Goal: Information Seeking & Learning: Learn about a topic

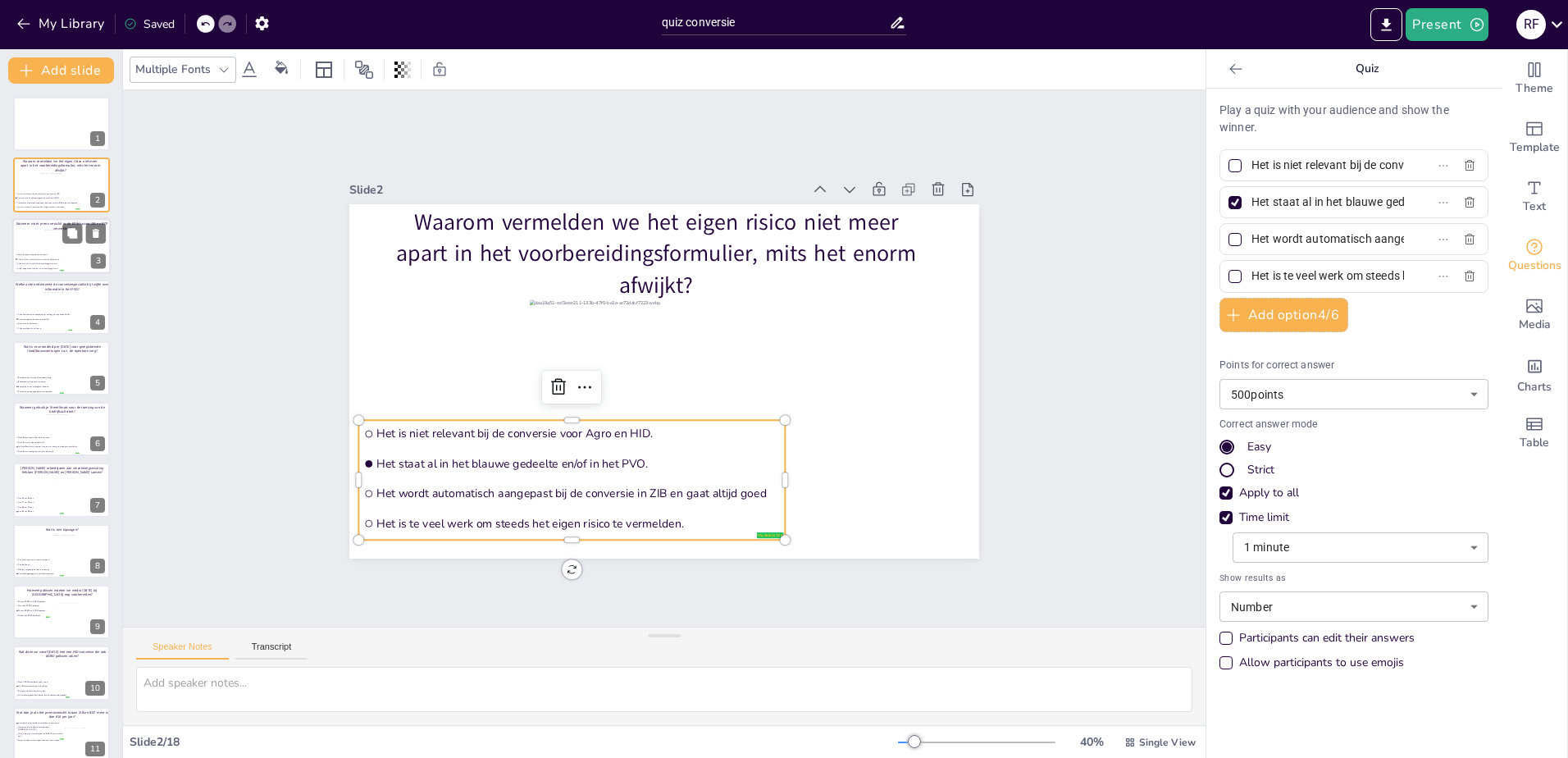
click at [47, 254] on span "Nooit, tenzij gevraagd door Interpolis." at bounding box center [40, 254] width 46 height 2
type input "Nooit, tenzij gevraagd door Interpolis."
type input "Alleen als het verschil bij de verzekerde objecten zit."
type input "Alleen als het verschil bij de bedrijfsgegevens zit."
type input "Altijd, ongeacht het object en de bedrijfsgegevens."
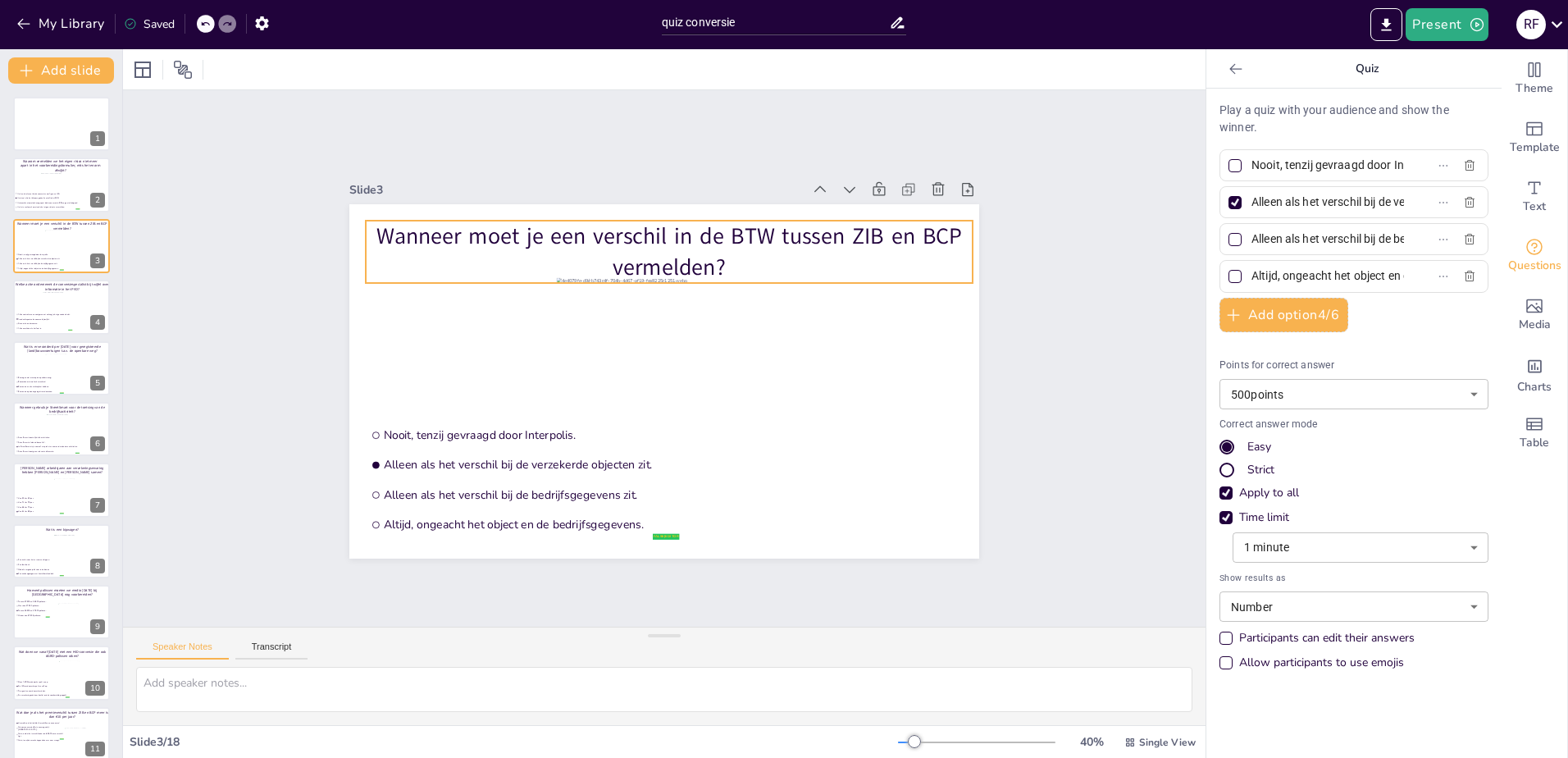
click at [603, 233] on p "Wanneer moet je een verschil in de BTW tussen ZIB en BCP vermelden?" at bounding box center [669, 252] width 607 height 62
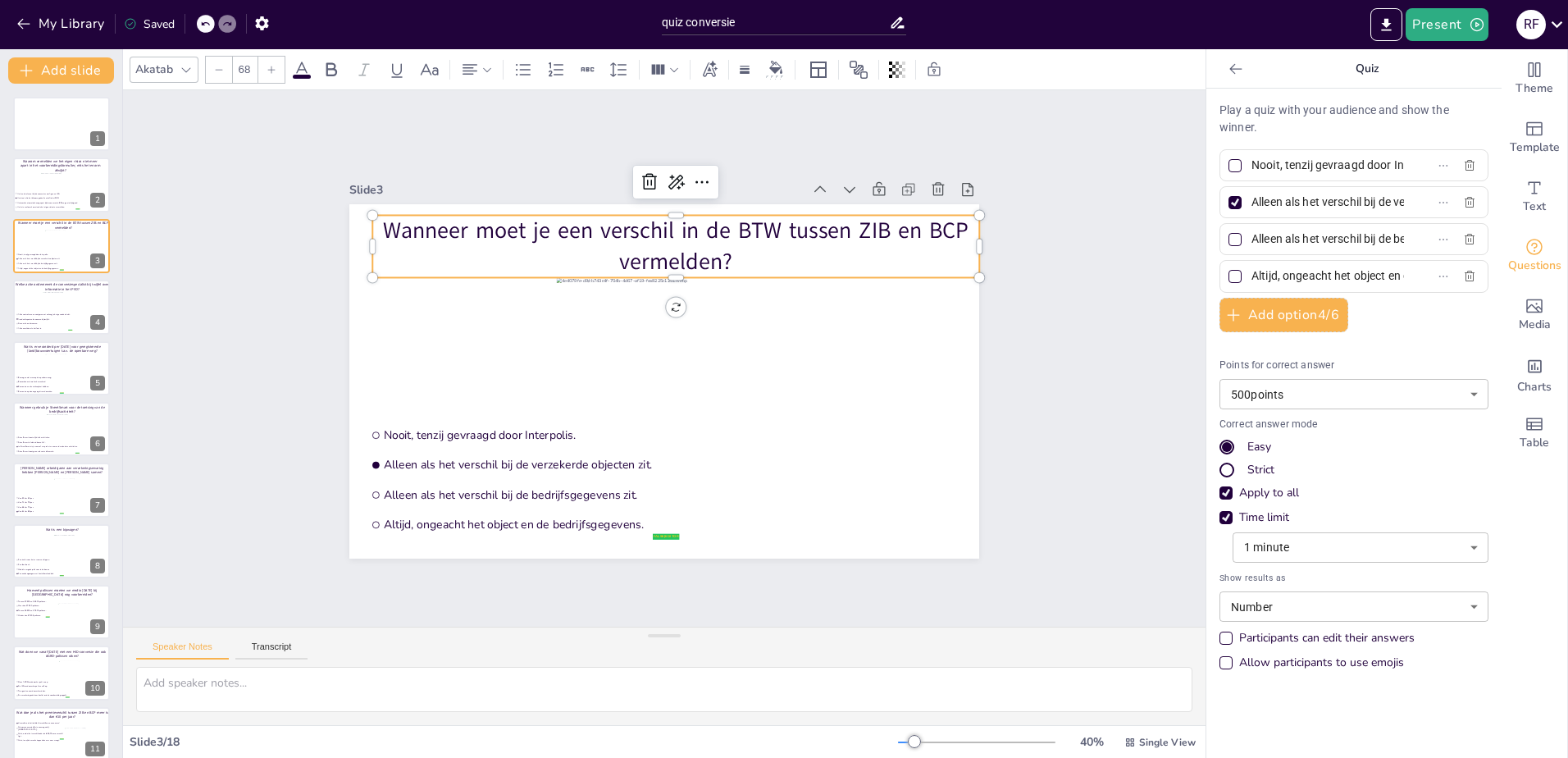
click at [603, 233] on p "Wanneer moet je een verschil in de BTW tussen ZIB en BCP vermelden?" at bounding box center [676, 246] width 607 height 62
click at [688, 229] on p "Wanneer moet je een verschil in de BTW tussen ZIB en BCP vermelden?" at bounding box center [676, 246] width 607 height 62
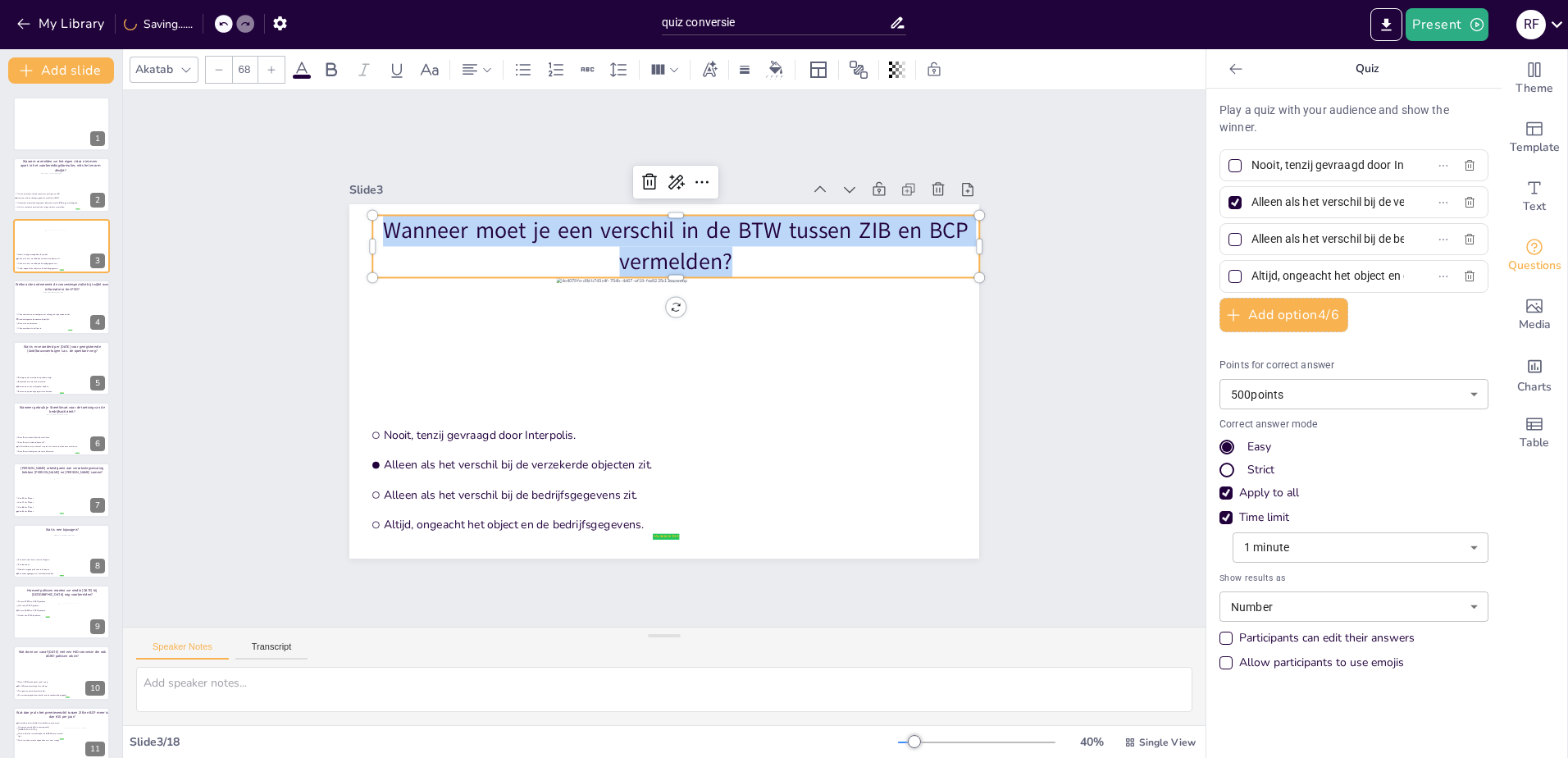
click at [688, 229] on p "Wanneer moet je een verschil in de BTW tussen ZIB en BCP vermelden?" at bounding box center [676, 246] width 607 height 62
copy p "Wanneer moet je een verschil in de BTW tussen ZIB en BCP vermelden?"
click at [556, 281] on div at bounding box center [664, 349] width 215 height 144
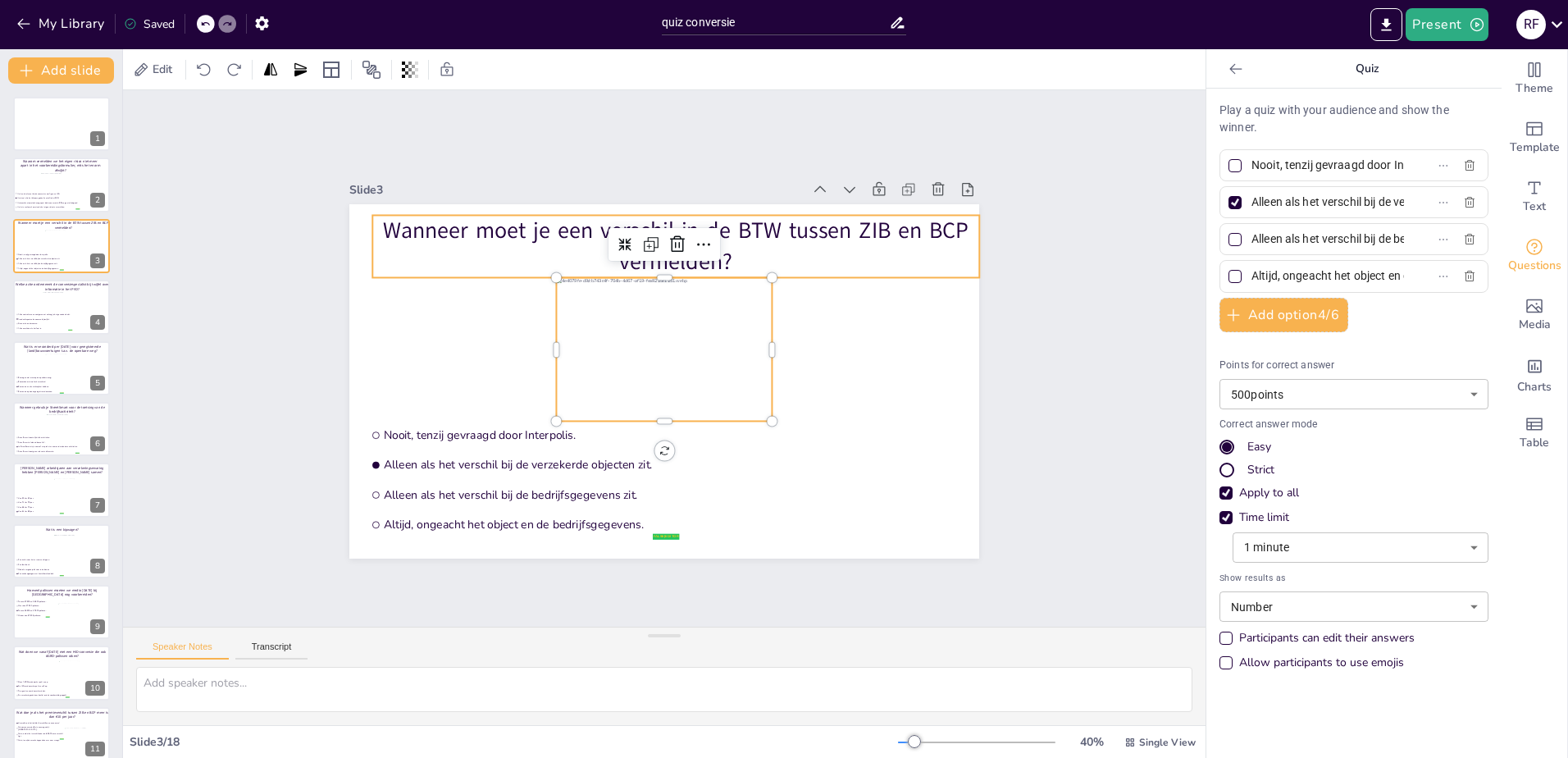
click at [523, 246] on p "Wanneer moet je een verschil in de BTW tussen ZIB en BCP vermelden?" at bounding box center [676, 246] width 607 height 62
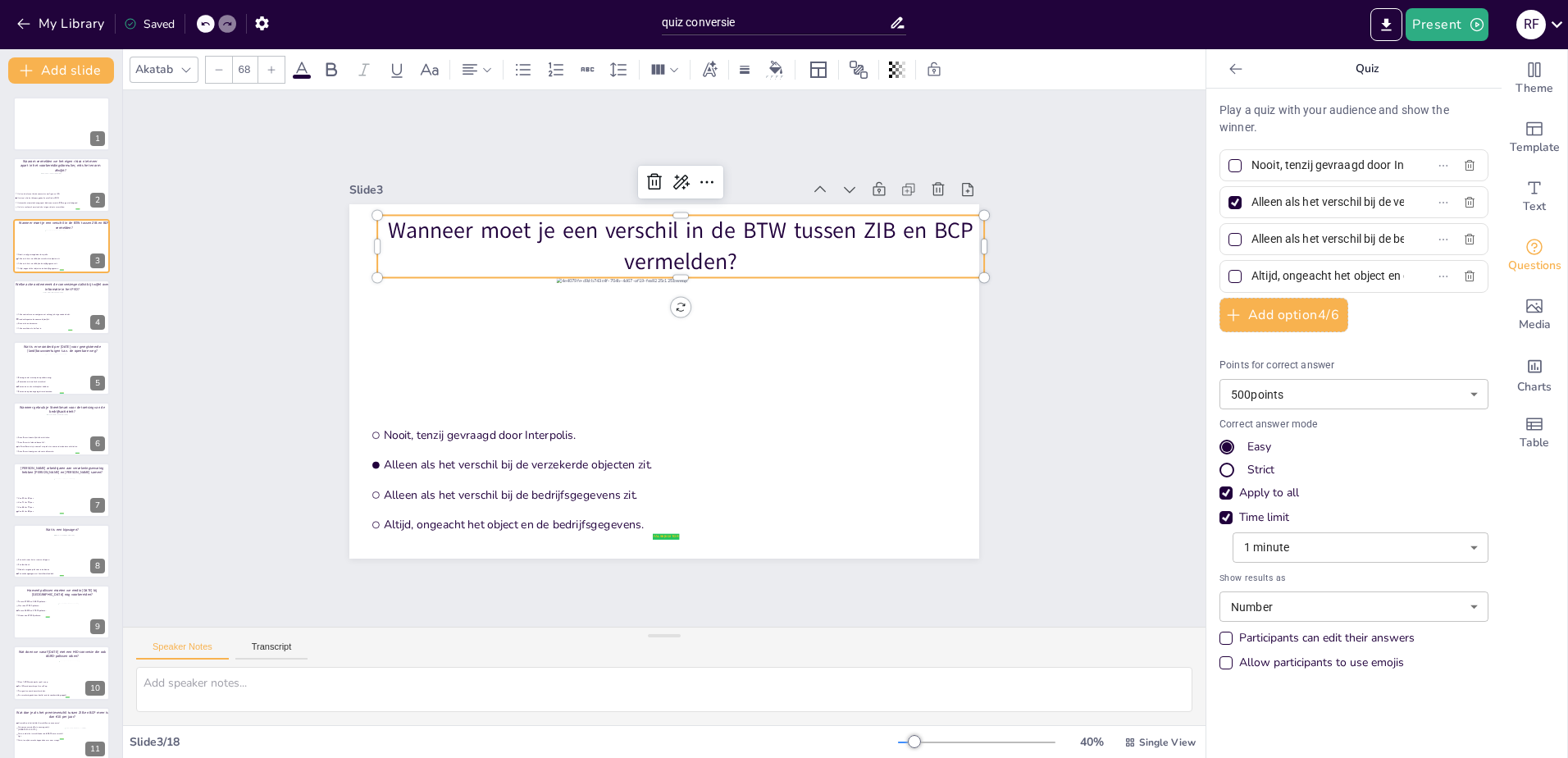
click at [524, 238] on p "Wanneer moet je een verschil in de BTW tussen ZIB en BCP vermelden?" at bounding box center [681, 246] width 607 height 62
click at [567, 233] on p "Wanneer moet je een verschil in de BTW tussen ZIB en BCP vermelden?" at bounding box center [681, 246] width 607 height 62
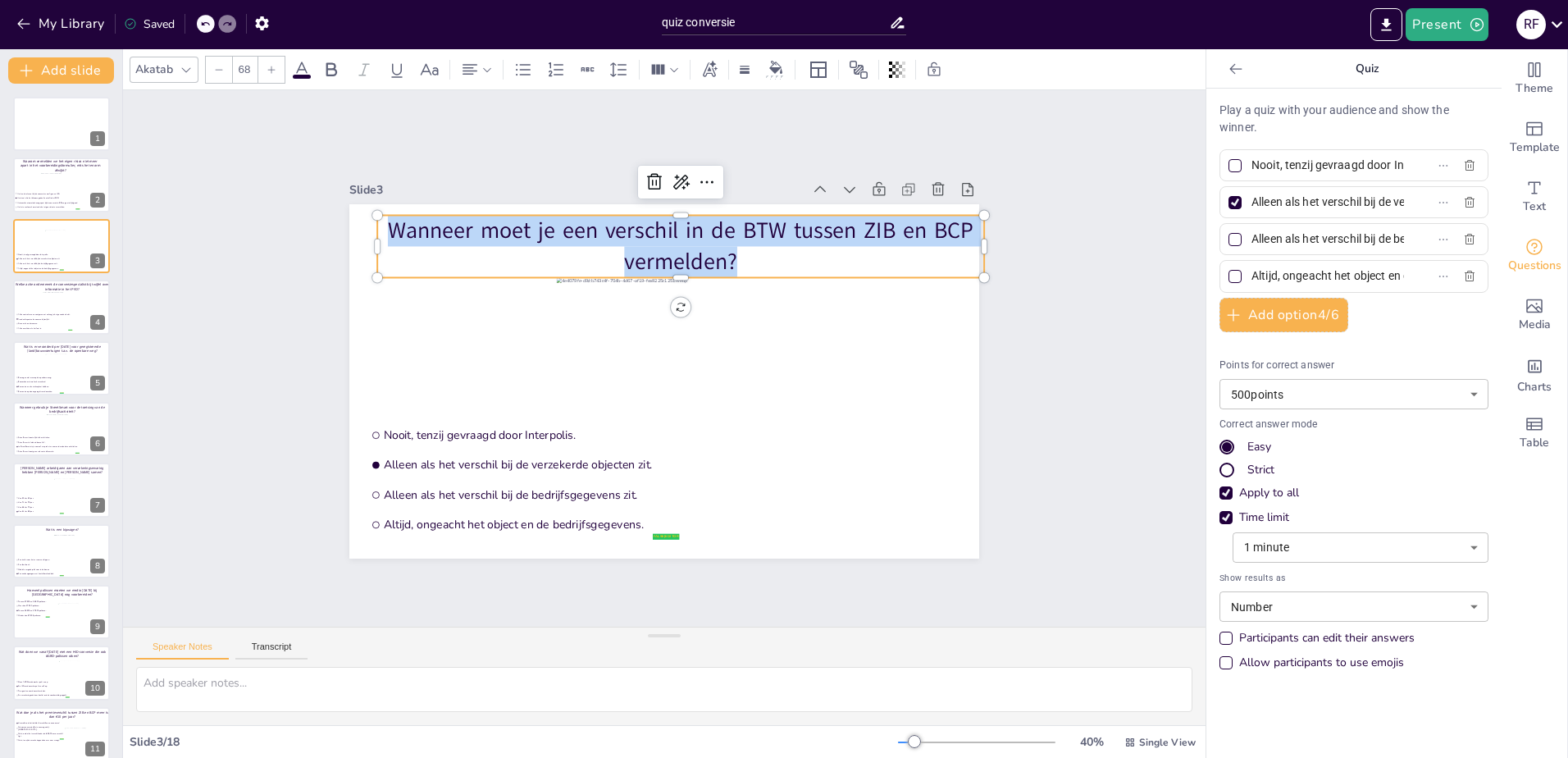
click at [567, 233] on p "Wanneer moet je een verschil in de BTW tussen ZIB en BCP vermelden?" at bounding box center [681, 246] width 607 height 62
drag, startPoint x: 460, startPoint y: 248, endPoint x: 480, endPoint y: 241, distance: 21.2
click at [460, 247] on p "Wanneer moet je een verschil in de BTW tussen ZIB en BCP vermelden?" at bounding box center [681, 246] width 607 height 62
drag, startPoint x: 696, startPoint y: 257, endPoint x: 721, endPoint y: 256, distance: 25.0
click at [696, 258] on p "Wanneer moet je een verschil in de BTW tussen ZIB en BCP vermelden?" at bounding box center [681, 246] width 607 height 62
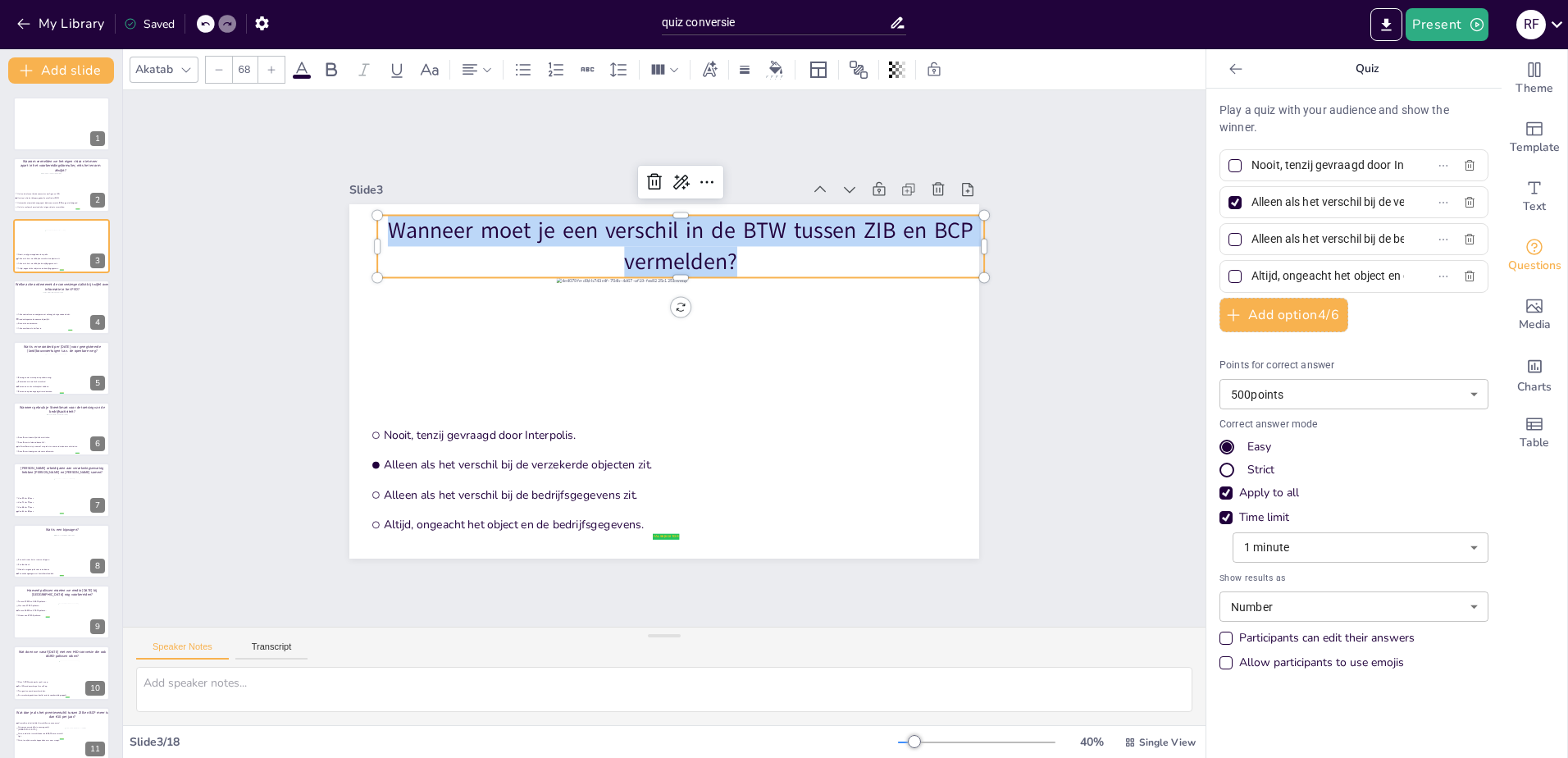
click at [728, 256] on p "Wanneer moet je een verschil in de BTW tussen ZIB en BCP vermelden?" at bounding box center [681, 246] width 607 height 62
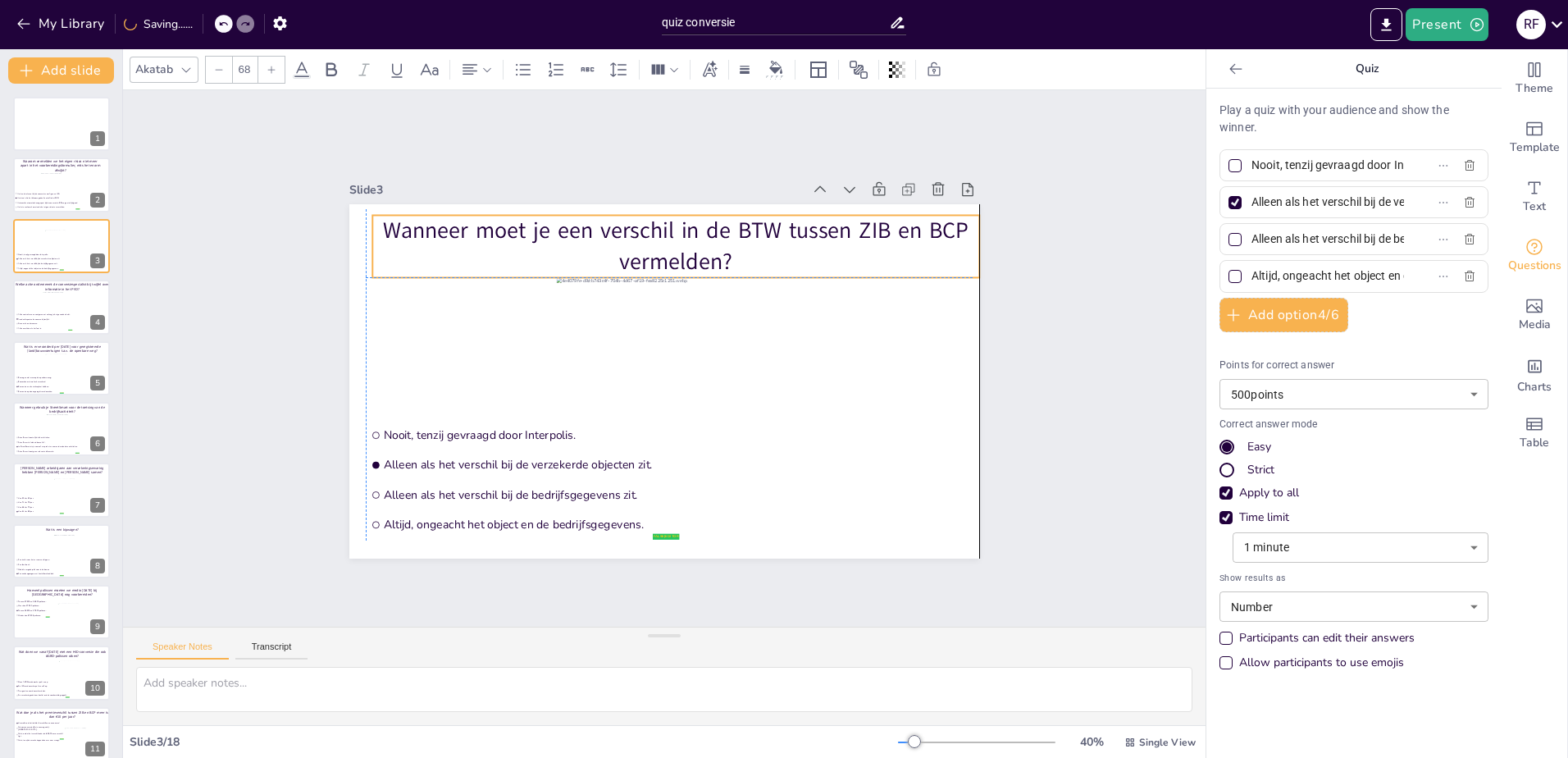
drag, startPoint x: 729, startPoint y: 257, endPoint x: 714, endPoint y: 252, distance: 15.8
click at [719, 252] on p "Wanneer moet je een verschil in de BTW tussen ZIB en BCP vermelden?" at bounding box center [676, 246] width 607 height 62
click at [705, 251] on p "Wanneer moet je een verschil in de BTW tussen ZIB en BCP vermelden?" at bounding box center [676, 246] width 607 height 62
click at [708, 255] on p "Wanneer moet je een verschil in de BTW tussen ZIB en BCP vermelden?" at bounding box center [676, 246] width 607 height 62
drag, startPoint x: 717, startPoint y: 252, endPoint x: 728, endPoint y: 254, distance: 11.2
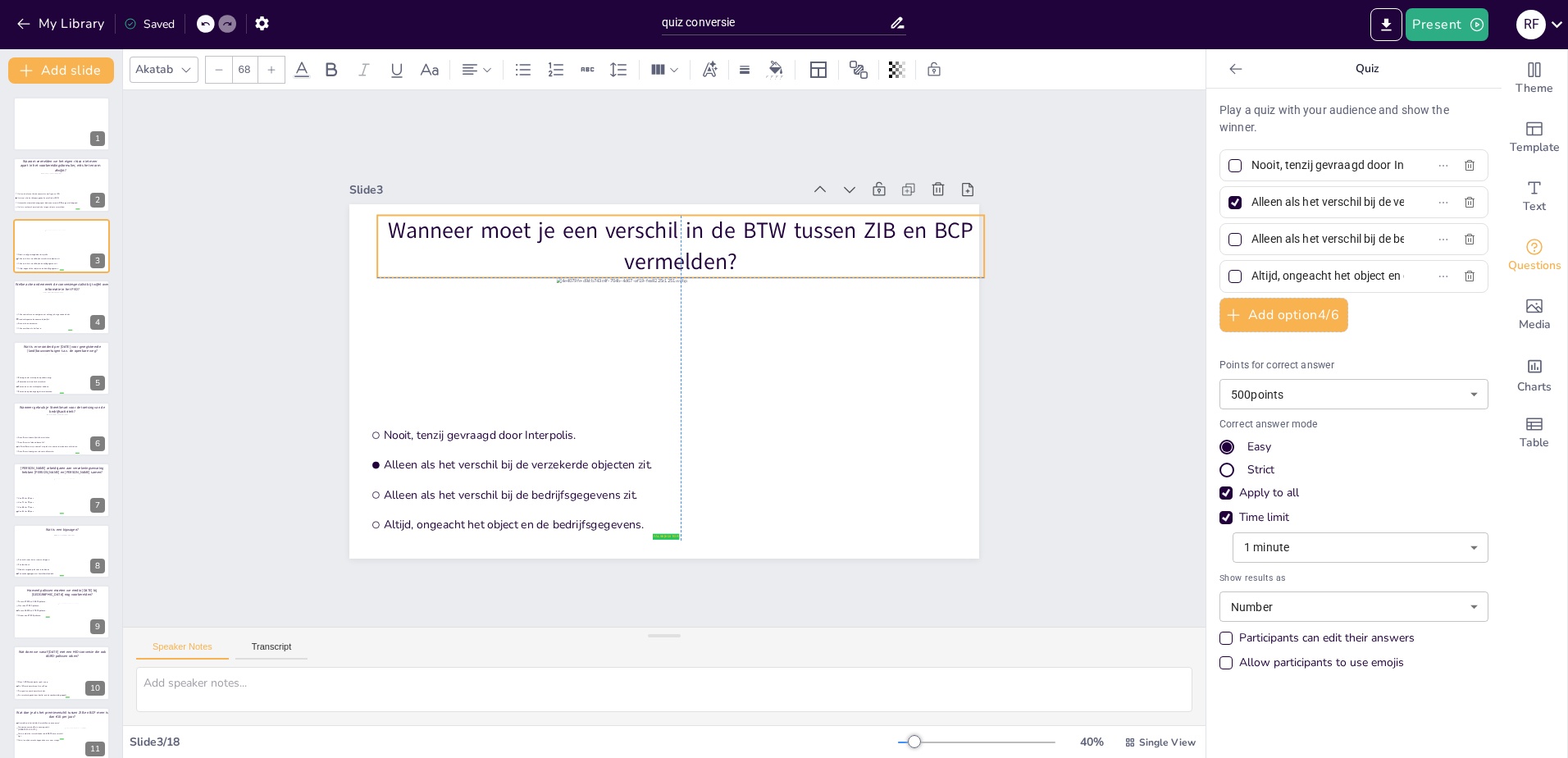
click at [728, 254] on p "Wanneer moet je een verschil in de BTW tussen ZIB en BCP vermelden?" at bounding box center [681, 246] width 607 height 62
click at [705, 254] on p "Wanneer moet je een verschil in de BTW tussen ZIB en BCP vermelden?" at bounding box center [681, 246] width 607 height 62
click at [634, 224] on p "Wanneer moet je een verschil in de BTW tussen ZIB en BCP vermelden?" at bounding box center [681, 246] width 607 height 62
click at [372, 227] on p "Wanneer moet je een verschil in de BTW tussen ZIB en BCP vermelden?" at bounding box center [676, 246] width 607 height 62
click at [377, 227] on p "Wanneer moet je een verschil in de BTW tussen ZIB en BCP vermelden?" at bounding box center [681, 246] width 607 height 62
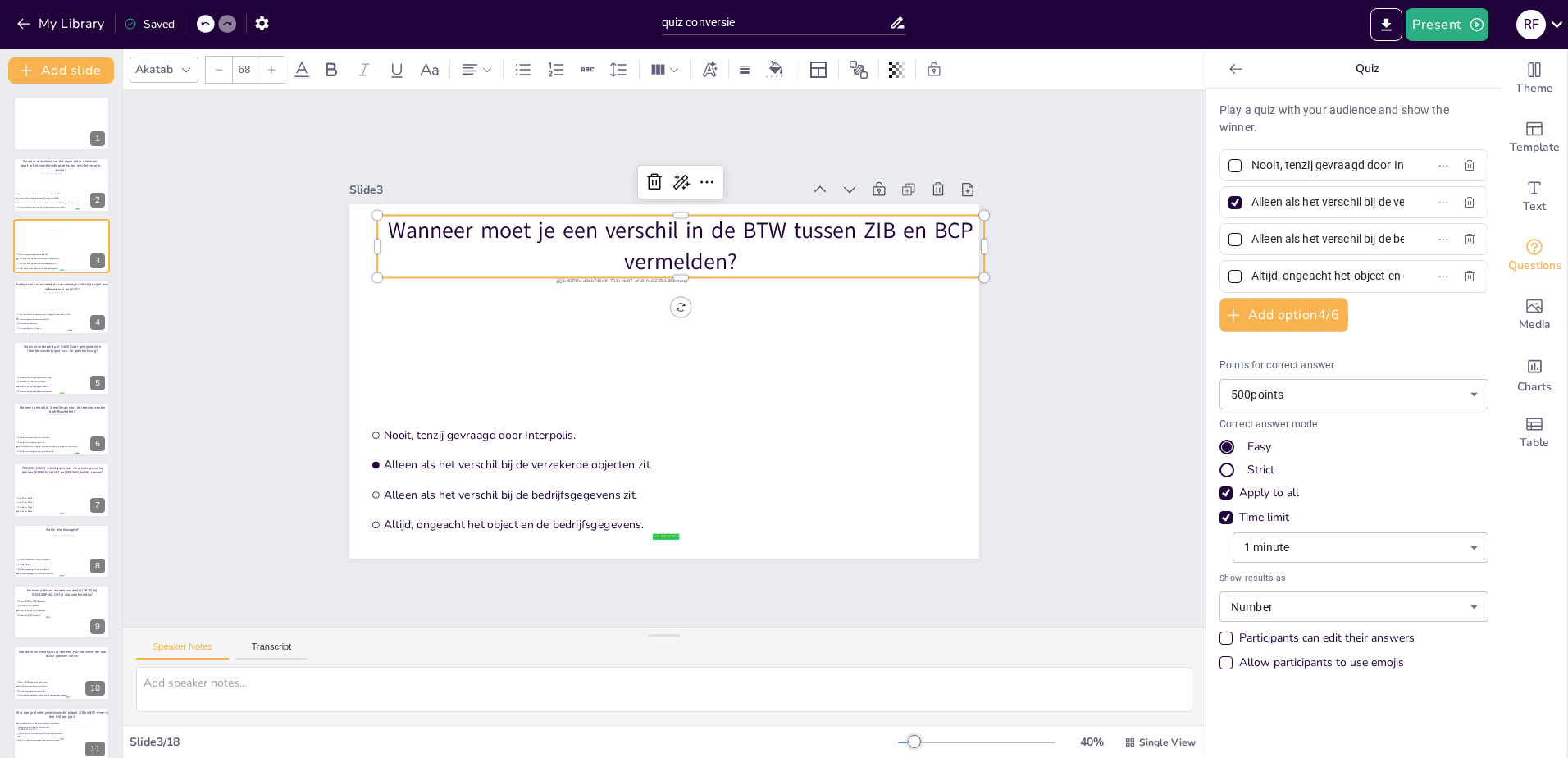
click at [397, 221] on p "Wanneer moet je een verschil in de BTW tussen ZIB en BCP vermelden?" at bounding box center [681, 246] width 607 height 62
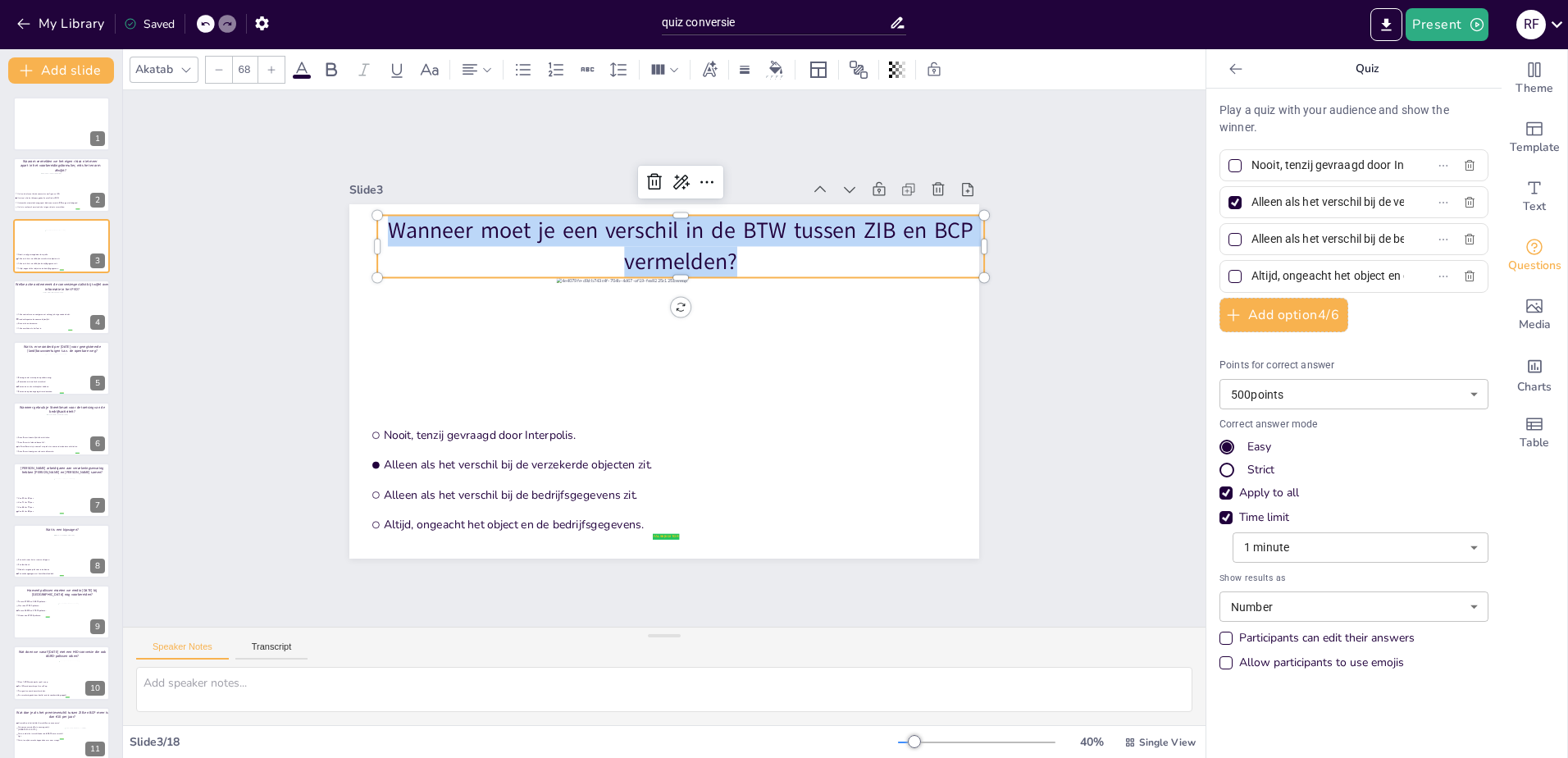
click at [397, 221] on p "Wanneer moet je een verschil in de BTW tussen ZIB en BCP vermelden?" at bounding box center [681, 246] width 607 height 62
copy p "Wanneer moet je een verschil in de BTW tussen ZIB en BCP vermelden?"
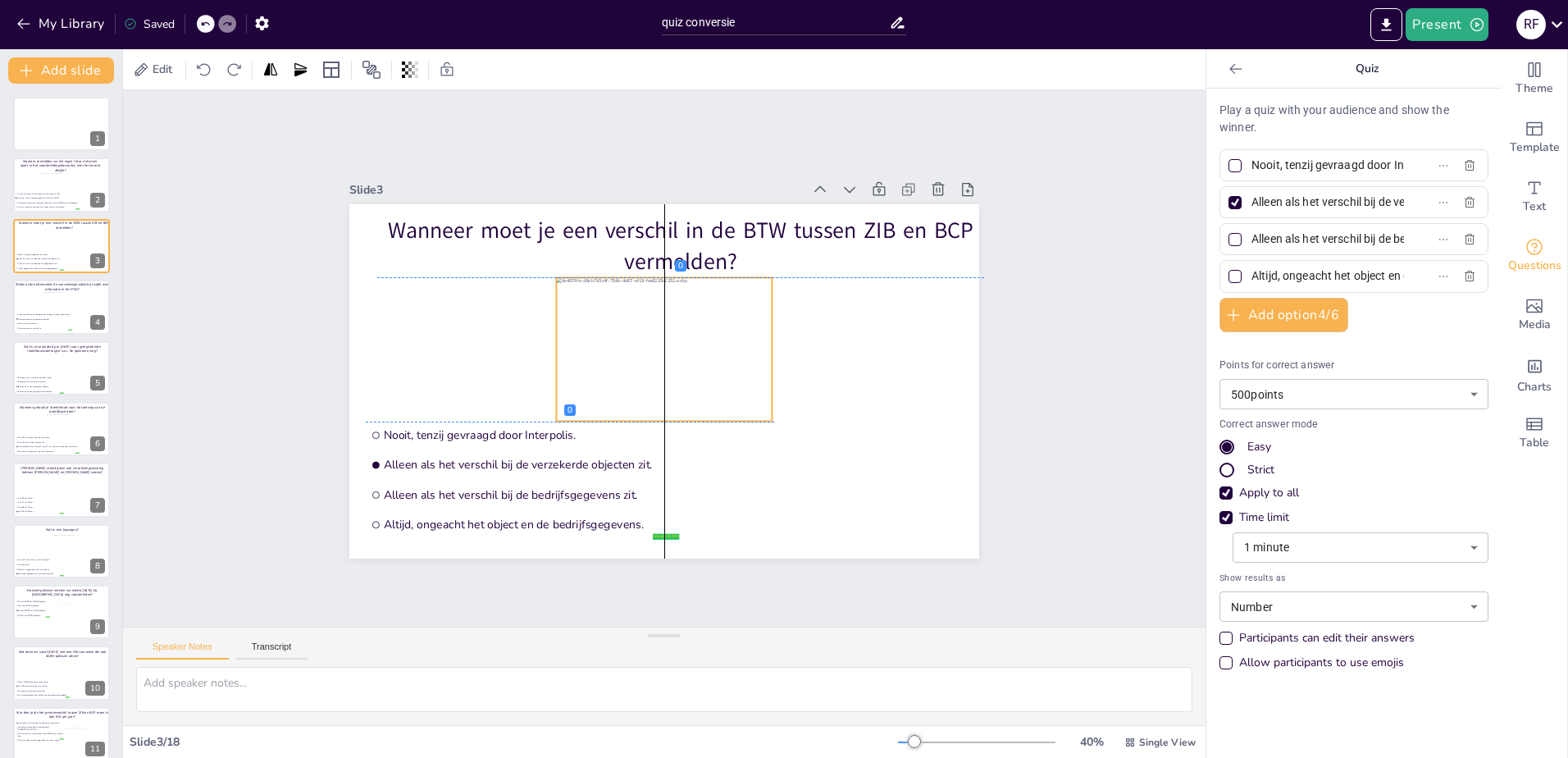
drag, startPoint x: 724, startPoint y: 403, endPoint x: 1001, endPoint y: 385, distance: 277.6
click at [726, 403] on div at bounding box center [664, 349] width 215 height 144
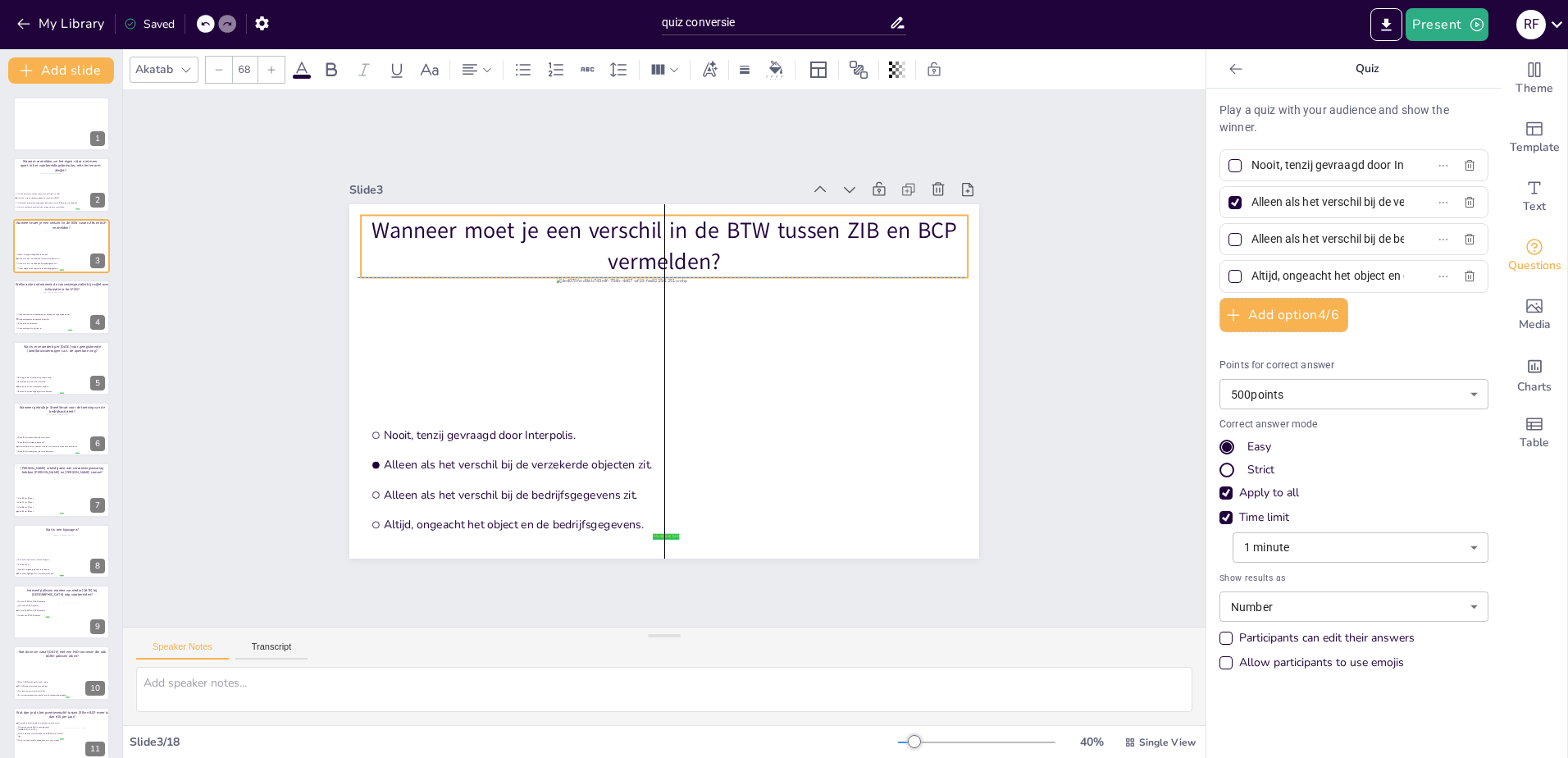
drag, startPoint x: 738, startPoint y: 229, endPoint x: 719, endPoint y: 223, distance: 19.9
click at [719, 223] on p "Wanneer moet je een verschil in de BTW tussen ZIB en BCP vermelden?" at bounding box center [664, 246] width 607 height 62
click at [672, 235] on p "Wanneer moet je een verschil in de BTW tussen ZIB en BCP vermelden?" at bounding box center [664, 246] width 607 height 62
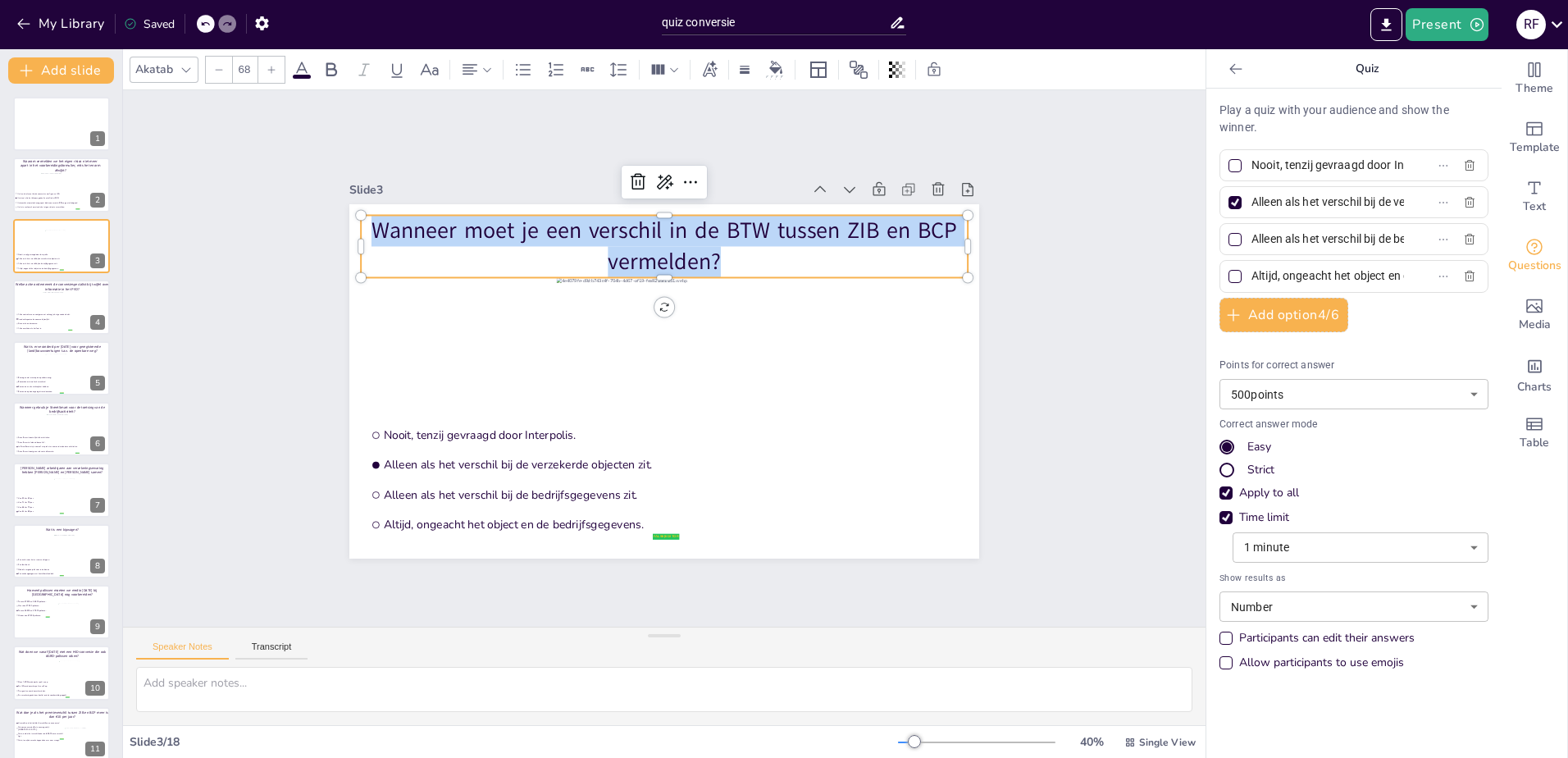
click at [672, 235] on p "Wanneer moet je een verschil in de BTW tussen ZIB en BCP vermelden?" at bounding box center [664, 246] width 607 height 62
copy p "Wanneer moet je een verschil in de BTW tussen ZIB en BCP vermelden?"
click at [1317, 175] on input "Nooit, tenzij gevraagd door Interpolis." at bounding box center [1328, 164] width 153 height 24
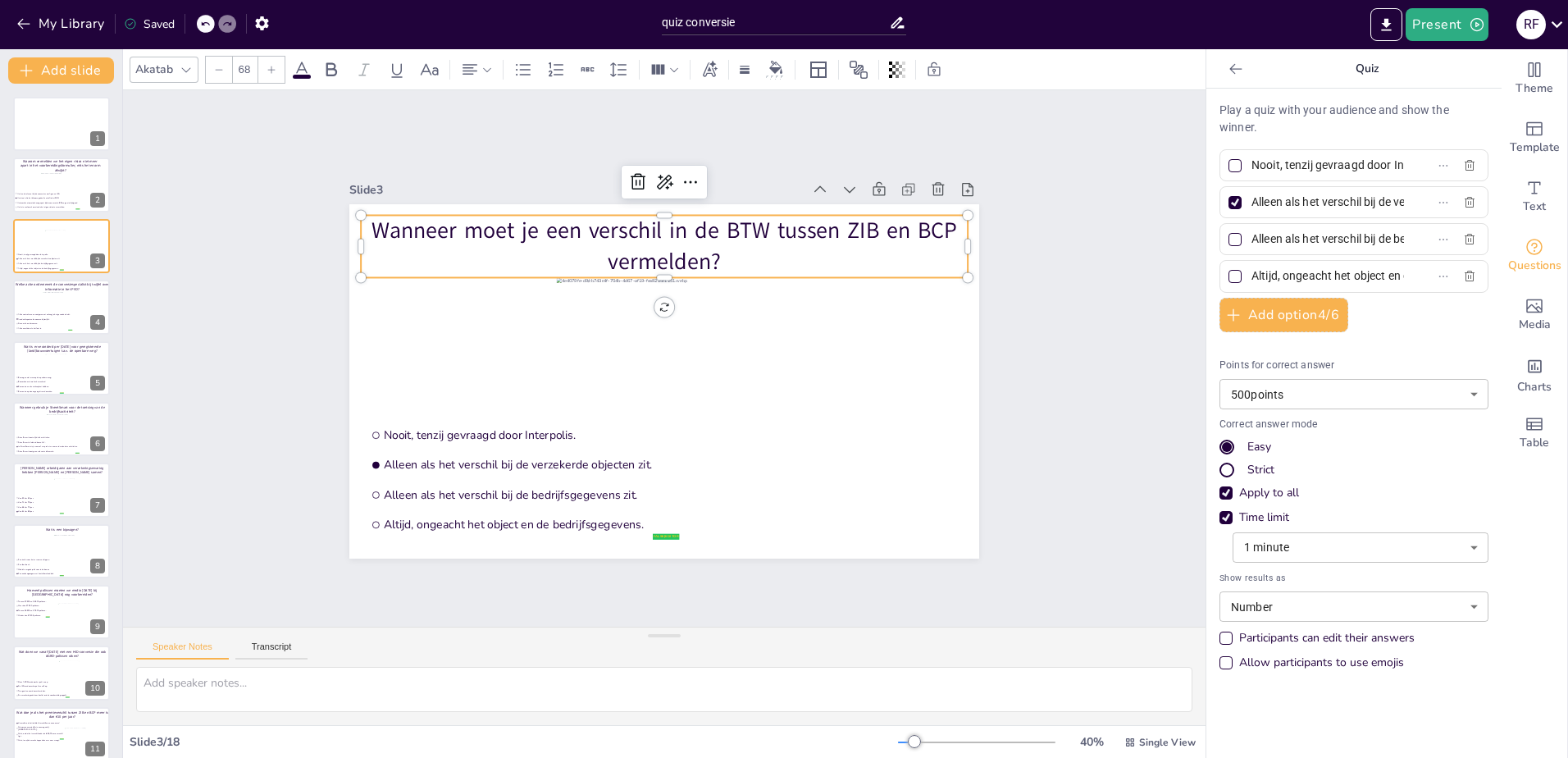
click at [1317, 173] on input "Nooit, tenzij gevraagd door Interpolis." at bounding box center [1328, 164] width 153 height 24
click at [1315, 169] on input "Nooit, tenzij gevraagd door Interpolis." at bounding box center [1328, 164] width 153 height 24
click at [1318, 167] on input "Nooit, tenzij gevraagd door Interpolis." at bounding box center [1328, 164] width 153 height 24
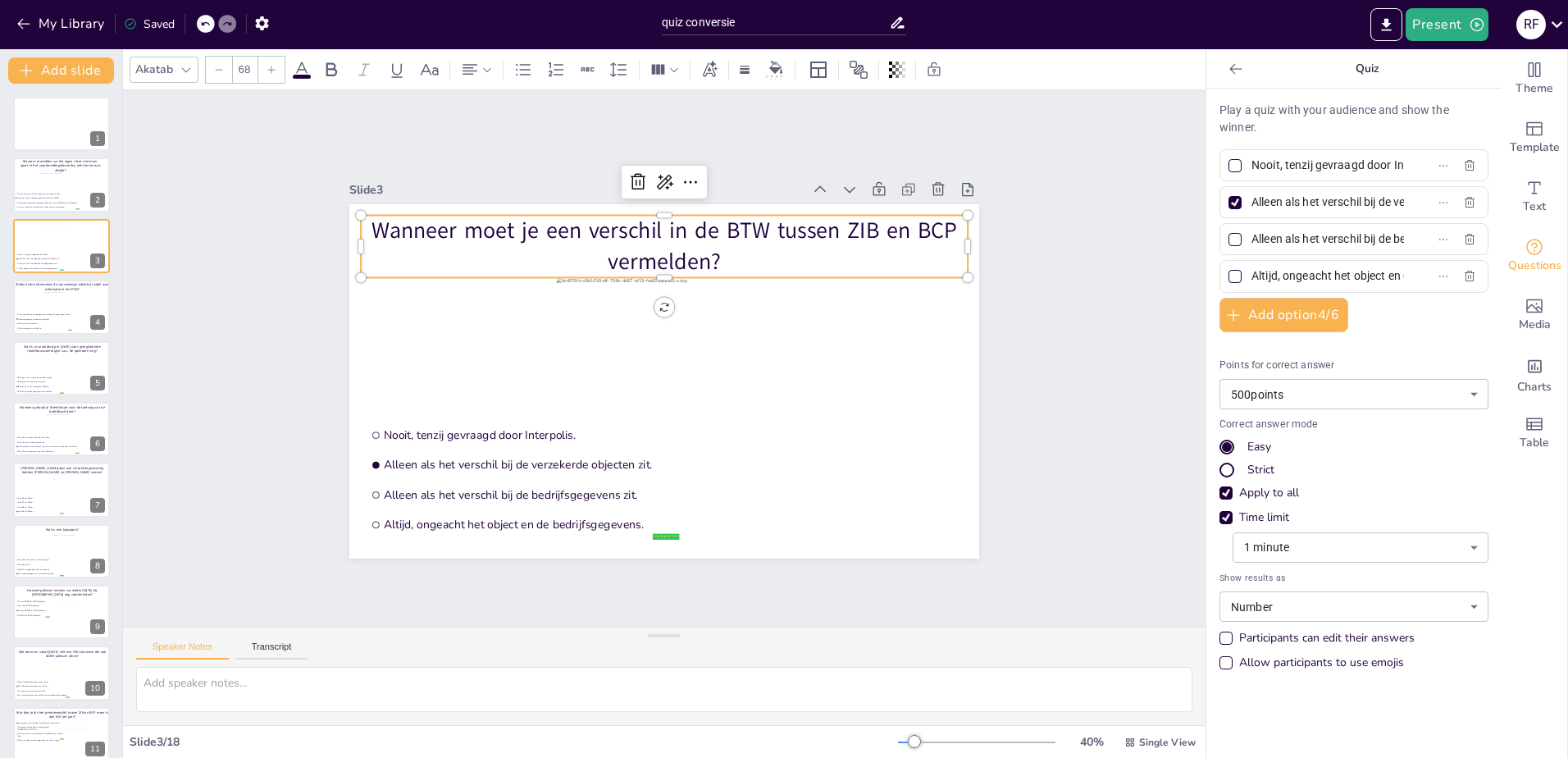
click at [1318, 167] on input "Nooit, tenzij gevraagd door Interpolis." at bounding box center [1328, 164] width 153 height 24
click at [1348, 205] on input "Alleen als het verschil bij de verzekerde objecten zit." at bounding box center [1328, 201] width 153 height 24
click at [1279, 243] on input "Alleen als het verschil bij de bedrijfsgegevens zit." at bounding box center [1328, 238] width 153 height 24
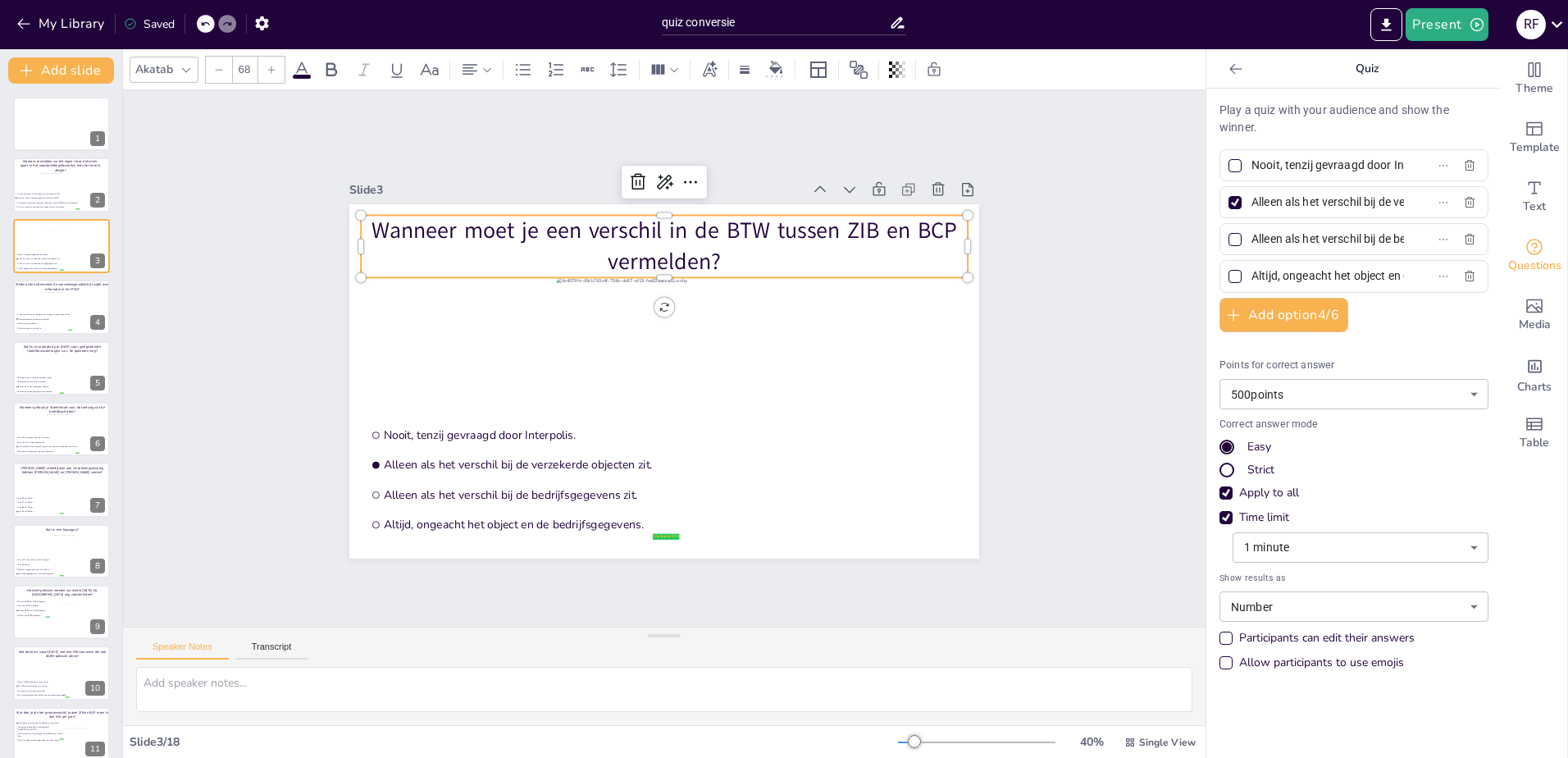
click at [1279, 243] on input "Alleen als het verschil bij de bedrijfsgegevens zit." at bounding box center [1328, 238] width 153 height 24
click at [1311, 272] on input "Altijd, ongeacht het object en de bedrijfsgegevens." at bounding box center [1328, 275] width 153 height 24
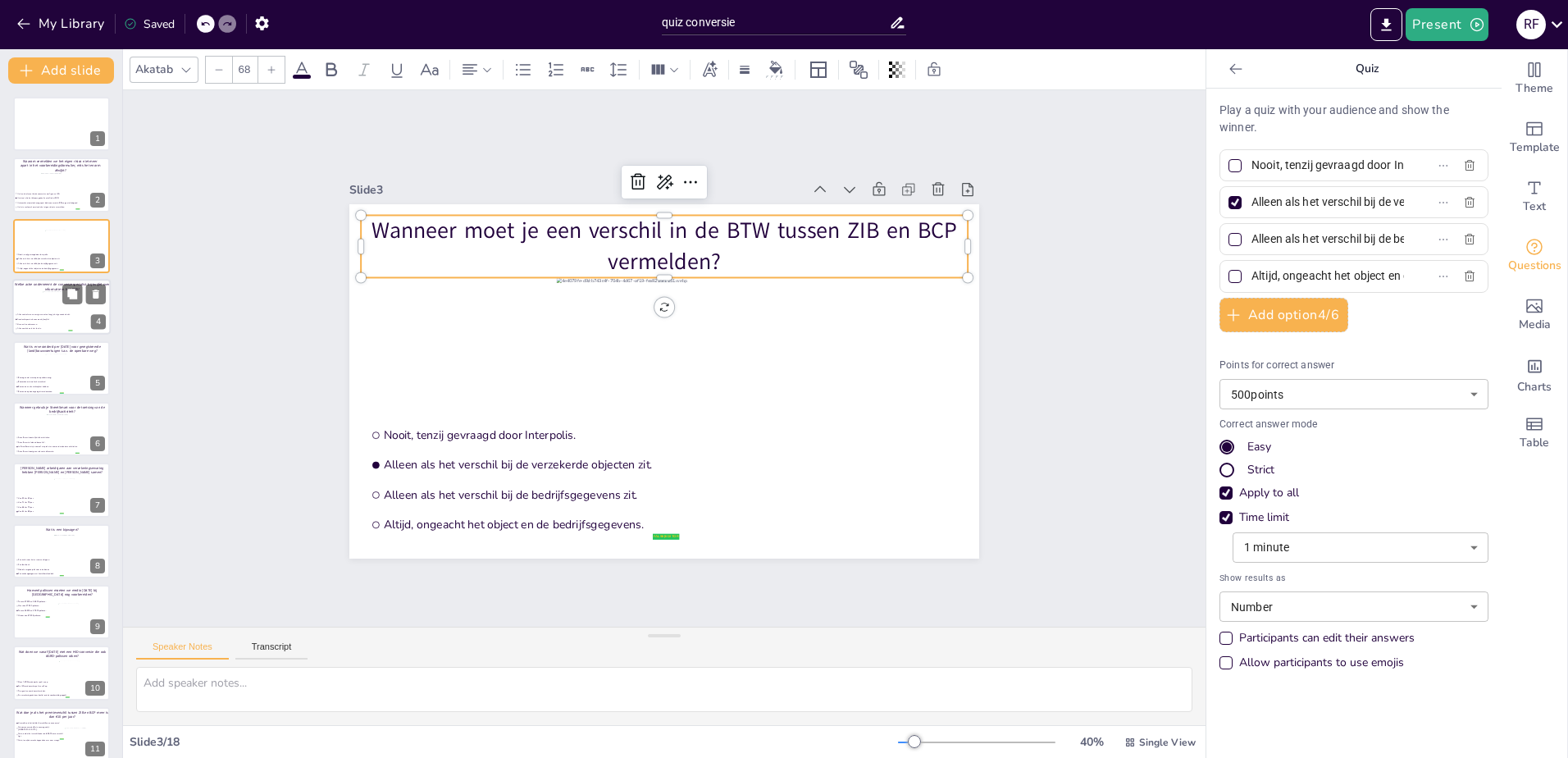
click at [48, 306] on div at bounding box center [62, 303] width 38 height 21
type input "Alles controleren en corrigeren net zo lang je het gevonden hebt."
type input "Aandachtspunten benoemen bij twijfel."
type input "Geen actie ondernemen."
type input "Alleen melden als het fout is."
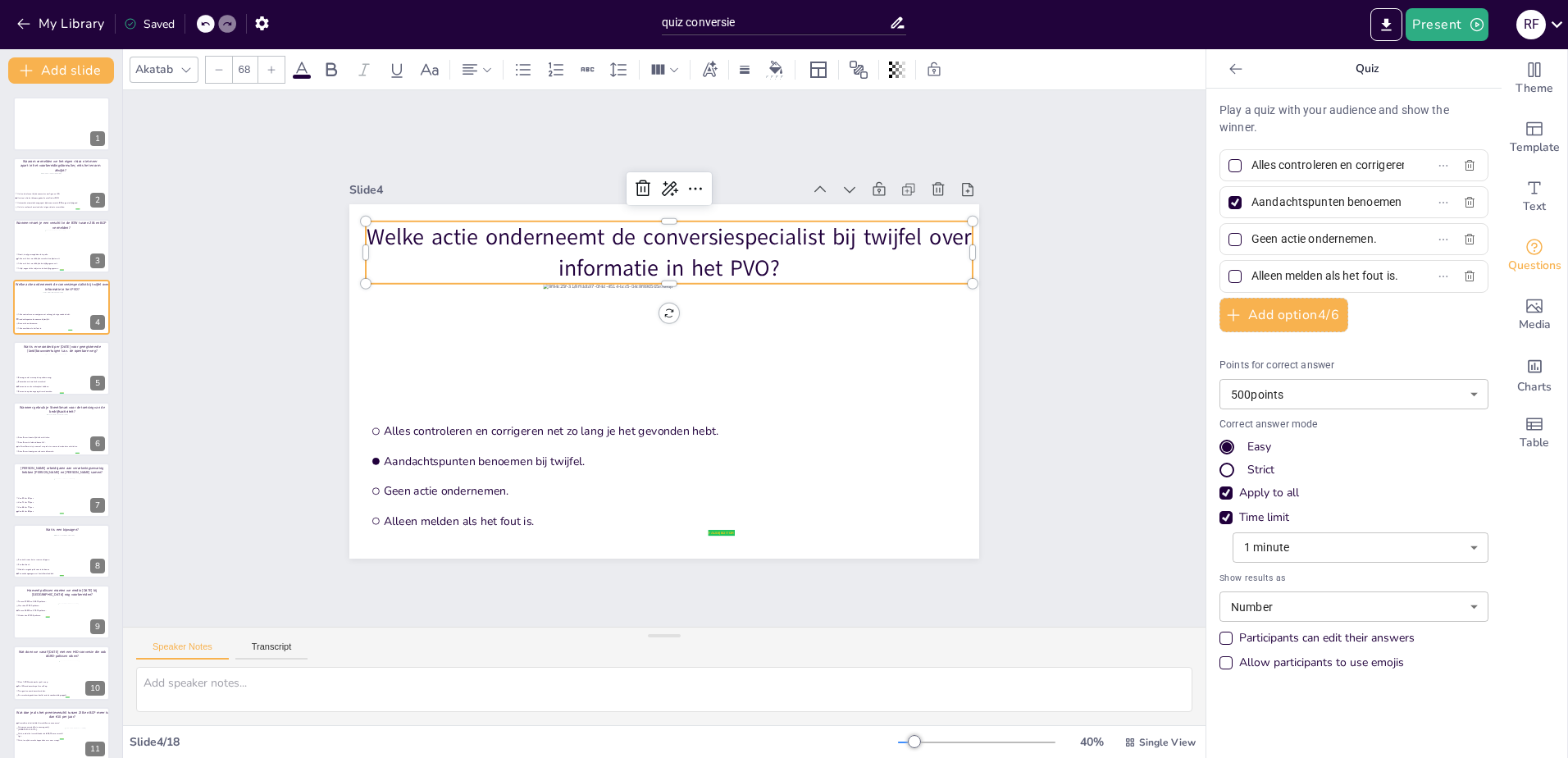
click at [552, 243] on p "Welke actie onderneemt de conversiespecialist bij twijfel over informatie in he…" at bounding box center [669, 252] width 607 height 62
click at [774, 254] on p "Welke actie onderneemt de conversiespecialist bij twijfel over informatie in he…" at bounding box center [669, 252] width 607 height 62
click at [724, 239] on p "Welke actie onderneemt de conversiespecialist bij twijfel over informatie in he…" at bounding box center [669, 252] width 607 height 62
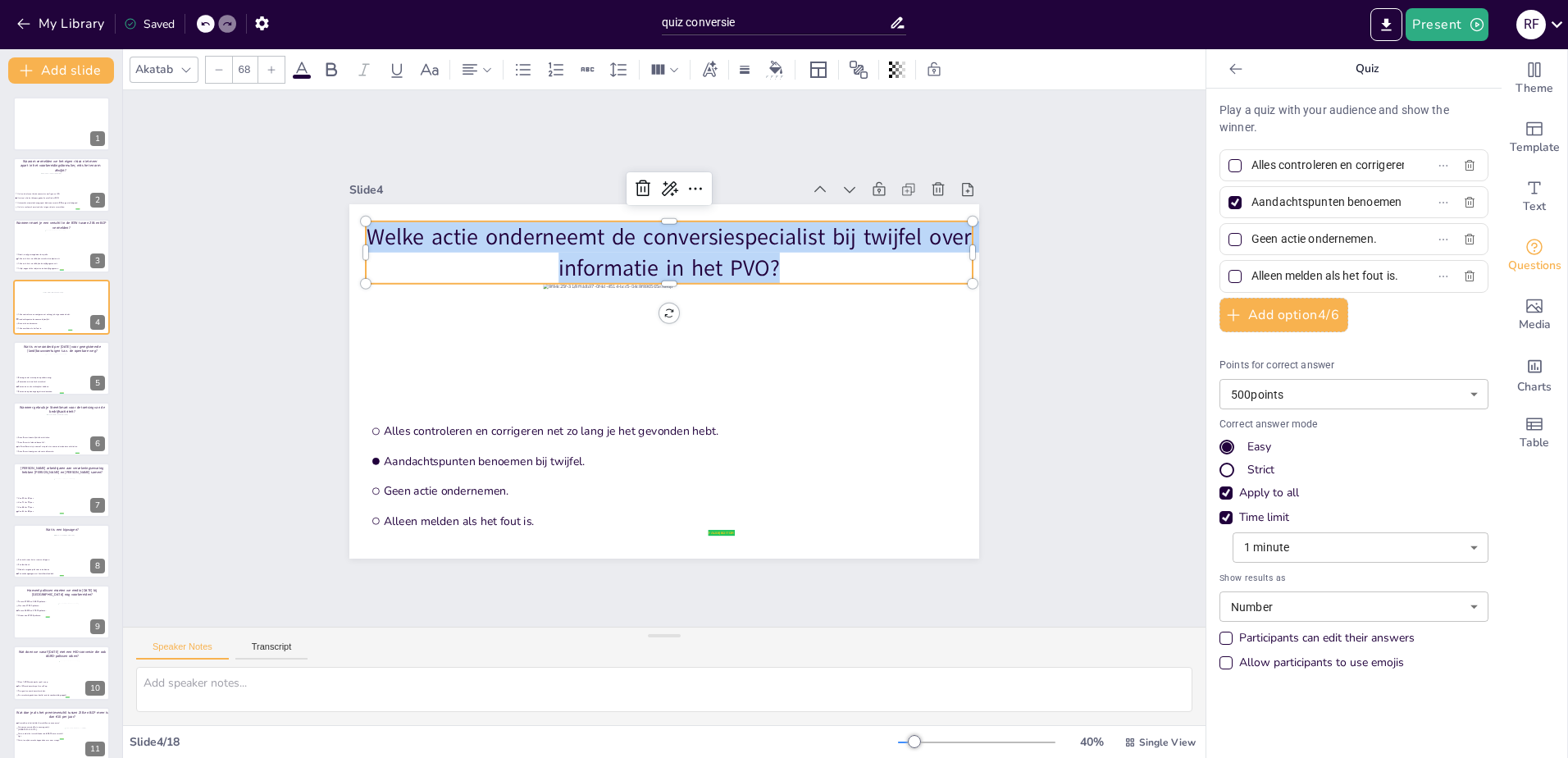
click at [724, 239] on p "Welke actie onderneemt de conversiespecialist bij twijfel over informatie in he…" at bounding box center [669, 252] width 607 height 62
copy p "Welke actie onderneemt de conversiespecialist bij twijfel over informatie in he…"
click at [691, 236] on p "Welke actie onderneemt de conversiespecialist bij twijfel over informatie in he…" at bounding box center [669, 252] width 607 height 62
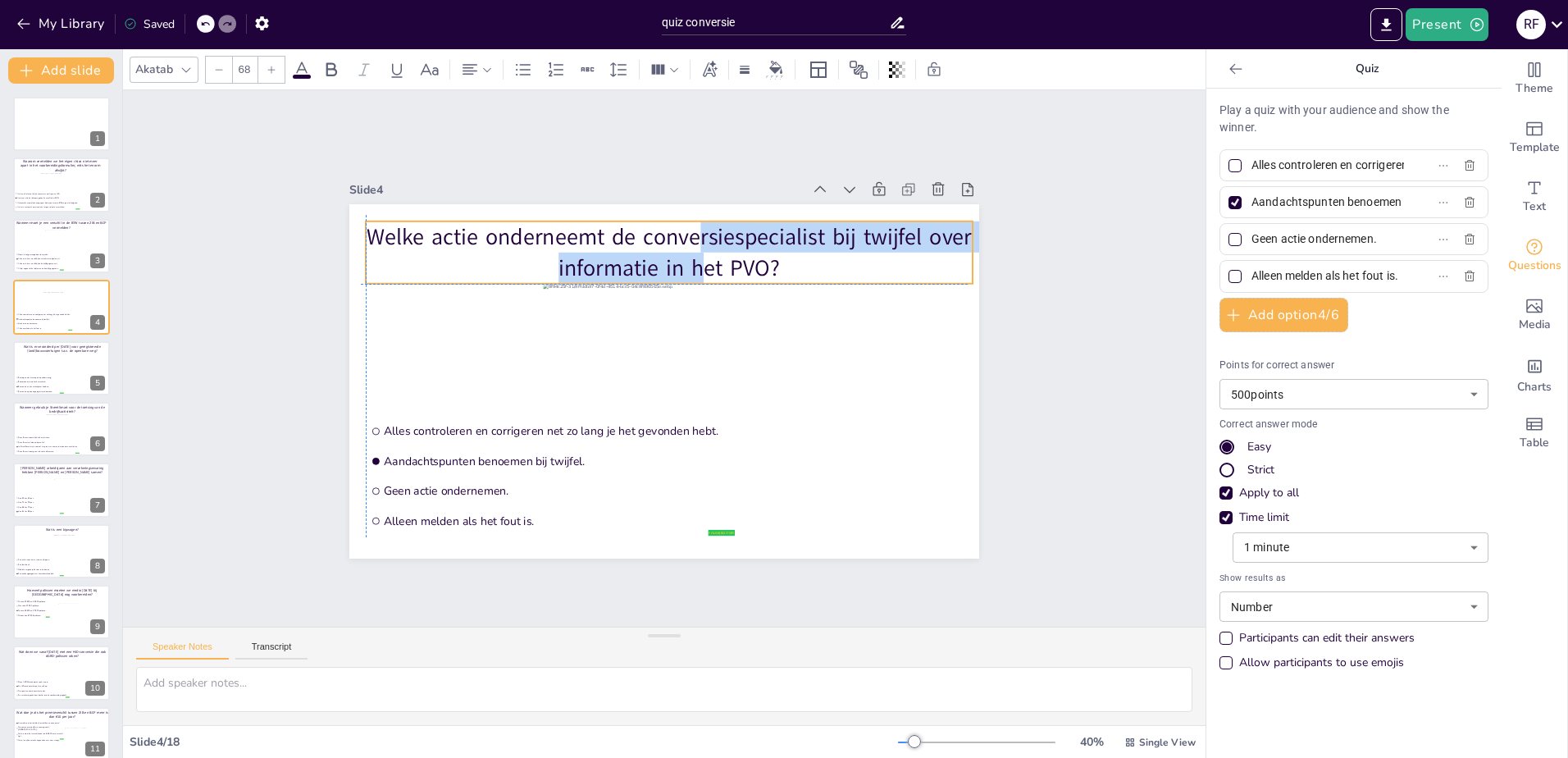
click at [691, 246] on p "Welke actie onderneemt de conversiespecialist bij twijfel over informatie in he…" at bounding box center [669, 252] width 607 height 62
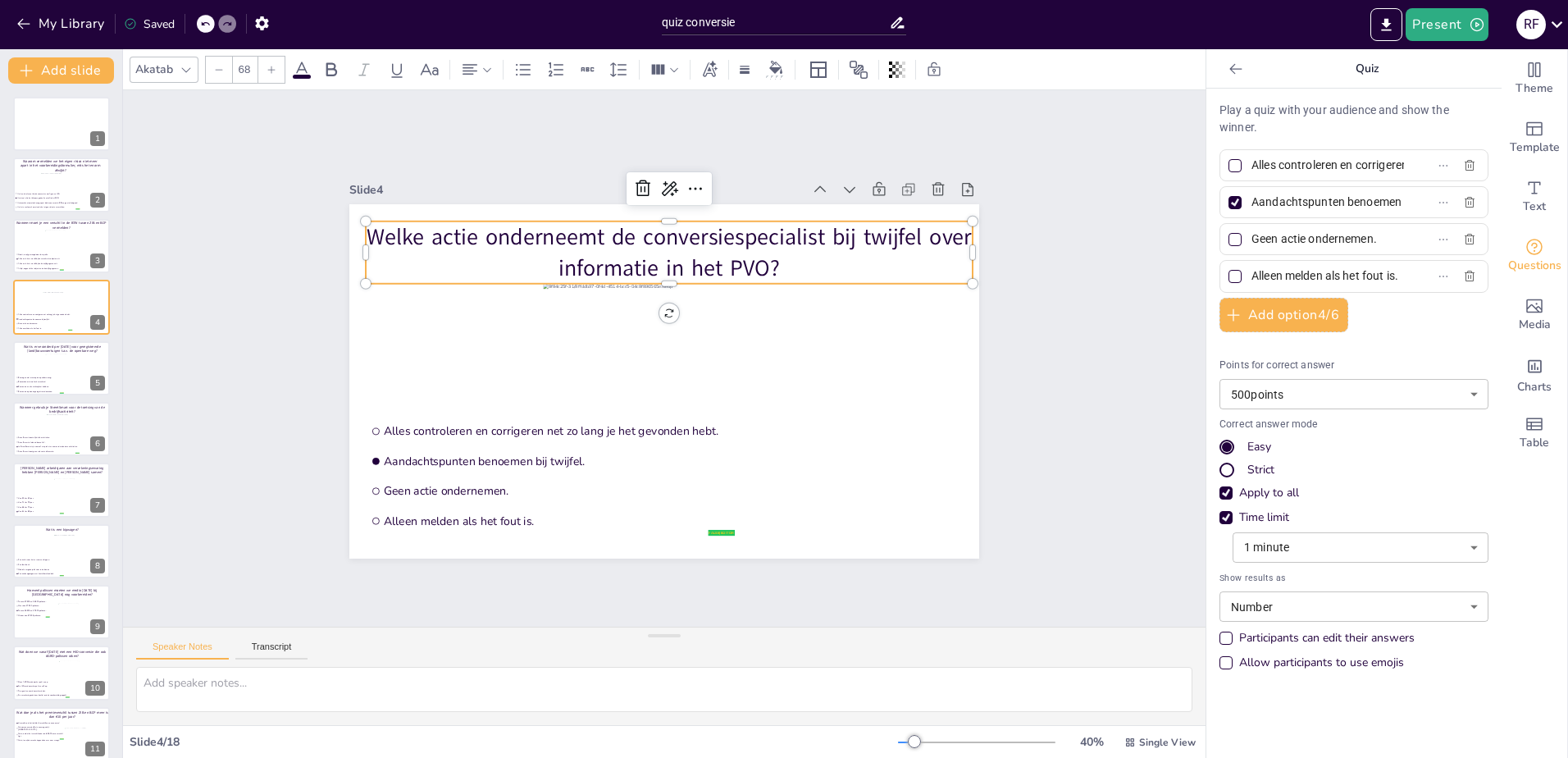
click at [765, 261] on p "Welke actie onderneemt de conversiespecialist bij twijfel over informatie in he…" at bounding box center [669, 252] width 607 height 62
click at [762, 258] on p "Welke actie onderneemt de conversiespecialist bij twijfel over informatie in he…" at bounding box center [676, 252] width 607 height 62
click at [701, 254] on p "Welke actie onderneemt de conversiespecialist bij twijfel over informatie in he…" at bounding box center [676, 252] width 607 height 62
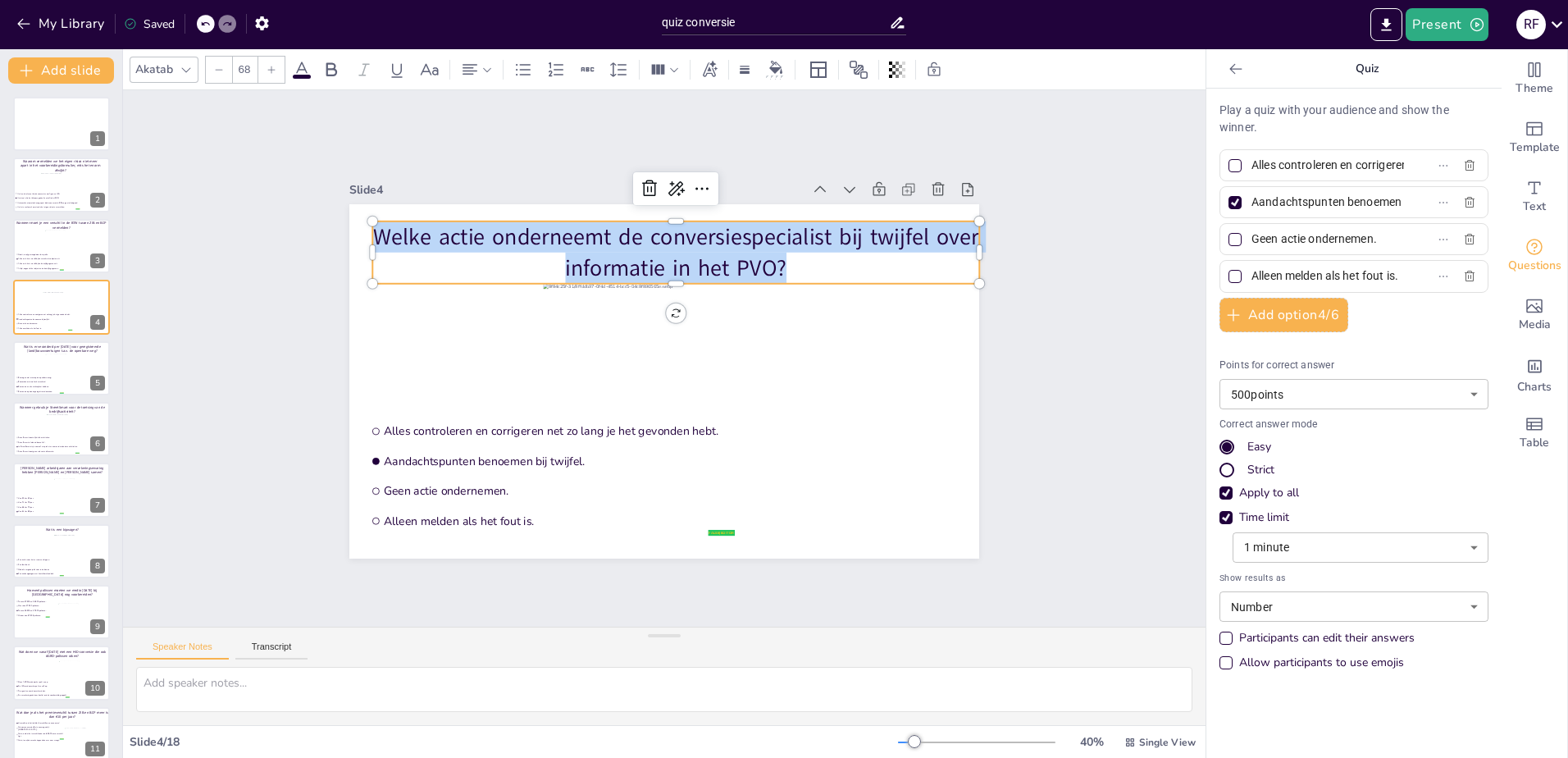
click at [701, 254] on p "Welke actie onderneemt de conversiespecialist bij twijfel over informatie in he…" at bounding box center [676, 252] width 607 height 62
copy p "Welke actie onderneemt de conversiespecialist bij twijfel over informatie in he…"
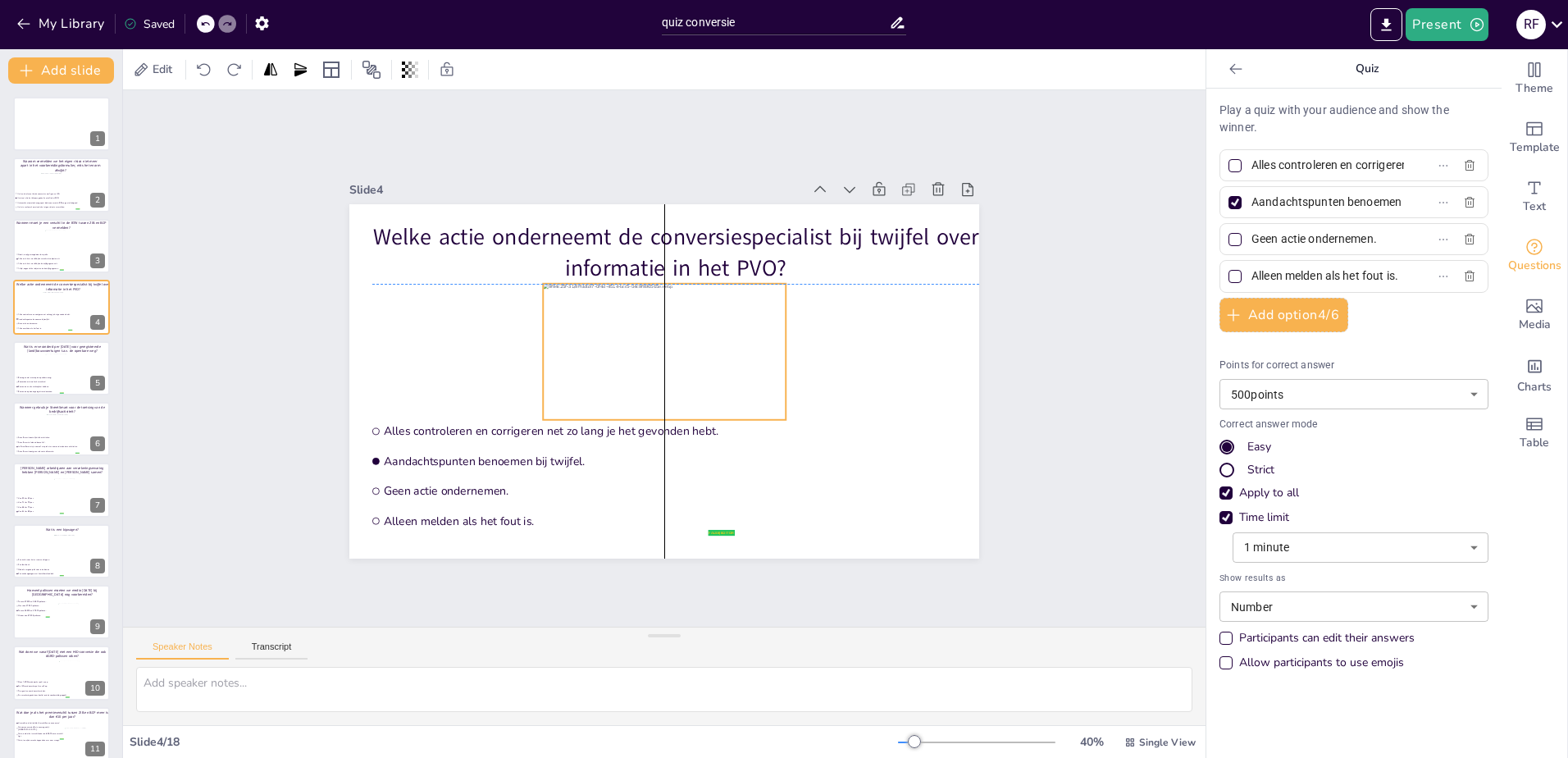
drag, startPoint x: 709, startPoint y: 414, endPoint x: 819, endPoint y: 386, distance: 113.5
click at [709, 413] on div at bounding box center [664, 352] width 243 height 136
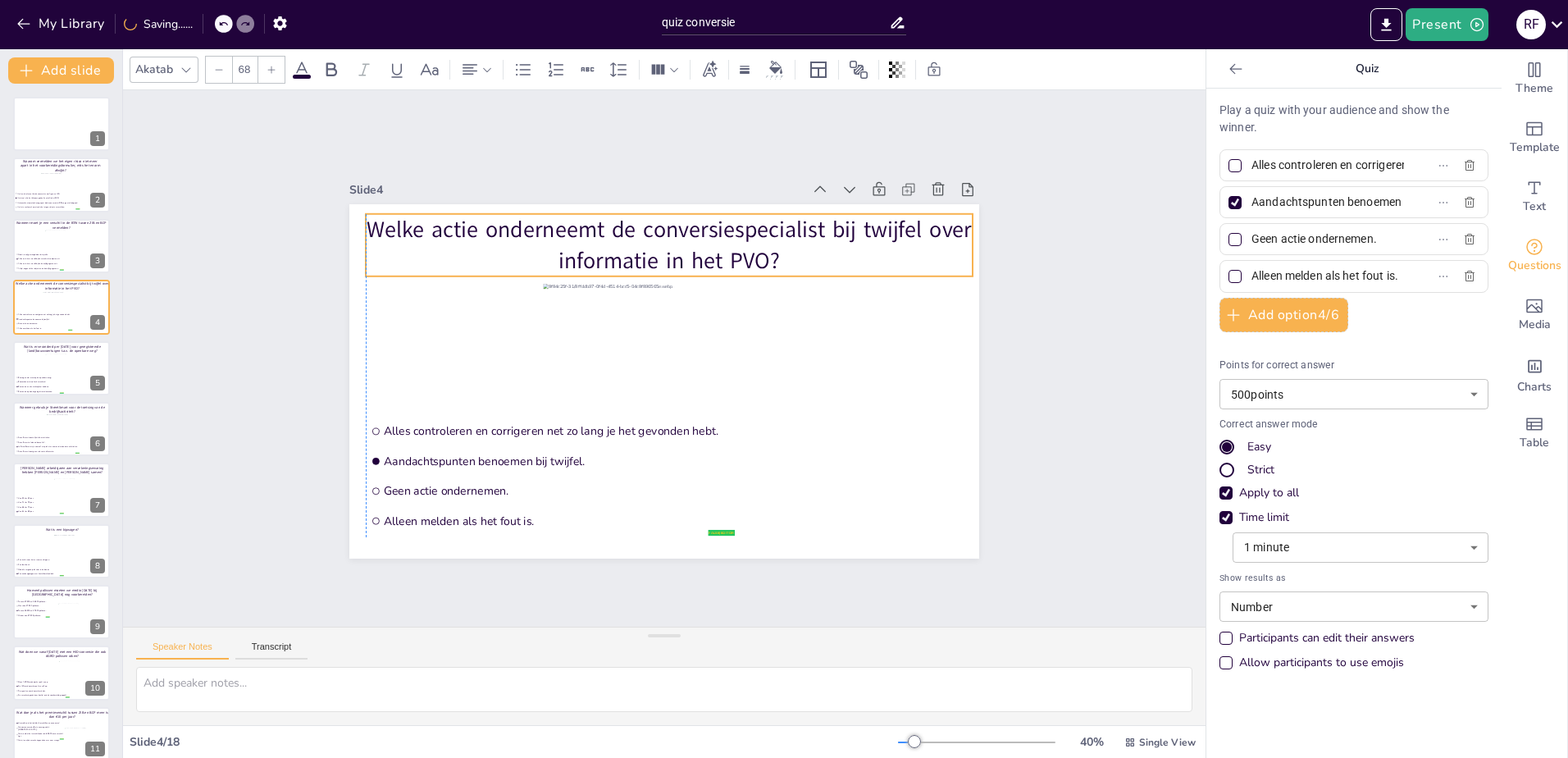
drag, startPoint x: 790, startPoint y: 247, endPoint x: 779, endPoint y: 239, distance: 13.6
click at [779, 239] on p "Welke actie onderneemt de conversiespecialist bij twijfel over informatie in he…" at bounding box center [669, 245] width 607 height 62
click at [726, 238] on p "Welke actie onderneemt de conversiespecialist bij twijfel over informatie in he…" at bounding box center [669, 245] width 607 height 62
click at [1006, 244] on div "Slide 1 Slide 2 Waarom vermelden we het eigen risico niet meer apart in het voo…" at bounding box center [664, 358] width 722 height 400
click at [640, 221] on p "Welke actie onderneemt de conversiespecialist bij twijfel over informatie in he…" at bounding box center [669, 245] width 607 height 62
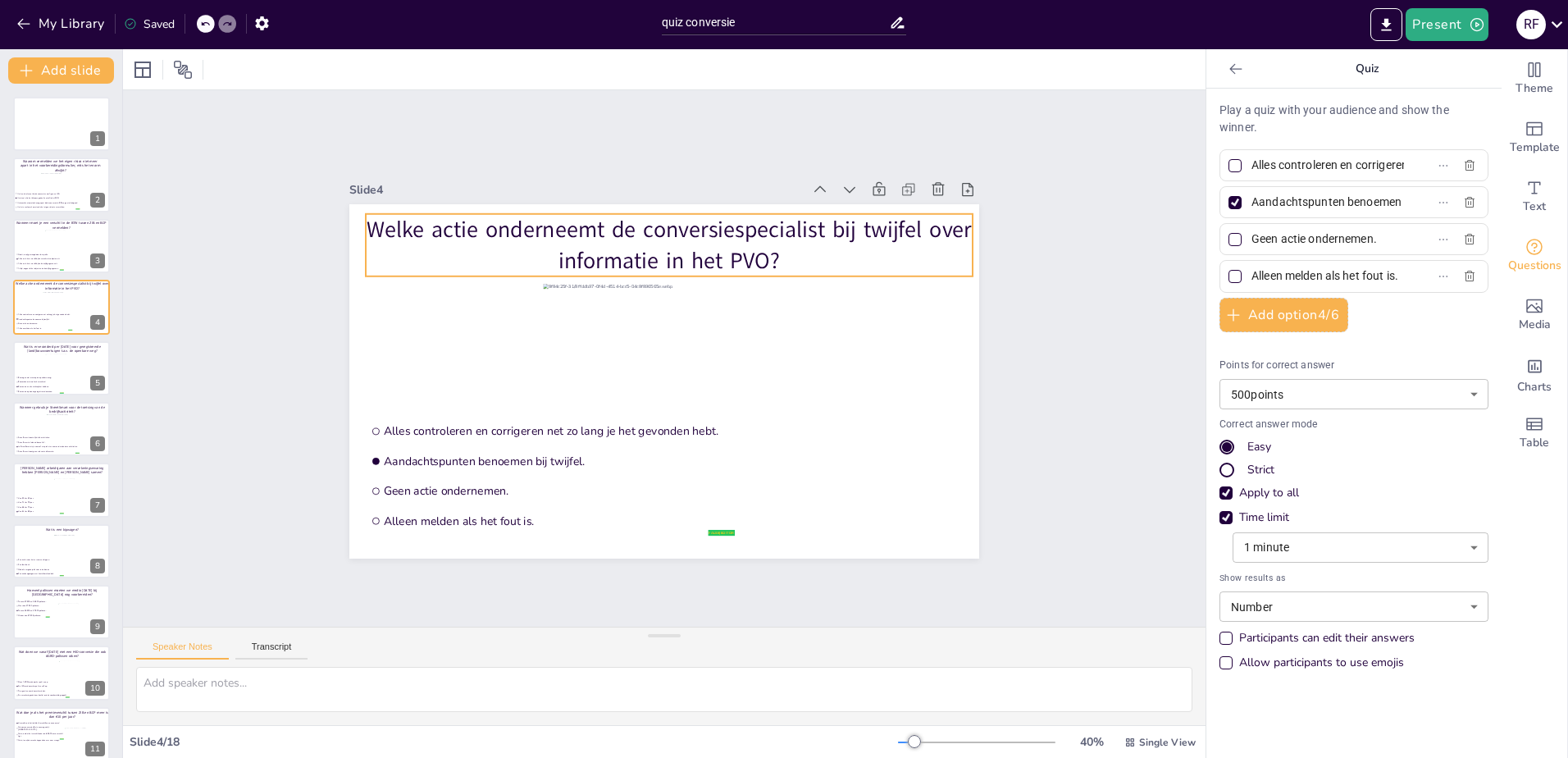
click at [640, 221] on p "Welke actie onderneemt de conversiespecialist bij twijfel over informatie in he…" at bounding box center [669, 245] width 607 height 62
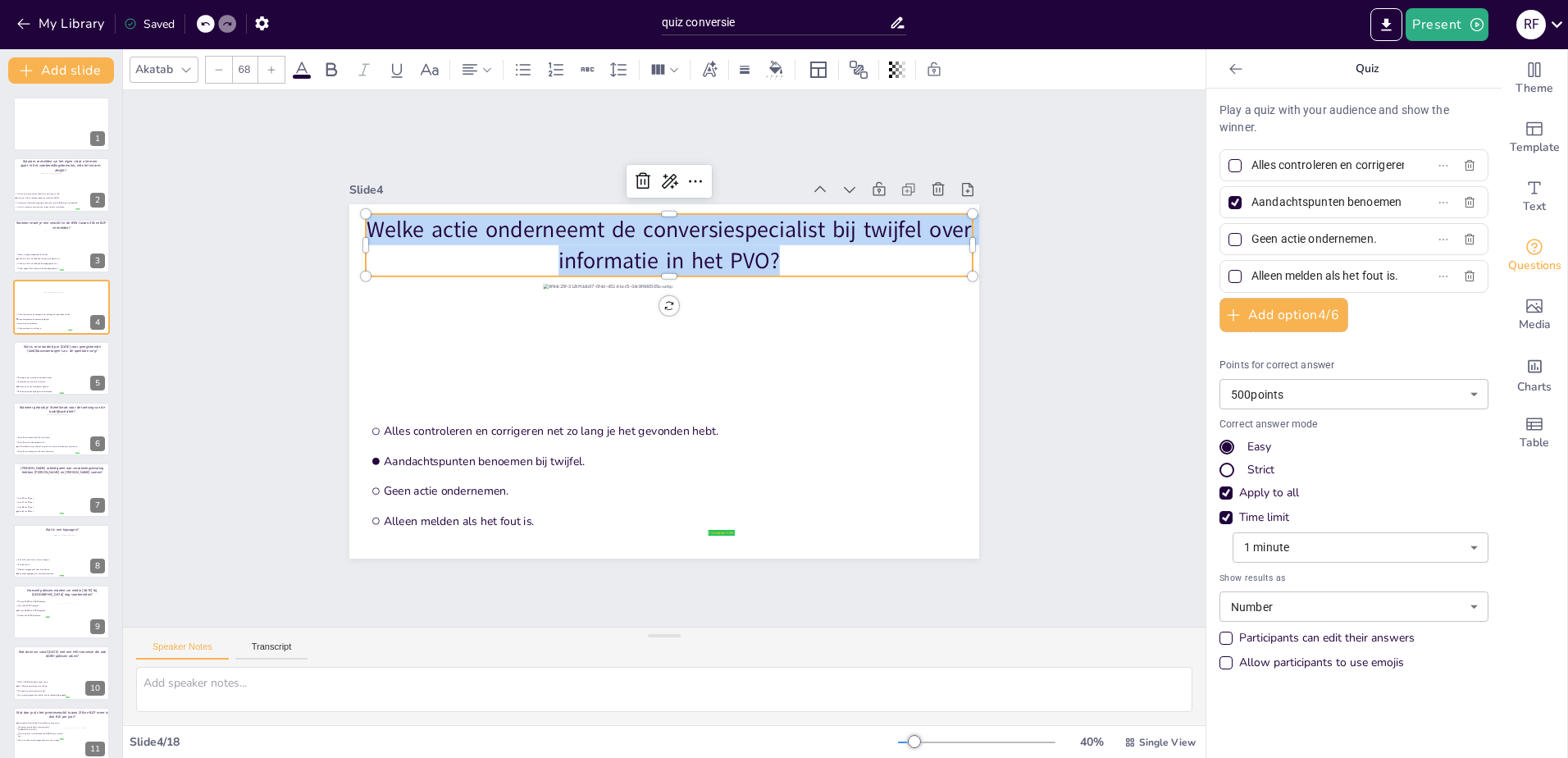
click at [640, 221] on p "Welke actie onderneemt de conversiespecialist bij twijfel over informatie in he…" at bounding box center [669, 245] width 607 height 62
copy p "Welke actie onderneemt de conversiespecialist bij twijfel over informatie in he…"
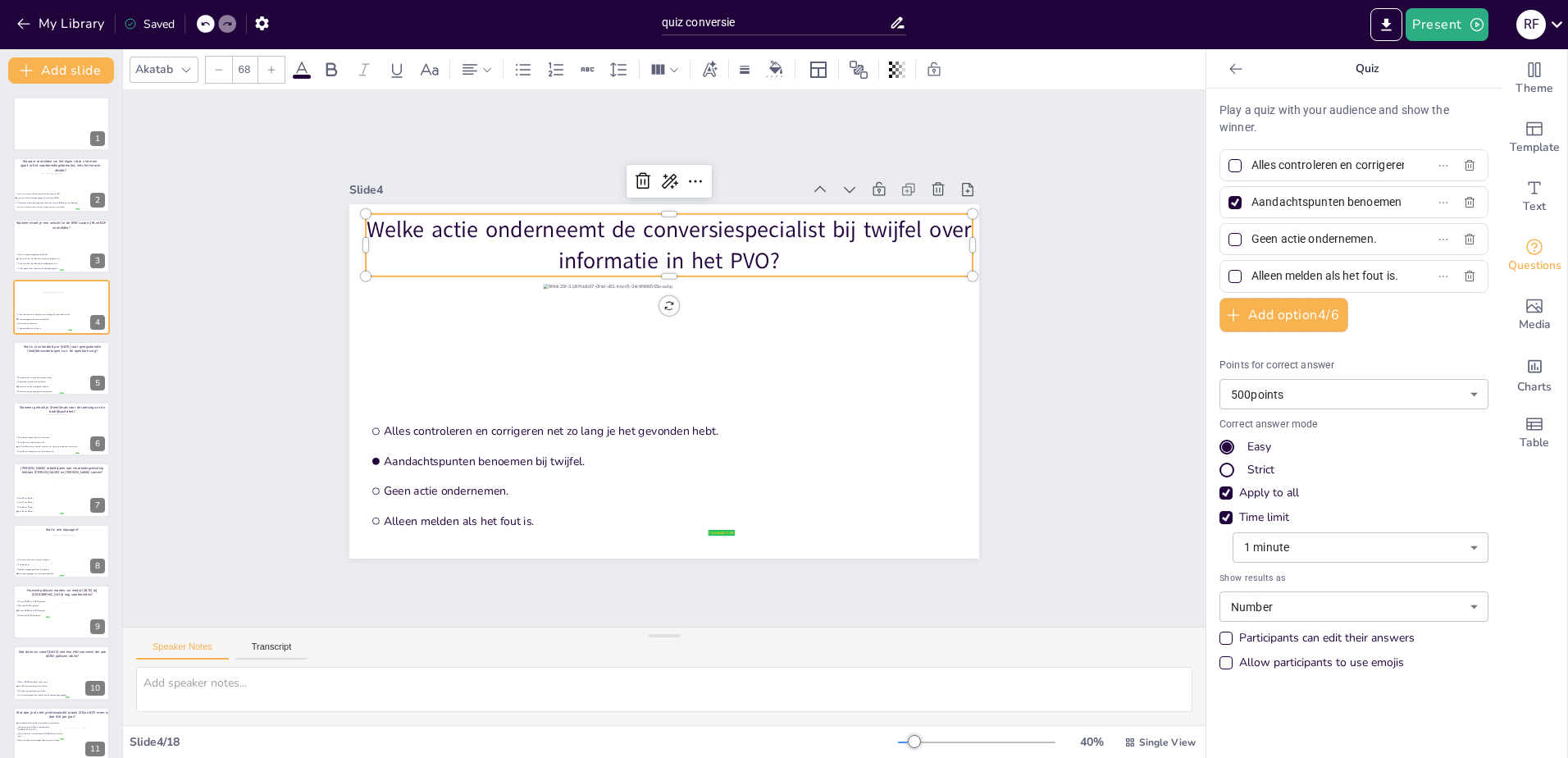
click at [1322, 167] on input "Alles controleren en corrigeren net zo lang je het gevonden hebt." at bounding box center [1328, 164] width 153 height 24
click at [1281, 214] on input "Aandachtspunten benoemen bij twijfel." at bounding box center [1328, 201] width 153 height 24
click at [1283, 206] on input "Aandachtspunten benoemen bij twijfel." at bounding box center [1328, 201] width 153 height 24
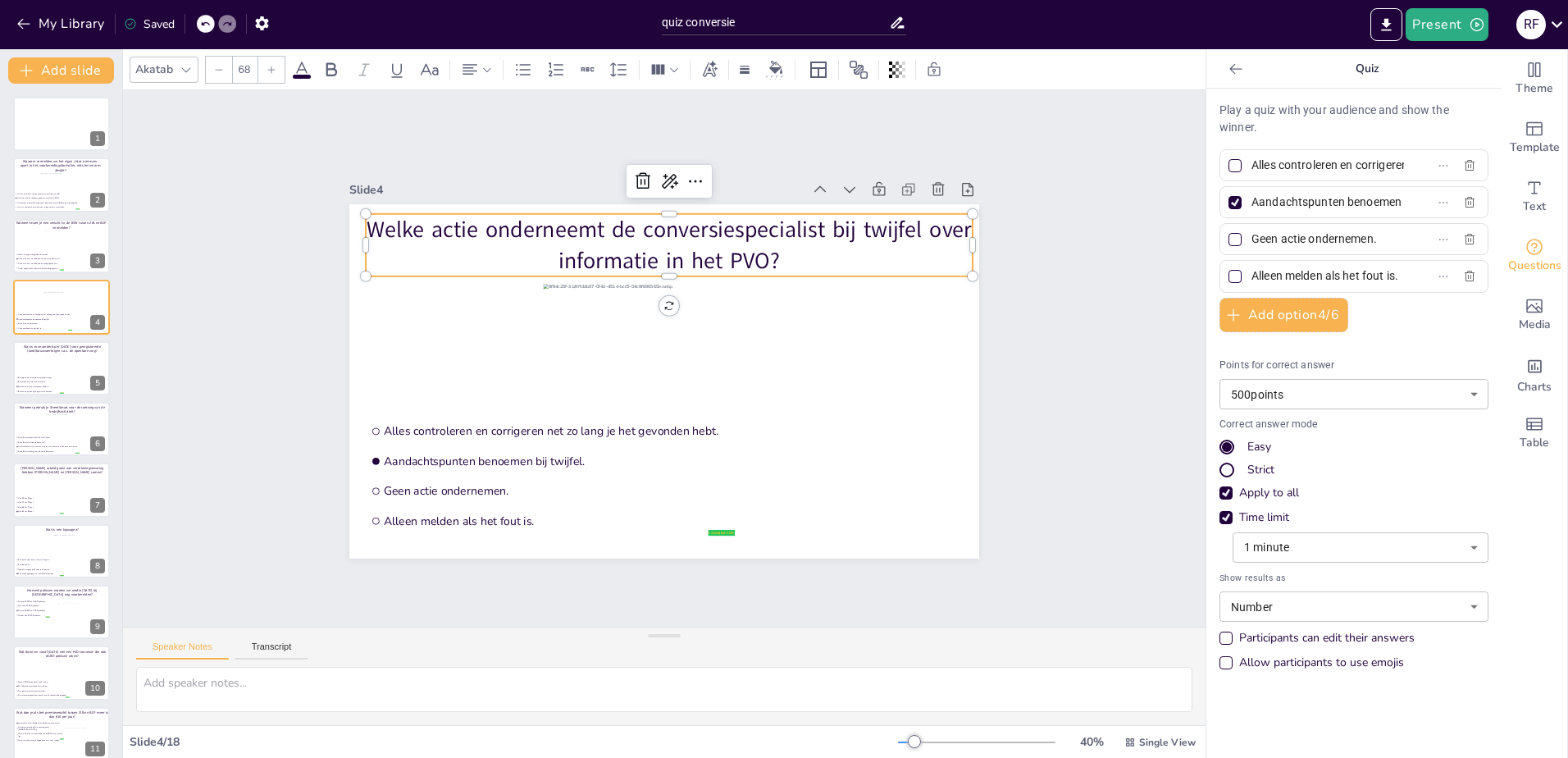
click at [1282, 206] on input "Aandachtspunten benoemen bij twijfel." at bounding box center [1328, 201] width 153 height 24
click at [1281, 206] on input "Aandachtspunten benoemen bij twijfel." at bounding box center [1328, 201] width 153 height 24
click at [1272, 237] on input "Geen actie ondernemen." at bounding box center [1328, 238] width 153 height 24
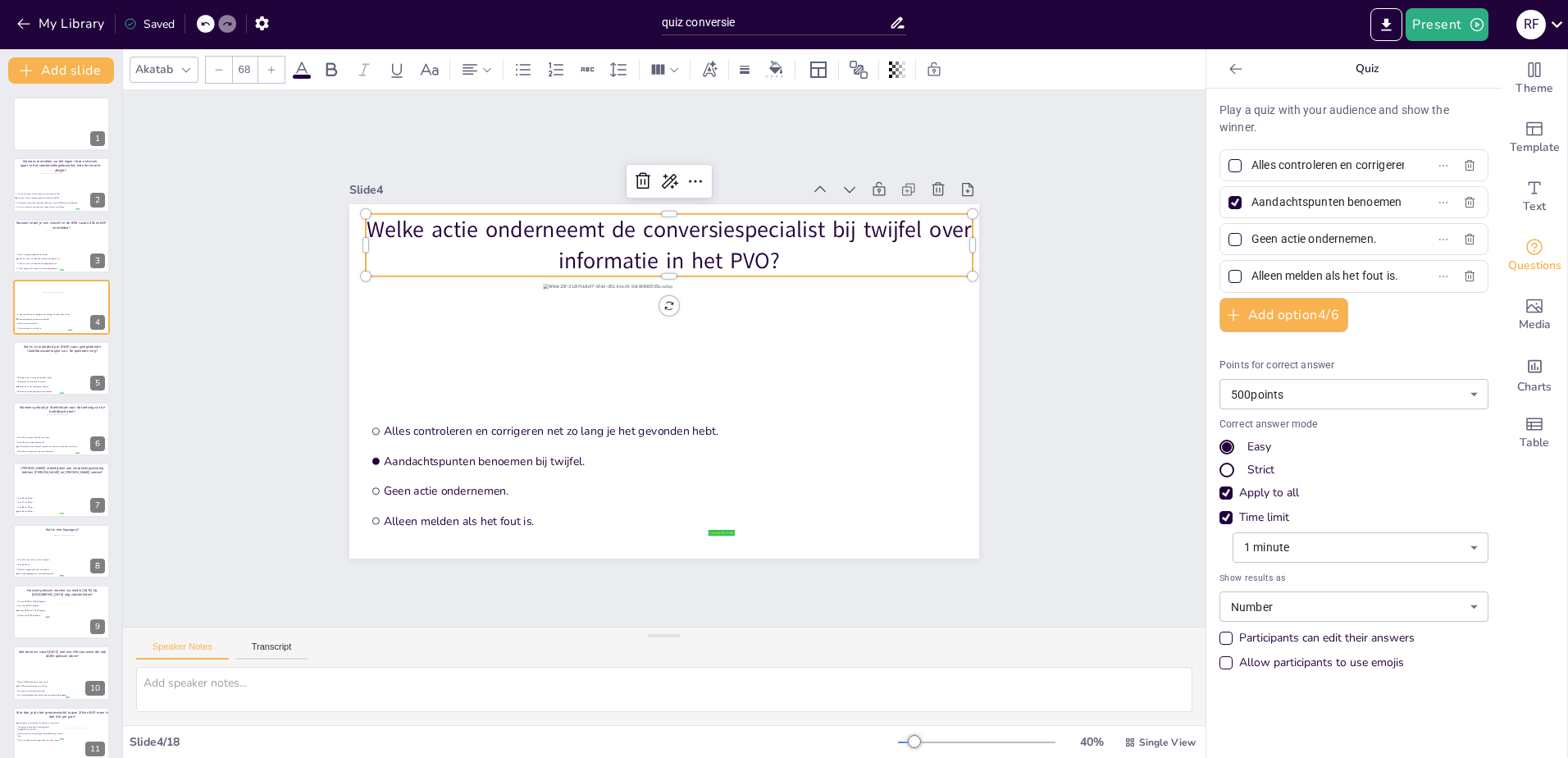
click at [1272, 237] on input "Geen actie ondernemen." at bounding box center [1328, 238] width 153 height 24
click at [1274, 273] on input "Alleen melden als het fout is." at bounding box center [1328, 275] width 153 height 24
drag, startPoint x: 45, startPoint y: 371, endPoint x: 74, endPoint y: 369, distance: 29.1
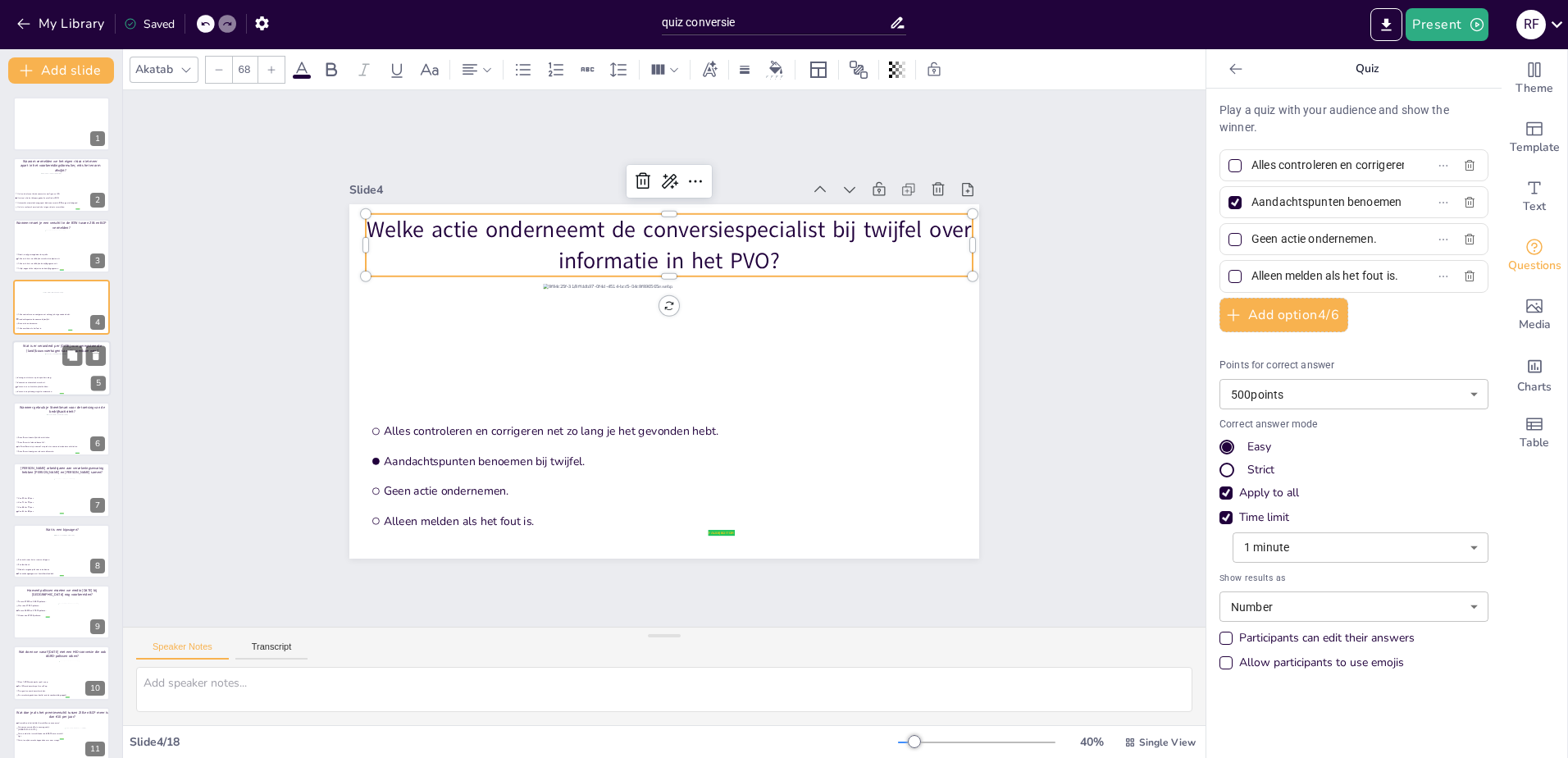
click at [45, 371] on div at bounding box center [62, 364] width 33 height 22
type input "Ze mogen niet meer op de openbare weg."
type input "Ze worden automatisch verzekerd."
type input "Ze moeten een kentekenplaat hebben."
type input "Ze moeten opnieuw geregistreerd worden."
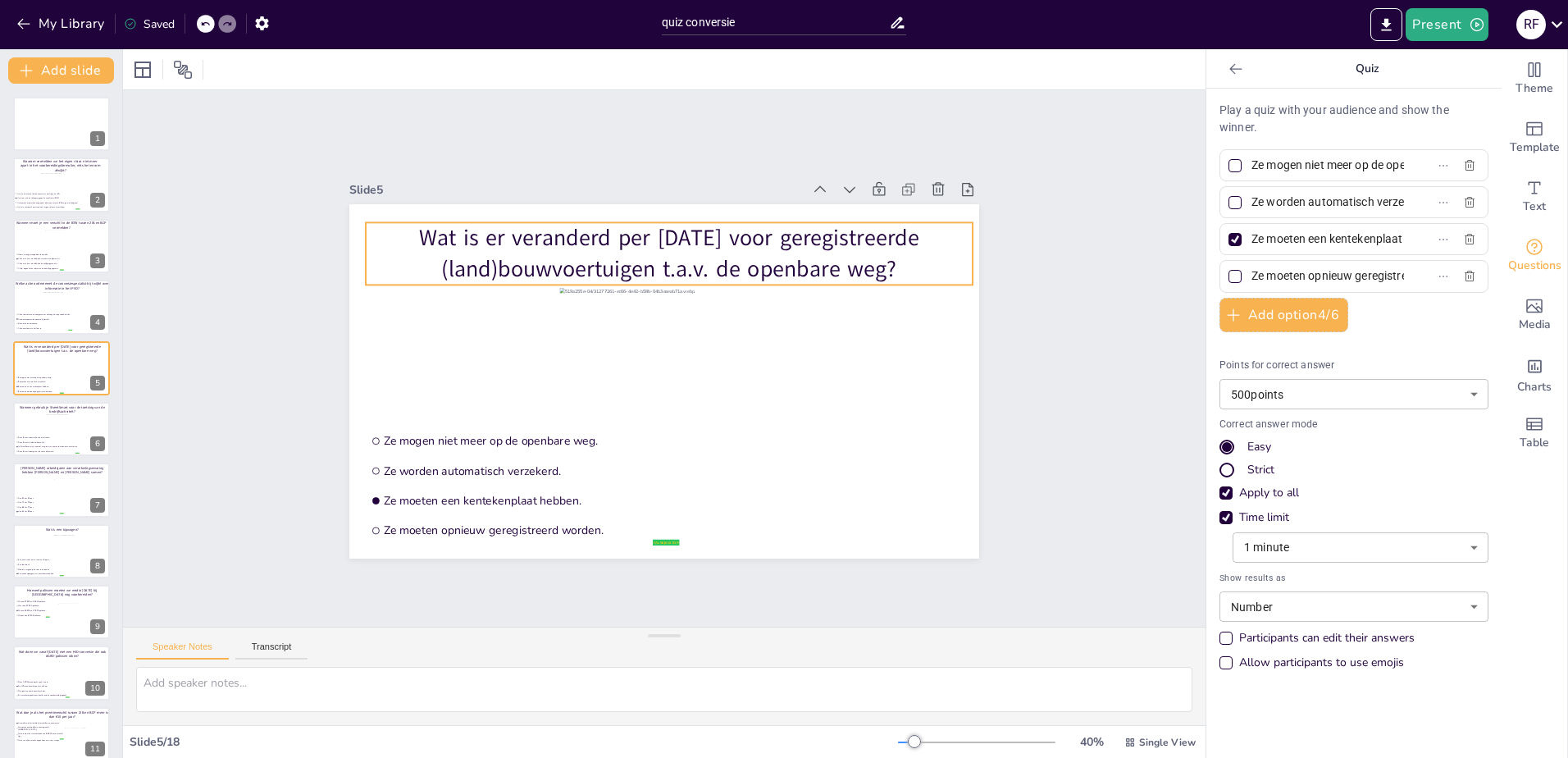
click at [590, 248] on p "Wat is er veranderd per [DATE] voor geregistreerde (land)bouwvoertuigen t.a.v. …" at bounding box center [669, 253] width 607 height 62
click at [612, 234] on p "Wat is er veranderd per [DATE] voor geregistreerde (land)bouwvoertuigen t.a.v. …" at bounding box center [669, 253] width 607 height 62
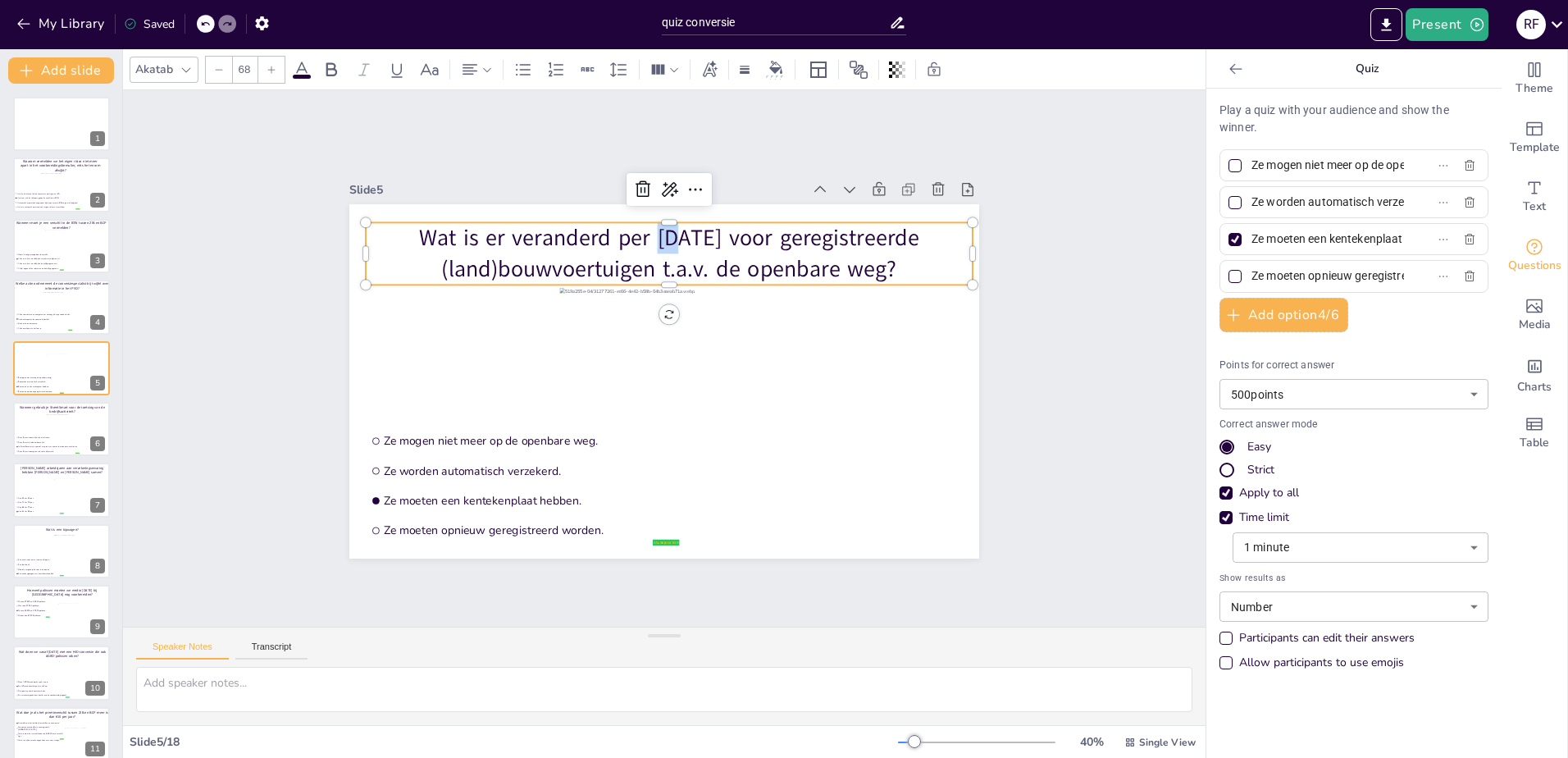
copy p "Wat is er veranderd per [DATE] voor geregistreerde (land)bouwvoertuigen t.a.v. …"
click at [675, 256] on p "Wat is er veranderd per [DATE] voor geregistreerde (land)bouwvoertuigen t.a.v. …" at bounding box center [669, 253] width 607 height 62
click at [1292, 159] on input "Ze mogen niet meer op de openbare weg." at bounding box center [1328, 164] width 153 height 24
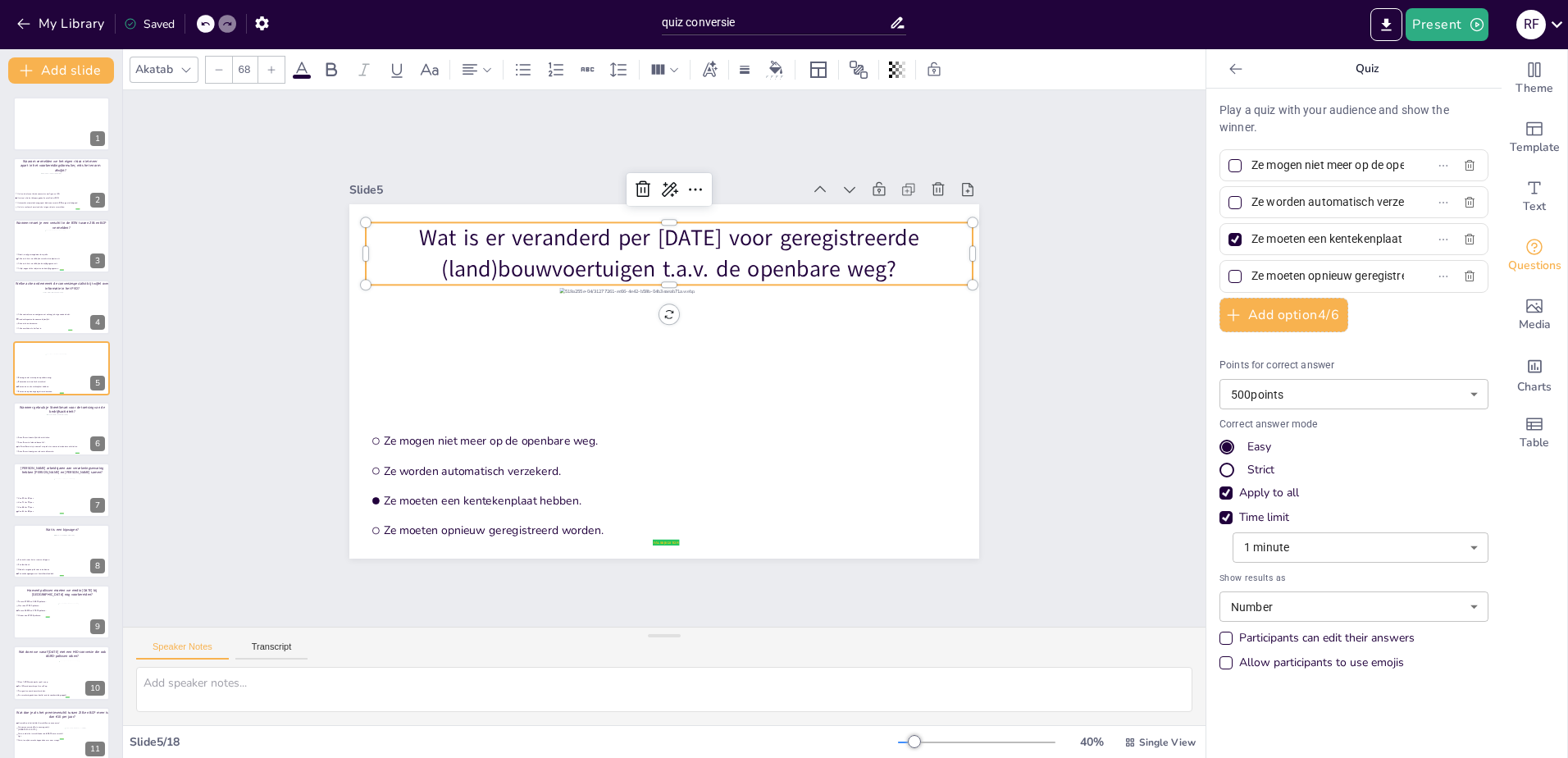
click at [1292, 159] on input "Ze mogen niet meer op de openbare weg." at bounding box center [1328, 164] width 153 height 24
click at [1302, 207] on input "Ze worden automatisch verzekerd." at bounding box center [1328, 201] width 153 height 24
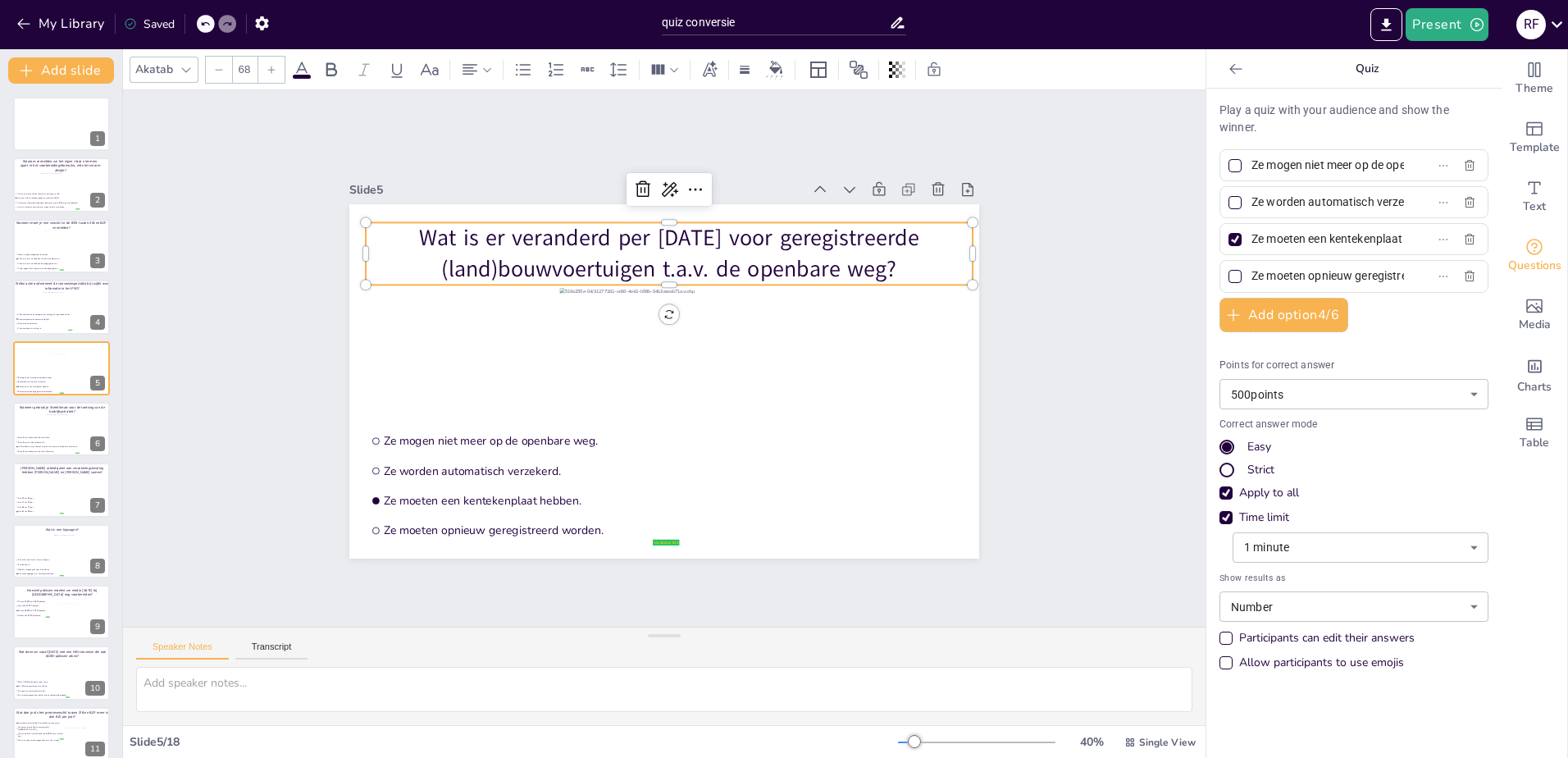
click at [1302, 207] on input "Ze worden automatisch verzekerd." at bounding box center [1328, 201] width 153 height 24
click at [1269, 237] on input "Ze moeten een kentekenplaat hebben." at bounding box center [1328, 238] width 153 height 24
click at [1273, 274] on input "Ze moeten opnieuw geregistreerd worden." at bounding box center [1328, 275] width 153 height 24
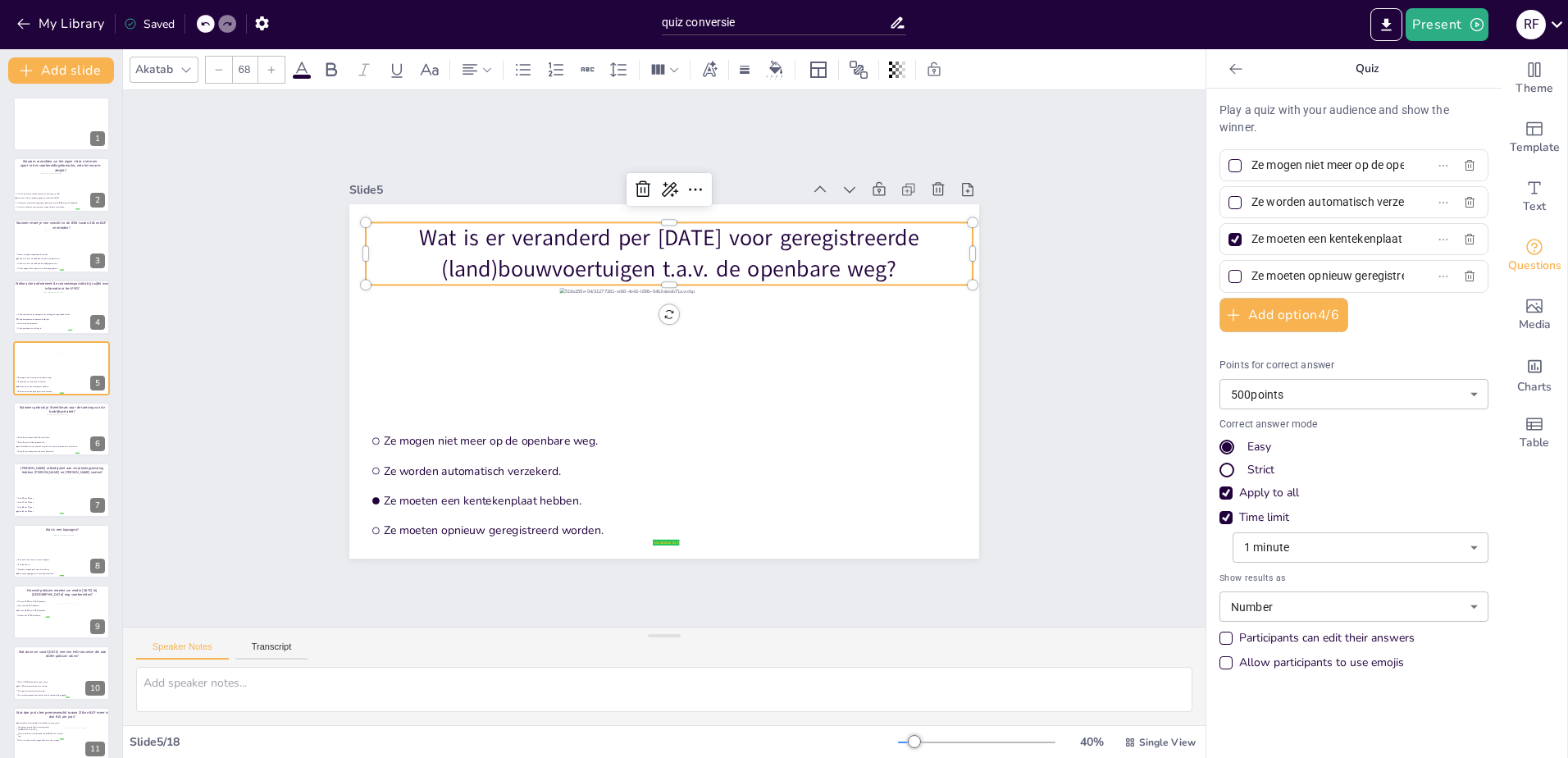
click at [1273, 274] on input "Ze moeten opnieuw geregistreerd worden." at bounding box center [1328, 275] width 153 height 24
drag, startPoint x: 41, startPoint y: 433, endPoint x: 61, endPoint y: 423, distance: 22.4
click at [41, 433] on div at bounding box center [62, 429] width 99 height 56
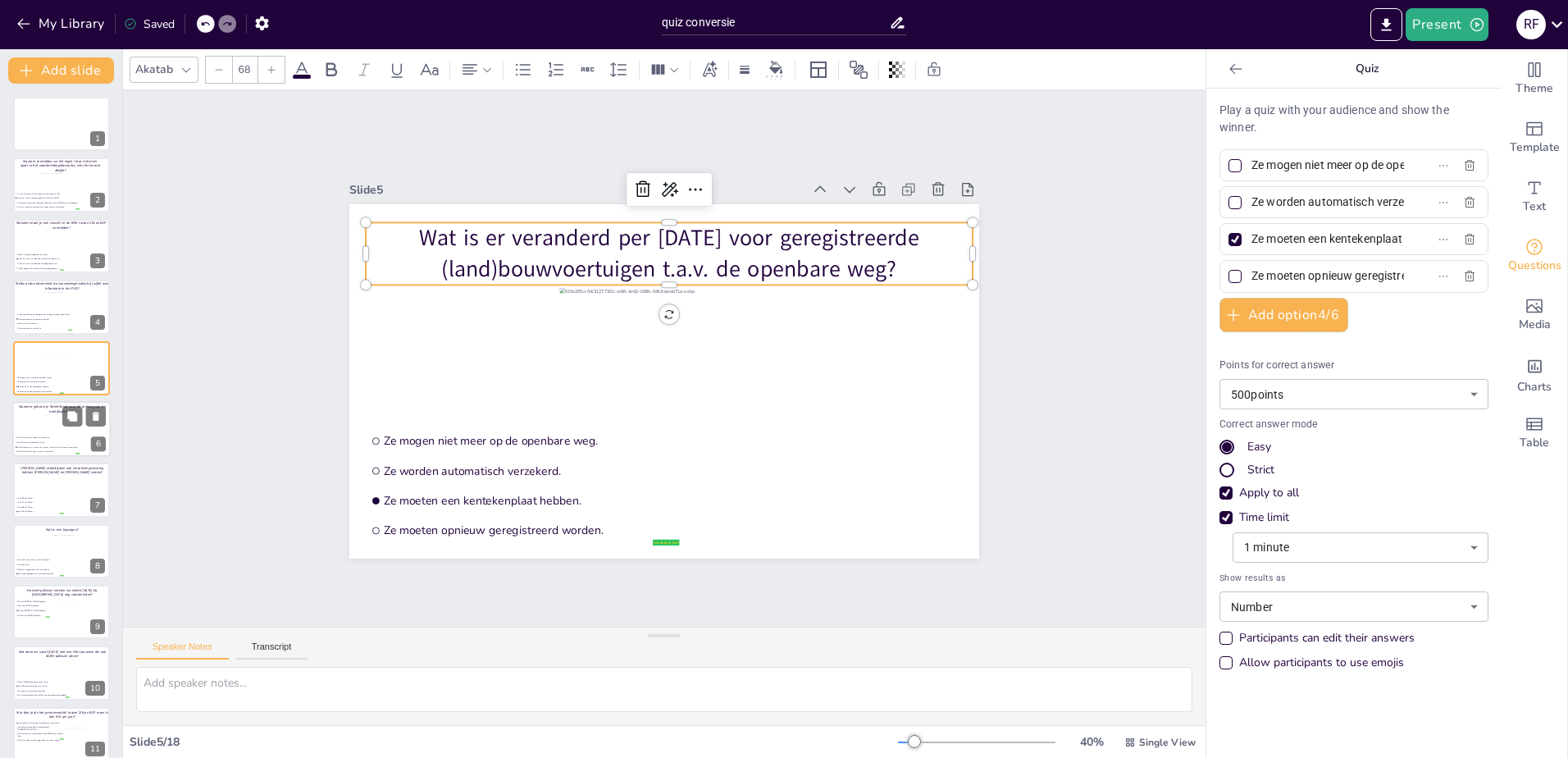
type input "StreetSmart toont altijd alle activiteiten."
type input "StreetSmart is leidend boven KvK."
type input "In StreetSmart zie je soms of er sprake is van meerdere/andere activiteiten"
type input "StreetSmart toont geen relevante informatie."
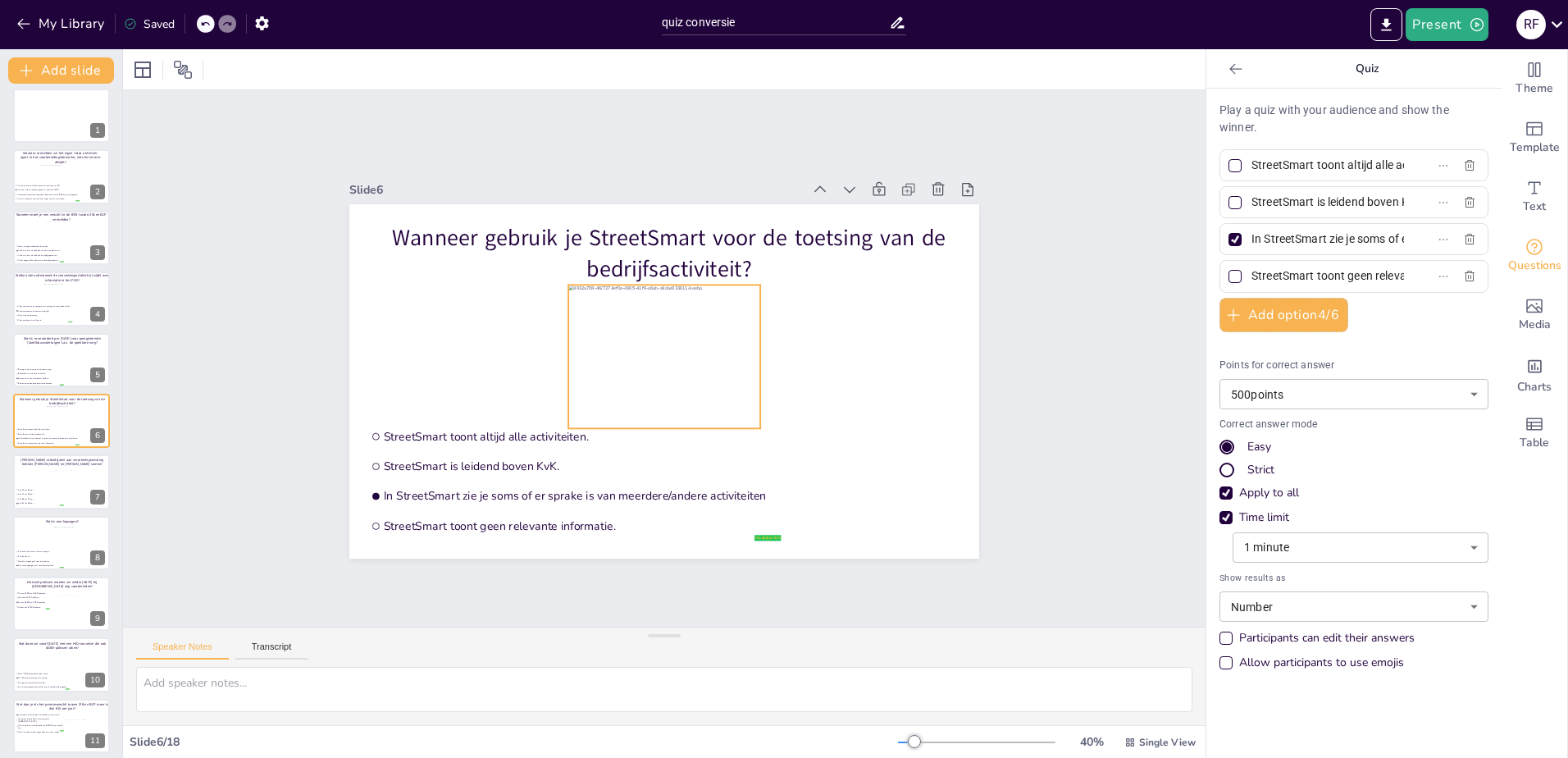
click at [617, 391] on div at bounding box center [664, 356] width 192 height 144
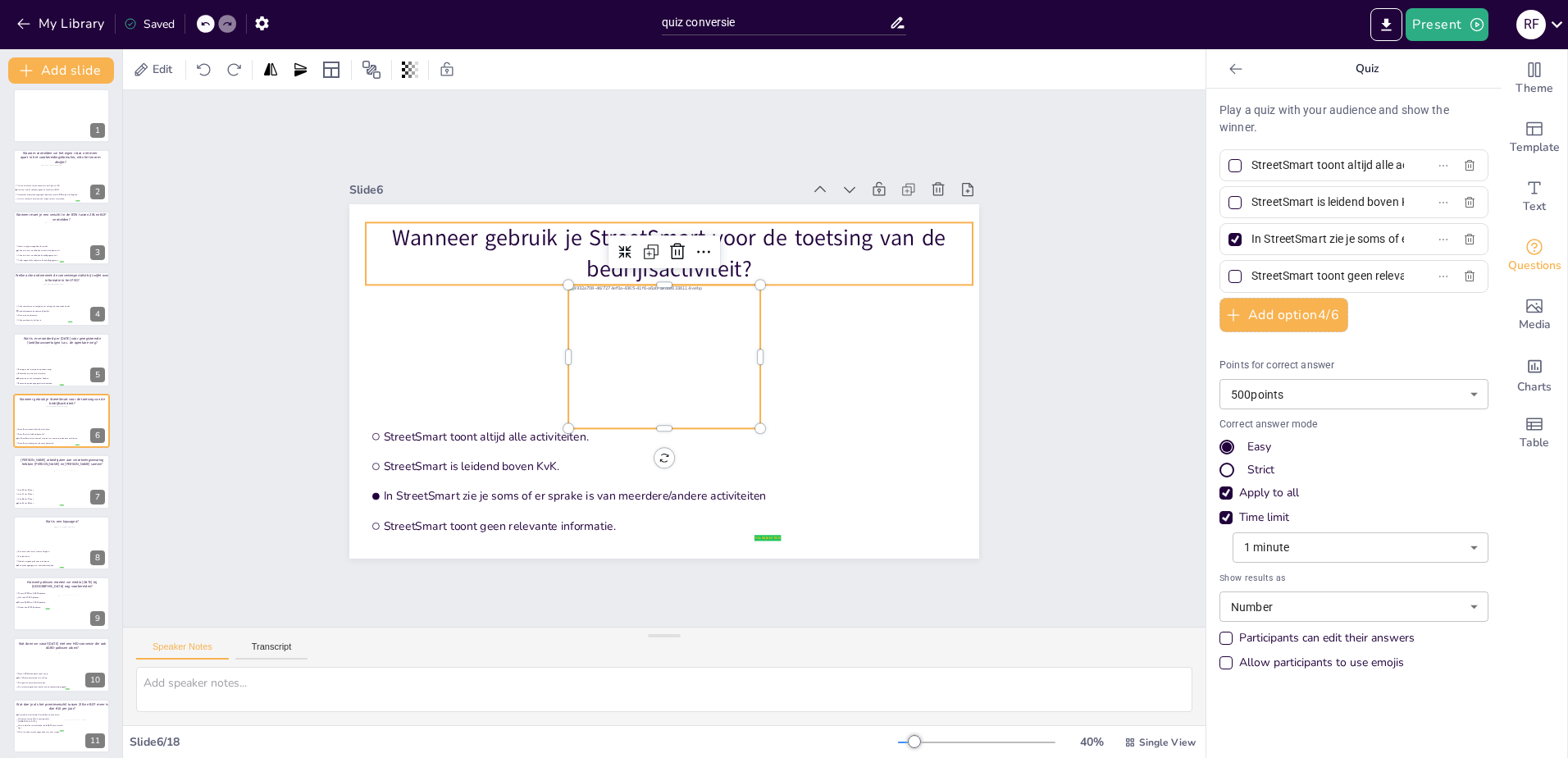
click at [631, 261] on div at bounding box center [664, 252] width 112 height 33
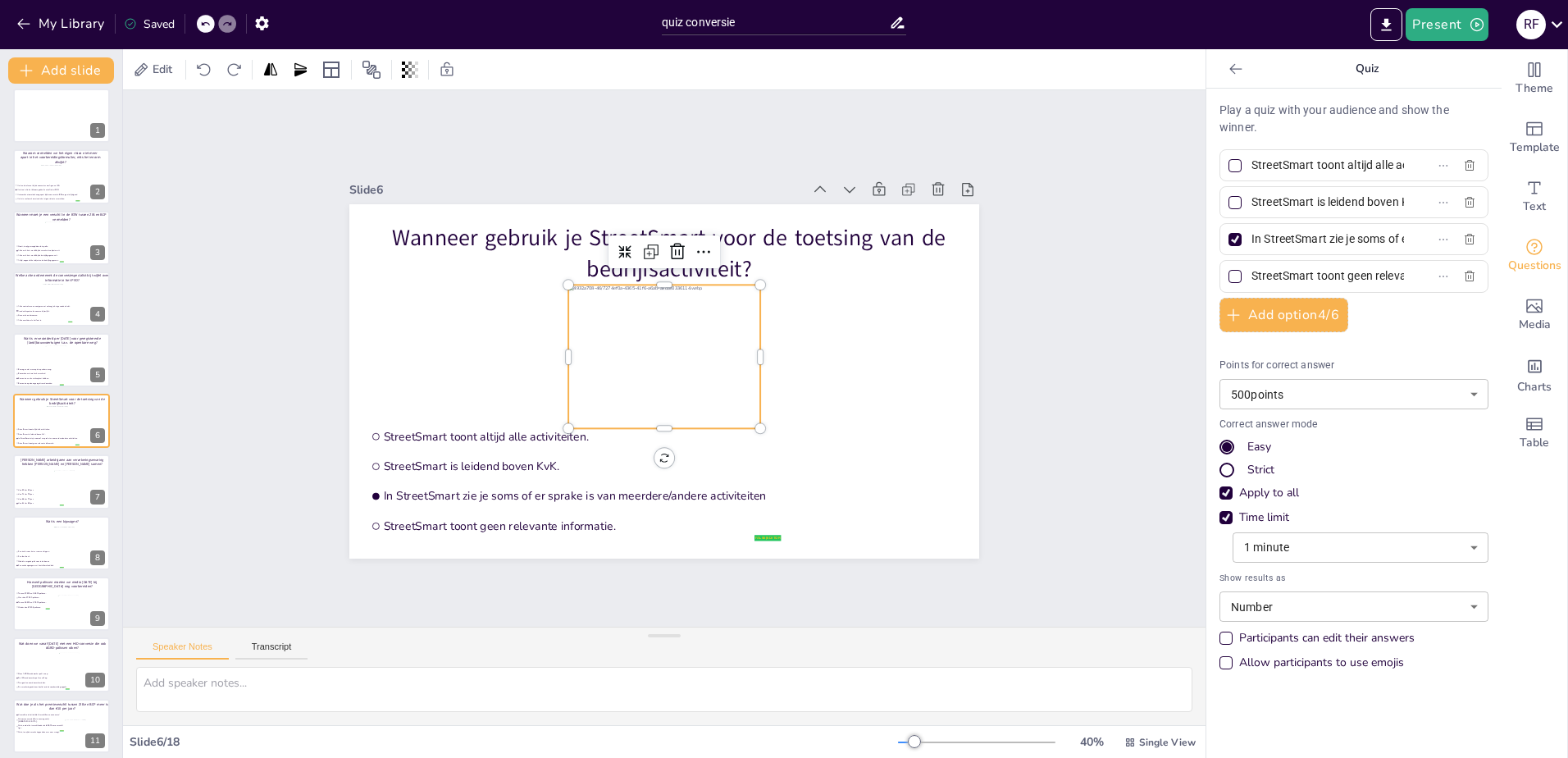
click at [631, 261] on div at bounding box center [664, 252] width 112 height 33
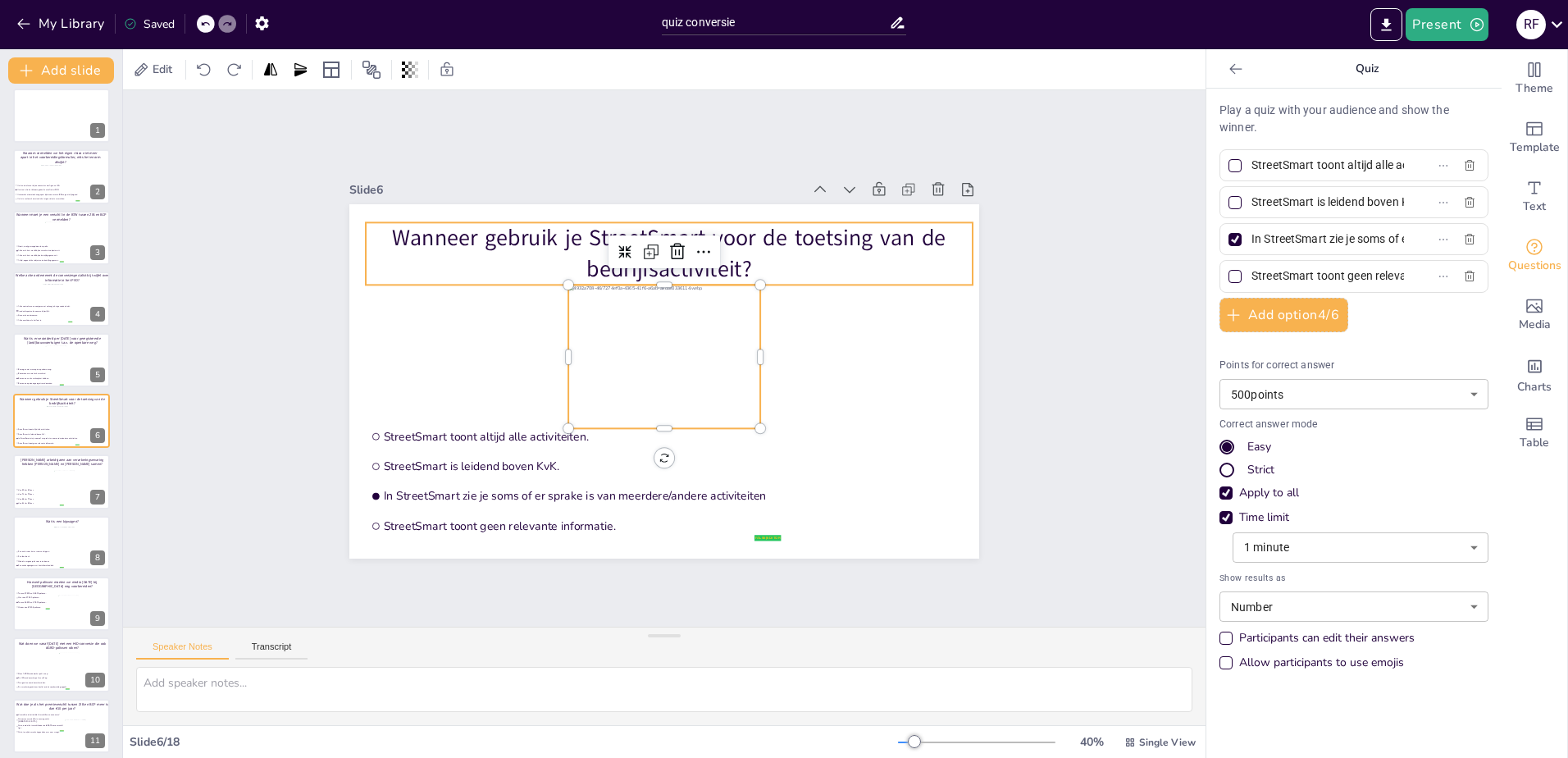
click at [483, 252] on p "Wanneer gebruik je StreetSmart voor de toetsing van de bedrijfsactiviteit?" at bounding box center [669, 253] width 607 height 62
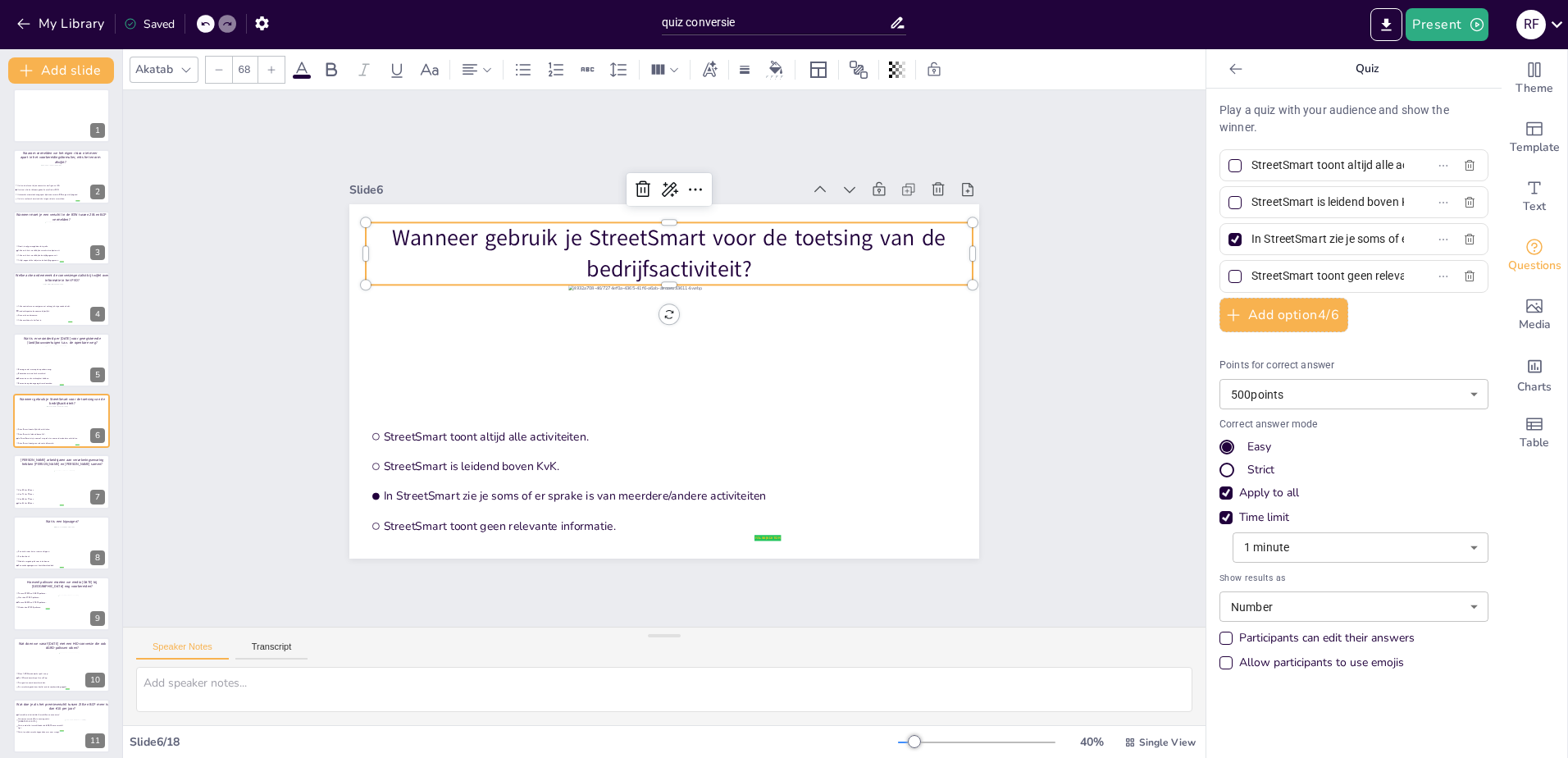
click at [484, 252] on p "Wanneer gebruik je StreetSmart voor de toetsing van de bedrijfsactiviteit?" at bounding box center [669, 253] width 607 height 62
click at [1306, 168] on input "StreetSmart toont altijd alle activiteiten." at bounding box center [1328, 164] width 153 height 24
click at [1306, 167] on input "StreetSmart toont altijd alle activiteiten." at bounding box center [1328, 164] width 153 height 24
click at [1311, 198] on input "StreetSmart is leidend boven KvK." at bounding box center [1328, 201] width 153 height 24
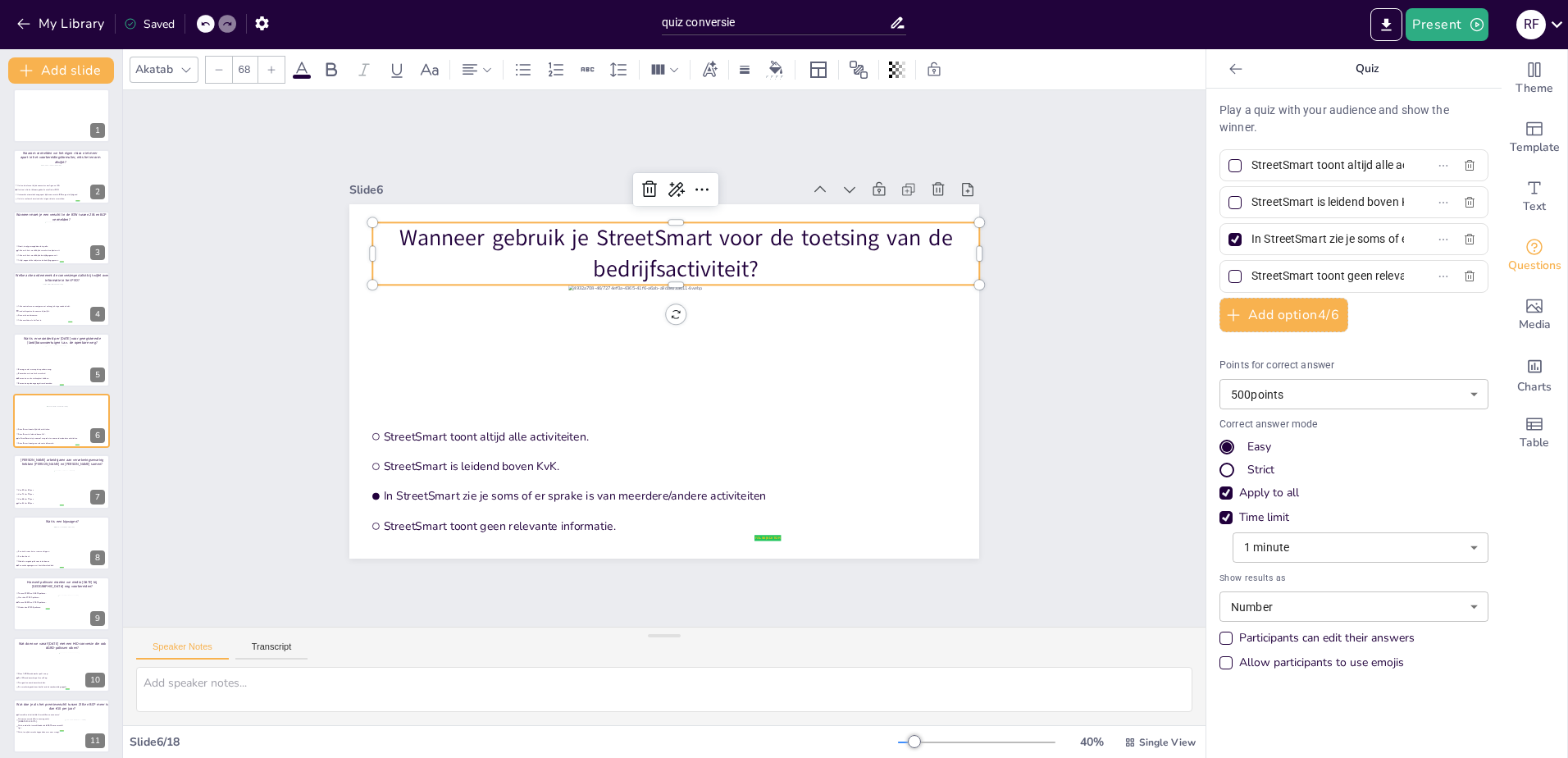
click at [1311, 198] on input "StreetSmart is leidend boven KvK." at bounding box center [1328, 201] width 153 height 24
click at [1311, 235] on input "In StreetSmart zie je soms of er sprake is van meerdere/andere activiteiten" at bounding box center [1328, 238] width 153 height 24
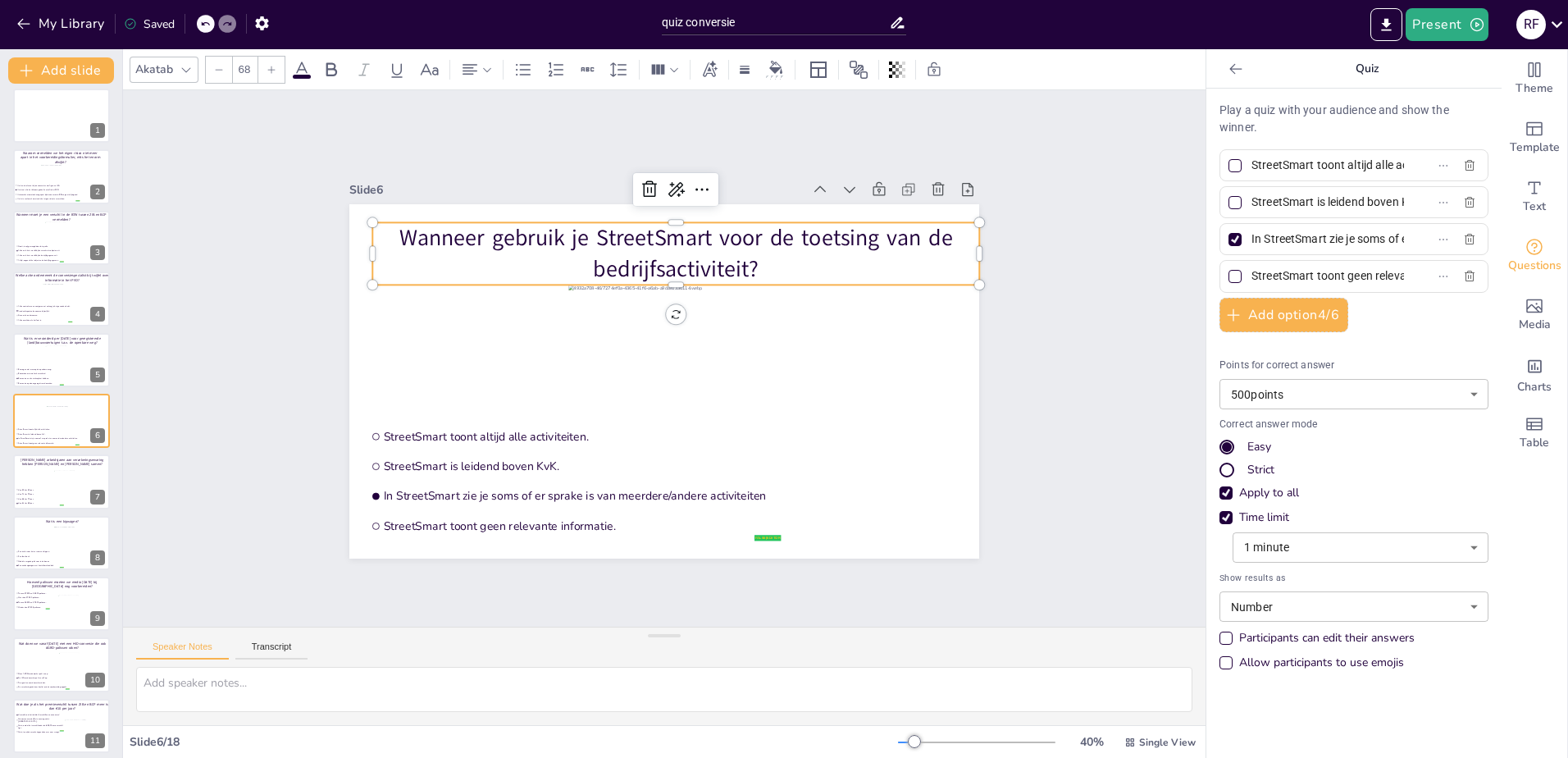
click at [1311, 235] on input "In StreetSmart zie je soms of er sprake is van meerdere/andere activiteiten" at bounding box center [1328, 238] width 153 height 24
click at [1294, 267] on input "StreetSmart toont geen relevante informatie." at bounding box center [1328, 275] width 153 height 24
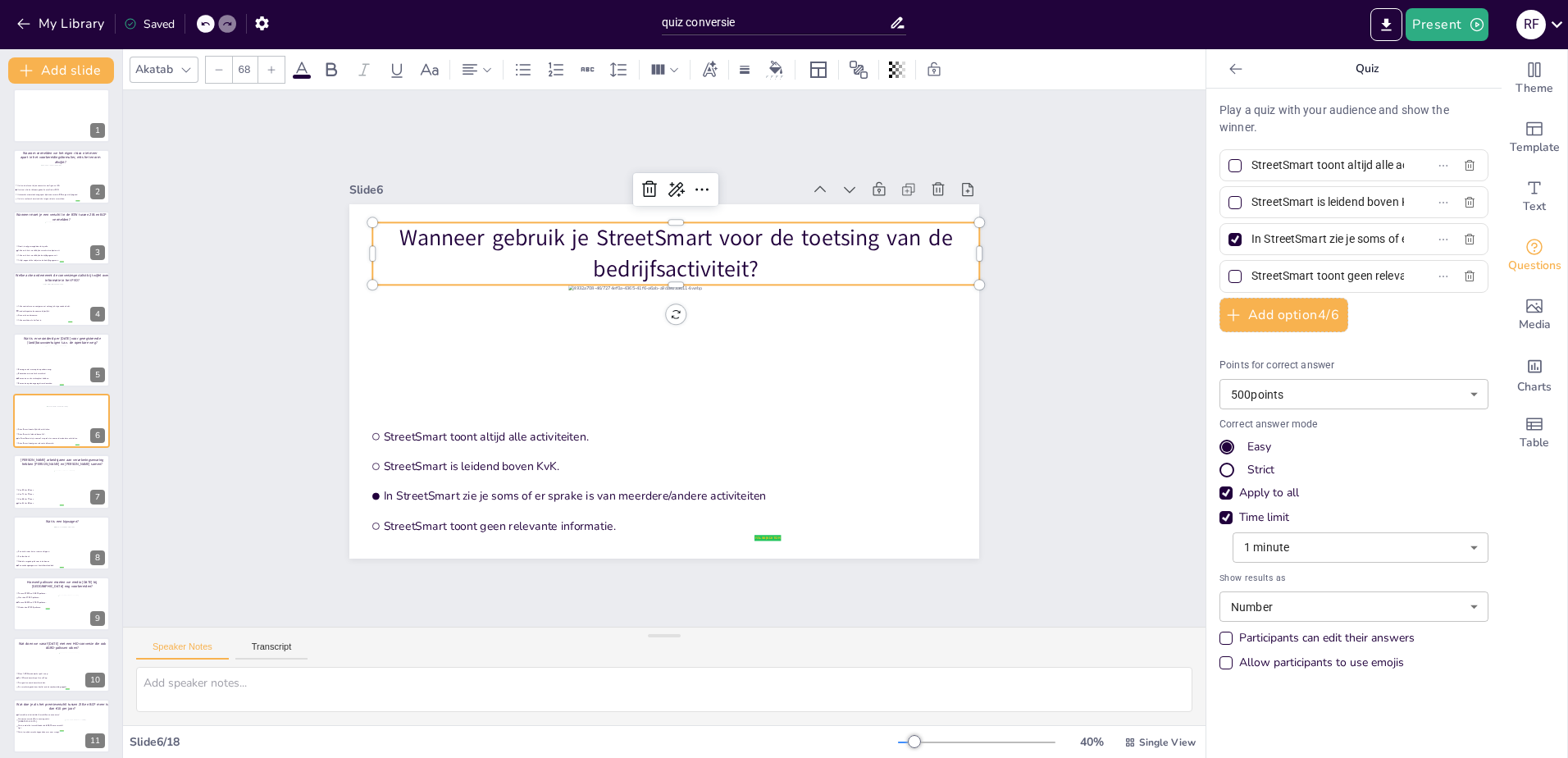
click at [1294, 267] on input "StreetSmart toont geen relevante informatie." at bounding box center [1328, 275] width 153 height 24
click at [47, 488] on span "Van 50 t/m 60 jaar." at bounding box center [40, 489] width 45 height 2
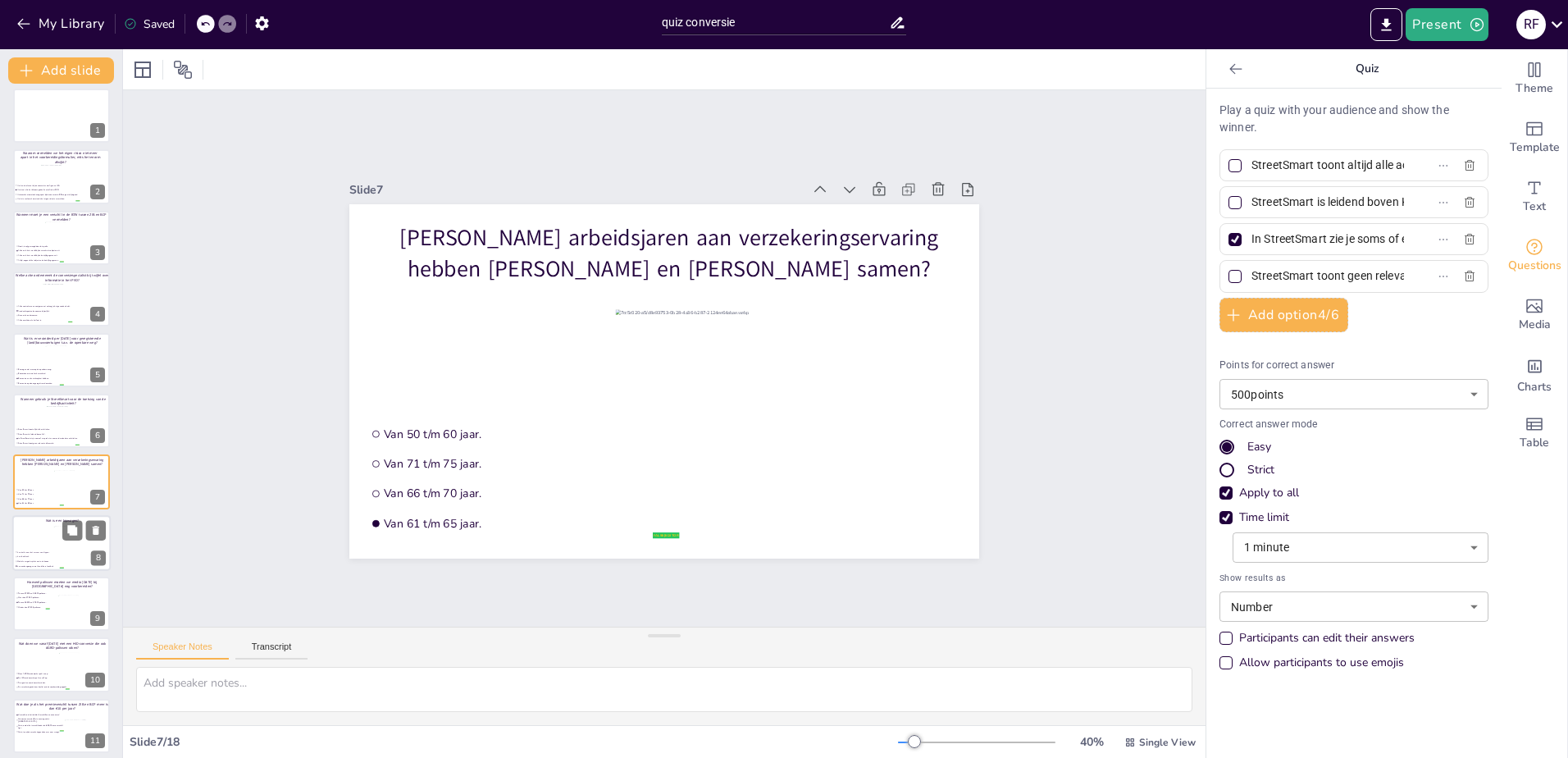
type input "Van 50 t/m 60 jaar."
type input "Van 71 t/m 75 jaar."
type input "Van 66 t/m 70 jaar."
type input "Van 61 t/m 65 jaar."
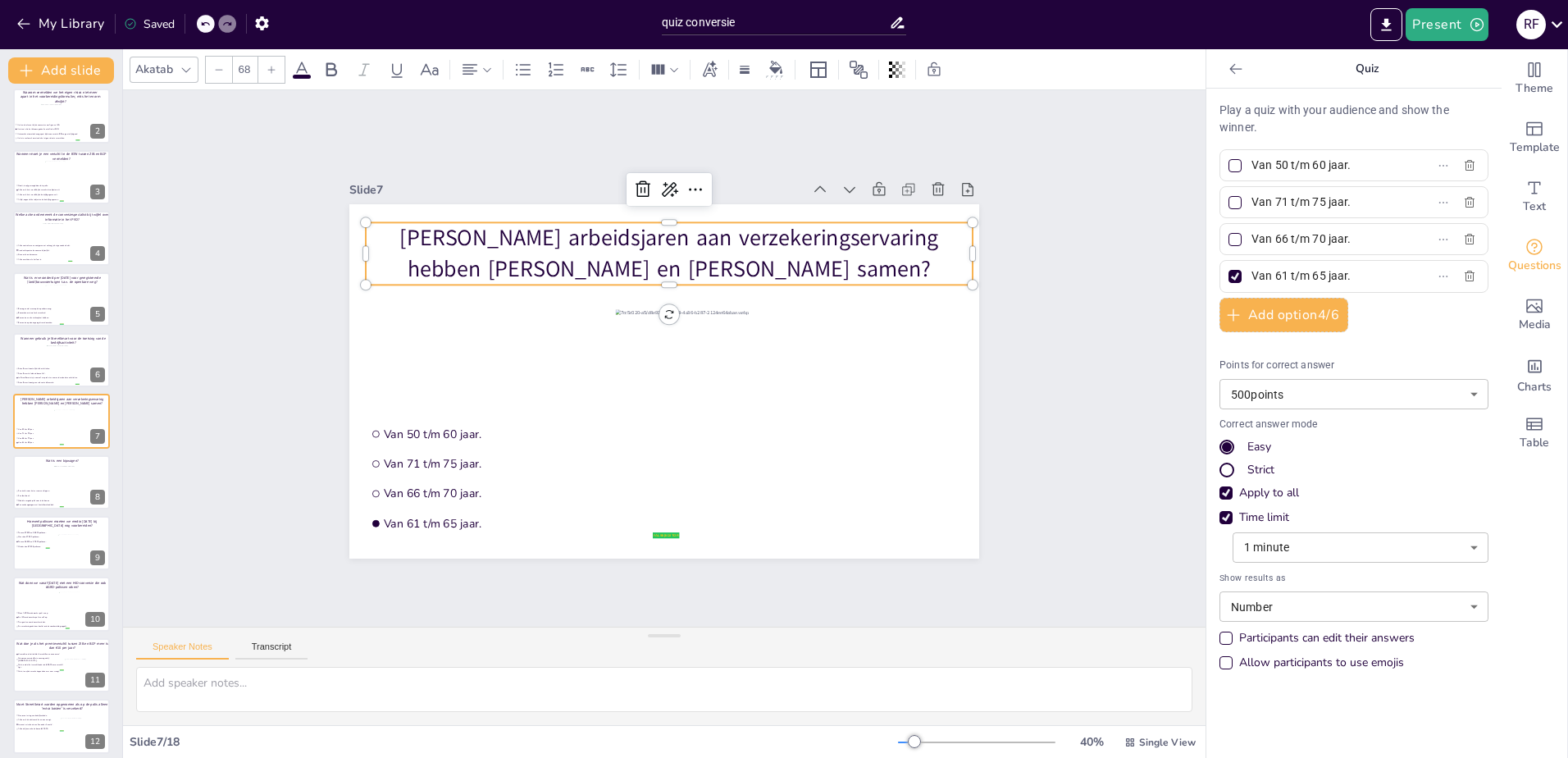
click at [662, 250] on p "[PERSON_NAME] arbeidsjaren aan verzekeringservaring hebben [PERSON_NAME] en [PE…" at bounding box center [669, 253] width 607 height 62
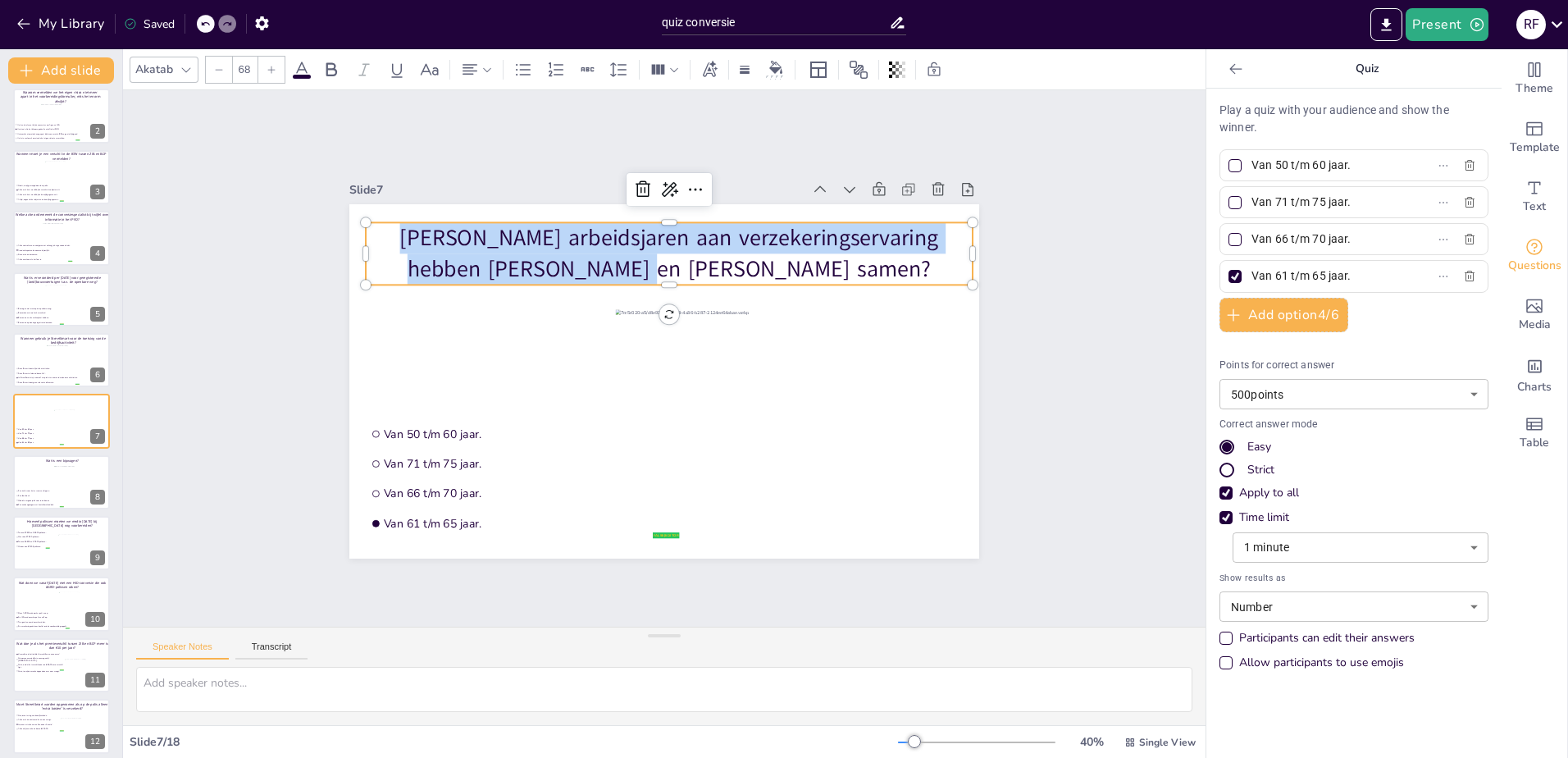
click at [662, 250] on p "[PERSON_NAME] arbeidsjaren aan verzekeringservaring hebben [PERSON_NAME] en [PE…" at bounding box center [669, 253] width 607 height 62
copy p "[PERSON_NAME] arbeidsjaren aan verzekeringservaring hebben [PERSON_NAME] en [PE…"
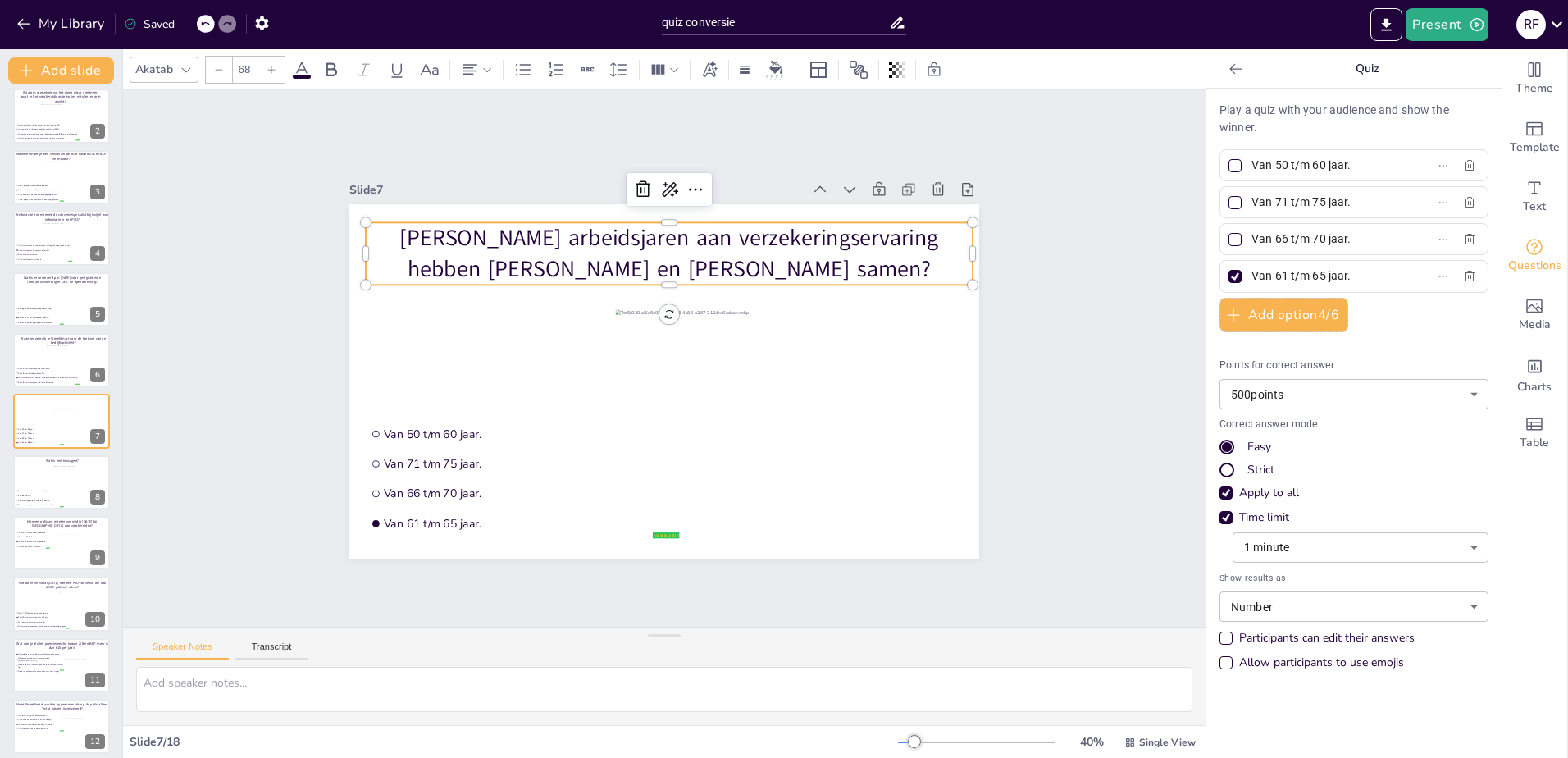
drag, startPoint x: 1347, startPoint y: 170, endPoint x: 1199, endPoint y: 170, distance: 148.0
click at [1206, 170] on div "Play a quiz with your audience and show the winner. Van 50 t/m 60 jaar. Van 71 …" at bounding box center [1353, 423] width 295 height 669
drag, startPoint x: 1341, startPoint y: 201, endPoint x: 1206, endPoint y: 207, distance: 135.1
click at [1206, 207] on div "Play a quiz with your audience and show the winner. Van 50 t/m 60 jaar. Van 71 …" at bounding box center [1353, 423] width 295 height 669
drag, startPoint x: 1339, startPoint y: 236, endPoint x: 1211, endPoint y: 241, distance: 128.1
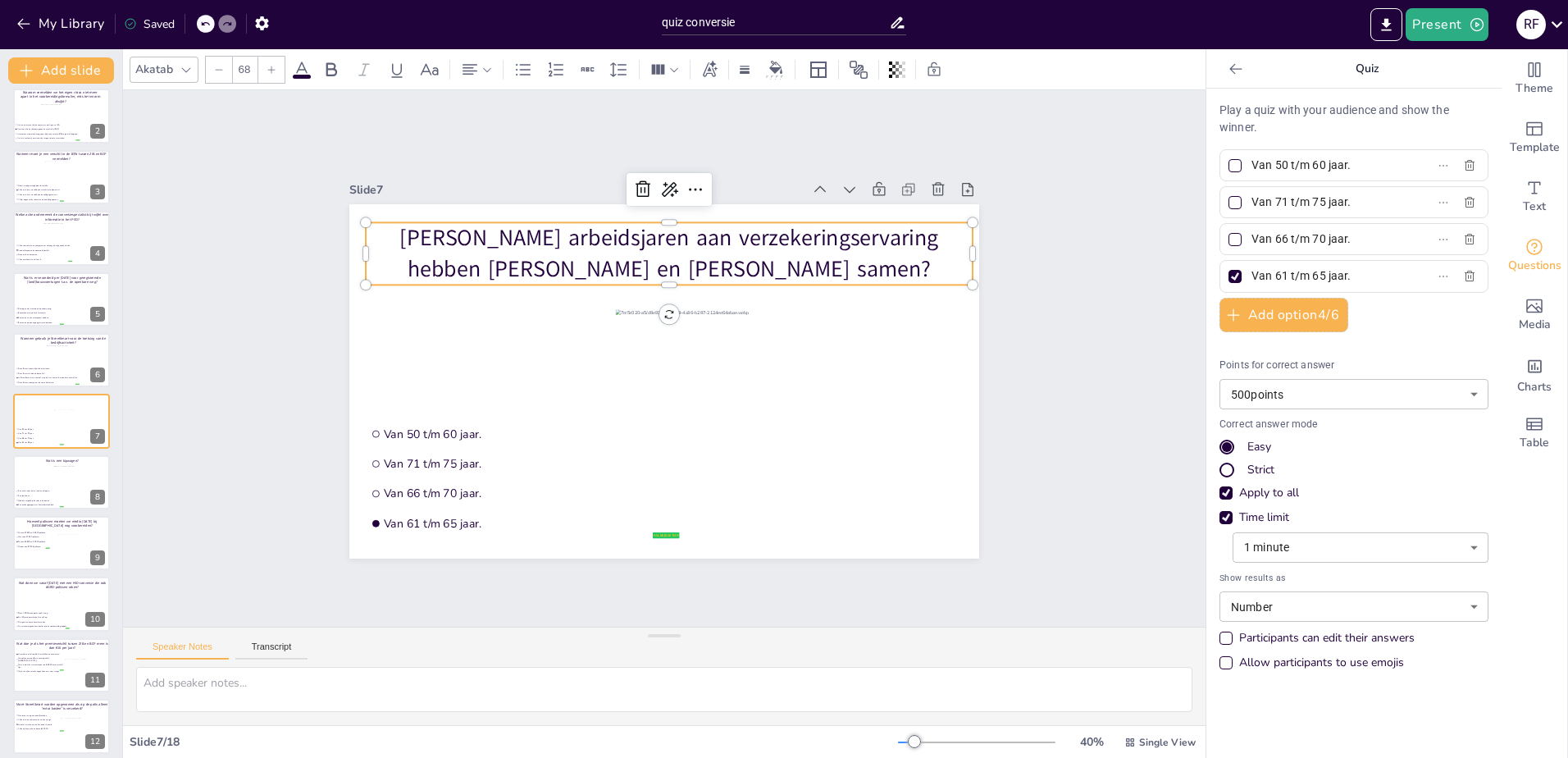
click at [1219, 241] on div "Van 66 t/m 70 jaar." at bounding box center [1353, 238] width 269 height 32
drag, startPoint x: 1348, startPoint y: 274, endPoint x: 1213, endPoint y: 274, distance: 135.0
click at [1225, 274] on label "Van 61 t/m 65 jaar." at bounding box center [1327, 275] width 205 height 24
click at [1251, 274] on input "Van 61 t/m 65 jaar." at bounding box center [1328, 275] width 153 height 24
click at [39, 482] on div at bounding box center [62, 483] width 99 height 56
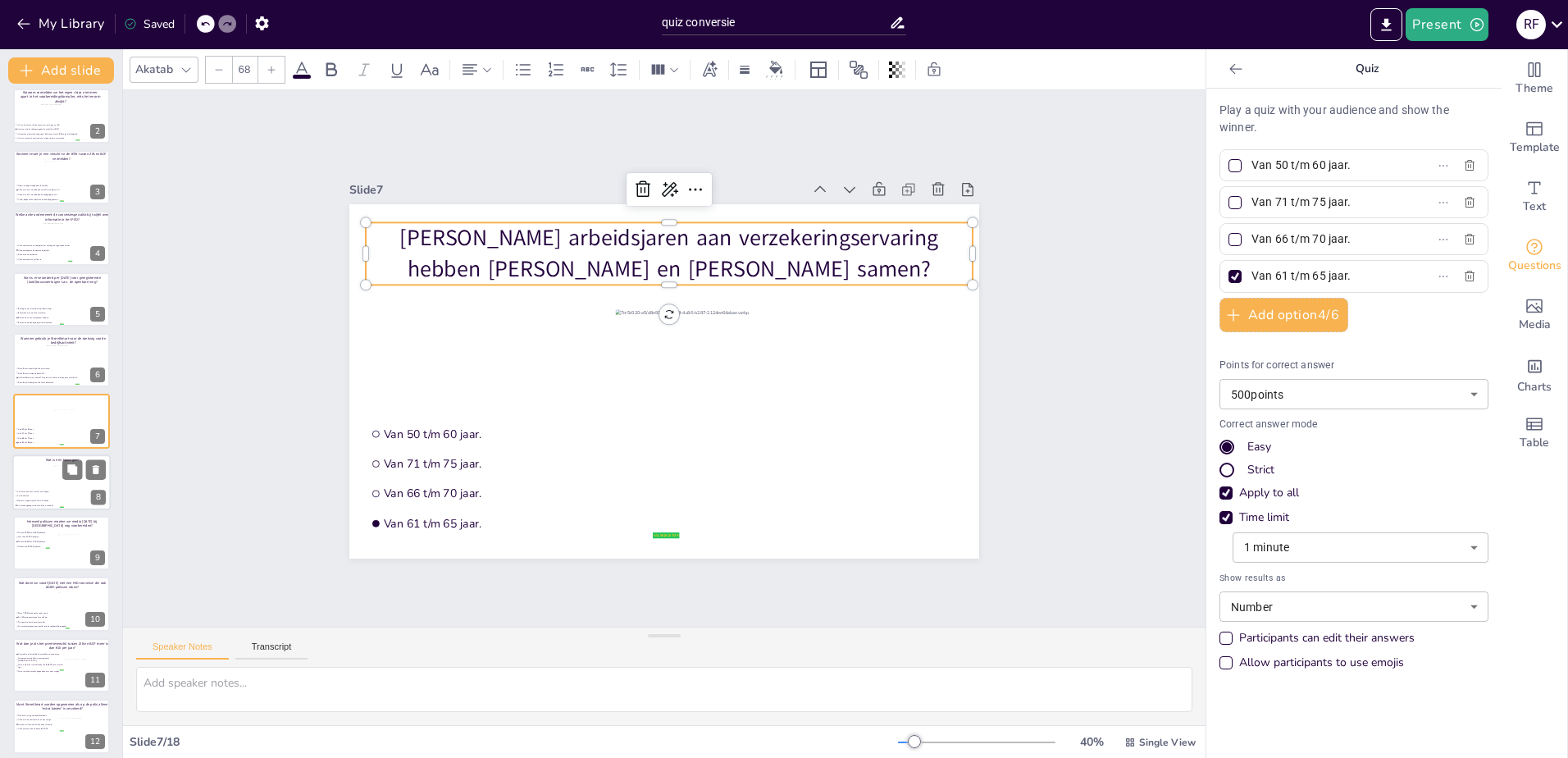
type input "Een trailer voor het vervoer van kippen."
type input "Een foodtruck."
type input "Mobiele vergaderplek voor in de bouw."
type input "Een aanhangwagen met kantelbare laadbak."
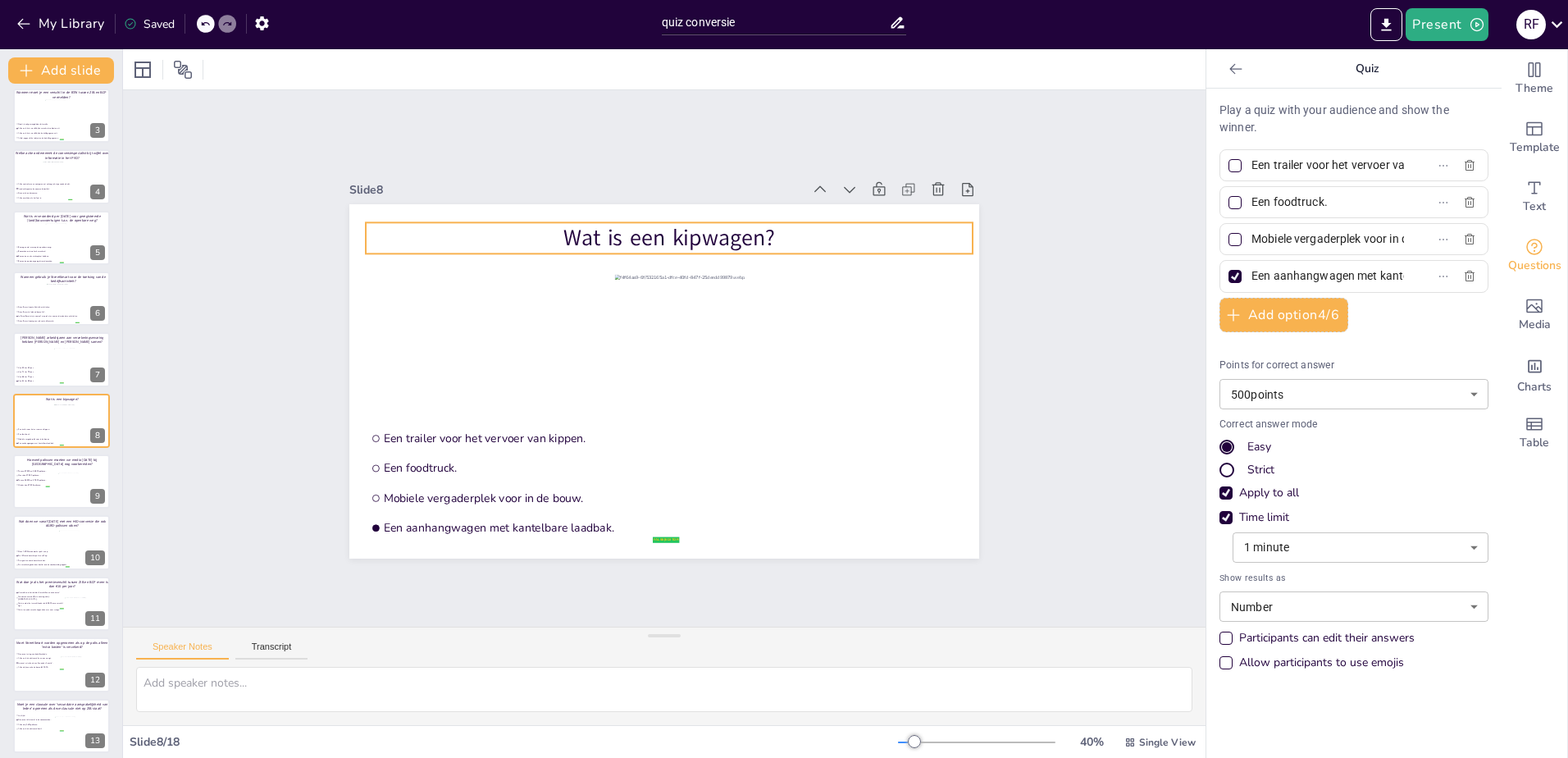
click at [617, 232] on p "Wat is een kipwagen?" at bounding box center [669, 238] width 607 height 31
click at [1278, 171] on input "Een trailer voor het vervoer van kippen." at bounding box center [1328, 164] width 153 height 24
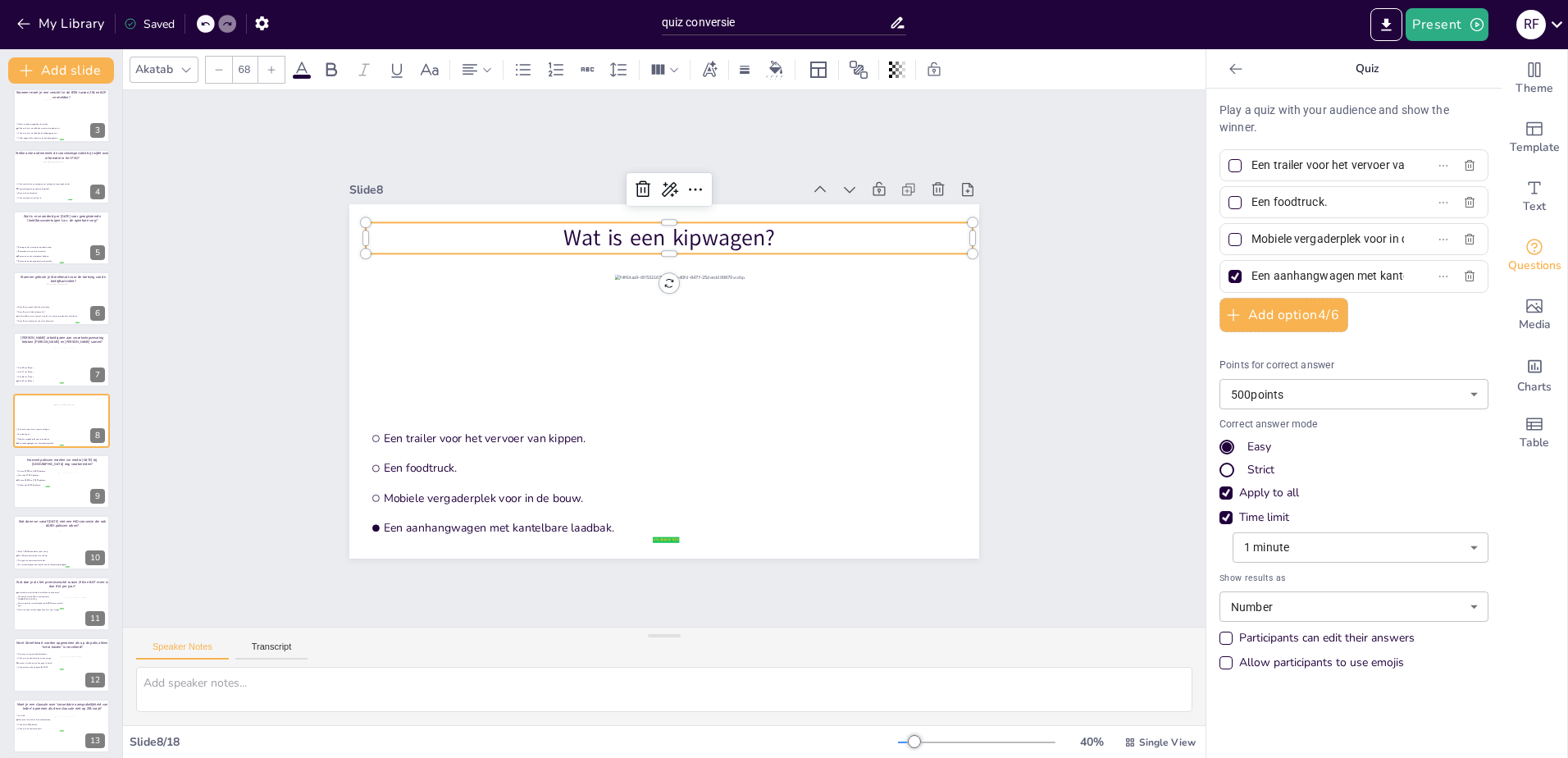
click at [1278, 171] on input "Een trailer voor het vervoer van kippen." at bounding box center [1328, 164] width 153 height 24
click at [1279, 170] on input "Een trailer voor het vervoer van kippen." at bounding box center [1328, 164] width 153 height 24
click at [1260, 208] on input "Een foodtruck." at bounding box center [1328, 201] width 153 height 24
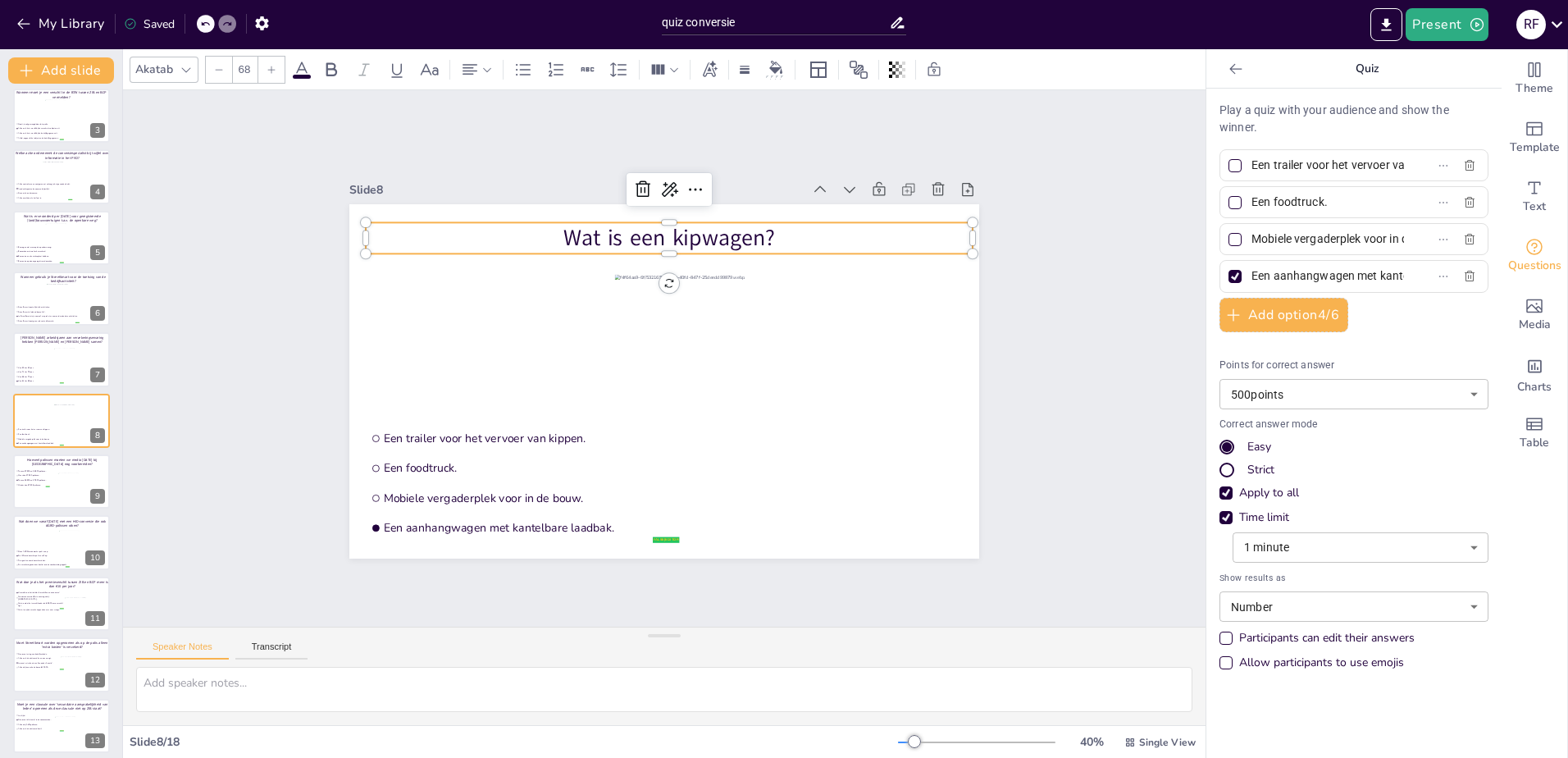
click at [1260, 208] on input "Een foodtruck." at bounding box center [1328, 201] width 153 height 24
click at [1315, 241] on input "Mobiele vergaderplek voor in de bouw." at bounding box center [1328, 238] width 153 height 24
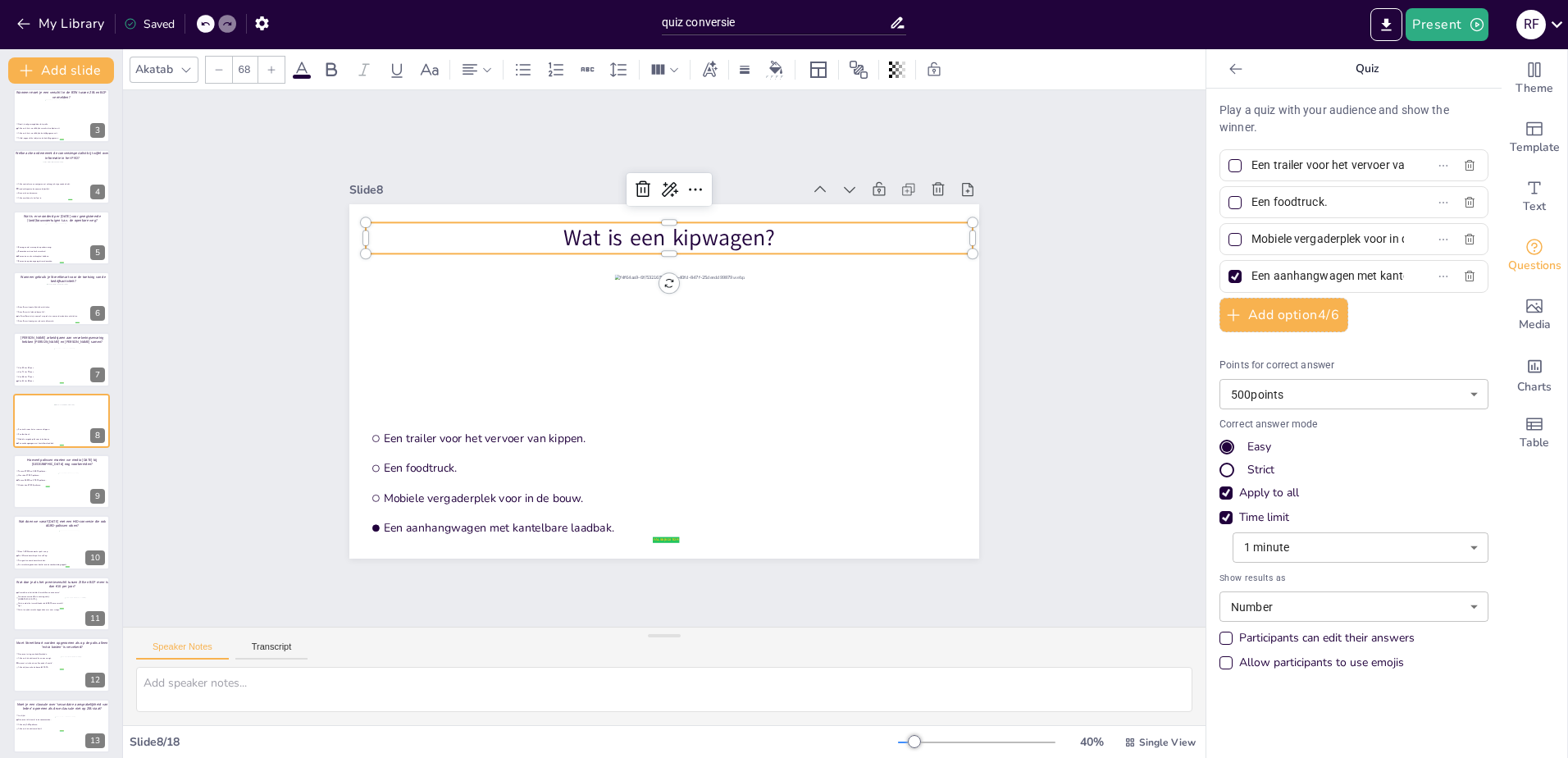
click at [1283, 284] on input "Een aanhangwagen met kantelbare laadbak." at bounding box center [1328, 275] width 153 height 24
click at [28, 481] on ul "Tussen 27.500 en 32.500 polissen. Meer dan 37.500 polissen. Tussen 32.500 en 37…" at bounding box center [33, 478] width 35 height 18
type input "Tussen 27.500 en 32.500 polissen."
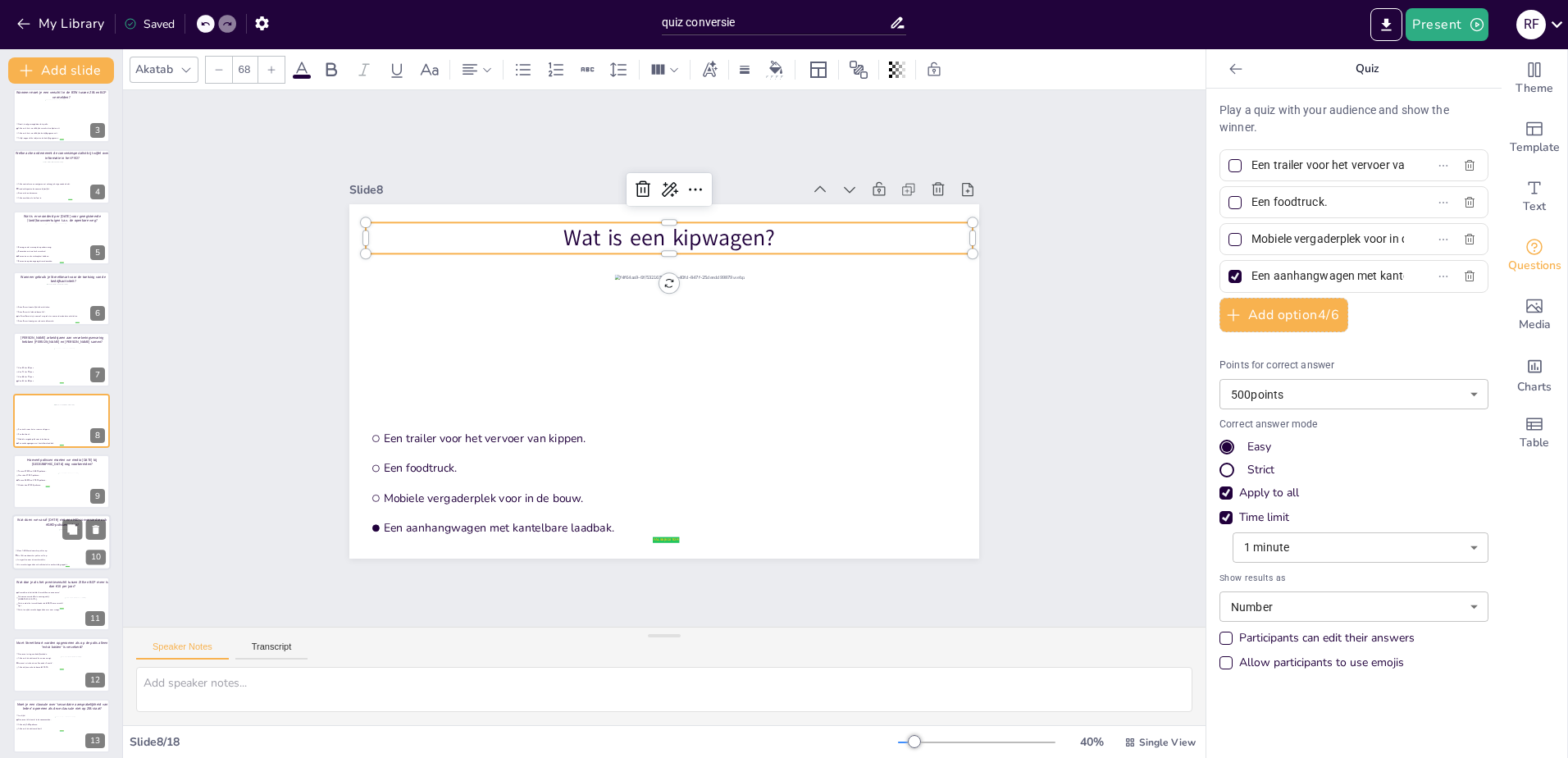
type input "Meer dan 37.500 polissen."
type input "Tussen 32.500 en 37.500 polissen."
type input "Minder dan 27.500 polissen."
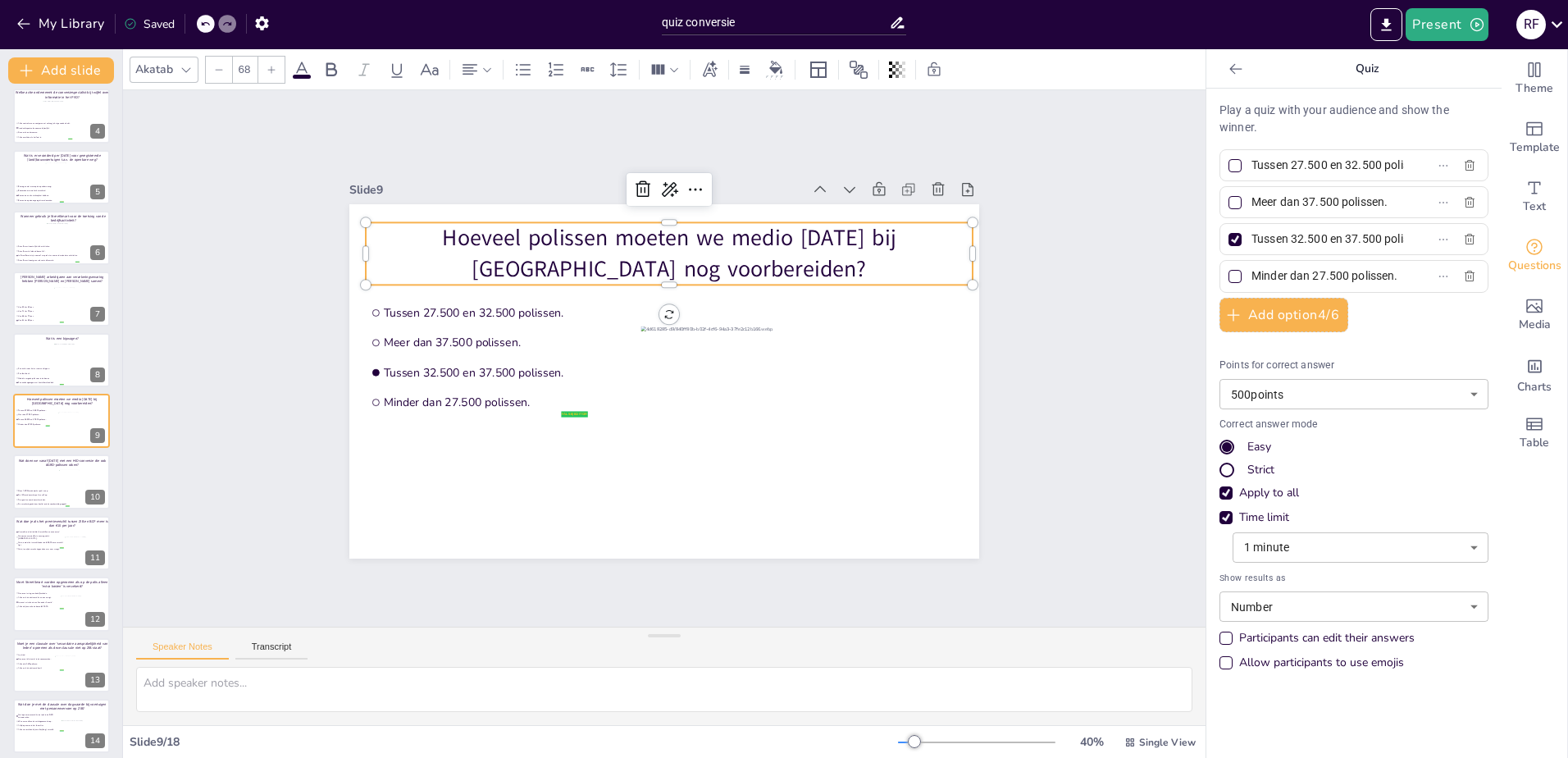
click at [616, 260] on p "Hoeveel polissen moeten we medio [DATE] bij [GEOGRAPHIC_DATA] nog voorbereiden?" at bounding box center [669, 253] width 607 height 62
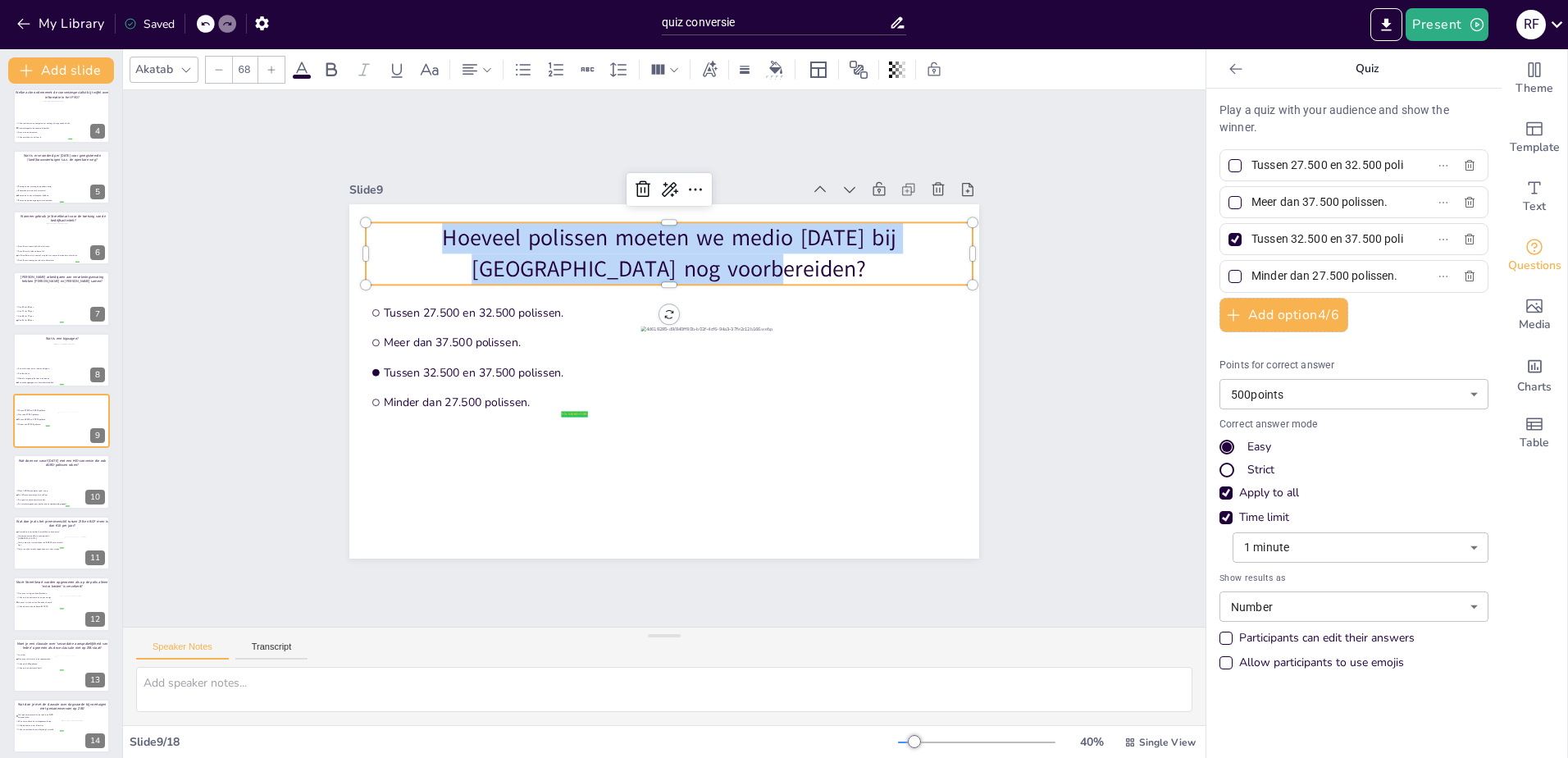
click at [616, 260] on p "Hoeveel polissen moeten we medio [DATE] bij [GEOGRAPHIC_DATA] nog voorbereiden?" at bounding box center [669, 253] width 607 height 62
copy p "Hoeveel polissen moeten we medio [DATE] bij [GEOGRAPHIC_DATA] nog voorbereiden?"
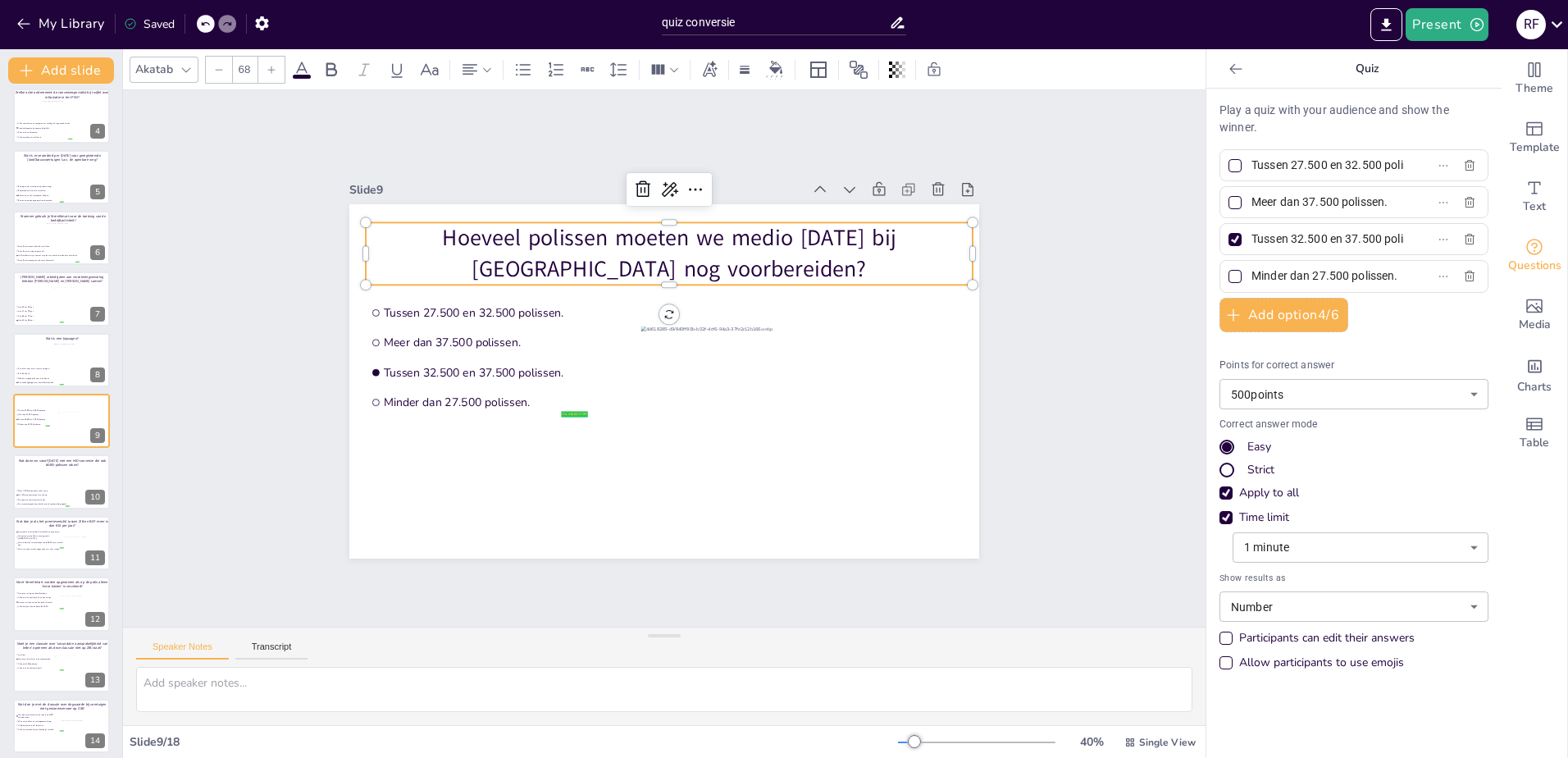
click at [1288, 166] on input "Tussen 27.500 en 32.500 polissen." at bounding box center [1328, 164] width 153 height 24
click at [1261, 205] on input "Meer dan 37.500 polissen." at bounding box center [1328, 201] width 153 height 24
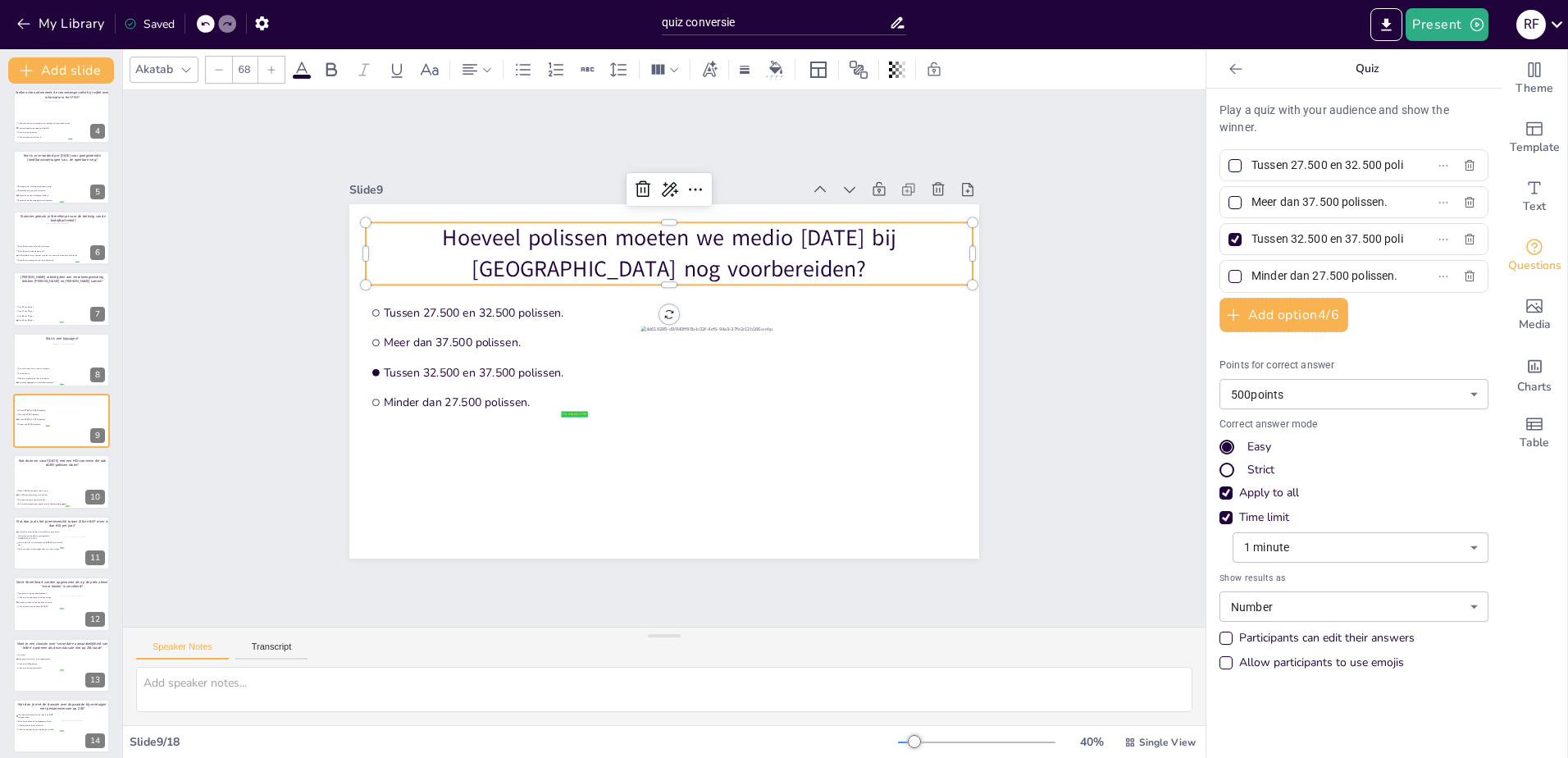
click at [1261, 205] on input "Meer dan 37.500 polissen." at bounding box center [1328, 201] width 153 height 24
click at [1265, 238] on input "Tussen 32.500 en 37.500 polissen." at bounding box center [1328, 238] width 153 height 24
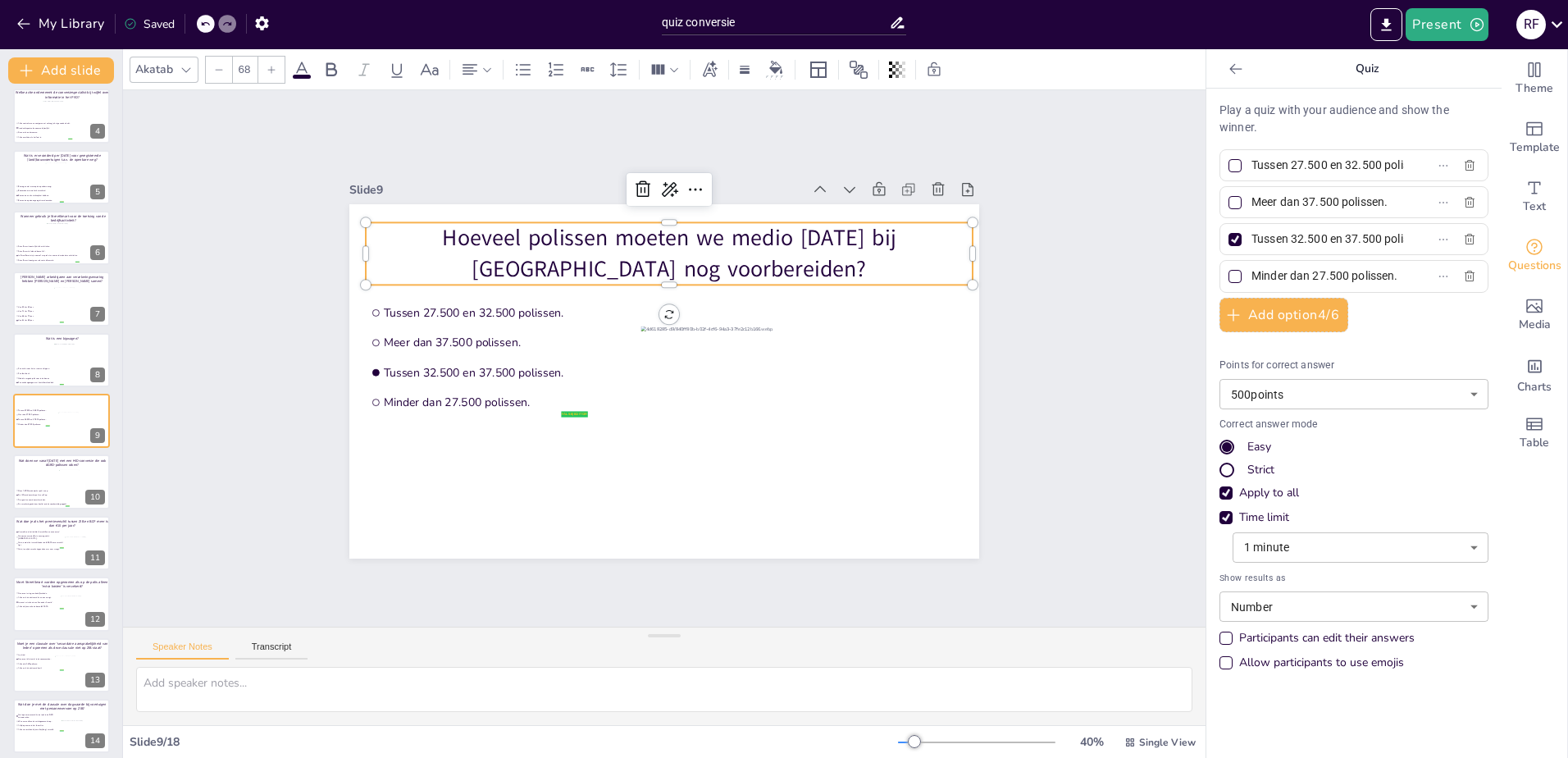
click at [1275, 270] on input "Minder dan 27.500 polissen." at bounding box center [1328, 275] width 153 height 24
click at [50, 501] on li "De verzekeringsadviseur beslist wie de voorbereiding oppakt." at bounding box center [42, 503] width 55 height 4
type input "Onze AGRO-medewerker pakt ze op."
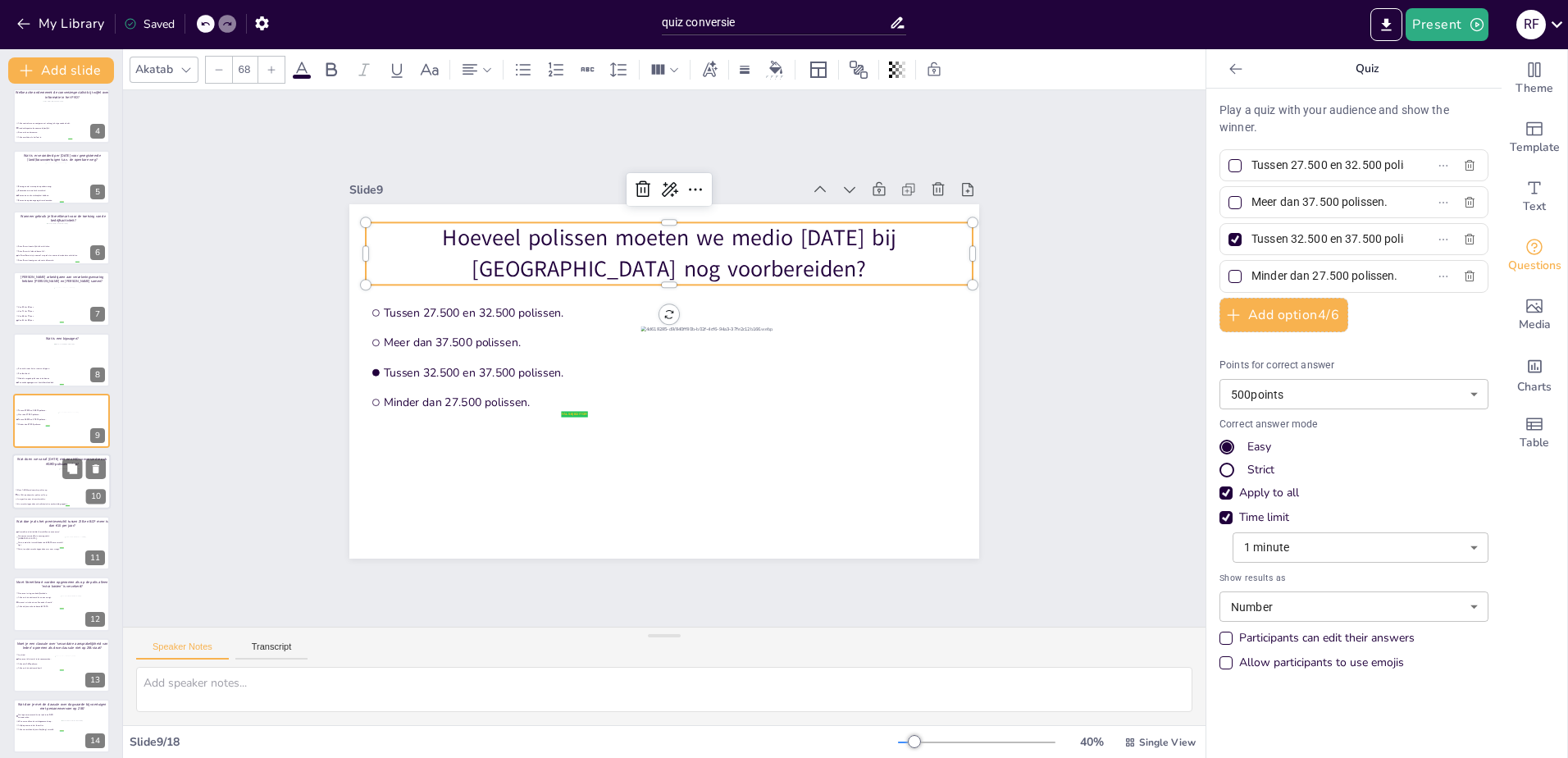
type input "De HID-medewerker pakt ze zelf op."
type input "Terugzetten naar de werkverdeler."
type input "De verzekeringsadviseur beslist wie de voorbereiding oppakt."
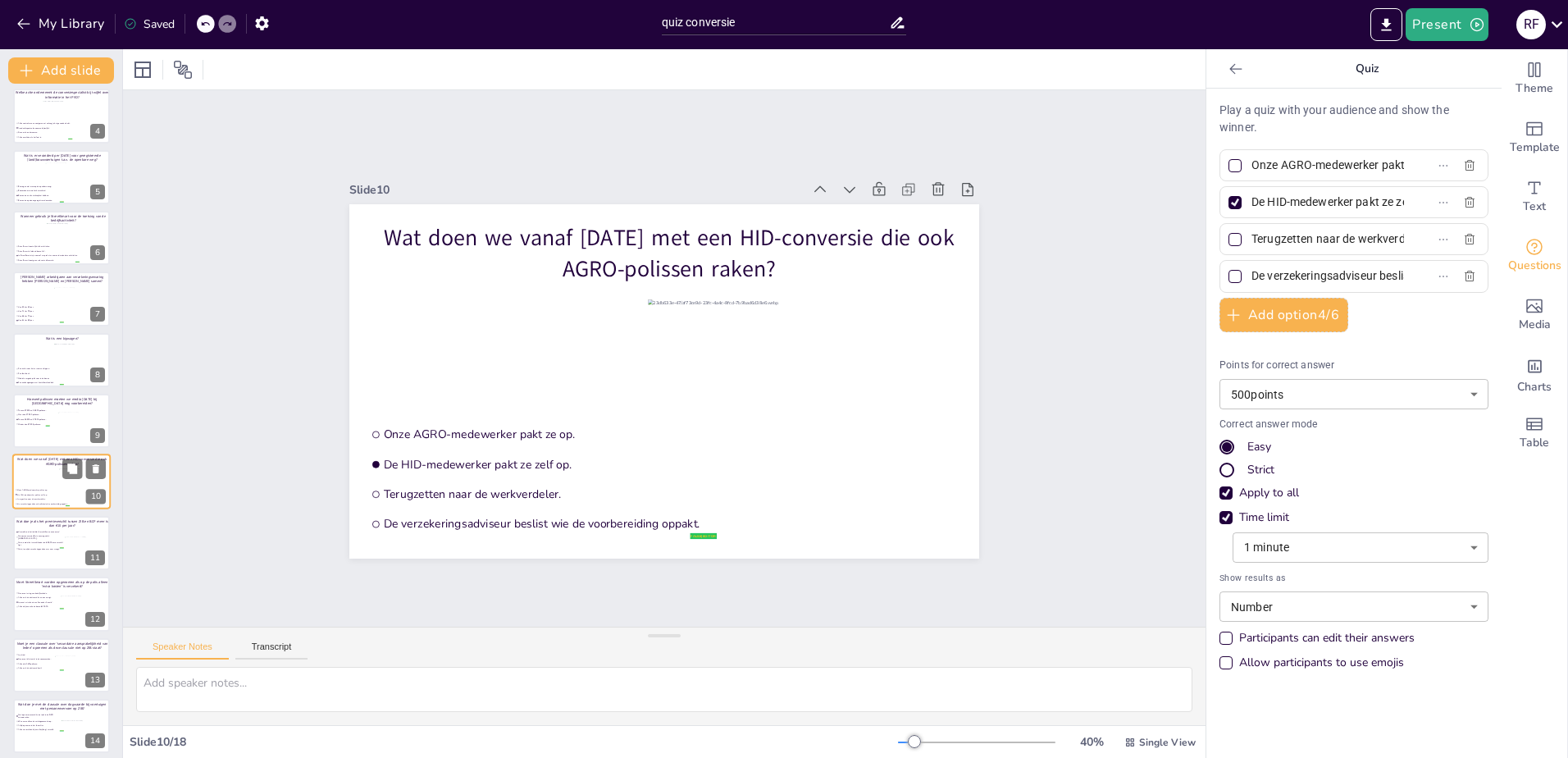
scroll to position [252, 0]
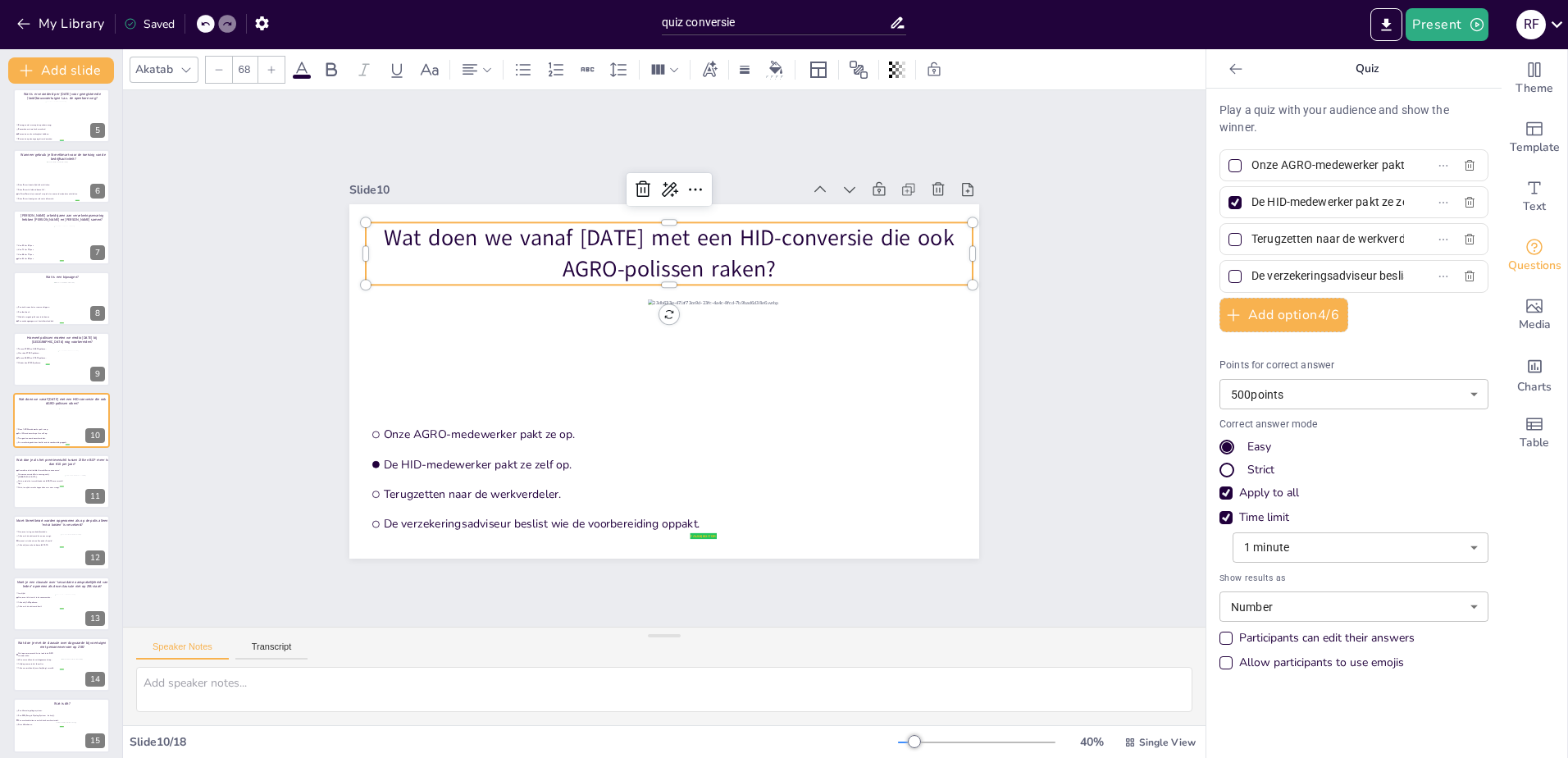
click at [649, 247] on p "Wat doen we vanaf [DATE] met een HID-conversie die ook AGRO-polissen raken?" at bounding box center [669, 253] width 607 height 62
click at [1292, 170] on input "Onze AGRO-medewerker pakt ze op." at bounding box center [1328, 164] width 153 height 24
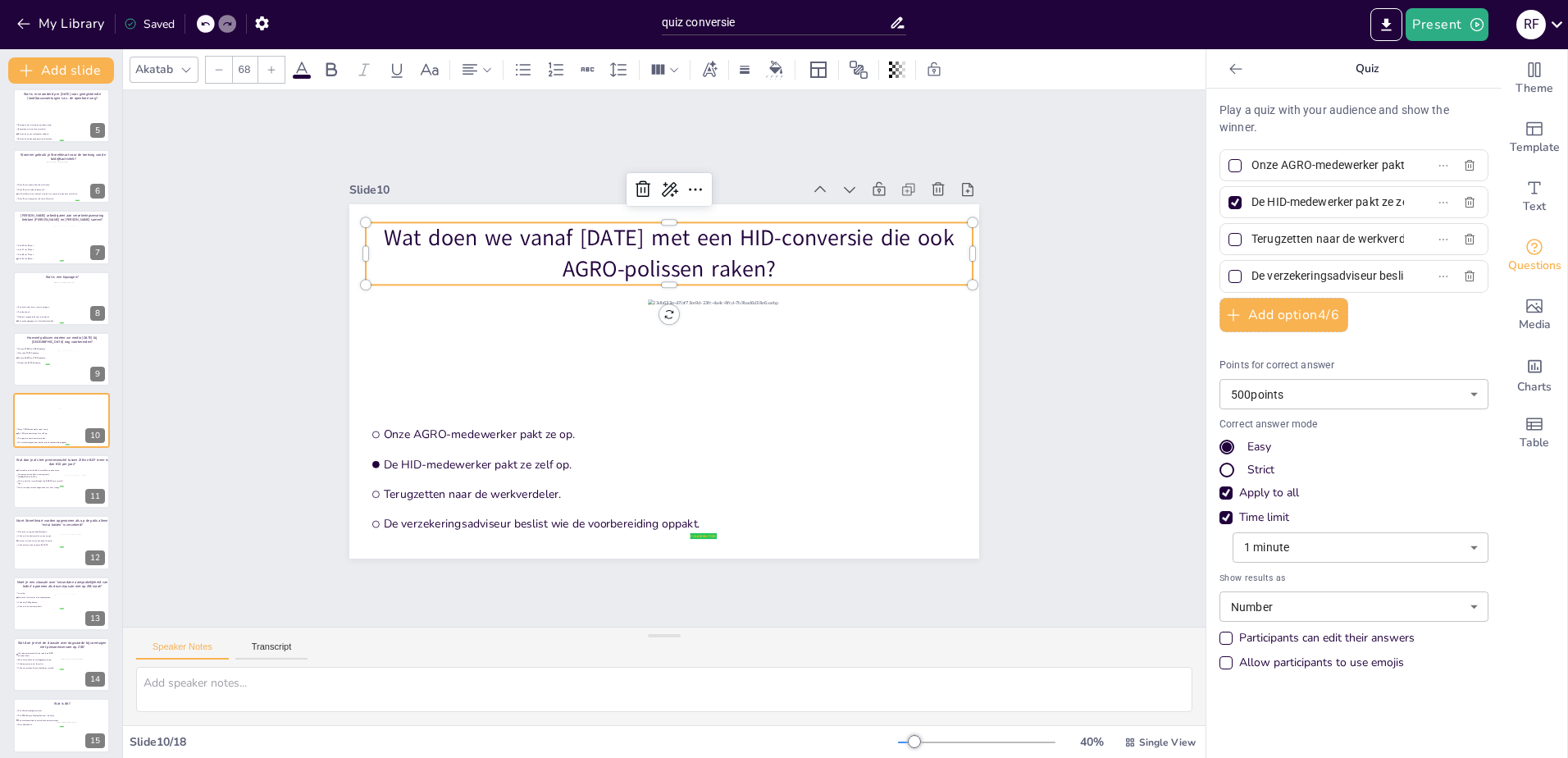
click at [1292, 170] on input "Onze AGRO-medewerker pakt ze op." at bounding box center [1328, 164] width 153 height 24
click at [1289, 210] on input "De HID-medewerker pakt ze zelf op." at bounding box center [1328, 201] width 153 height 24
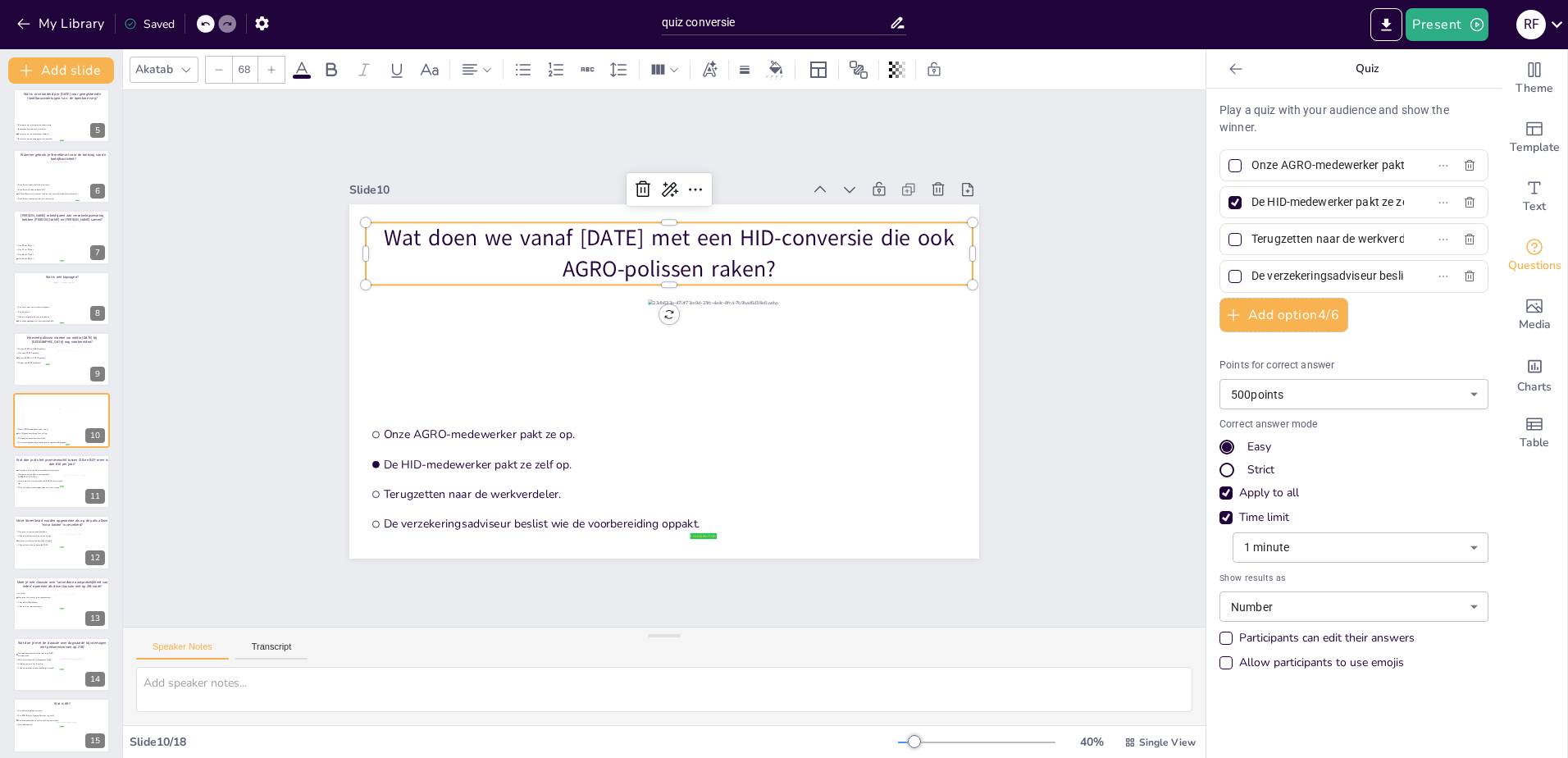
click at [1289, 210] on input "De HID-medewerker pakt ze zelf op." at bounding box center [1328, 201] width 153 height 24
click at [1297, 266] on input "De verzekeringsadviseur beslist wie de voorbereiding oppakt." at bounding box center [1328, 275] width 153 height 24
click at [1278, 234] on input "Terugzetten naar de werkverdeler." at bounding box center [1328, 238] width 153 height 24
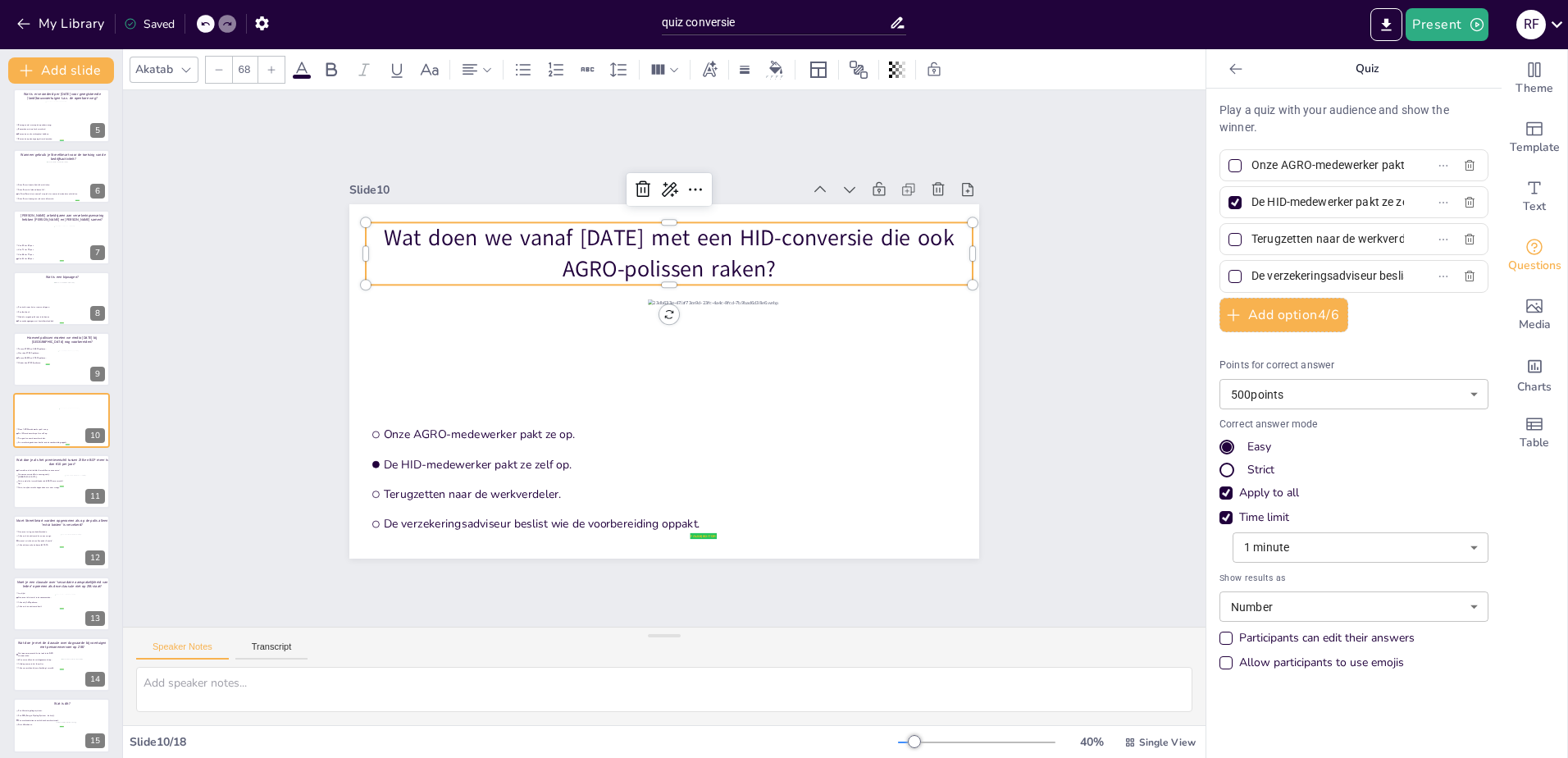
click at [1278, 234] on input "Terugzetten naar de werkverdeler." at bounding box center [1328, 238] width 153 height 24
click at [1265, 278] on input "De verzekeringsadviseur beslist wie de voorbereiding oppakt." at bounding box center [1328, 275] width 153 height 24
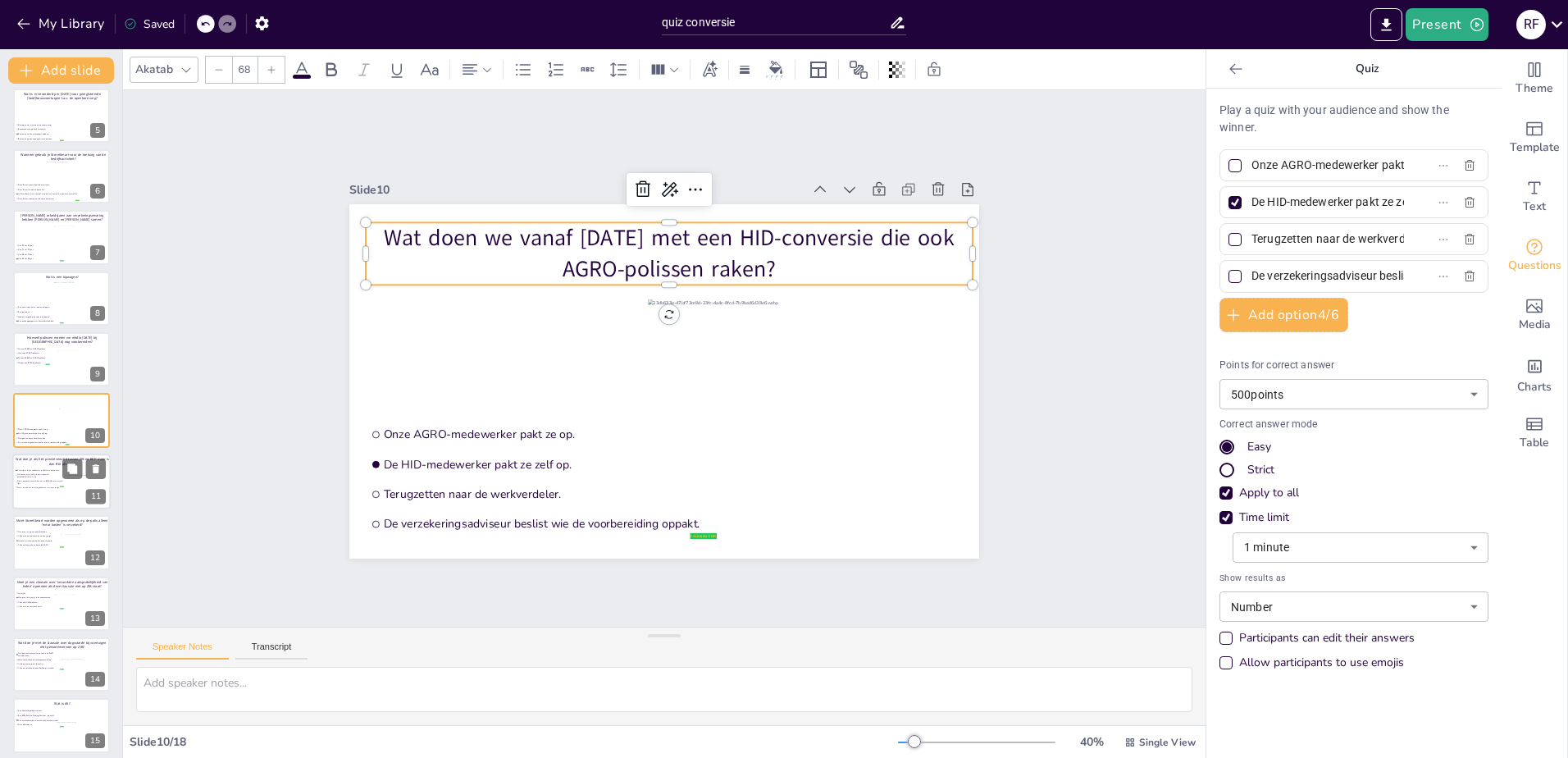
click at [50, 480] on span "Niets, omdat het verschil onder de € 25,00 euro verschil ligt." at bounding box center [40, 482] width 46 height 5
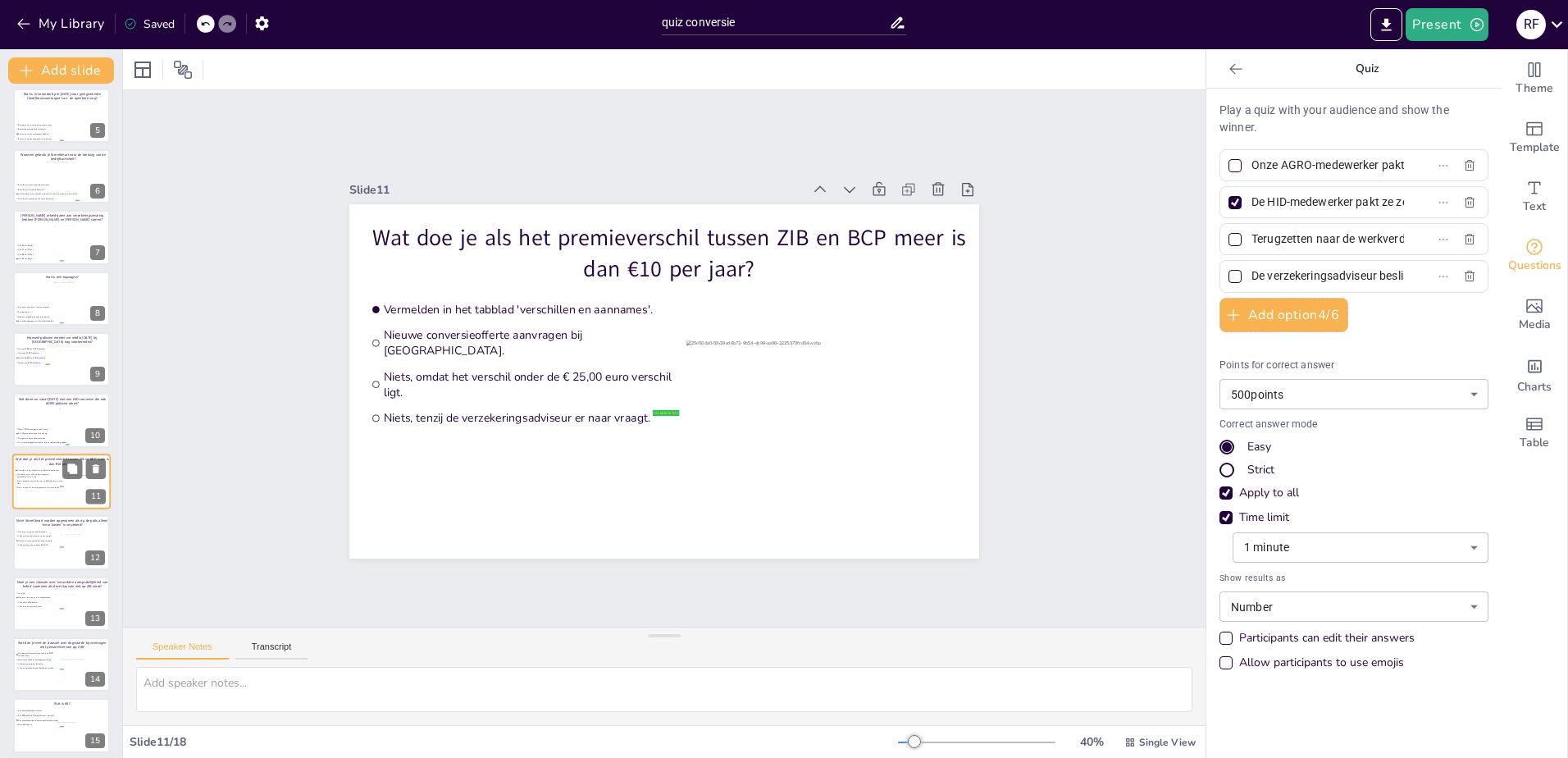
type input "Vermelden in het tabblad 'verschillen en aannames'."
type input "Nieuwe conversieofferte aanvragen bij [GEOGRAPHIC_DATA]."
type input "Niets, omdat het verschil onder de € 25,00 euro verschil ligt."
type input "Niets, tenzij de verzekeringsadviseur er naar vraagt."
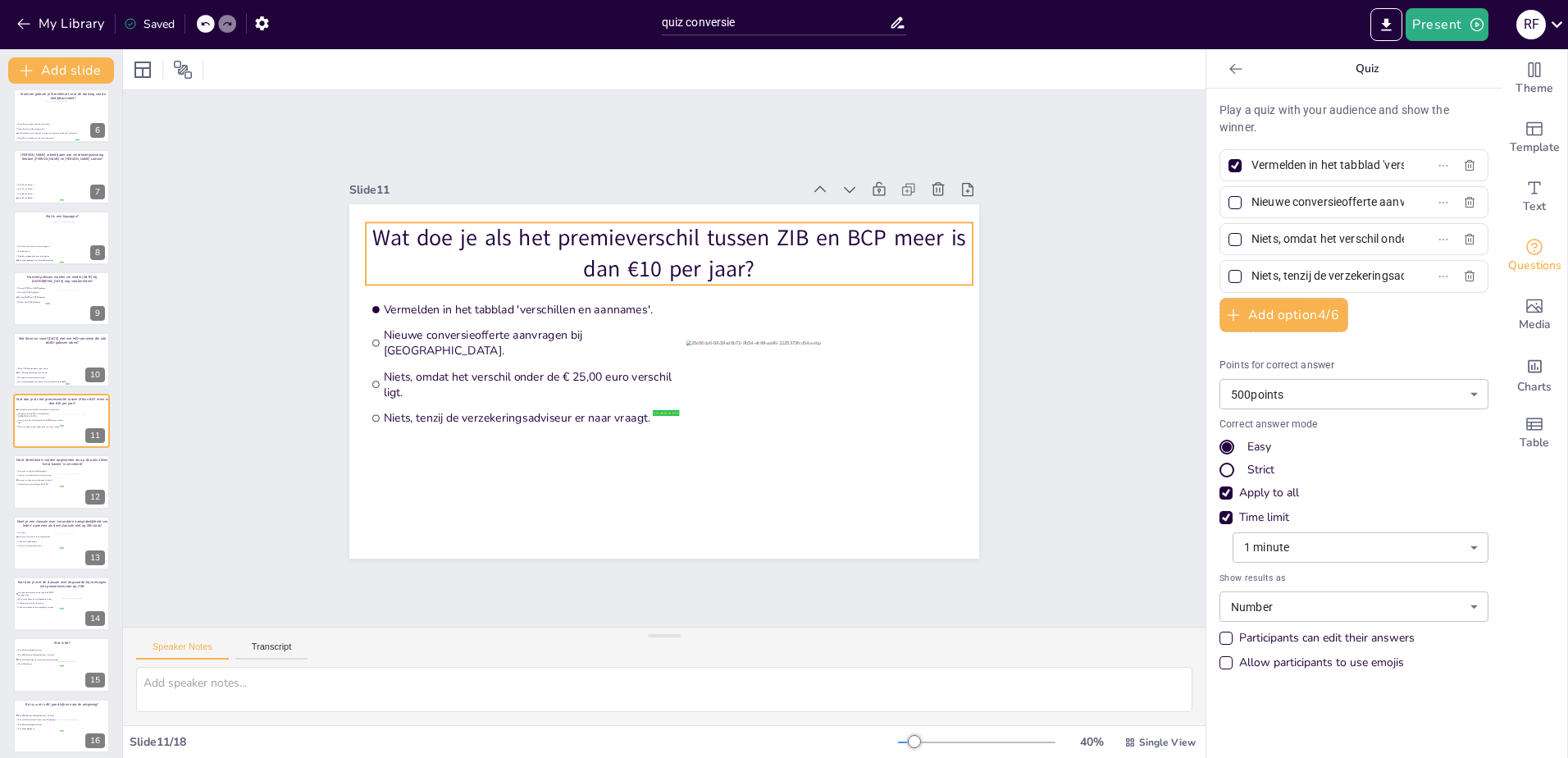
click at [510, 245] on p "Wat doe je als het premieverschil tussen ZIB en BCP meer is dan €10 per jaar?" at bounding box center [669, 253] width 607 height 62
click at [728, 243] on p "Wat doe je als het premieverschil tussen ZIB en BCP meer is dan €10 per jaar?" at bounding box center [669, 253] width 607 height 62
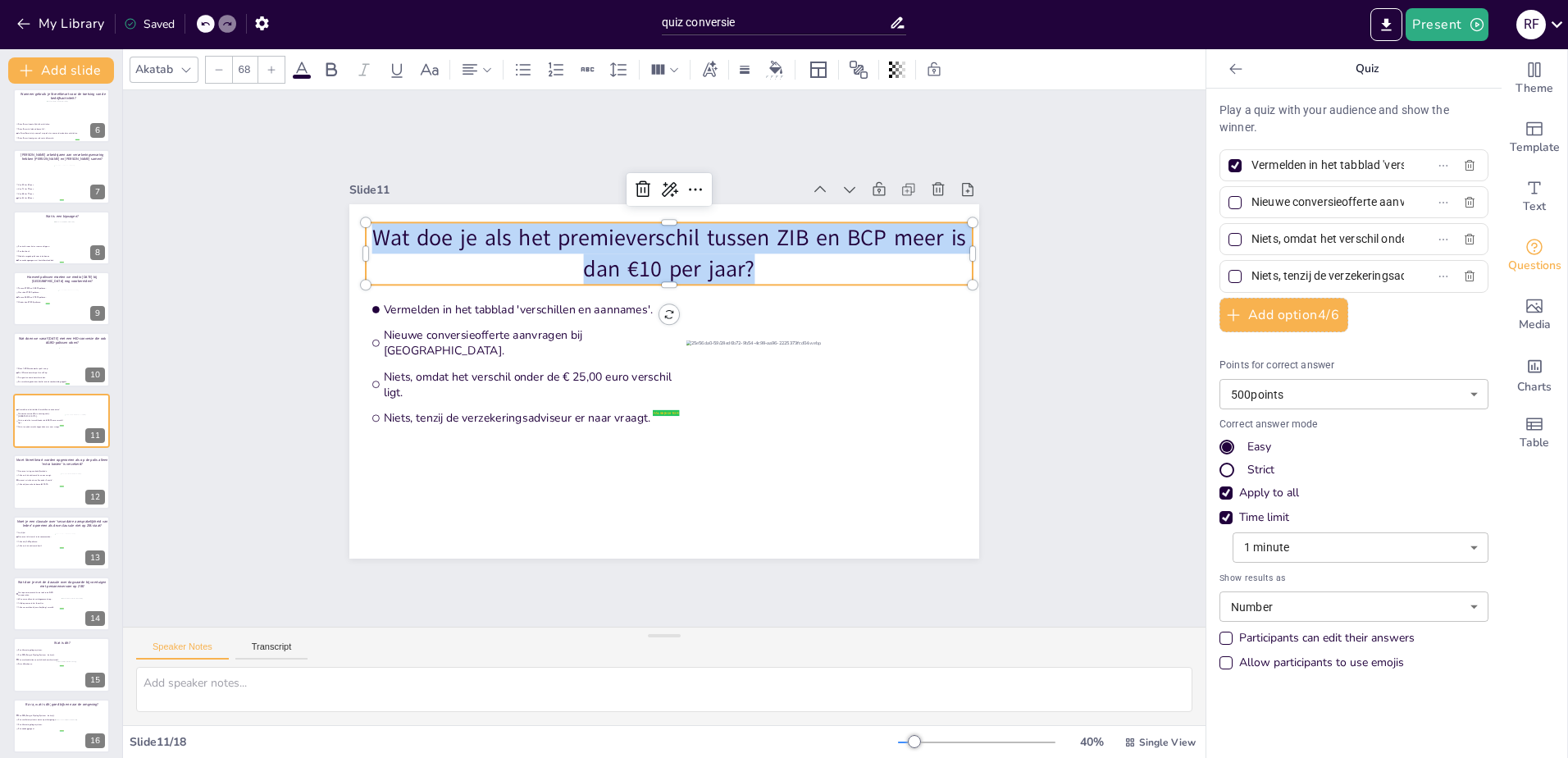
click at [728, 243] on p "Wat doe je als het premieverschil tussen ZIB en BCP meer is dan €10 per jaar?" at bounding box center [669, 253] width 607 height 62
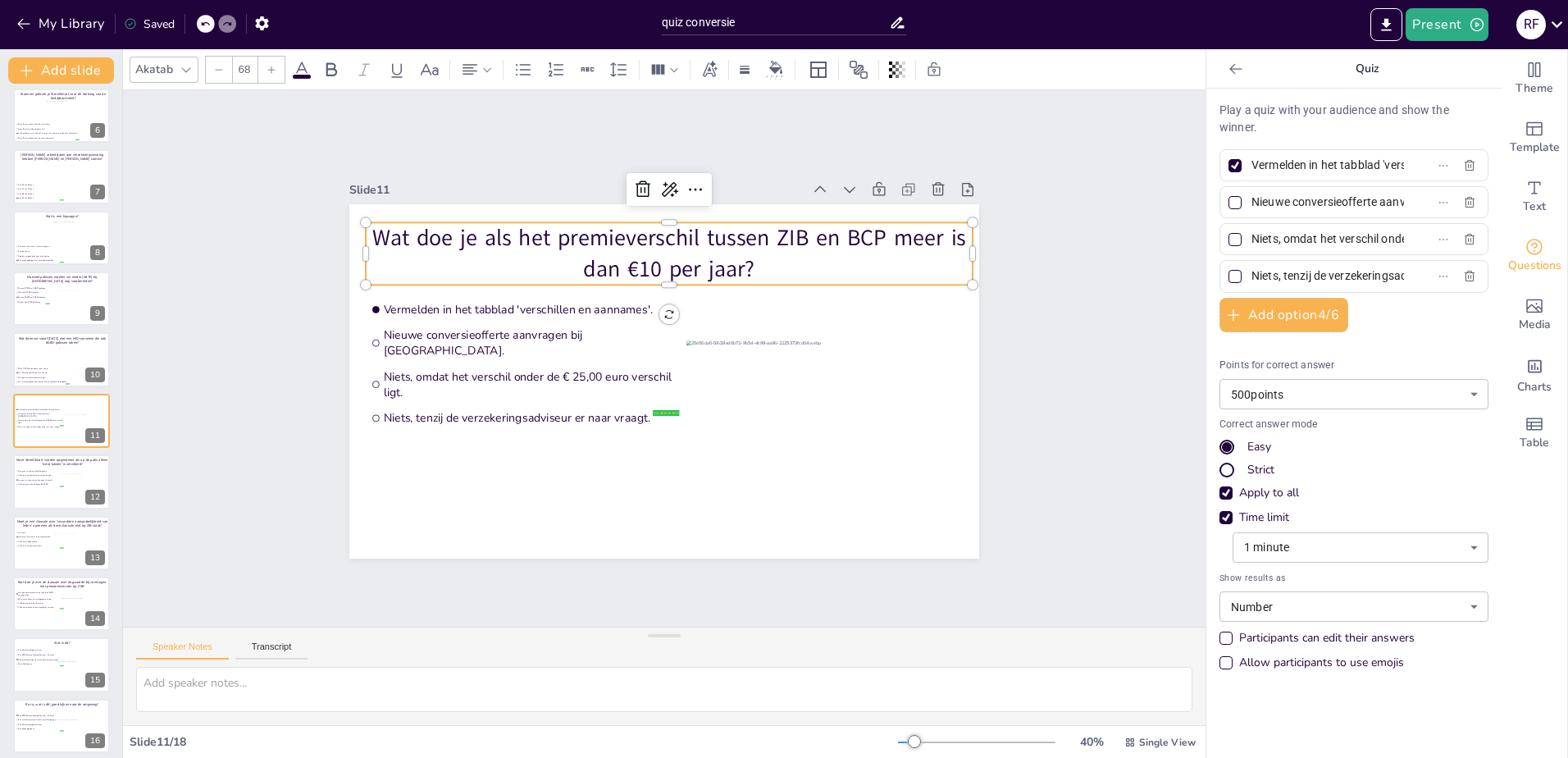
click at [1292, 169] on input "Vermelden in het tabblad 'verschillen en aannames'." at bounding box center [1328, 164] width 153 height 24
click at [1293, 169] on input "Vermelden in het tabblad 'verschillen en aannames'." at bounding box center [1328, 164] width 153 height 24
click at [1283, 196] on input "Nieuwe conversieofferte aanvragen bij [GEOGRAPHIC_DATA]." at bounding box center [1328, 201] width 153 height 24
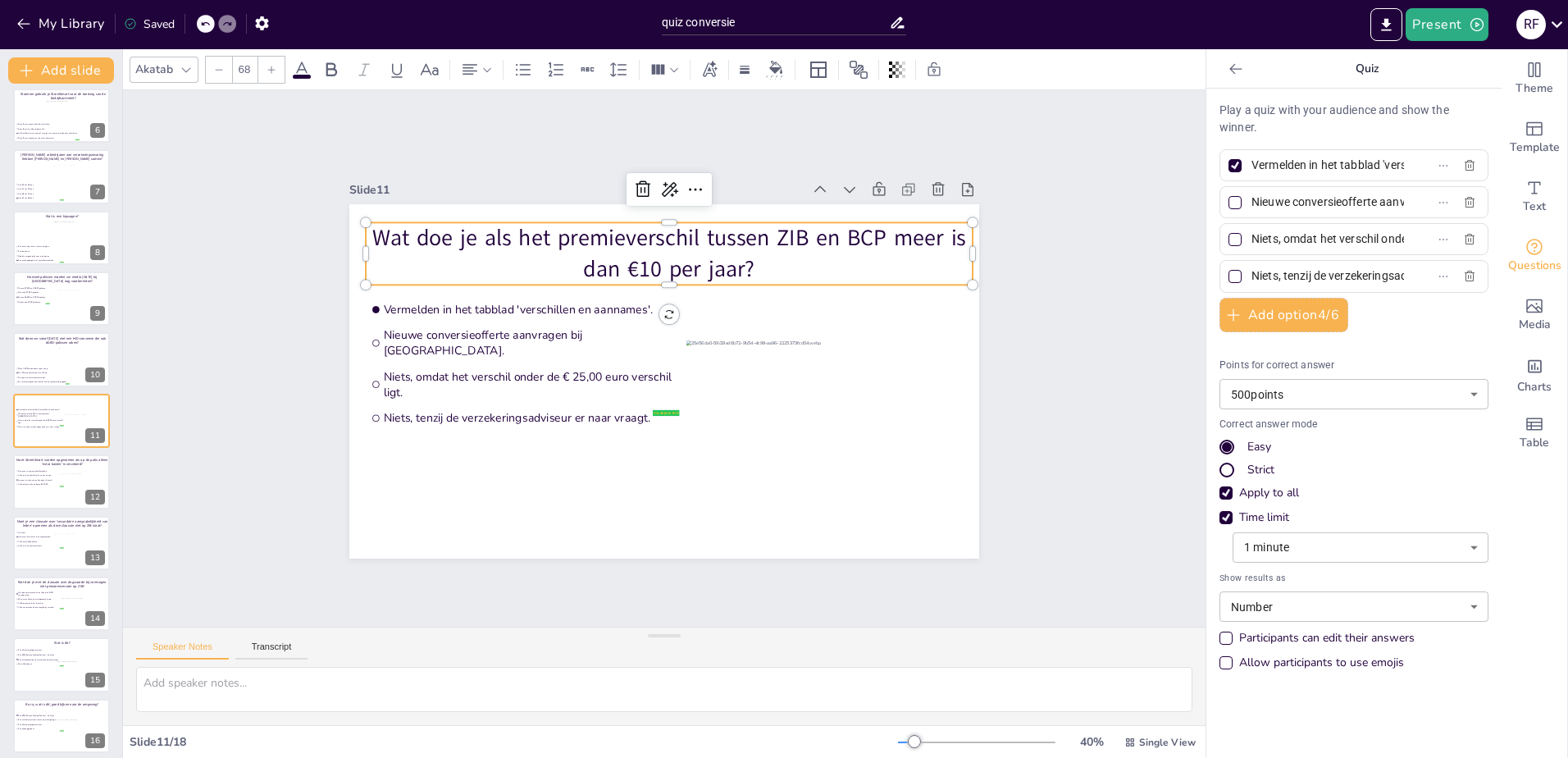
click at [1283, 196] on input "Nieuwe conversieofferte aanvragen bij [GEOGRAPHIC_DATA]." at bounding box center [1328, 201] width 153 height 24
click at [1287, 241] on input "Niets, omdat het verschil onder de € 25,00 euro verschil ligt." at bounding box center [1328, 238] width 153 height 24
click at [1270, 270] on input "Niets, tenzij de verzekeringsadviseur er naar vraagt." at bounding box center [1328, 275] width 153 height 24
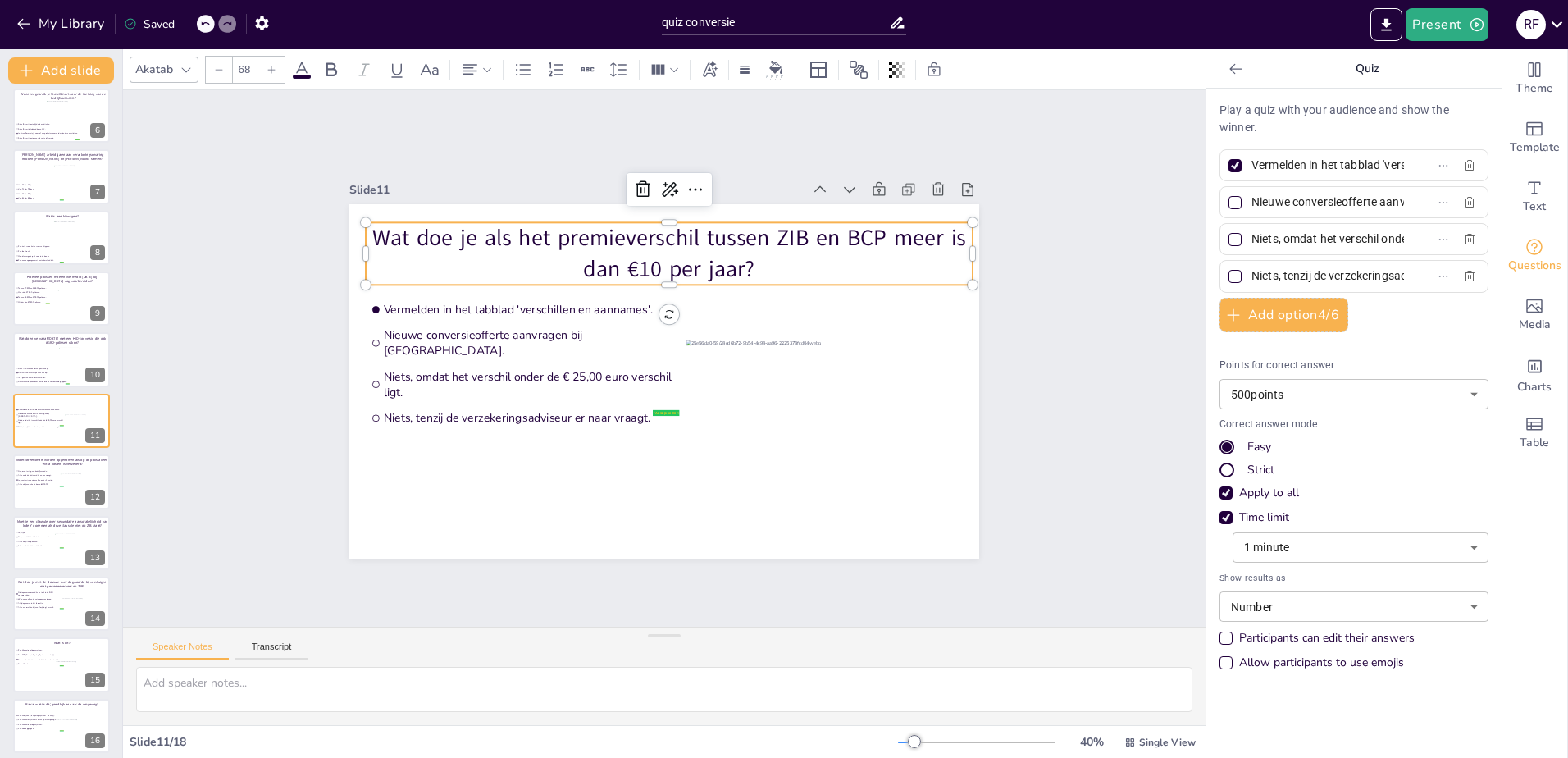
click at [1270, 270] on input "Niets, tenzij de verzekeringsadviseur er naar vraagt." at bounding box center [1328, 275] width 153 height 24
drag, startPoint x: 34, startPoint y: 486, endPoint x: 88, endPoint y: 480, distance: 54.3
click at [34, 486] on li "Alleen bij een schade boven €10.000." at bounding box center [39, 483] width 49 height 4
type input "Nee, want er is geen bedrijfsschade."
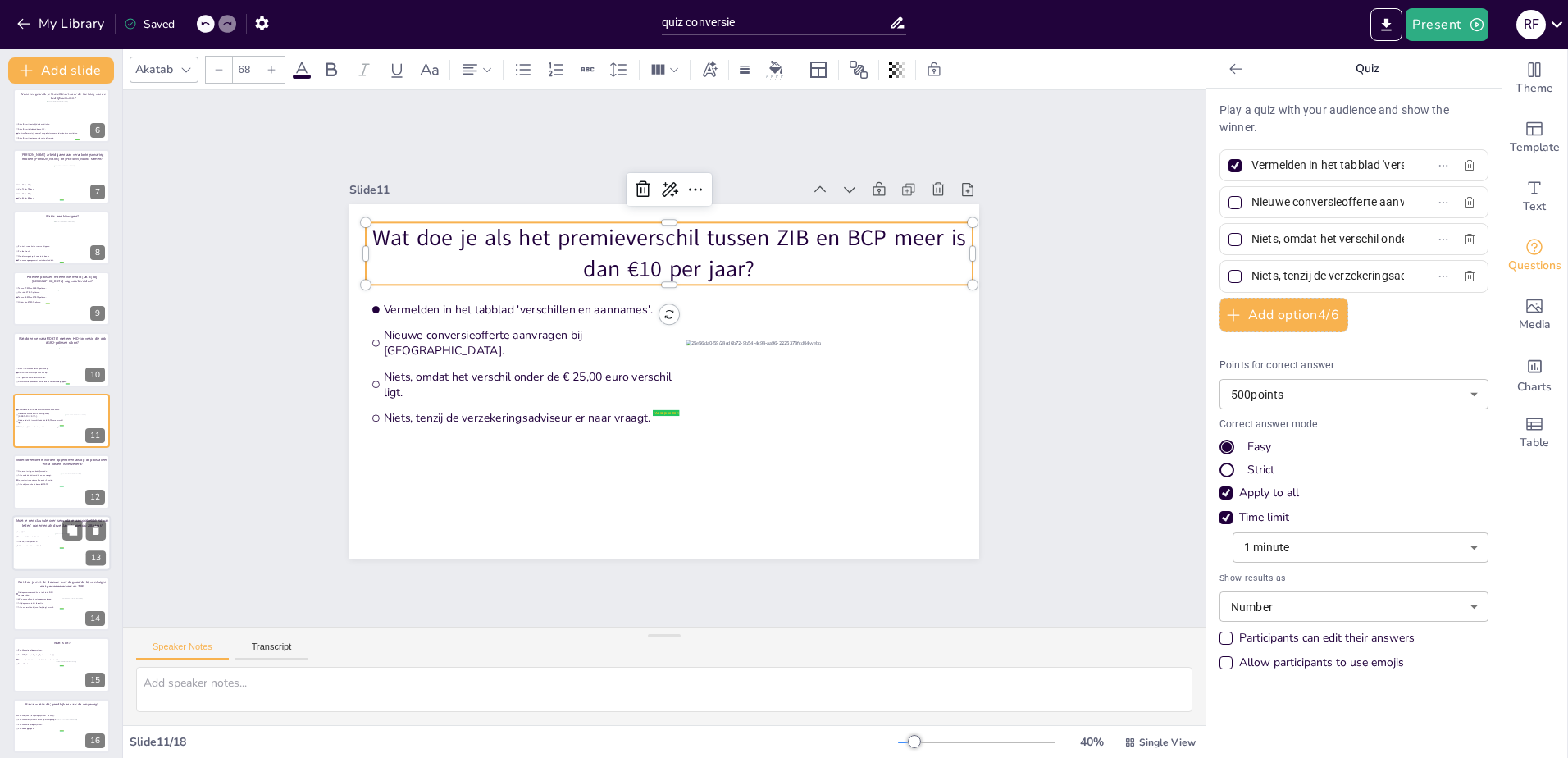
type input "Alleen als de adviseur dit aan ons vraagt."
type input "Ja, want extra kosten vallen onder 'Locatie'."
type input "Alleen bij een schade boven €10.000."
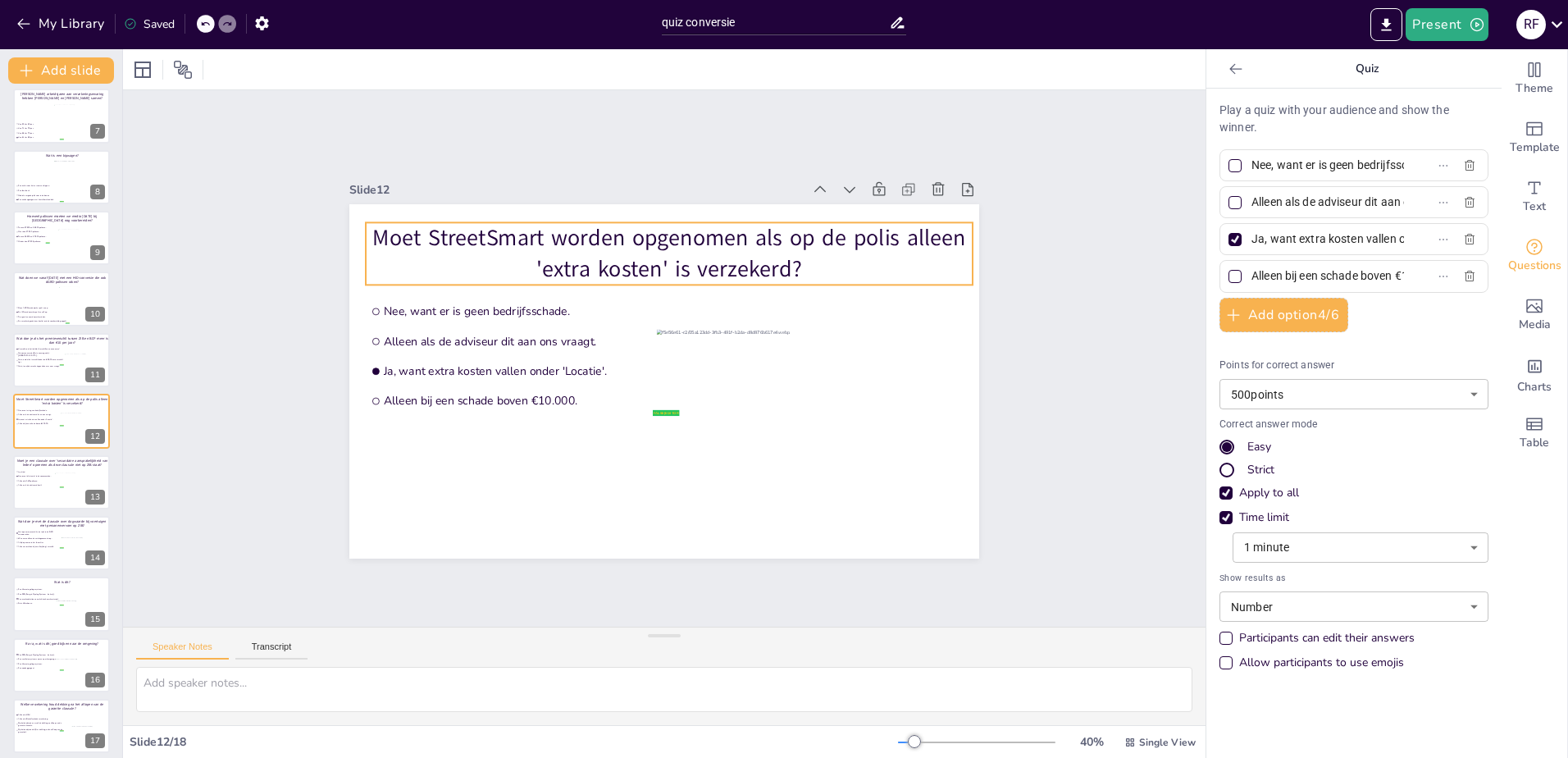
click at [569, 222] on p "Moet StreetSmart worden opgenomen als op de polis alleen 'extra kosten' is verz…" at bounding box center [669, 253] width 607 height 62
click at [1290, 163] on input "Nee, want er is geen bedrijfsschade." at bounding box center [1328, 164] width 153 height 24
click at [1291, 163] on input "Nee, want er is geen bedrijfsschade." at bounding box center [1328, 164] width 153 height 24
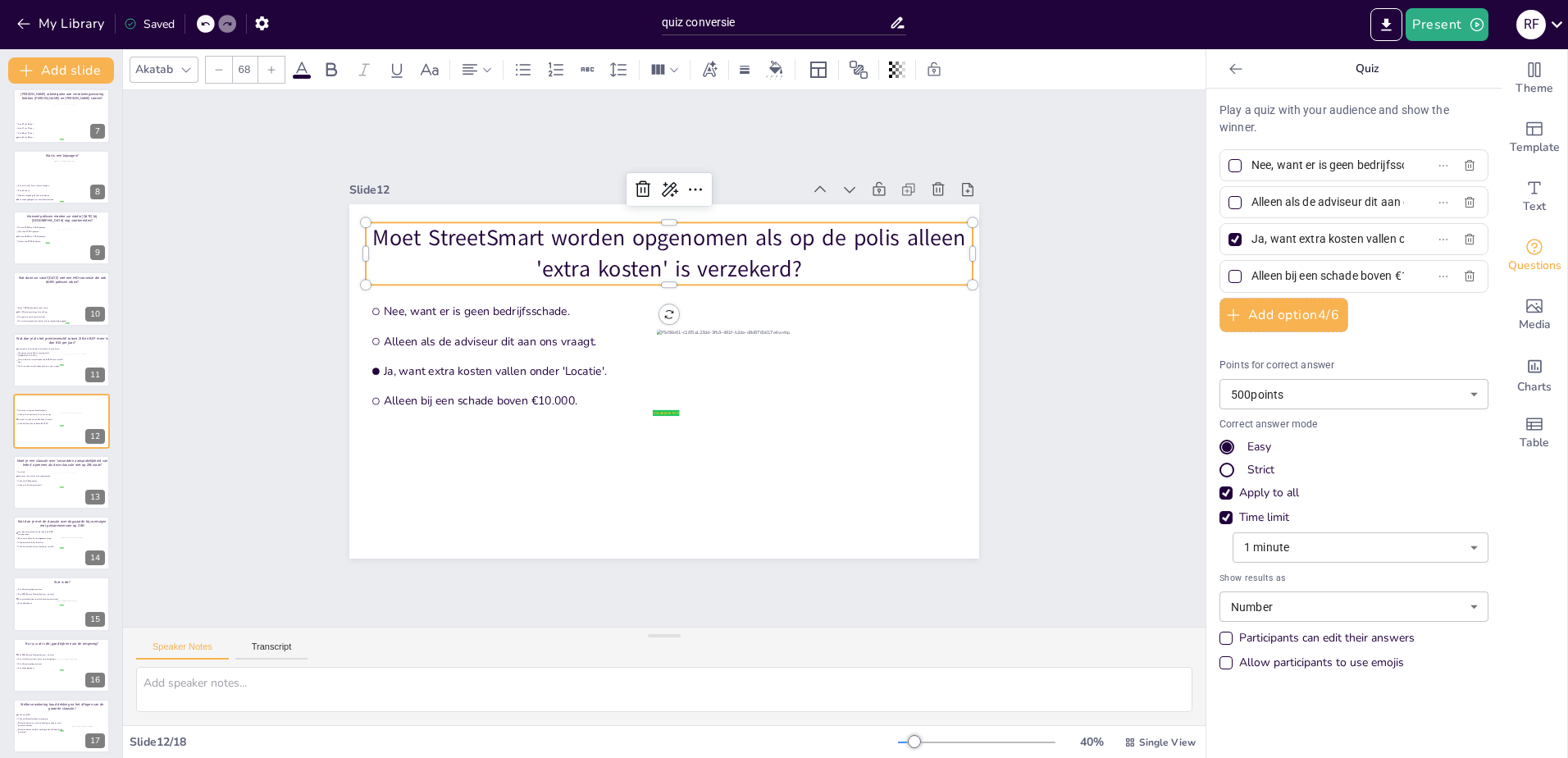
click at [1291, 163] on input "Nee, want er is geen bedrijfsschade." at bounding box center [1328, 164] width 153 height 24
click at [1276, 196] on input "Alleen als de adviseur dit aan ons vraagt." at bounding box center [1328, 201] width 153 height 24
click at [1327, 223] on div "Ja, want extra kosten vallen onder 'Locatie'." at bounding box center [1353, 238] width 269 height 32
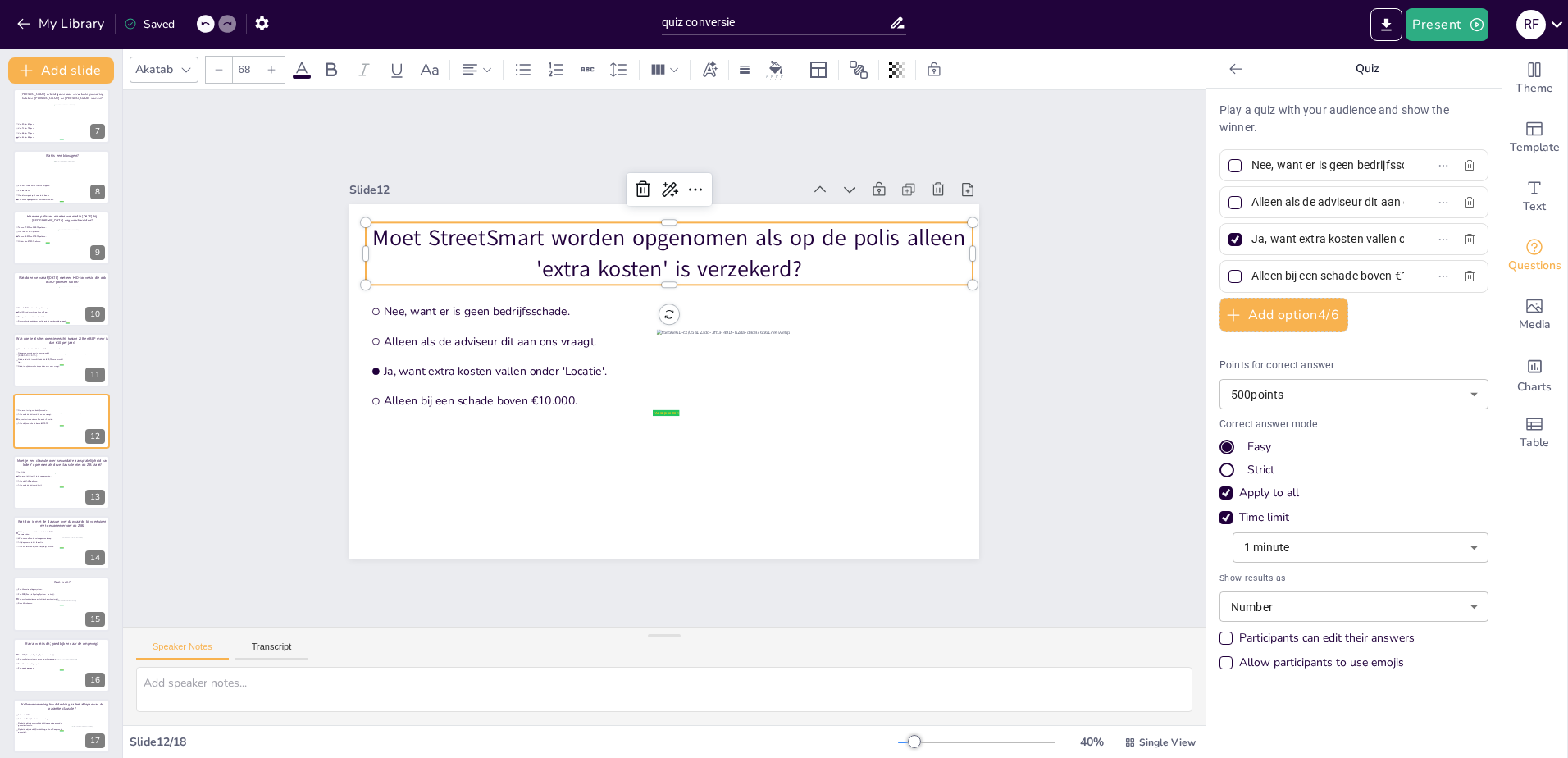
click at [1309, 237] on input "Ja, want extra kosten vallen onder 'Locatie'." at bounding box center [1328, 238] width 153 height 24
click at [1279, 264] on input "Alleen bij een schade boven €10.000." at bounding box center [1328, 275] width 153 height 24
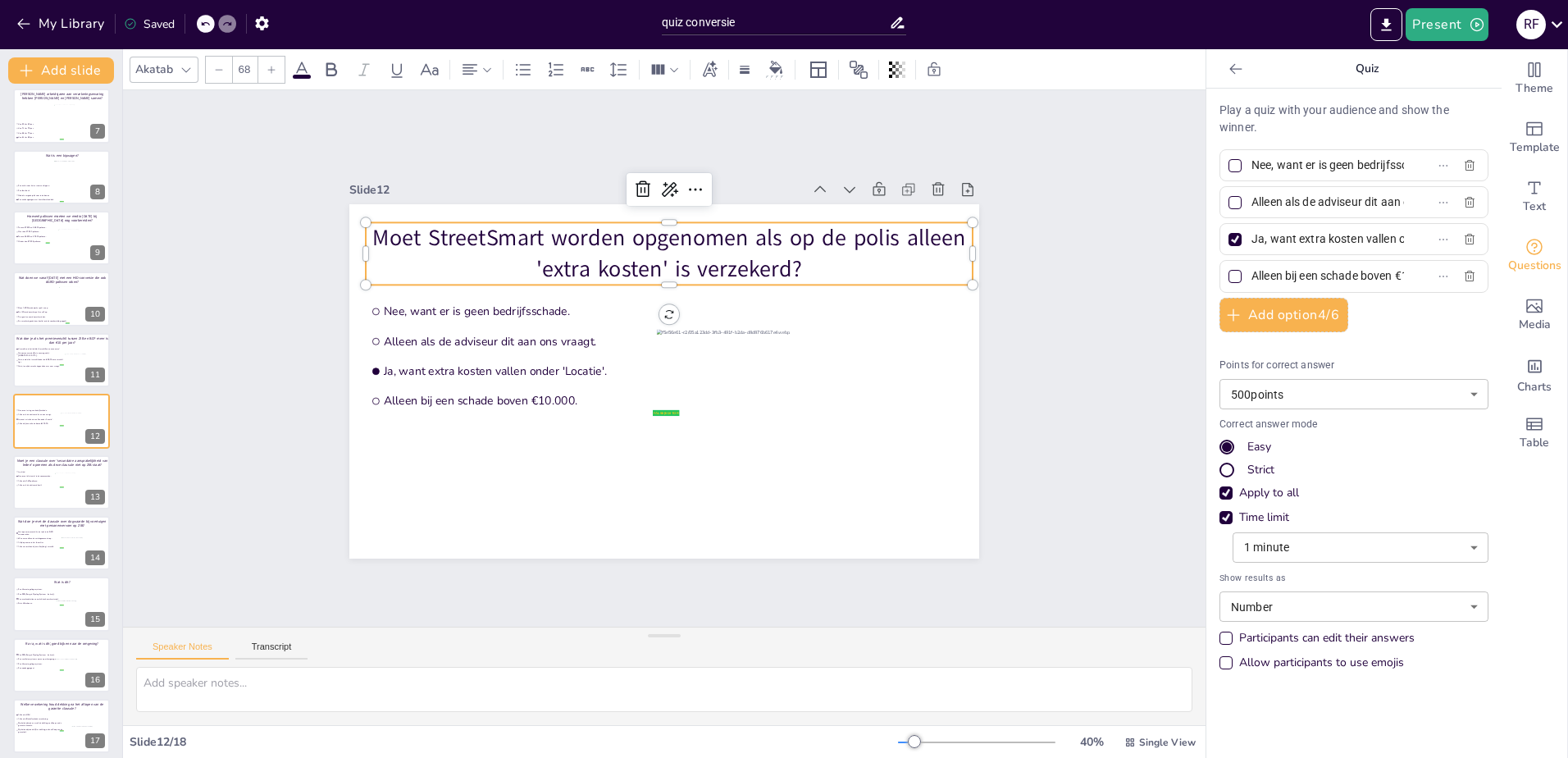
click at [1279, 264] on input "Alleen bij een schade boven €10.000." at bounding box center [1328, 275] width 153 height 24
click at [45, 473] on li "Nee, want dit staat al in de voorwaarden." at bounding box center [39, 474] width 49 height 4
type input "Ja, altijd."
type input "Nee, want dit staat al in de voorwaarden."
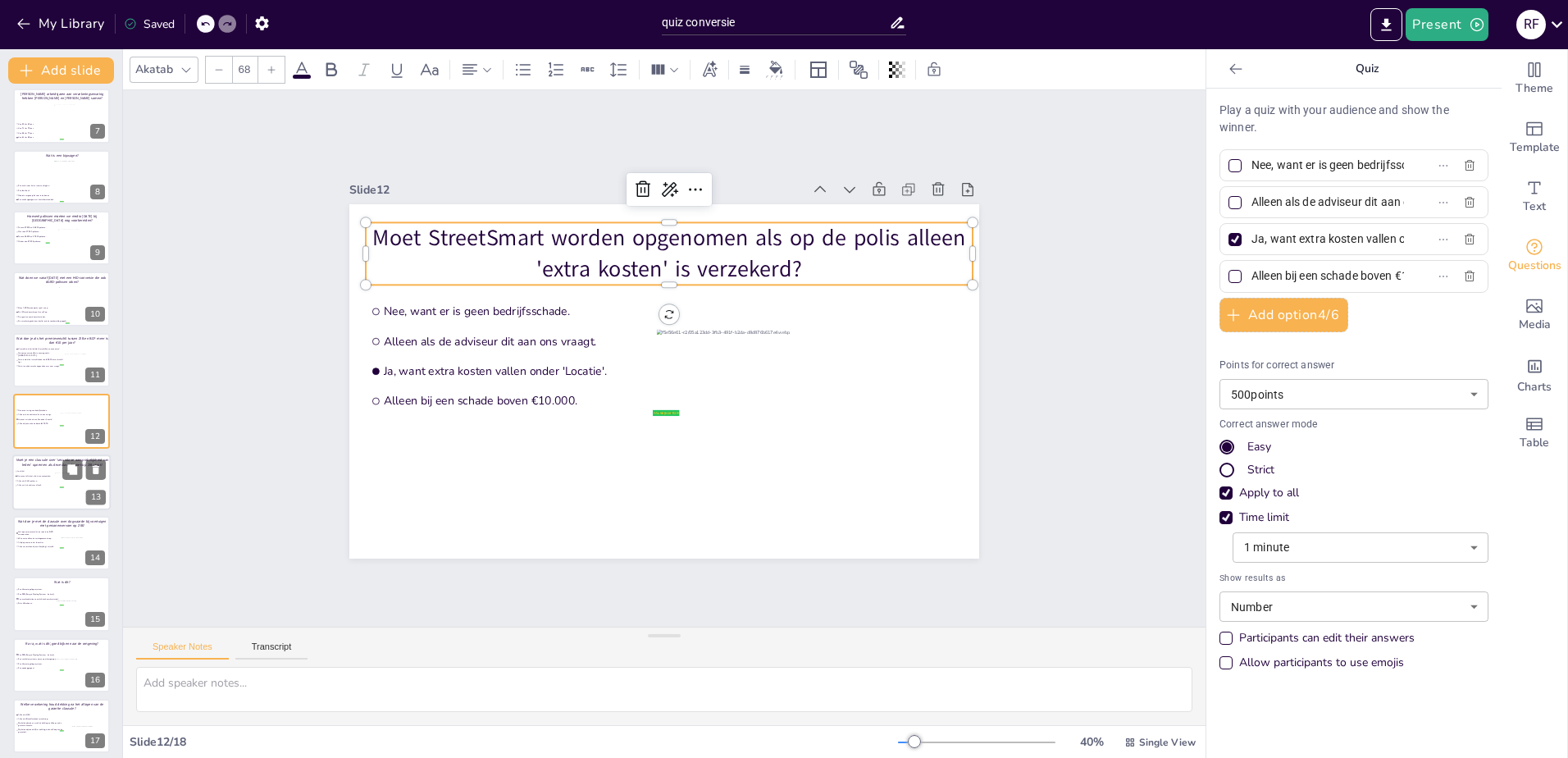
type input "Alleen bij AVB-polissen."
type input "Alleen als de adviseur dit wil."
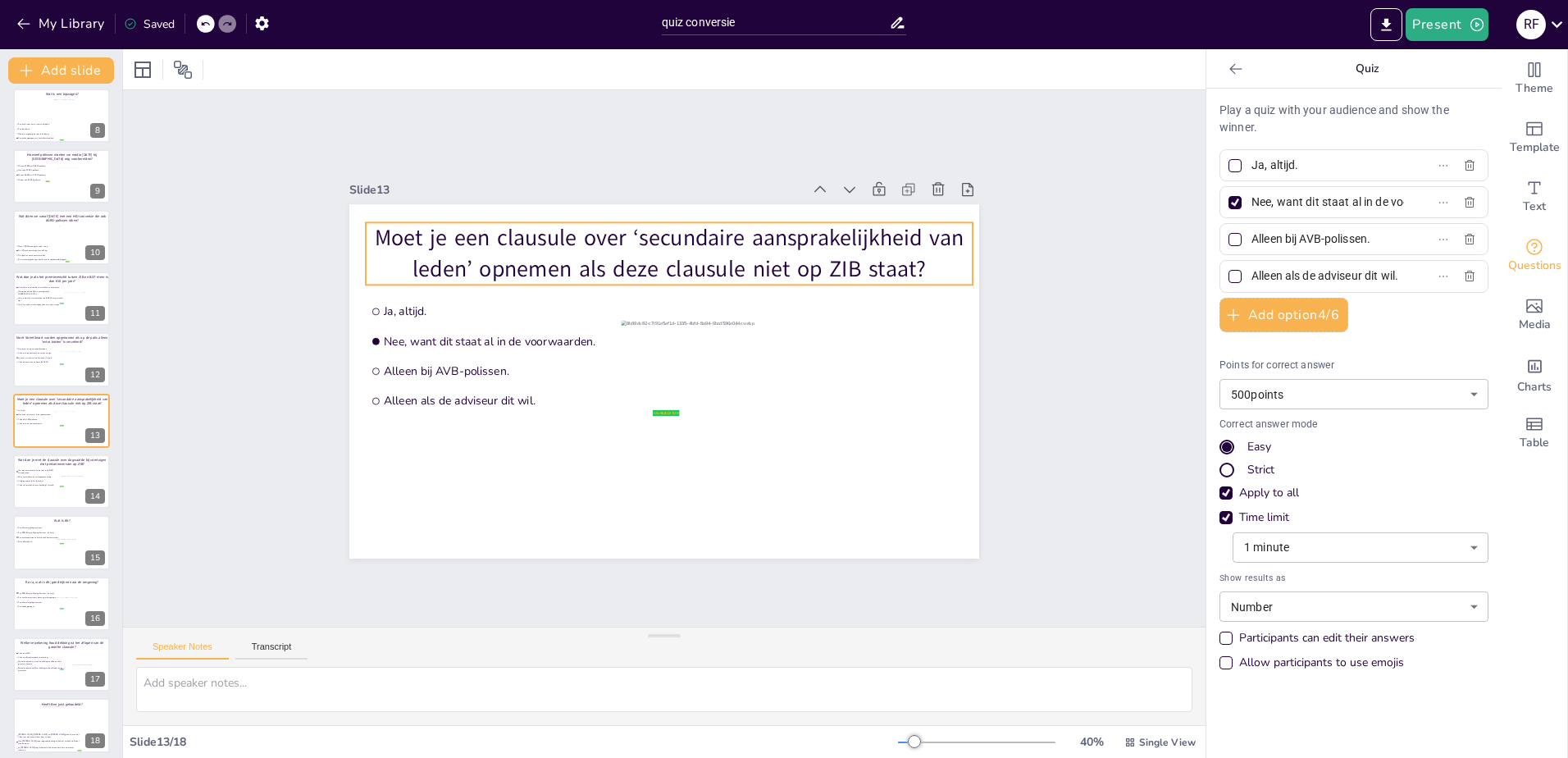
click at [515, 270] on p "Moet je een clausule over ‘secundaire aansprakelijkheid van leden’ opnemen als …" at bounding box center [669, 253] width 607 height 62
click at [553, 243] on p "Moet je een clausule over ‘secundaire aansprakelijkheid van leden’ opnemen als …" at bounding box center [669, 253] width 607 height 62
click at [554, 243] on p "Moet je een clausule over ‘secundaire aansprakelijkheid van leden’ opnemen als …" at bounding box center [669, 253] width 607 height 62
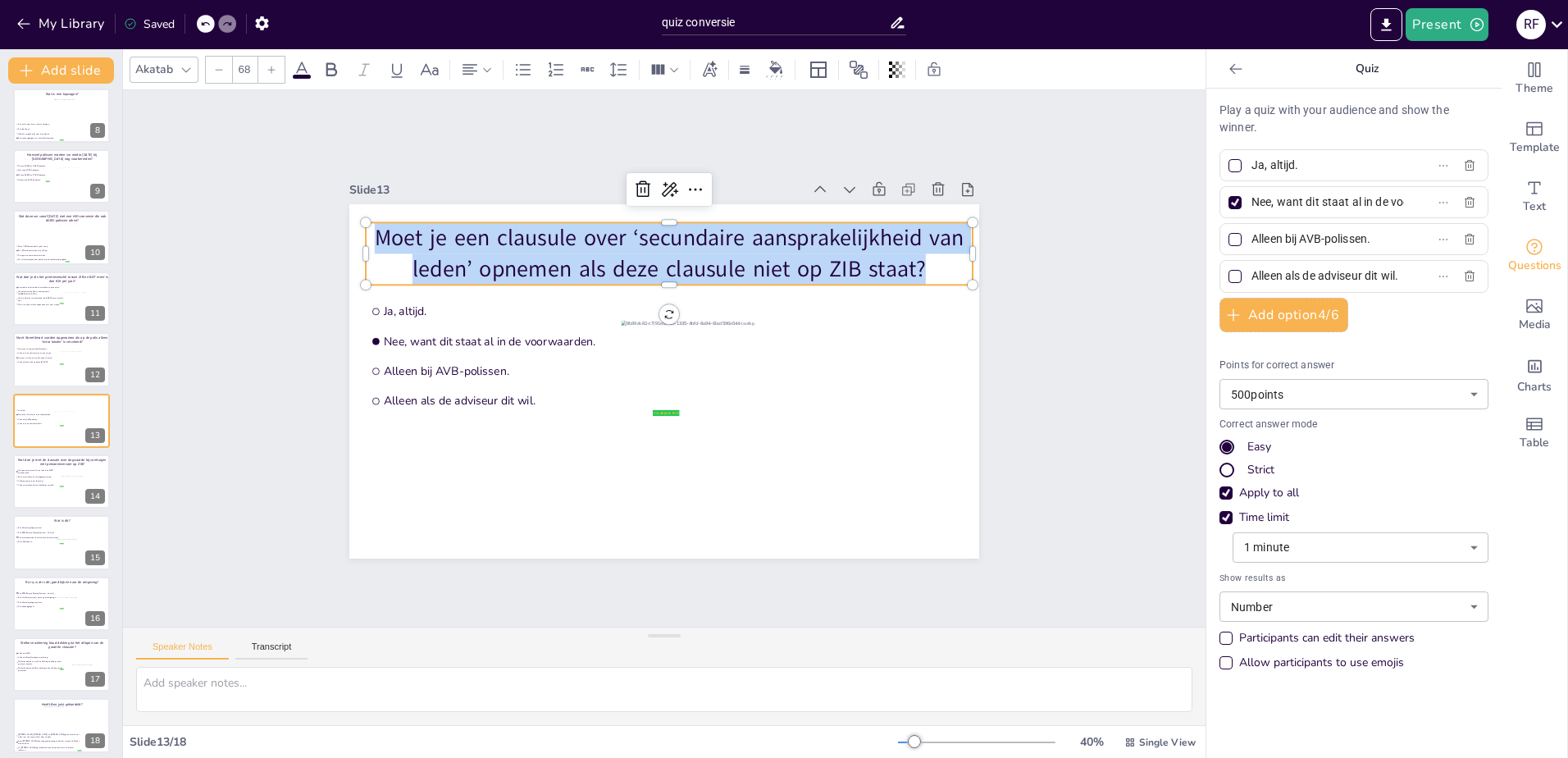
click at [554, 243] on p "Moet je een clausule over ‘secundaire aansprakelijkheid van leden’ opnemen als …" at bounding box center [669, 253] width 607 height 62
click at [1311, 167] on input "Ja, altijd." at bounding box center [1328, 164] width 153 height 24
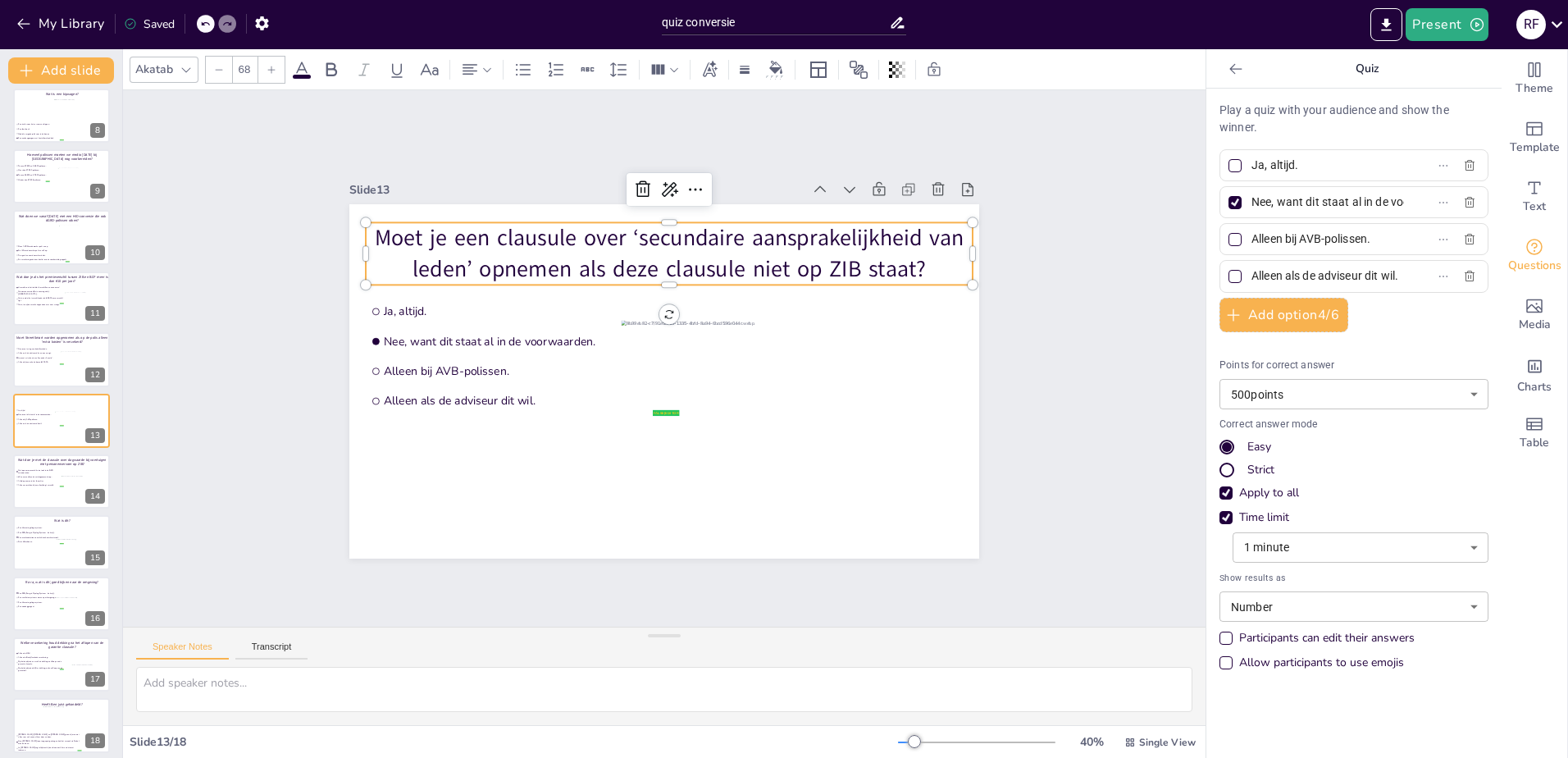
click at [1311, 167] on input "Ja, altijd." at bounding box center [1328, 164] width 153 height 24
click at [1300, 200] on input "Nee, want dit staat al in de voorwaarden." at bounding box center [1328, 201] width 153 height 24
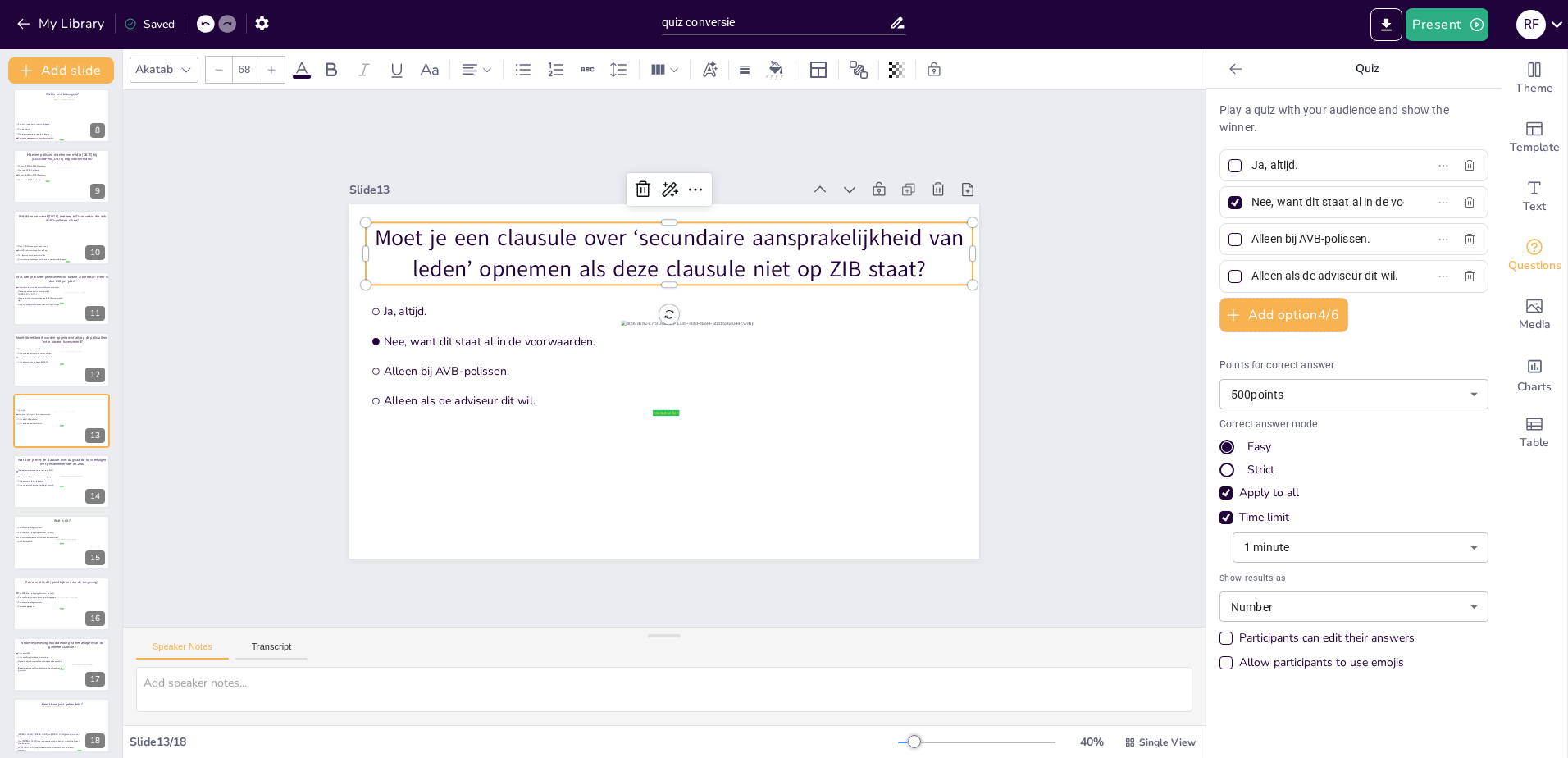
click at [1300, 200] on input "Nee, want dit staat al in de voorwaarden." at bounding box center [1328, 201] width 153 height 24
click at [1309, 202] on input "Nee, want dit staat al in de voorwaarden." at bounding box center [1328, 201] width 153 height 24
click at [1315, 238] on input "Alleen bij AVB-polissen." at bounding box center [1328, 238] width 153 height 24
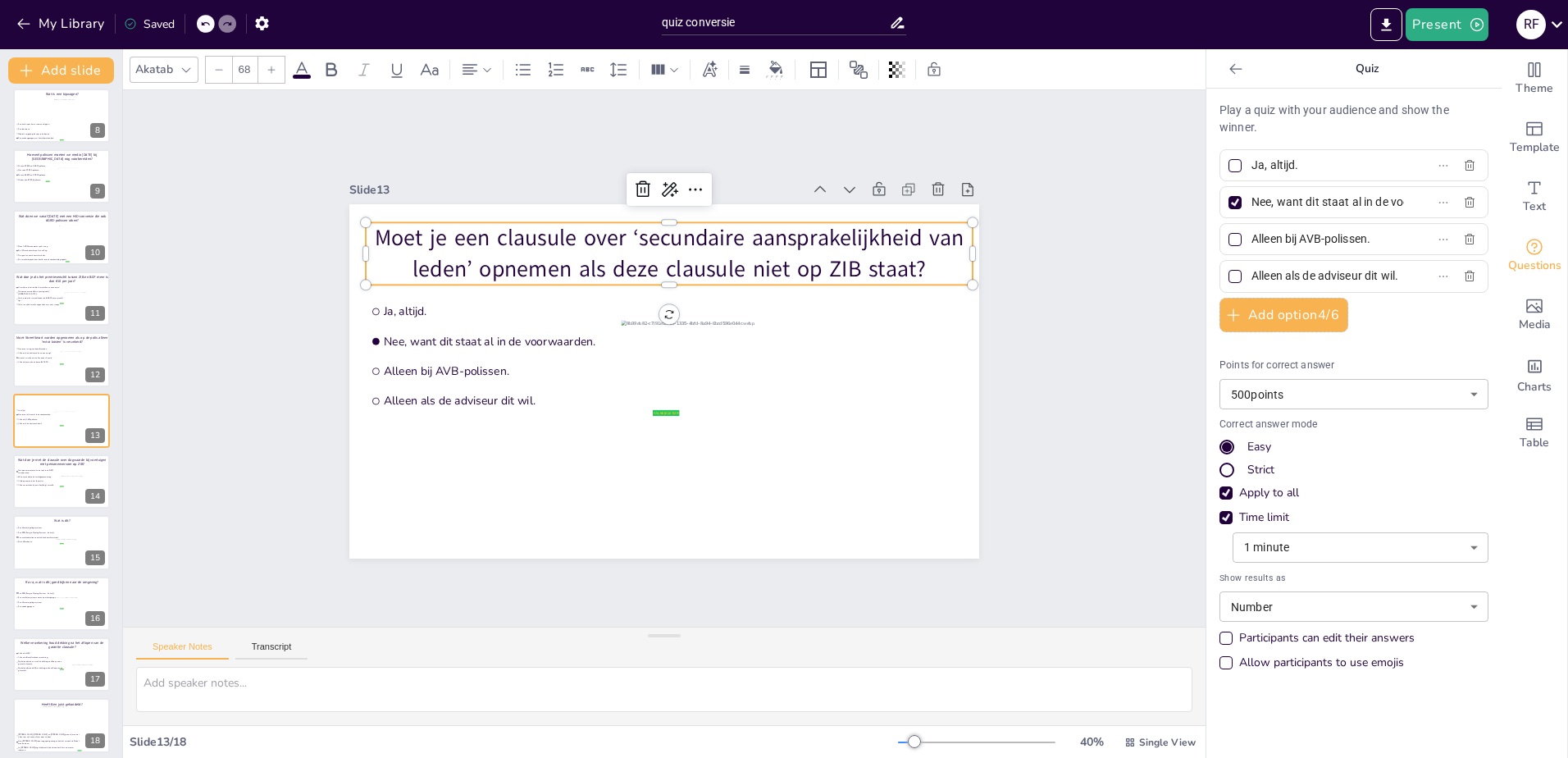
click at [1315, 238] on input "Alleen bij AVB-polissen." at bounding box center [1328, 238] width 153 height 24
click at [1264, 277] on input "Alleen als de adviseur dit wil." at bounding box center [1328, 275] width 153 height 24
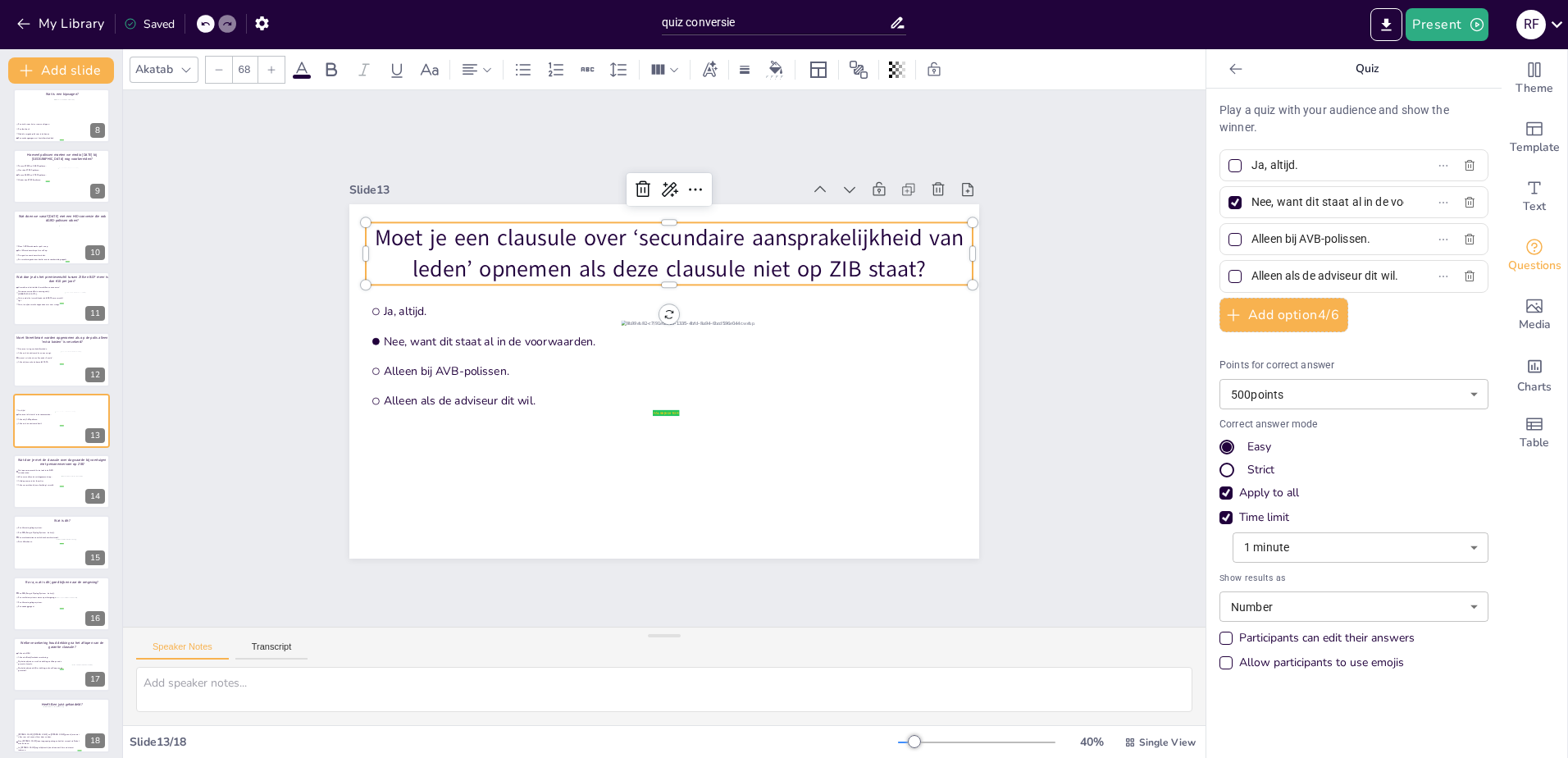
click at [1264, 277] on input "Alleen als de adviseur dit wil." at bounding box center [1328, 275] width 153 height 24
drag, startPoint x: 25, startPoint y: 497, endPoint x: 37, endPoint y: 500, distance: 12.4
click at [25, 497] on div at bounding box center [62, 482] width 99 height 56
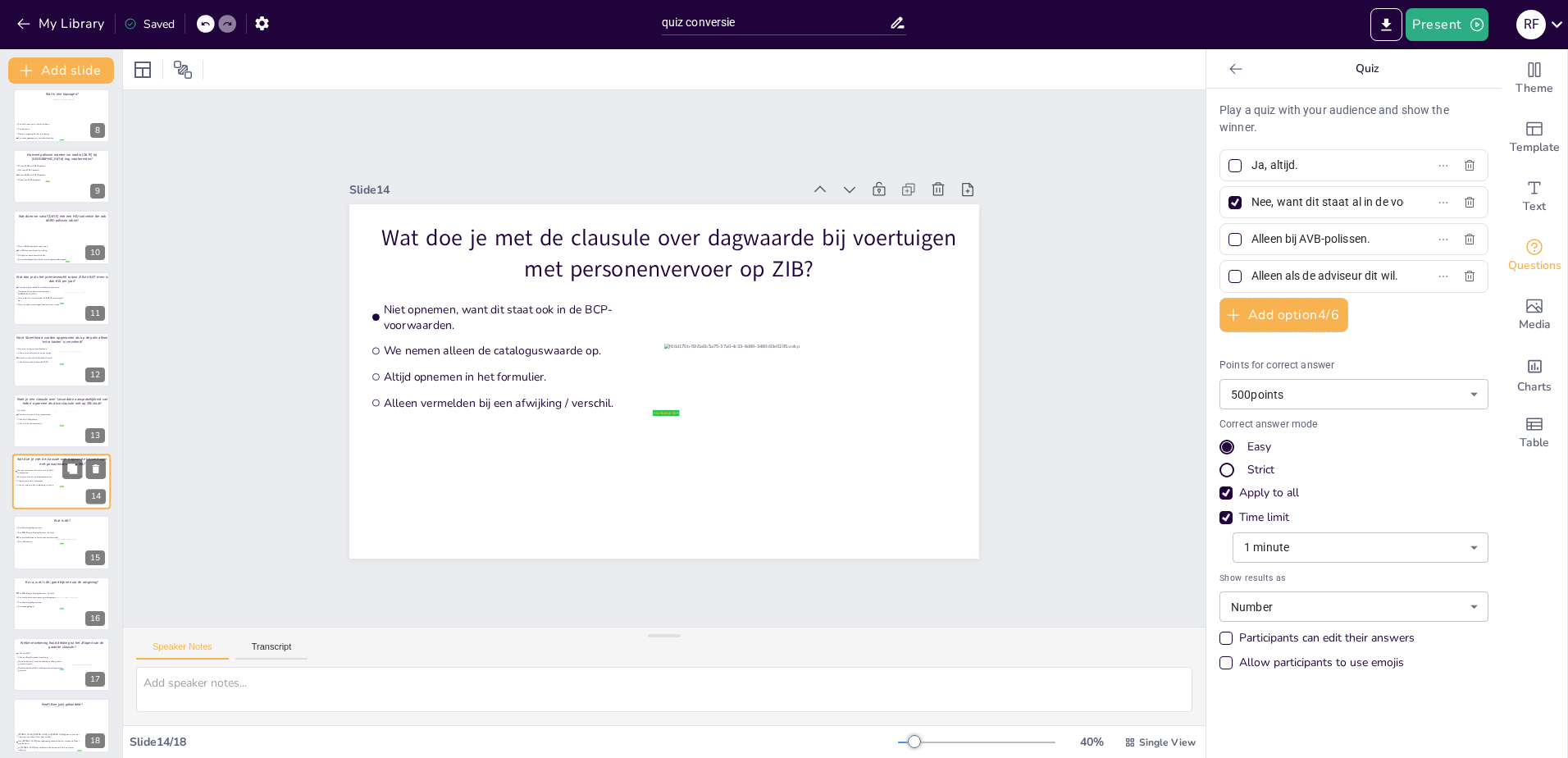
type input "Niet opnemen, want dit staat ook in de BCP-voorwaarden."
type input "We nemen alleen de cataloguswaarde op."
type input "Altijd opnemen in het formulier."
type input "Alleen vermelden bij een afwijking / verschil."
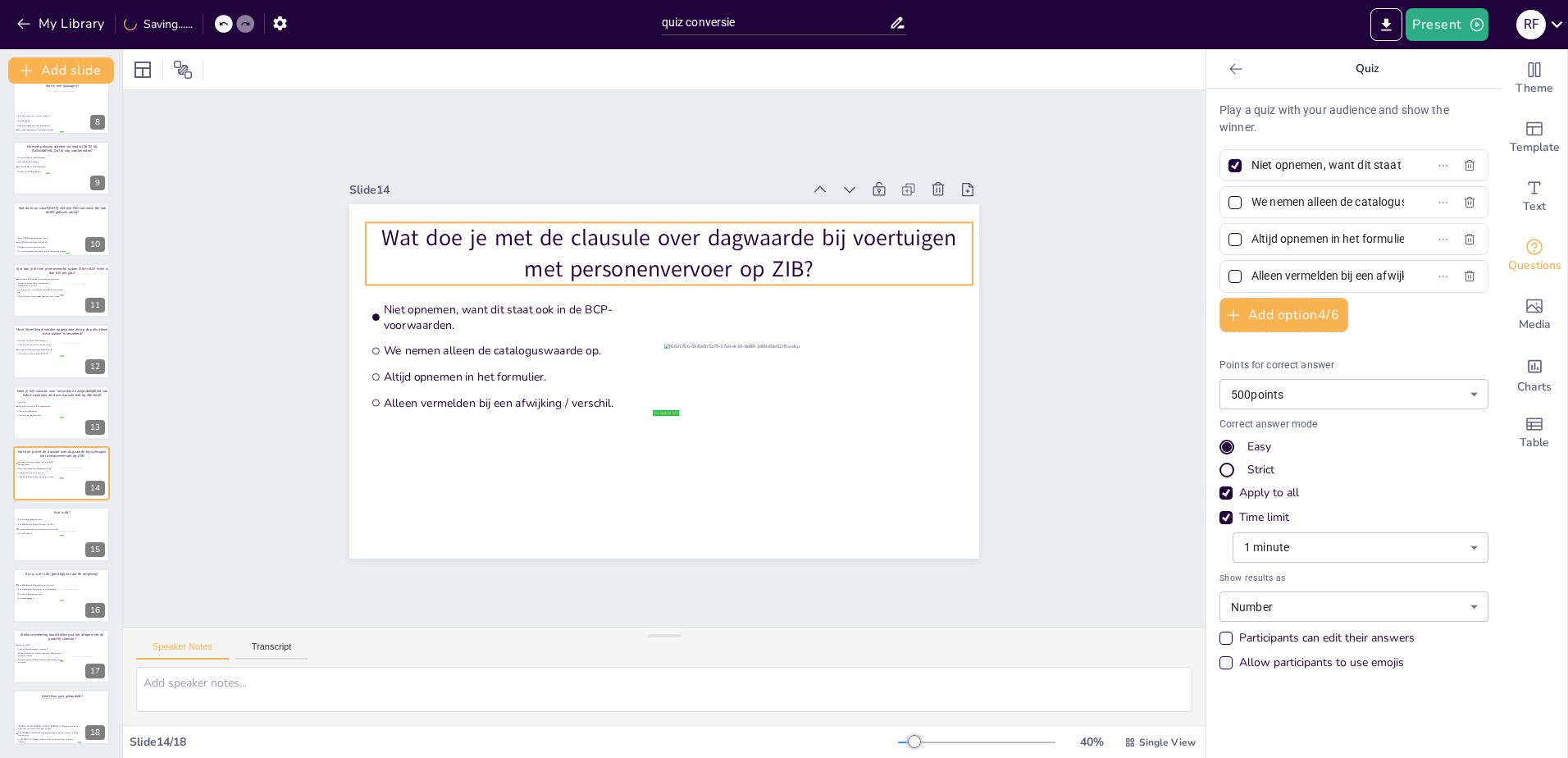
click at [604, 255] on p "Wat doe je met de clausule over dagwaarde bij voertuigen met personenvervoer op…" at bounding box center [669, 253] width 607 height 62
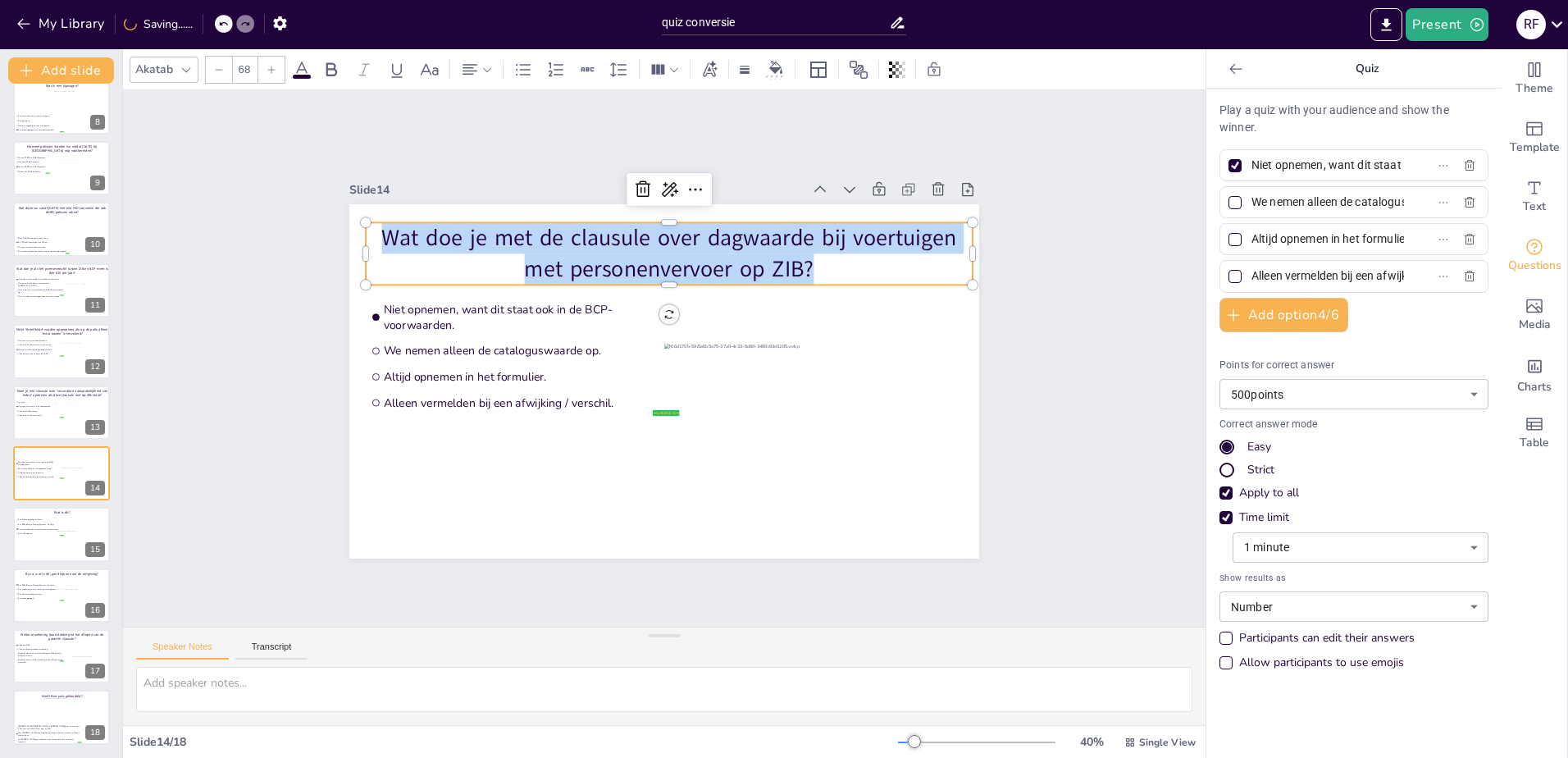
click at [604, 255] on p "Wat doe je met de clausule over dagwaarde bij voertuigen met personenvervoer op…" at bounding box center [669, 253] width 607 height 62
copy p "Wat doe je met de clausule over dagwaarde bij voertuigen met personenvervoer op…"
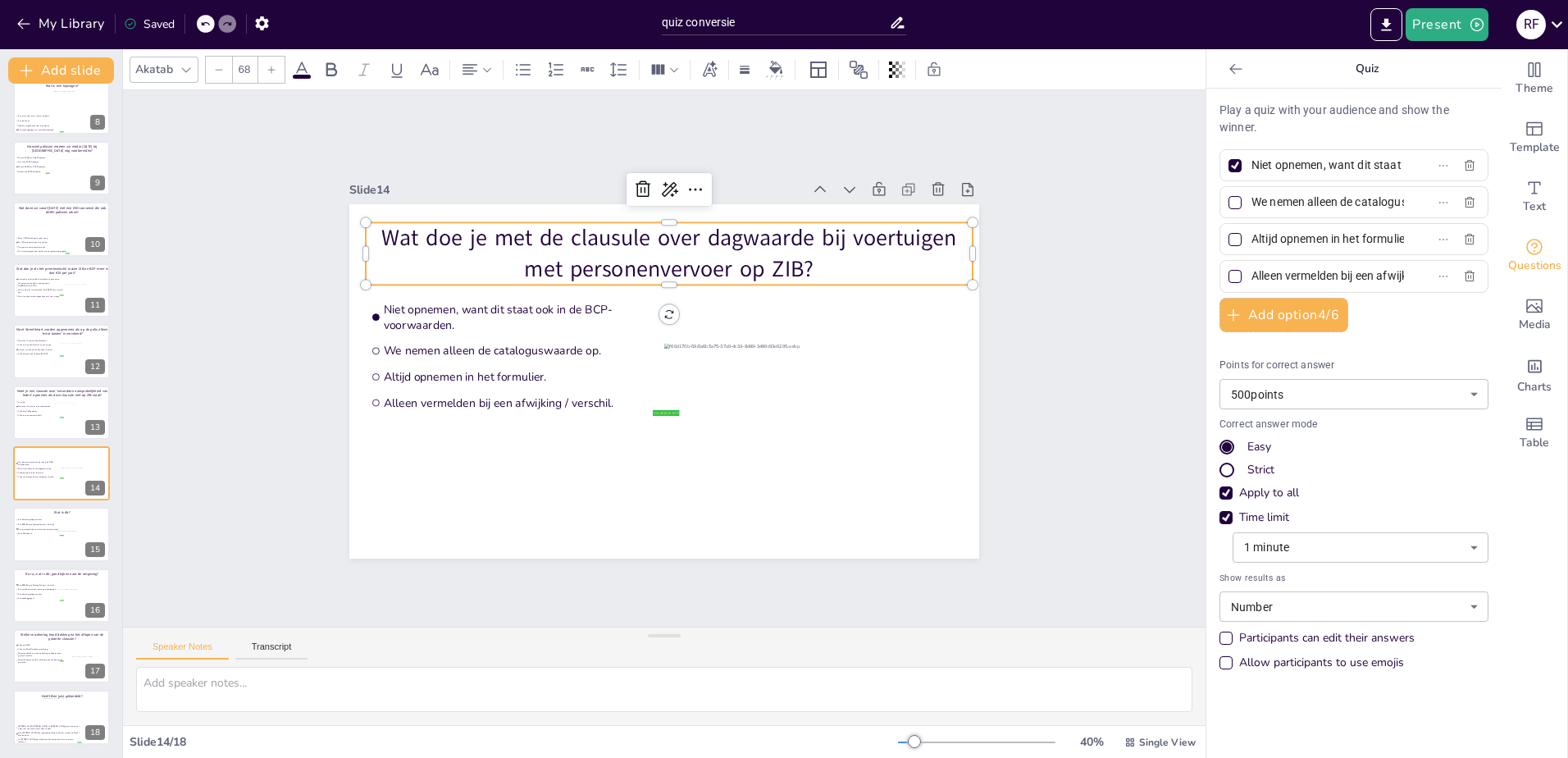
click at [1302, 164] on input "Niet opnemen, want dit staat ook in de BCP-voorwaarden." at bounding box center [1328, 164] width 153 height 24
click at [1303, 164] on input "Niet opnemen, want dit staat ook in de BCP-voorwaarden." at bounding box center [1328, 164] width 153 height 24
click at [1288, 207] on input "We nemen alleen de cataloguswaarde op." at bounding box center [1328, 201] width 153 height 24
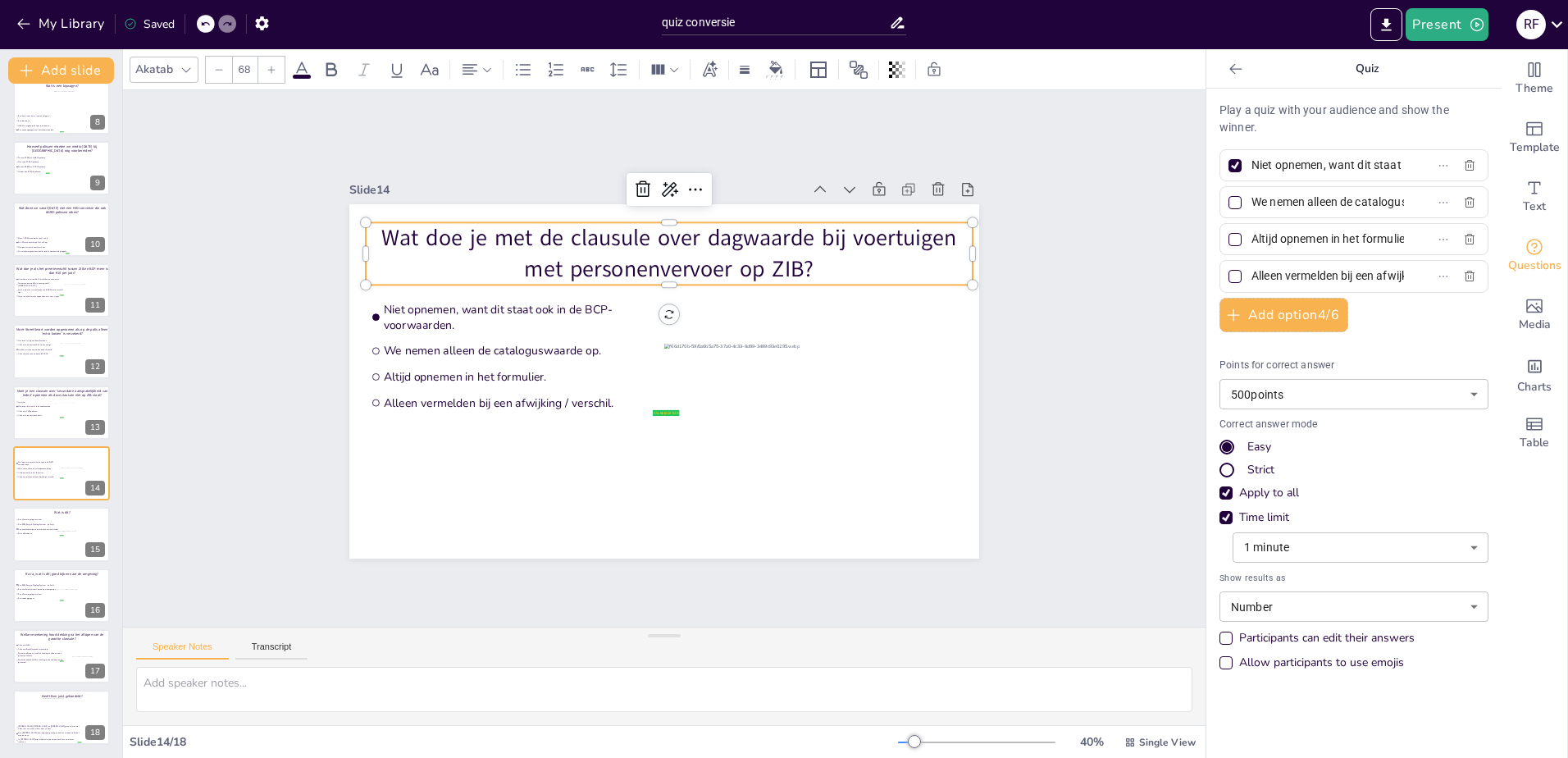
click at [1288, 207] on input "We nemen alleen de cataloguswaarde op." at bounding box center [1328, 201] width 153 height 24
click at [1291, 238] on input "Altijd opnemen in het formulier." at bounding box center [1328, 238] width 153 height 24
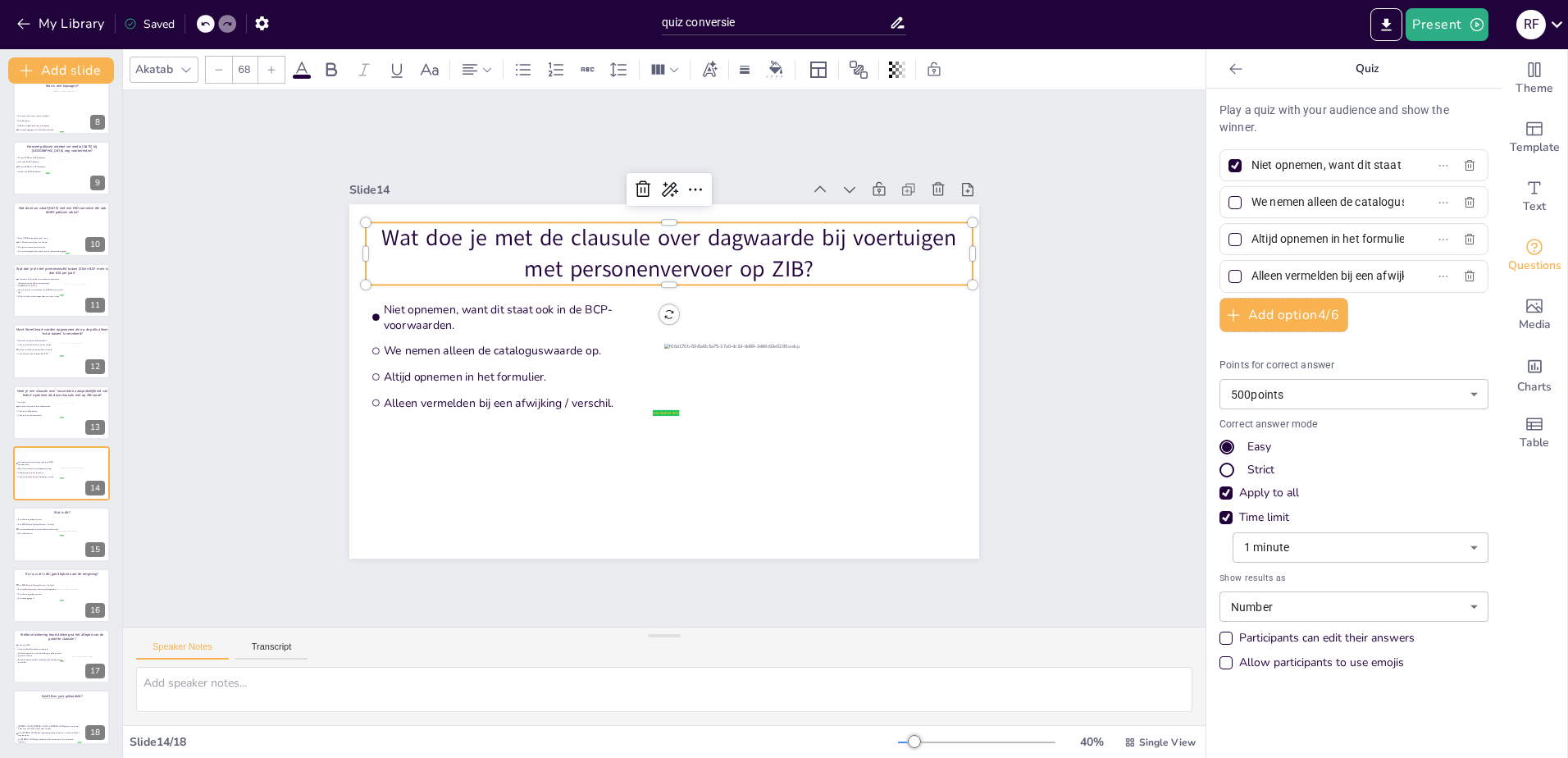
click at [1291, 238] on input "Altijd opnemen in het formulier." at bounding box center [1328, 238] width 153 height 24
click at [1298, 280] on input "Alleen vermelden bij een afwijking / verschil." at bounding box center [1328, 275] width 153 height 24
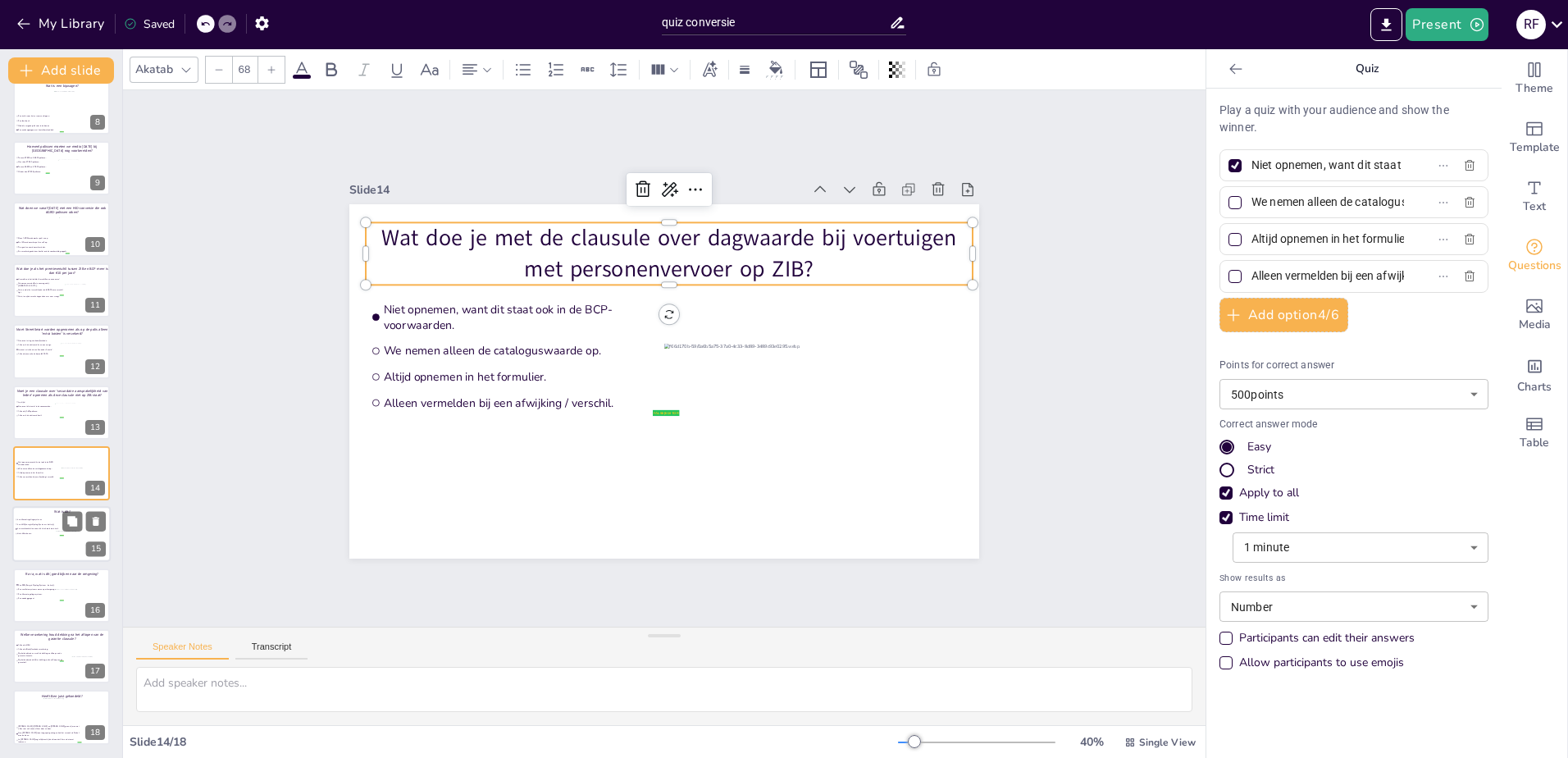
click at [21, 548] on div at bounding box center [62, 534] width 99 height 56
type input "Een klimaatregelingssysteem."
type input "Een EOS (Energie Opslag Systeem – batterij)."
type input "Een acculaadstation voor elektrisch werkmaterieel."
type input "Data Warehouse."
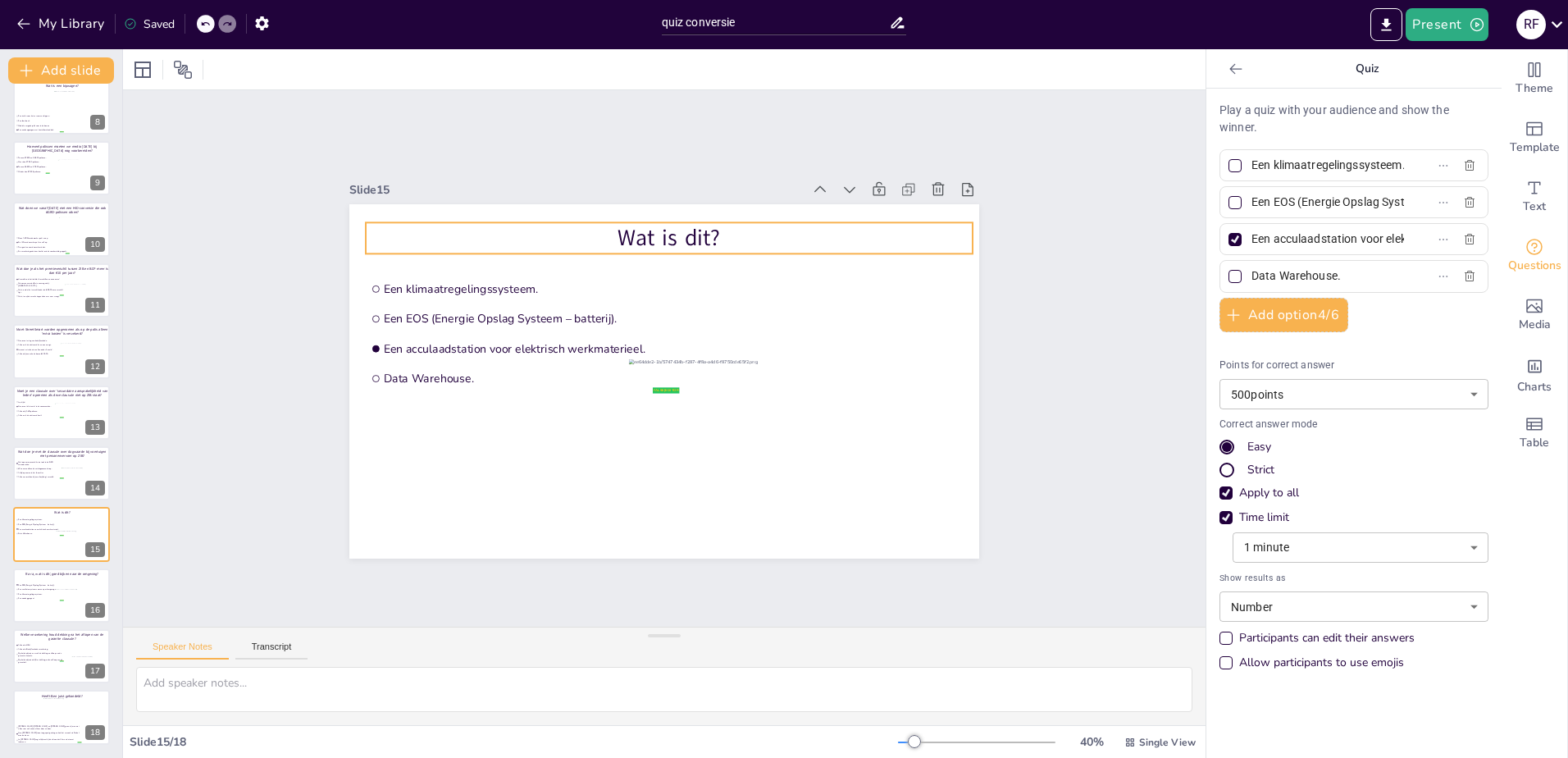
click at [661, 227] on p "Wat is dit?" at bounding box center [669, 238] width 607 height 31
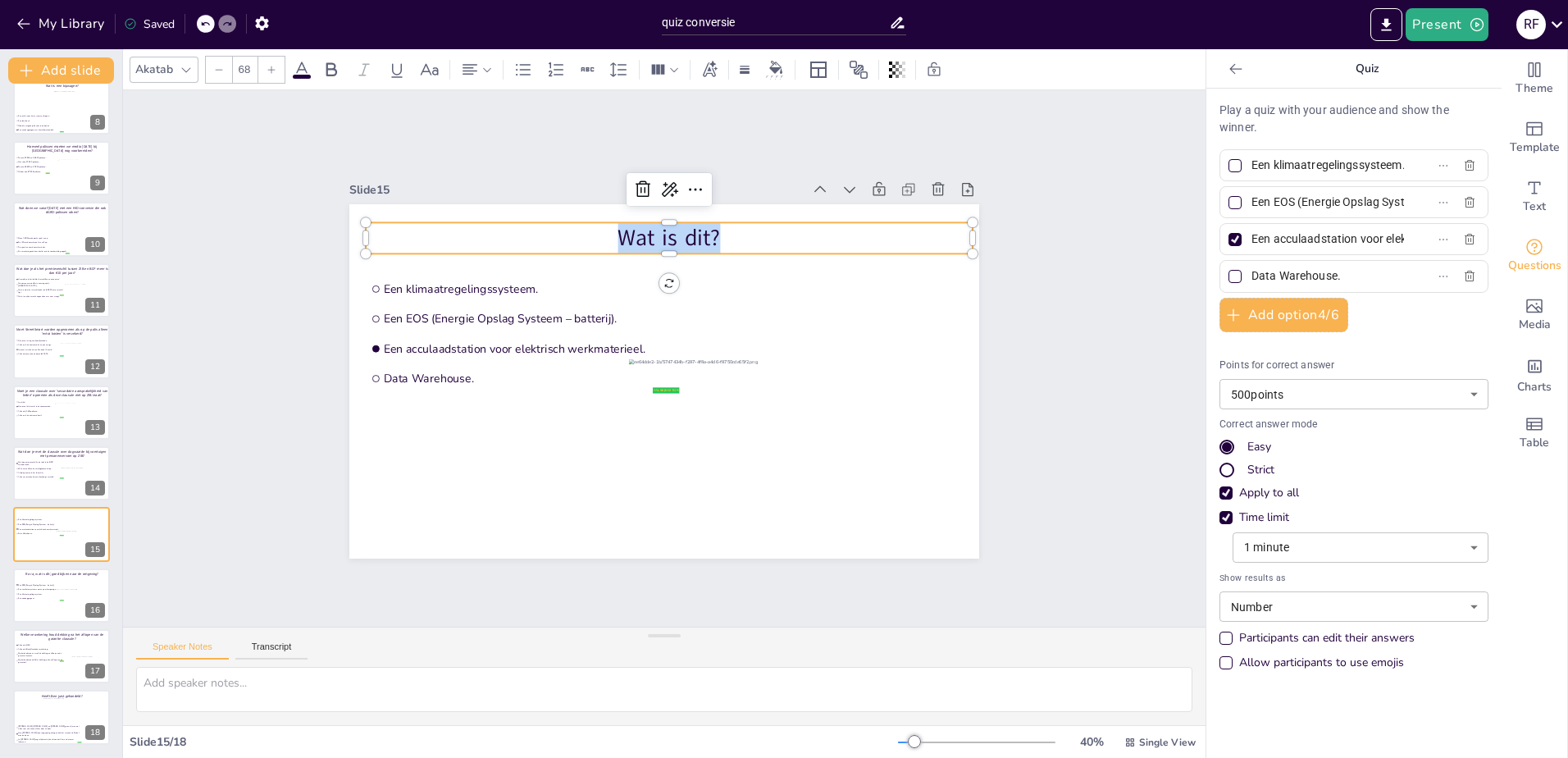
click at [661, 227] on p "Wat is dit?" at bounding box center [669, 238] width 607 height 31
click at [1285, 164] on input "Een klimaatregelingssysteem." at bounding box center [1328, 164] width 153 height 24
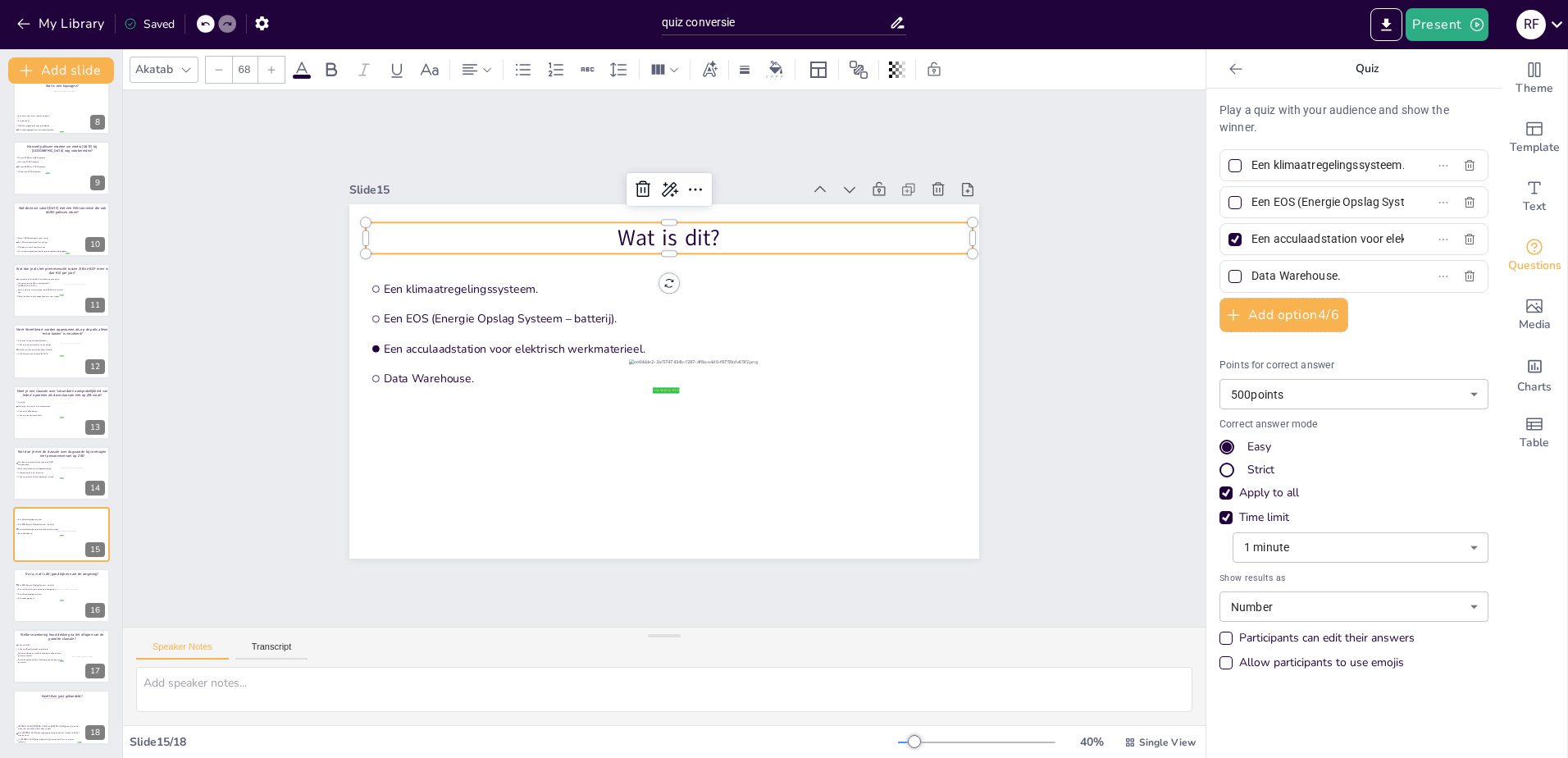
click at [1266, 200] on input "Een EOS (Energie Opslag Systeem – batterij)." at bounding box center [1328, 201] width 153 height 24
click at [1295, 228] on input "Een acculaadstation voor elektrisch werkmaterieel." at bounding box center [1328, 238] width 153 height 24
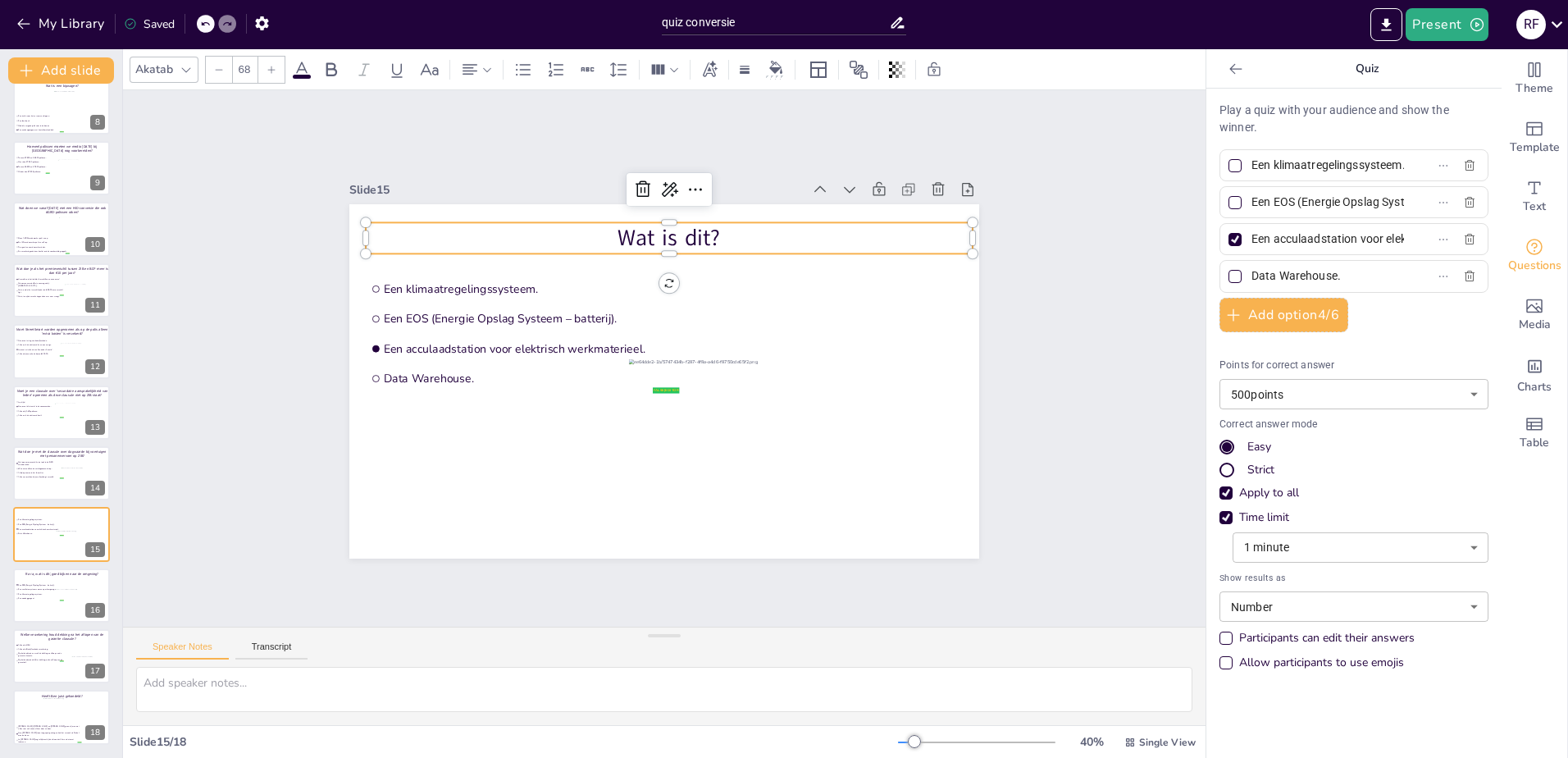
click at [1295, 228] on input "Een acculaadstation voor elektrisch werkmaterieel." at bounding box center [1328, 238] width 153 height 24
click at [1292, 275] on input "Data Warehouse." at bounding box center [1328, 275] width 153 height 24
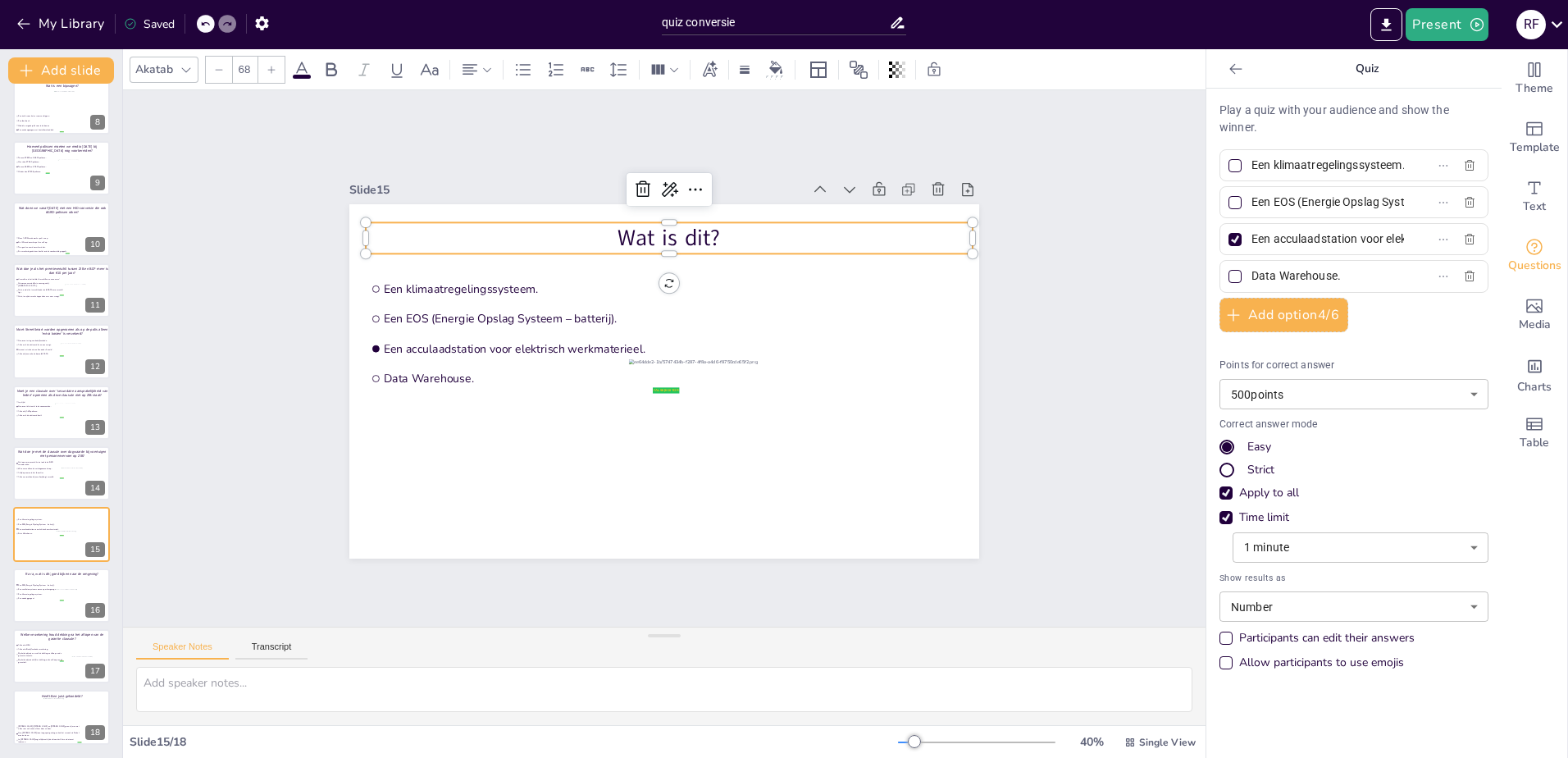
click at [1292, 275] on input "Data Warehouse." at bounding box center [1328, 275] width 153 height 24
click at [1264, 238] on input "Een acculaadstation voor elektrisch werkmaterieel." at bounding box center [1328, 238] width 153 height 24
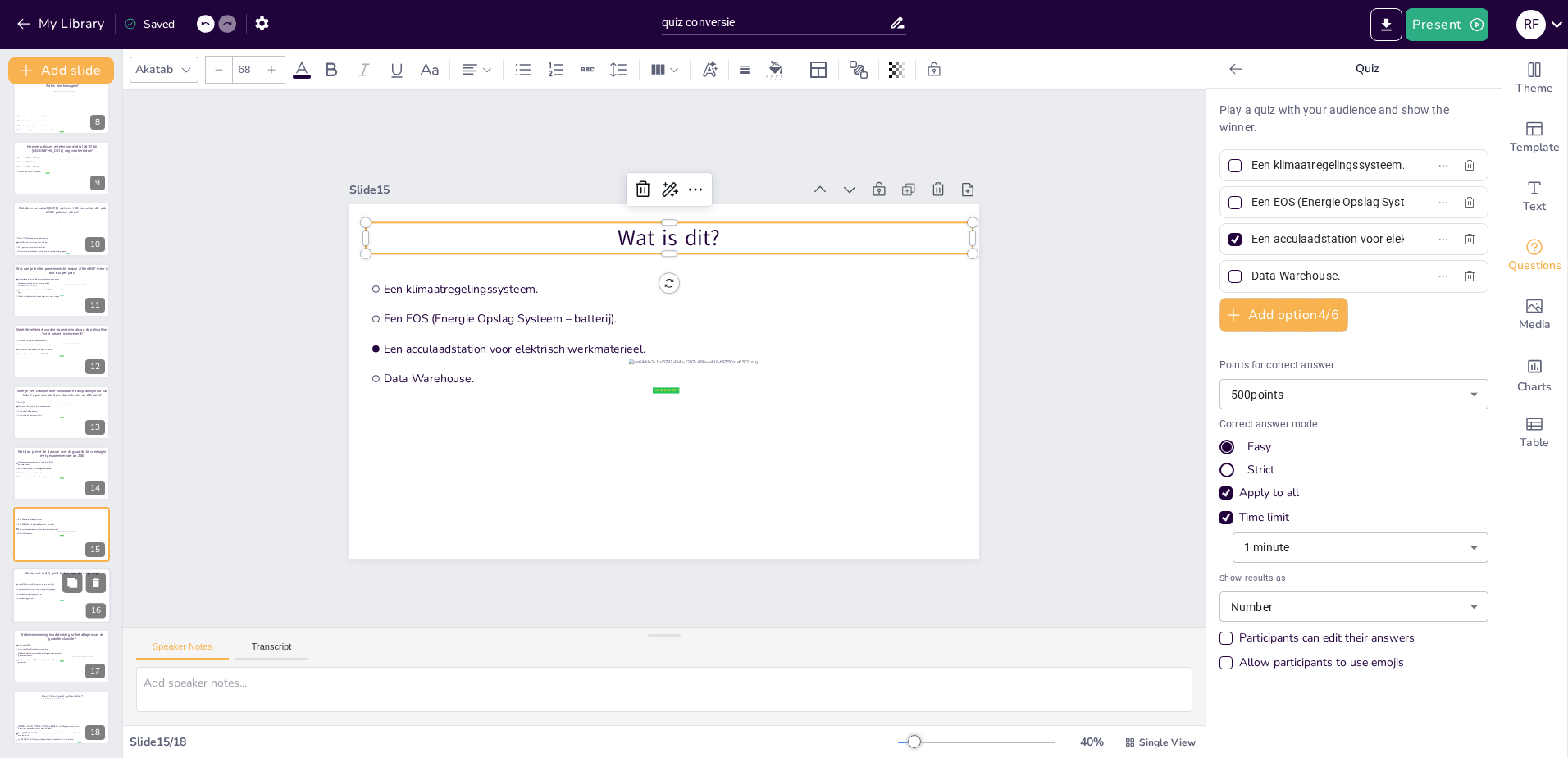
drag, startPoint x: 58, startPoint y: 599, endPoint x: 52, endPoint y: 591, distance: 10.0
click at [58, 599] on div at bounding box center [81, 602] width 48 height 29
type input "Een EOS (Energie Opslag Systeem – batterij)."
type input "Een ventilatorsysteem voor een parkeergarage."
type input "Een klimaatregelingssysteem."
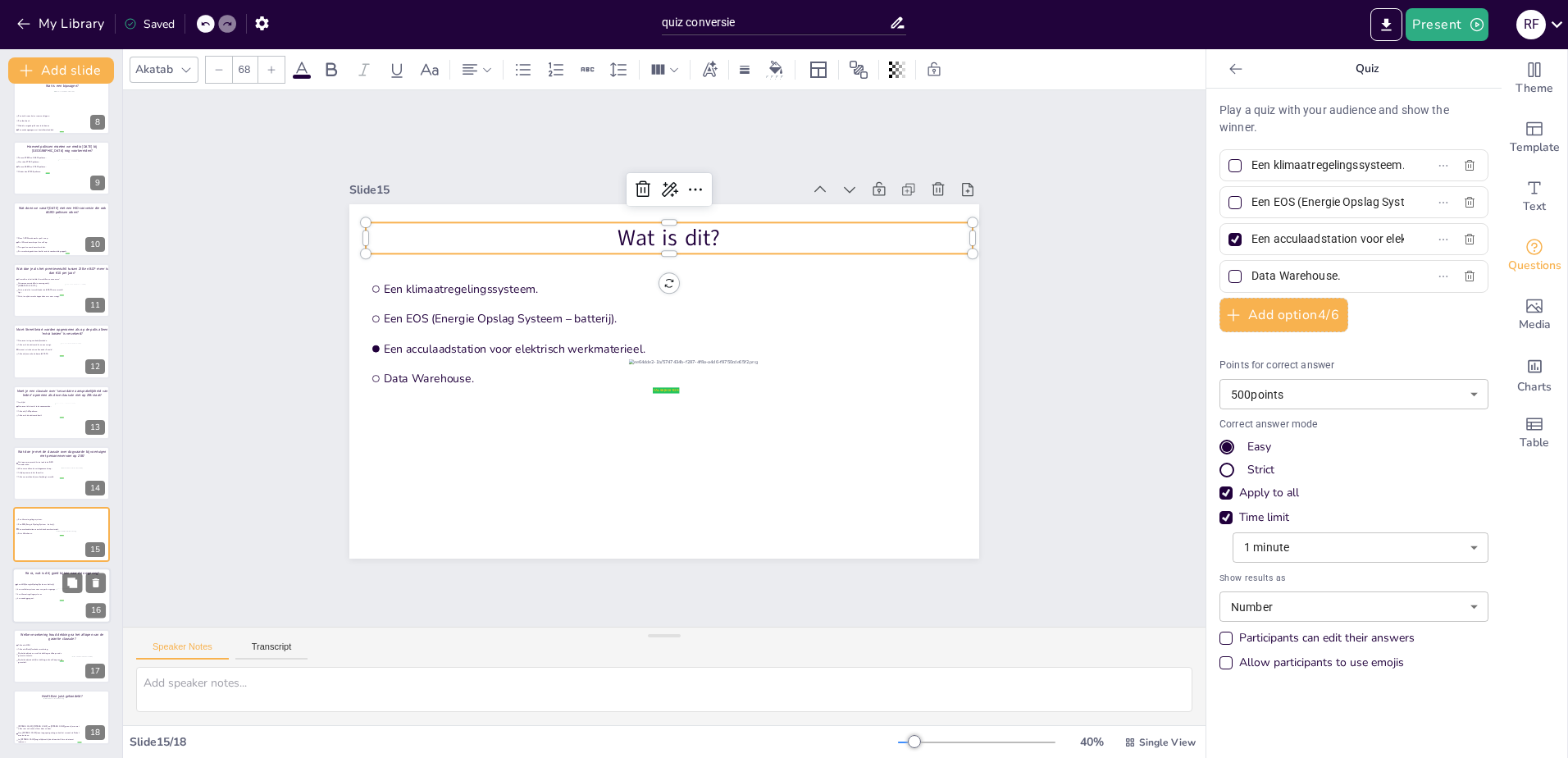
type input "Een noodaggregaat."
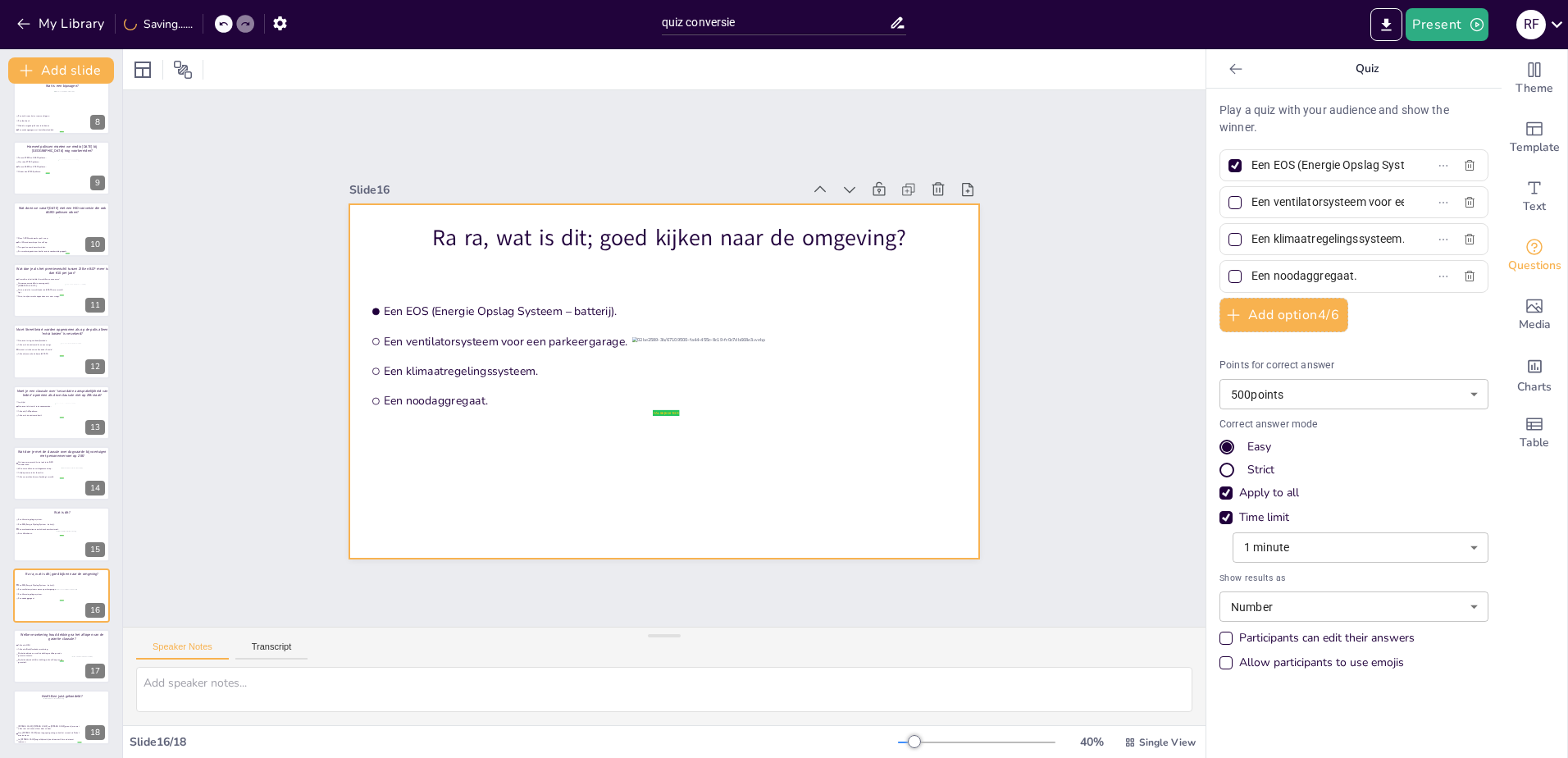
click at [597, 250] on div at bounding box center [664, 381] width 630 height 354
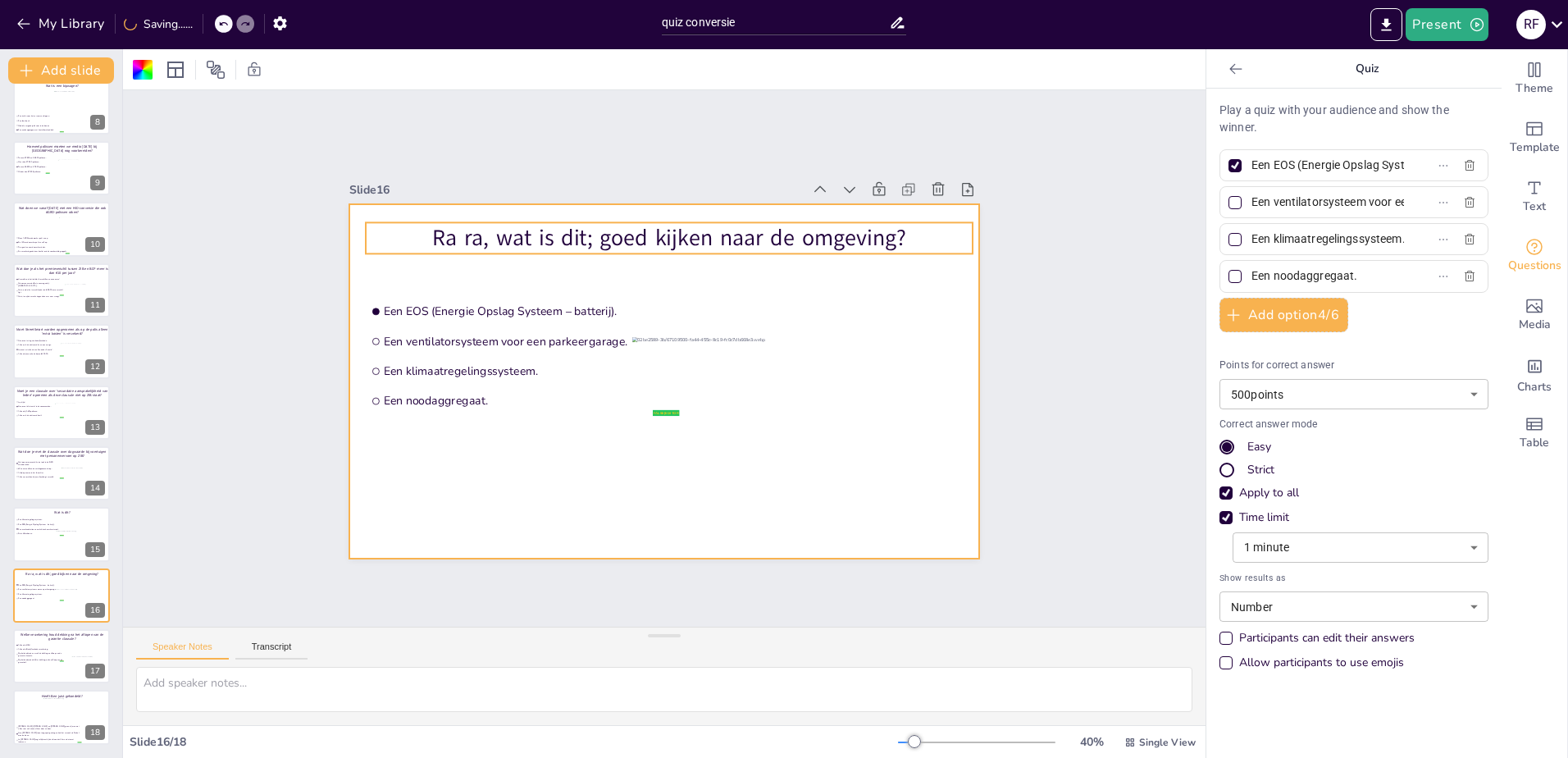
click at [607, 236] on p "Ra ra, wat is dit; goed kijken naar de omgeving?" at bounding box center [669, 238] width 607 height 31
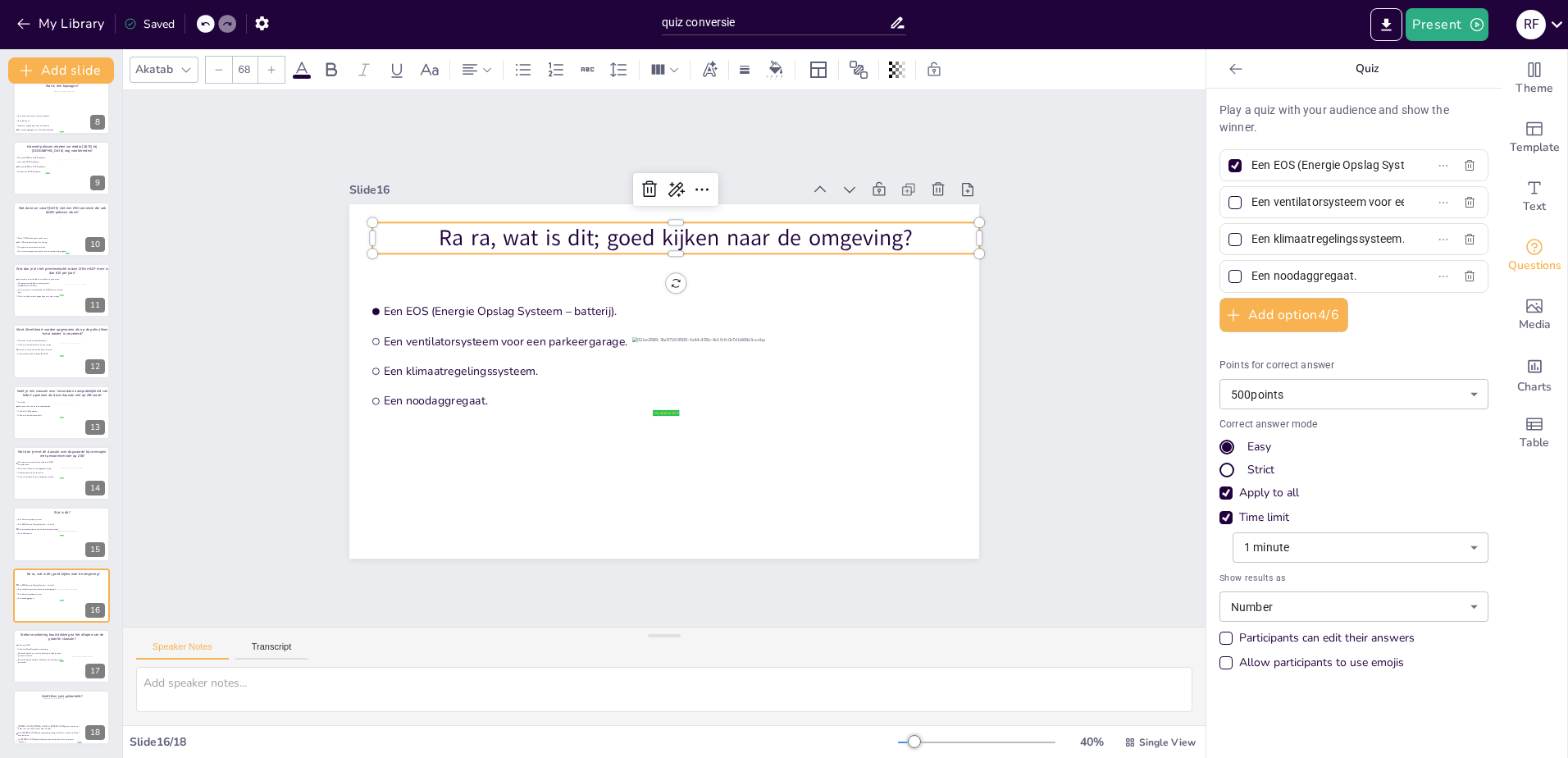
click at [607, 236] on p "Ra ra, wat is dit; goed kijken naar de omgeving?" at bounding box center [676, 238] width 607 height 31
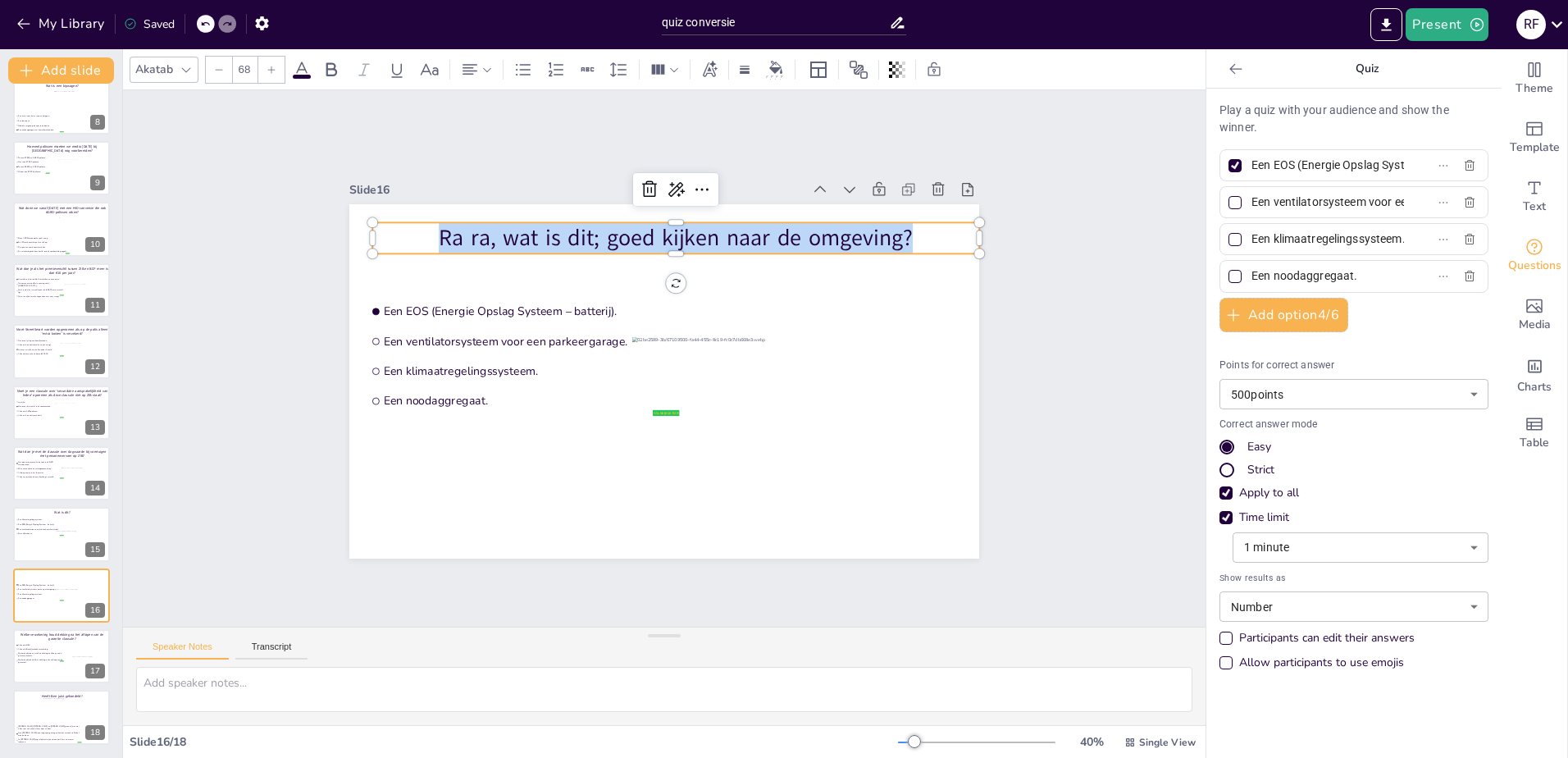
click at [607, 236] on p "Ra ra, wat is dit; goed kijken naar de omgeving?" at bounding box center [676, 238] width 607 height 31
click at [1276, 165] on input "Een EOS (Energie Opslag Systeem – batterij)." at bounding box center [1328, 164] width 153 height 24
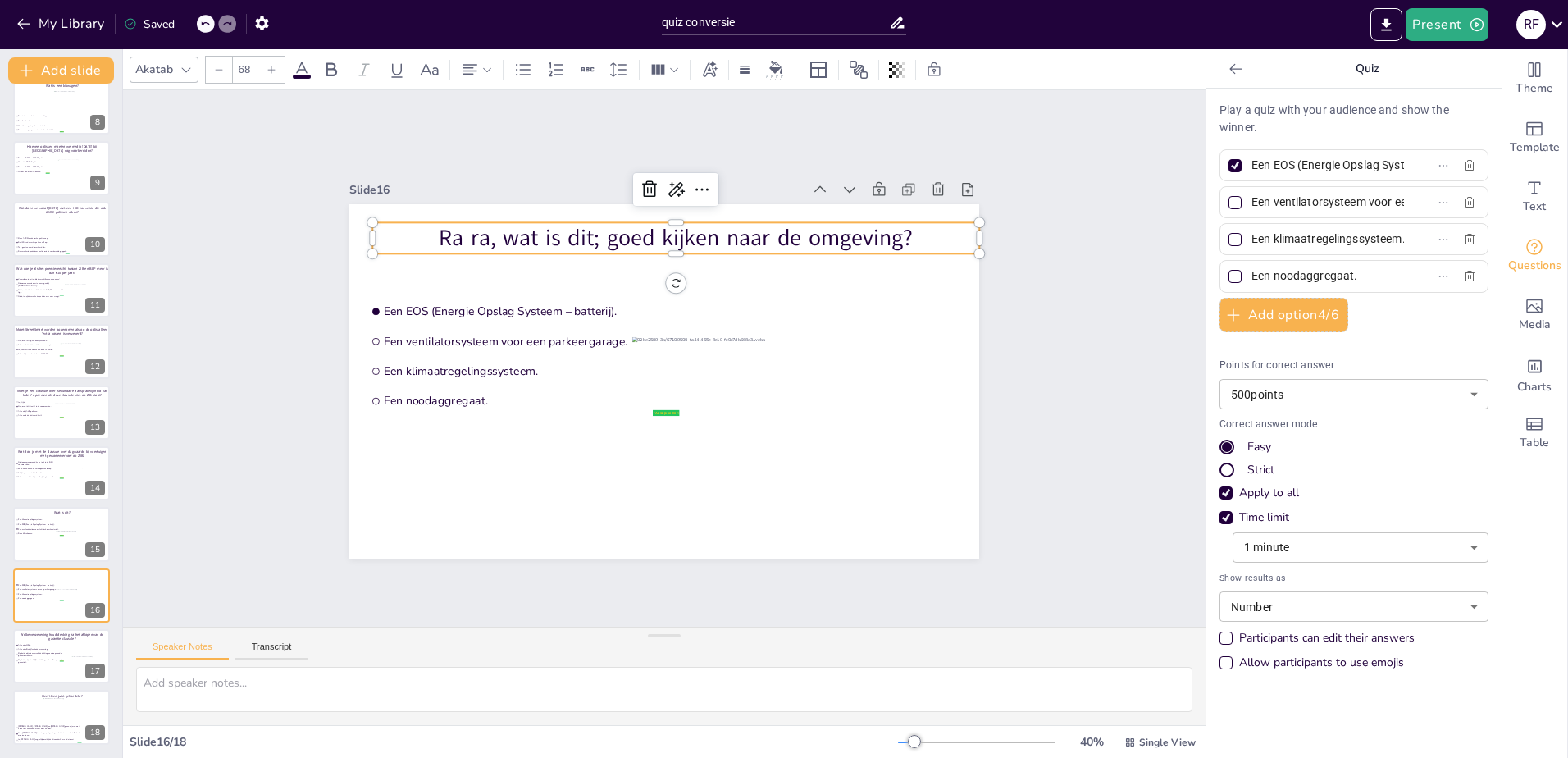
click at [1276, 165] on input "Een EOS (Energie Opslag Systeem – batterij)." at bounding box center [1328, 164] width 153 height 24
click at [1284, 201] on input "Een ventilatorsysteem voor een parkeergarage." at bounding box center [1328, 201] width 153 height 24
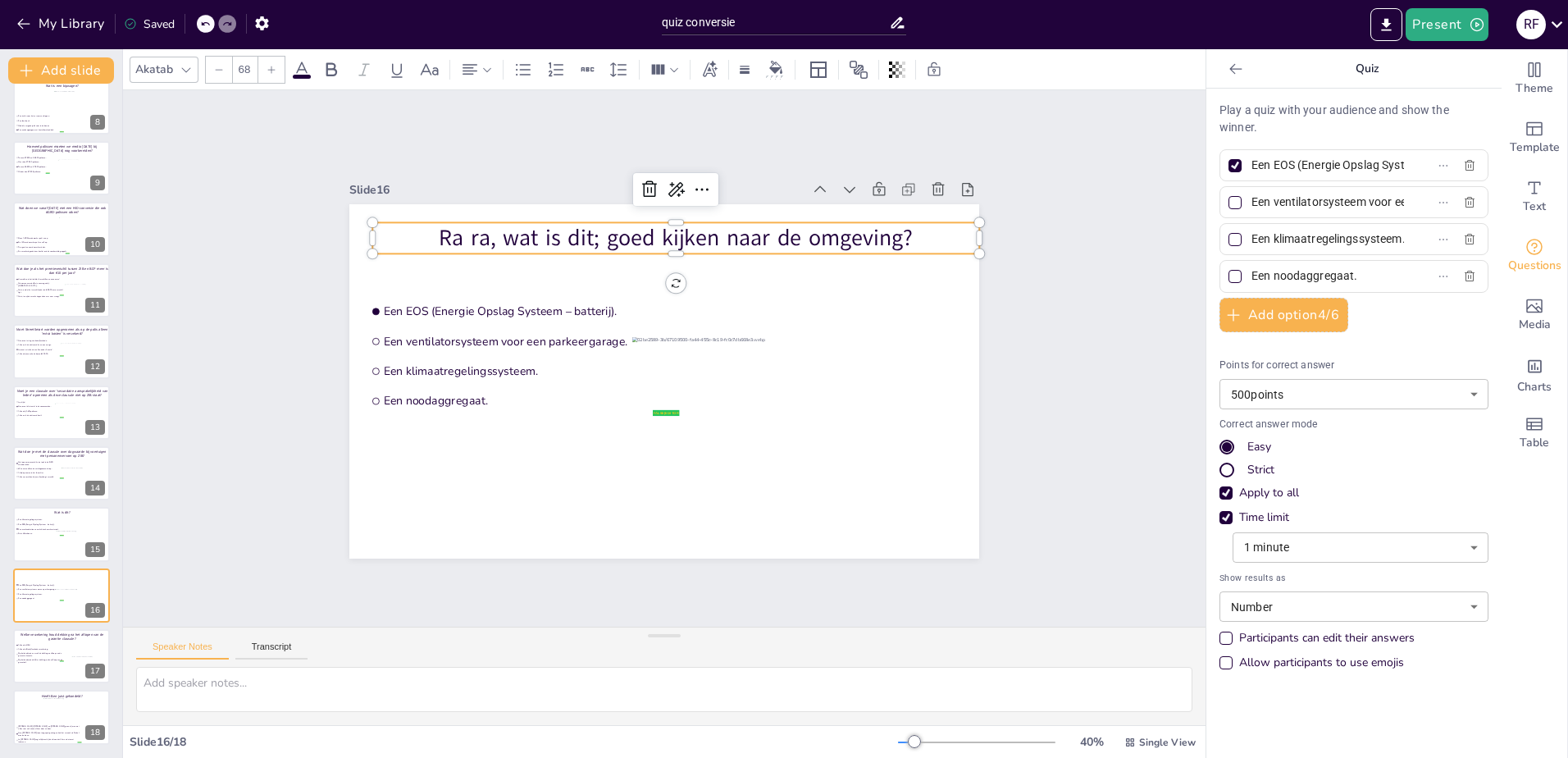
click at [1284, 201] on input "Een ventilatorsysteem voor een parkeergarage." at bounding box center [1328, 201] width 153 height 24
click at [1297, 241] on input "Een klimaatregelingssysteem." at bounding box center [1328, 238] width 153 height 24
click at [1282, 270] on input "Een noodaggregaat." at bounding box center [1328, 275] width 153 height 24
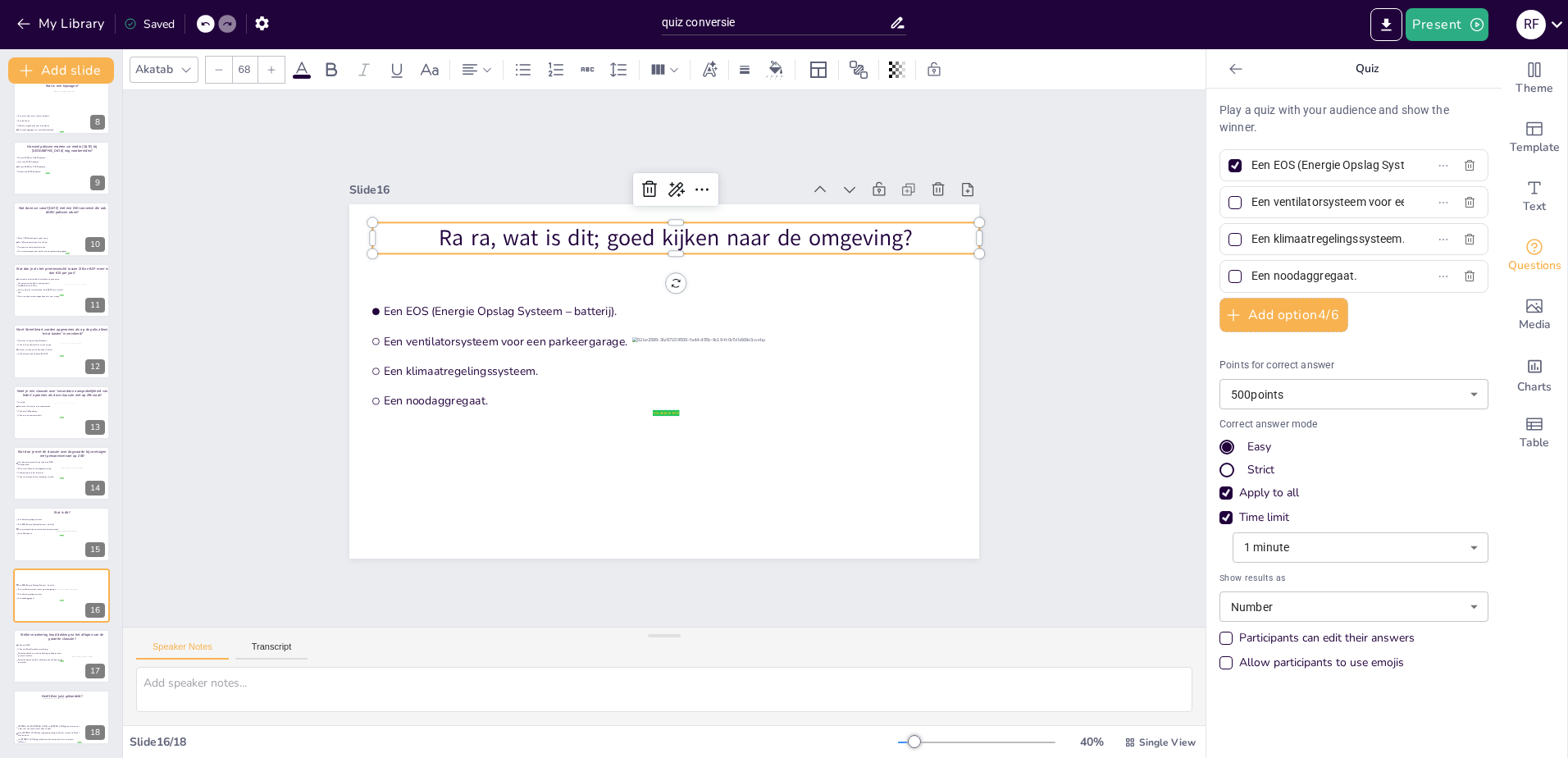
click at [1283, 270] on input "Een noodaggregaat." at bounding box center [1328, 275] width 153 height 24
click at [43, 664] on div at bounding box center [62, 656] width 99 height 56
type input "Alleen de MSV."
type input "Alleen de Bedrijfsschadeverzekering."
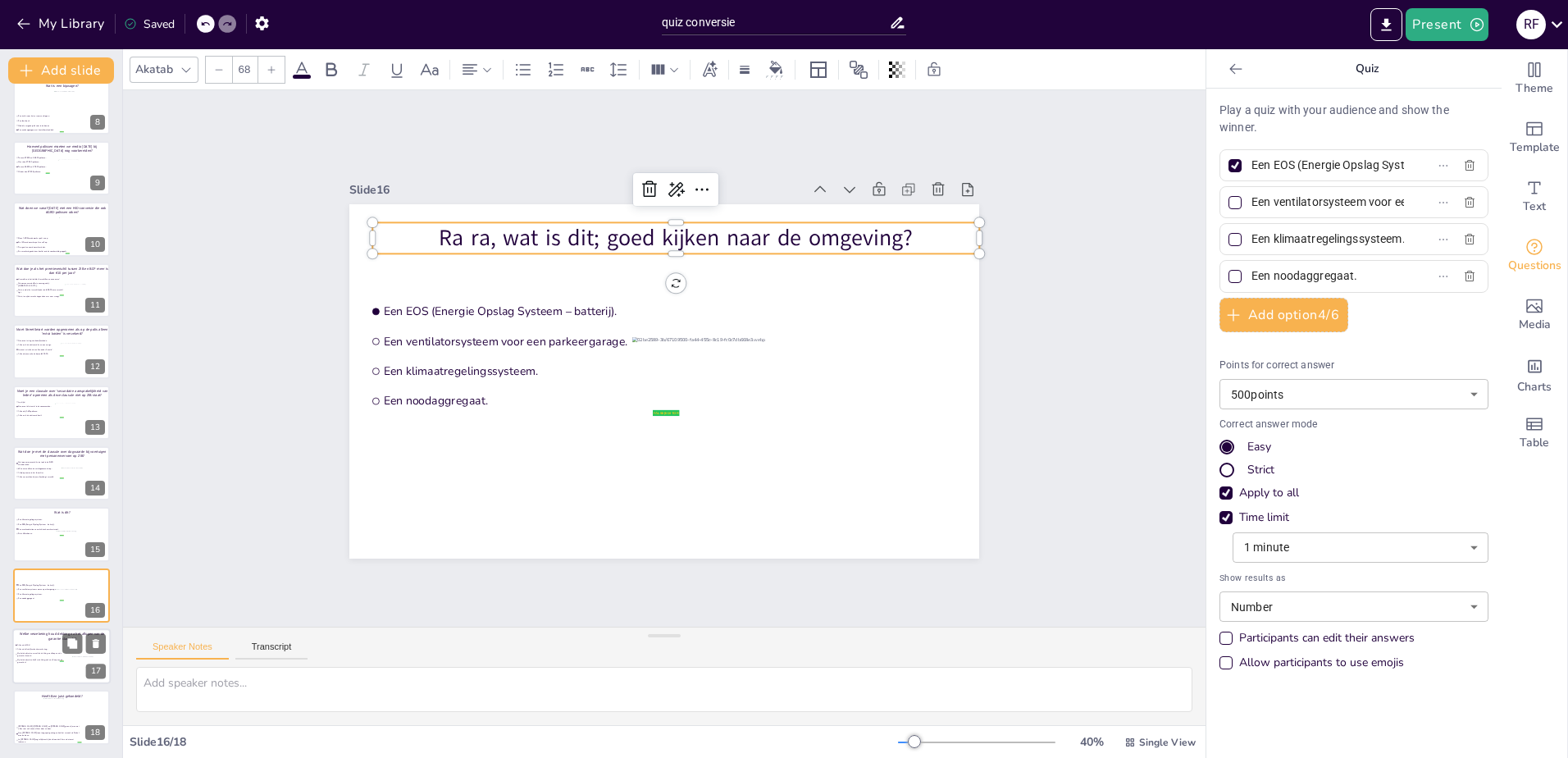
type input "Op beide objecten vervalt de dekking na afloop van de garantie clausule."
type input "Op beide objecten blijft er dekking, ook na afloop van de garantiecl."
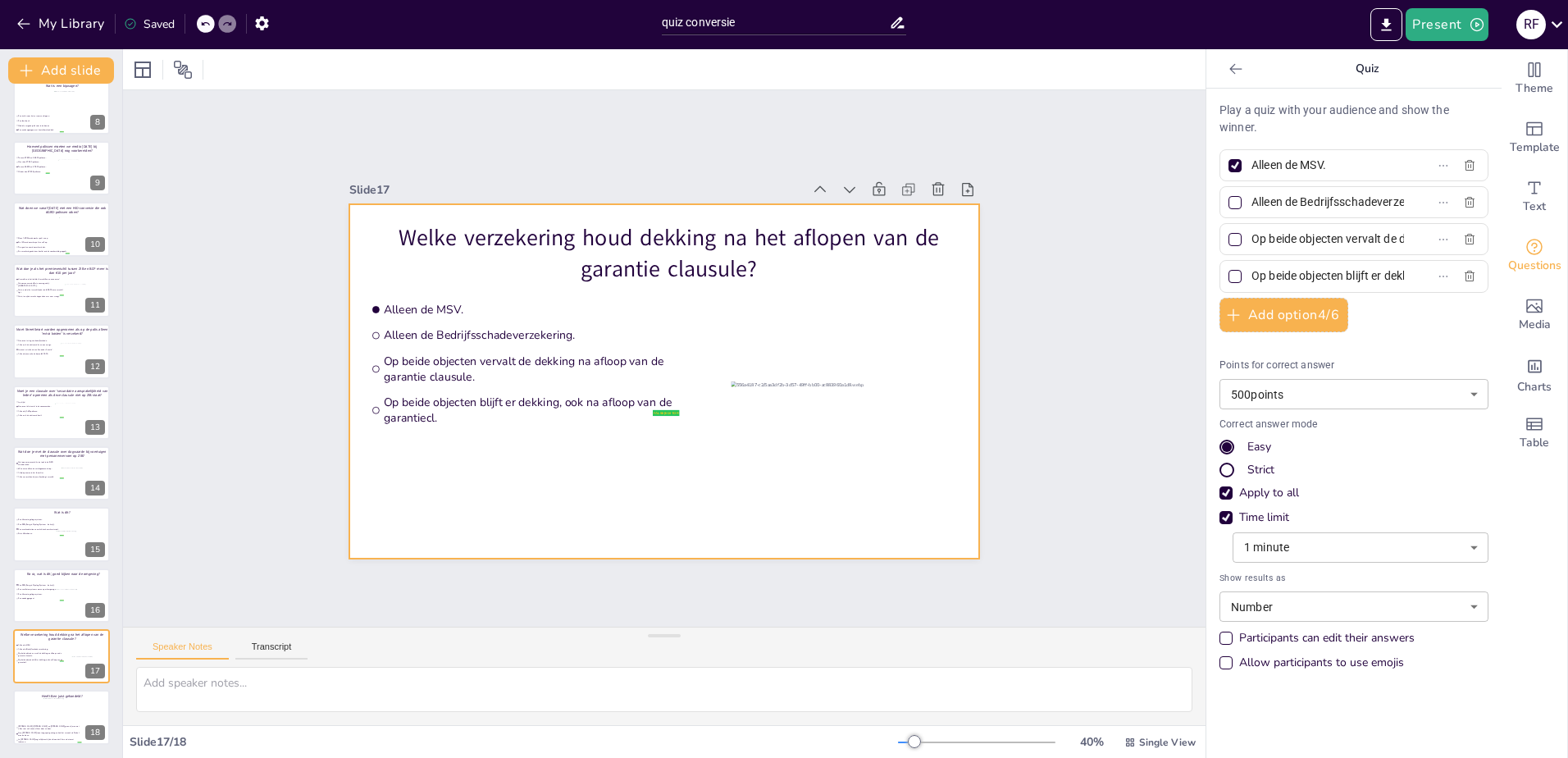
click at [670, 244] on p "Welke verzekering houd dekking na het aflopen van de garantie clausule?" at bounding box center [669, 253] width 607 height 62
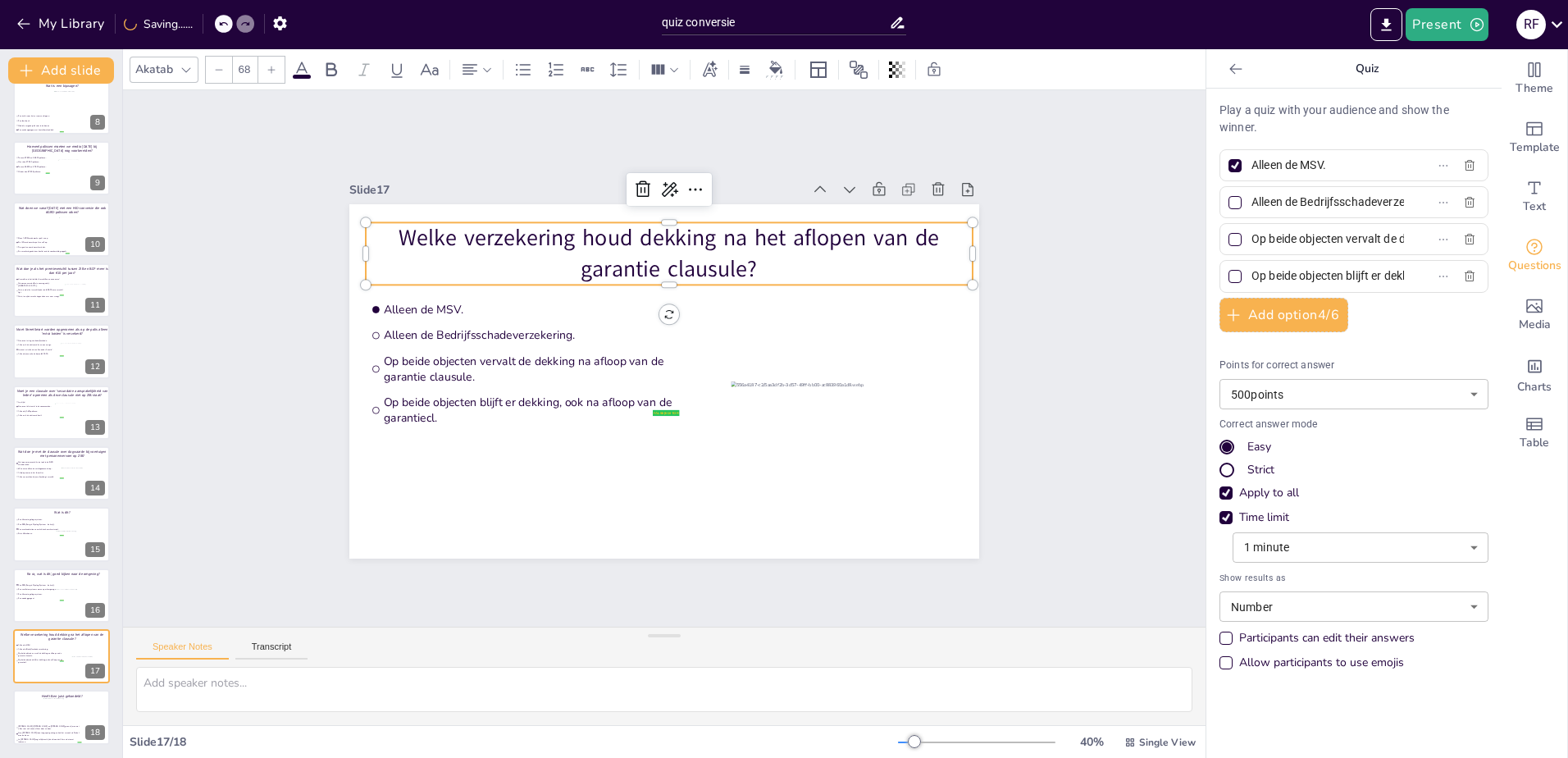
click at [670, 244] on p "Welke verzekering houd dekking na het aflopen van de garantie clausule?" at bounding box center [669, 253] width 607 height 62
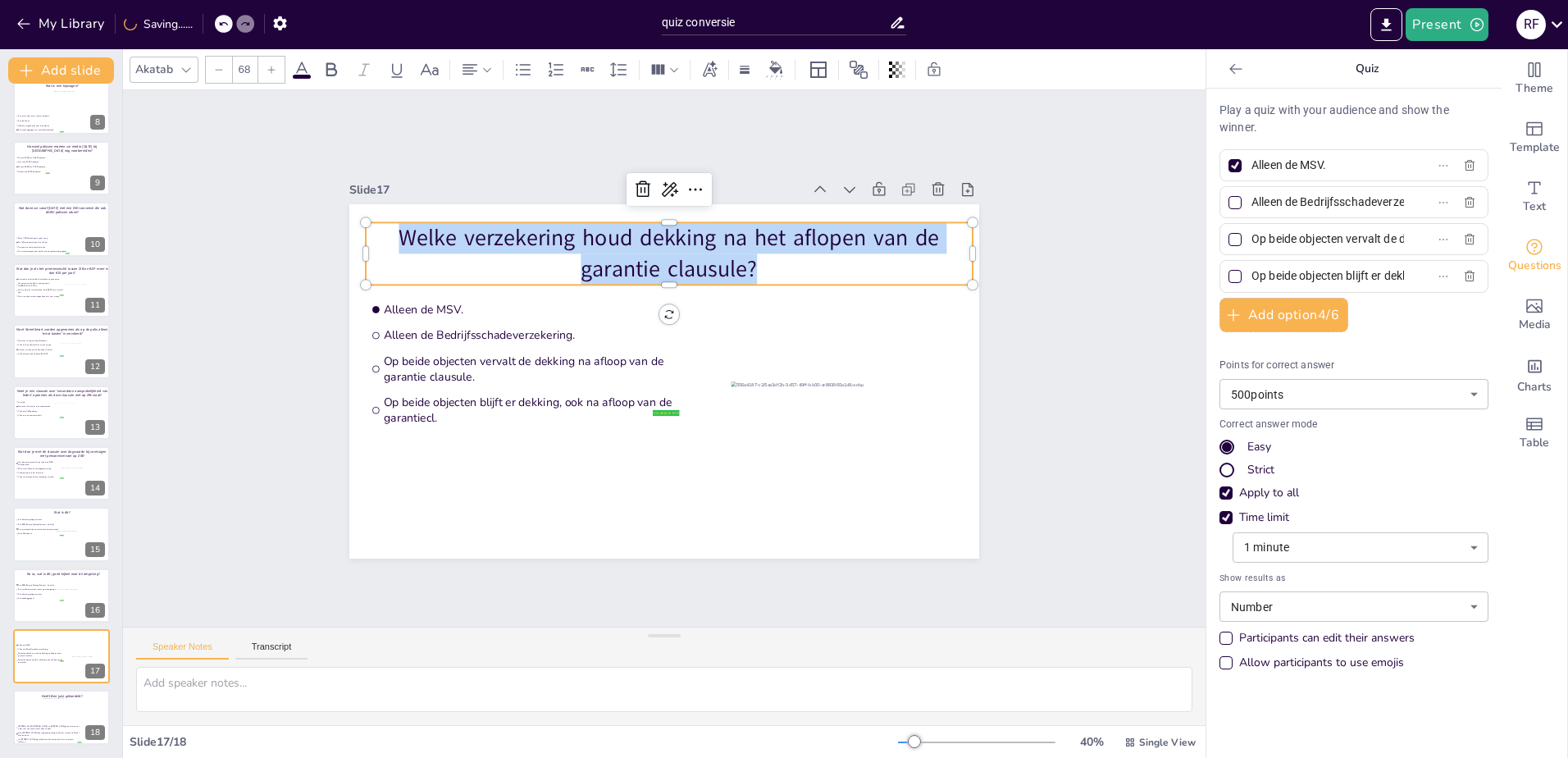
click at [670, 244] on p "Welke verzekering houd dekking na het aflopen van de garantie clausule?" at bounding box center [669, 253] width 607 height 62
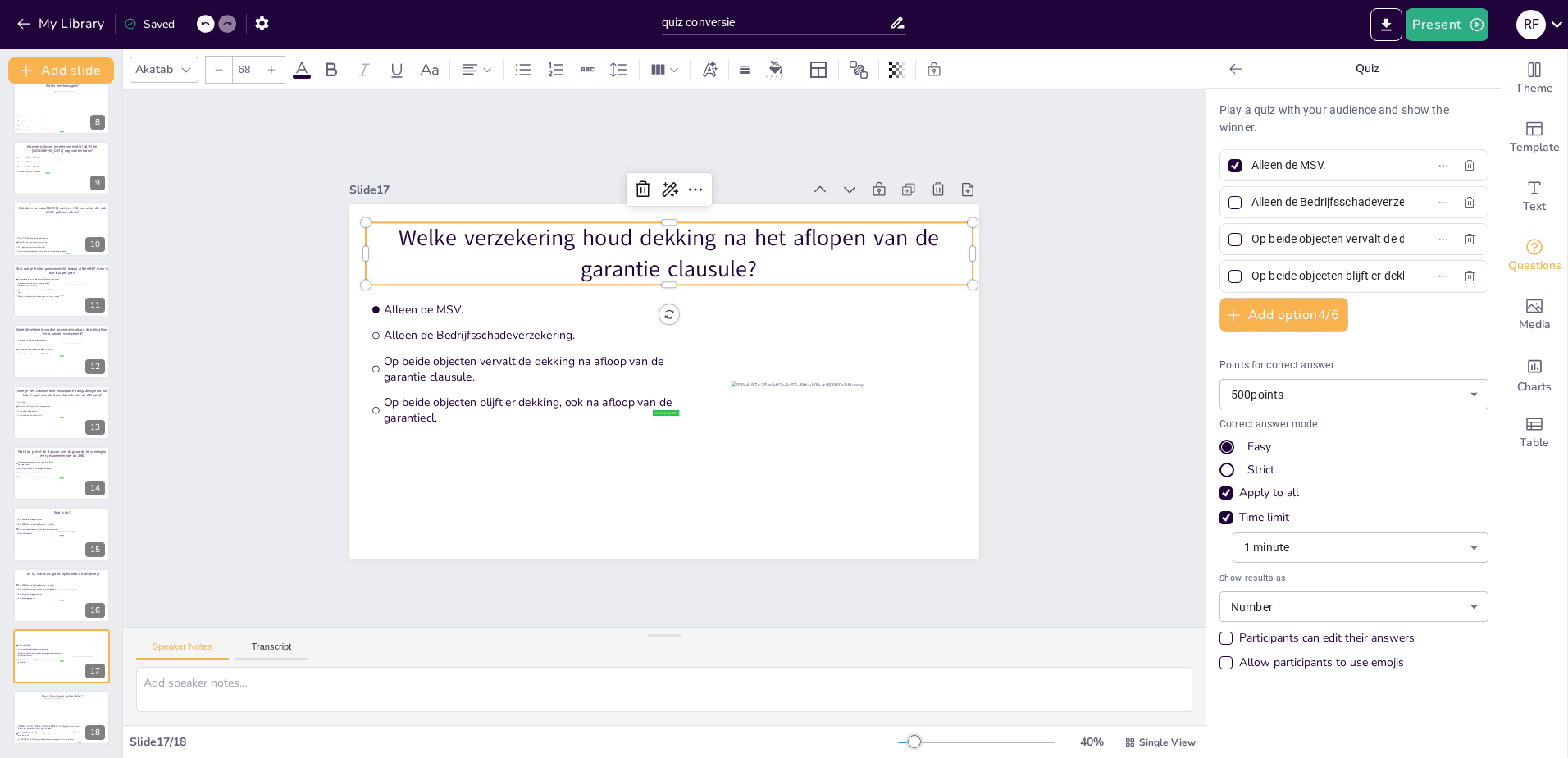
click at [1277, 159] on input "Alleen de MSV." at bounding box center [1328, 164] width 153 height 24
click at [1296, 203] on input "Alleen de Bedrijfsschadeverzekering." at bounding box center [1328, 201] width 153 height 24
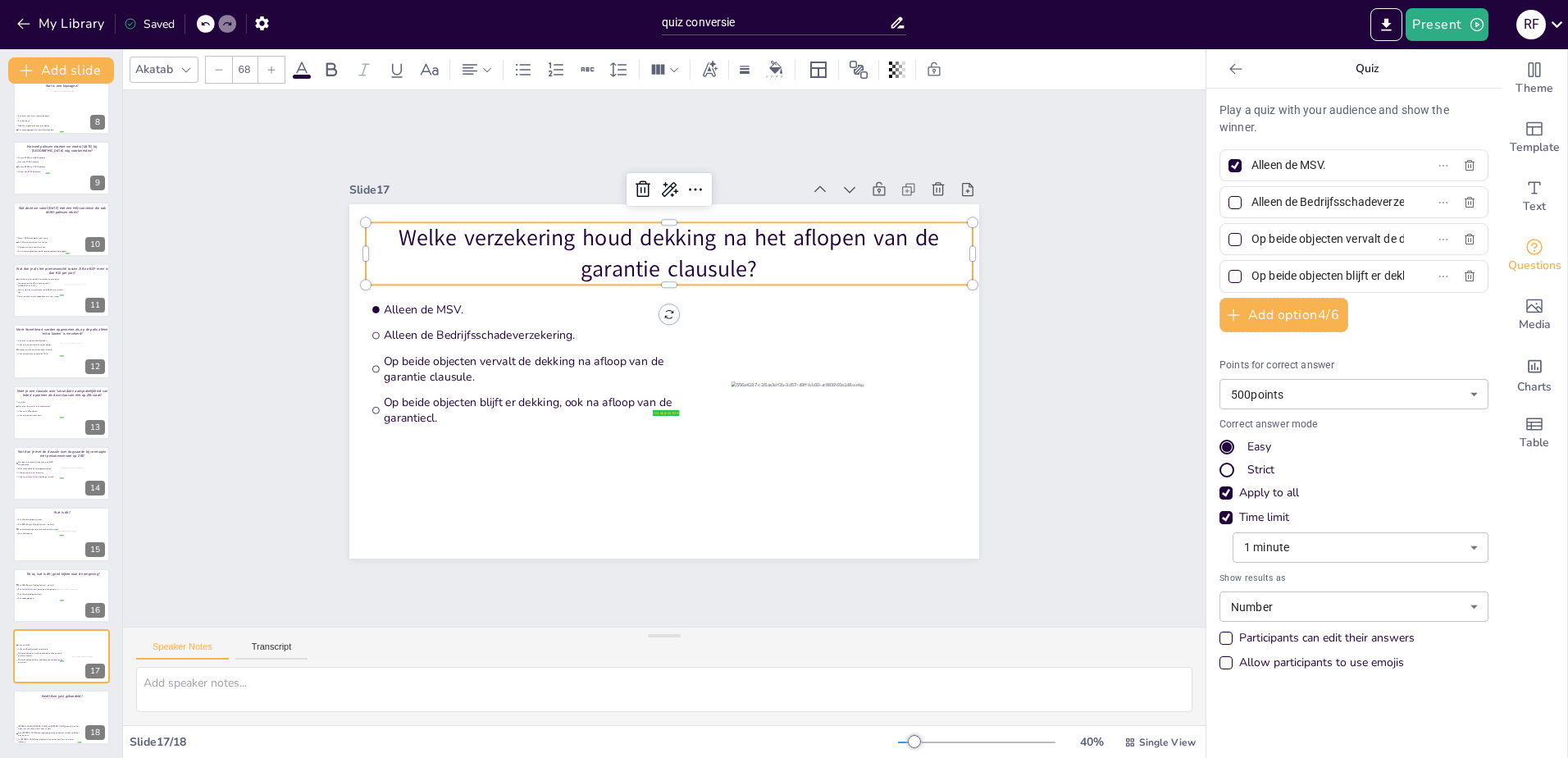
click at [1296, 203] on input "Alleen de Bedrijfsschadeverzekering." at bounding box center [1328, 201] width 153 height 24
click at [1287, 249] on input "Op beide objecten vervalt de dekking na afloop van de garantie clausule." at bounding box center [1328, 238] width 153 height 24
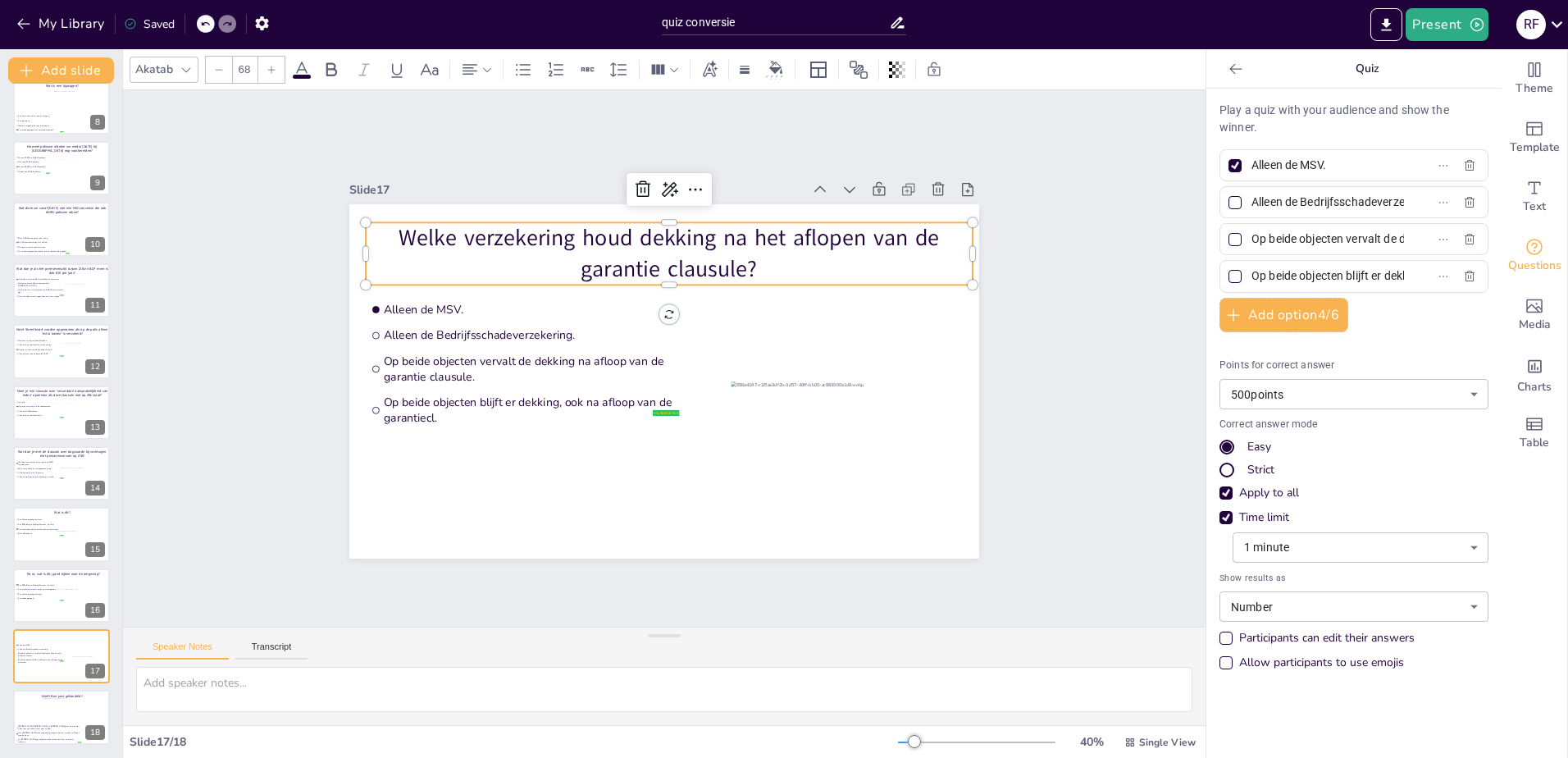
click at [1284, 267] on input "Op beide objecten blijft er dekking, ook na afloop van de garantiecl." at bounding box center [1328, 275] width 153 height 24
click at [75, 709] on icon at bounding box center [72, 705] width 10 height 10
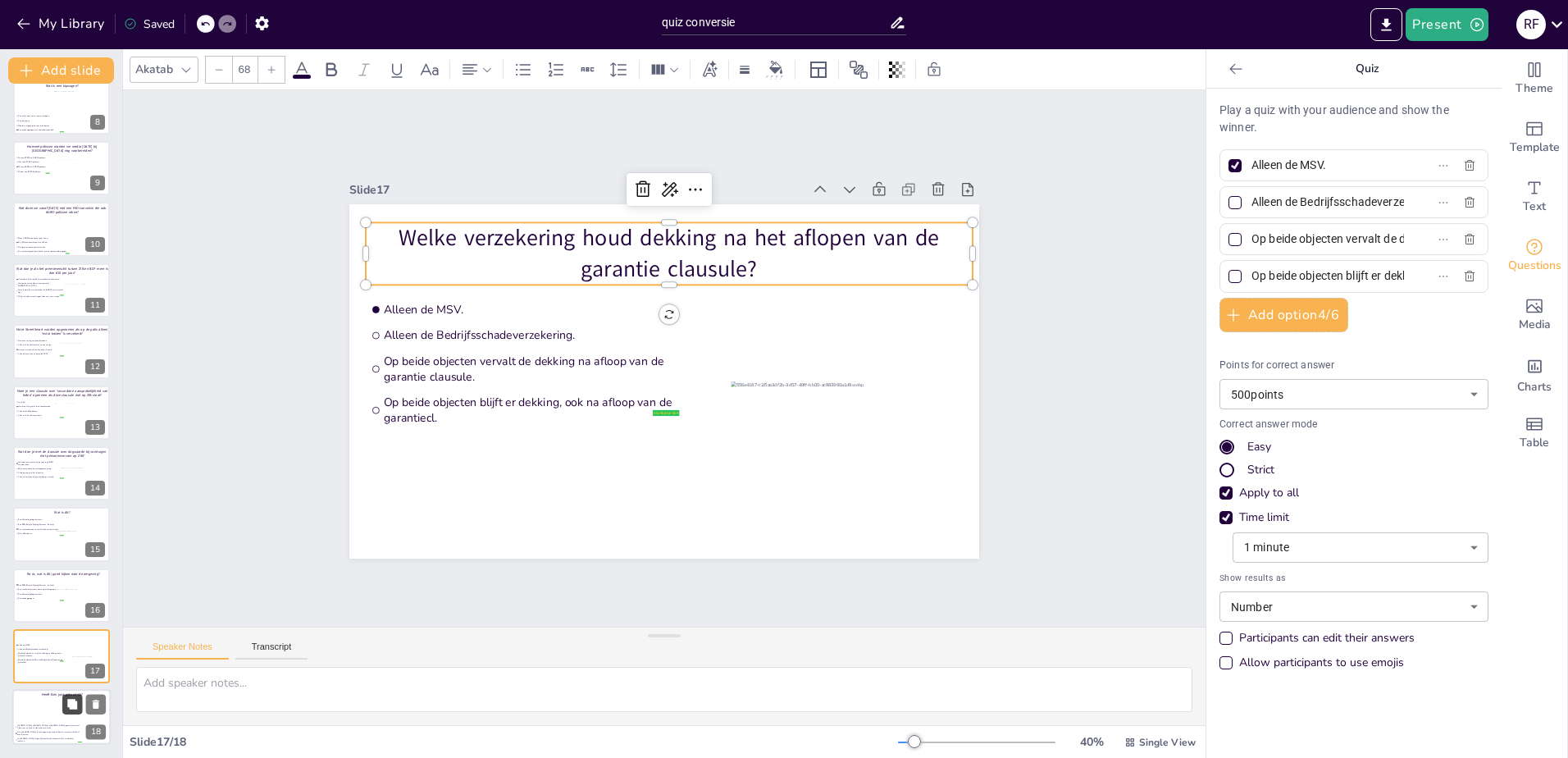
type input "[PERSON_NAME], [PERSON_NAME] en [PERSON_NAME] gaan al jaren met elkaar om en ke…"
type input "Nee, [PERSON_NAME] toont ongepast gedrag en had het verzoek via Siebel moeten d…"
type input "Ja, [PERSON_NAME] zegt altijd wat hij denkt zonder filter en dat weet iedereen."
type input "Ja, [PERSON_NAME] is correct, vriendelijk en duidelijk naar [GEOGRAPHIC_DATA]."
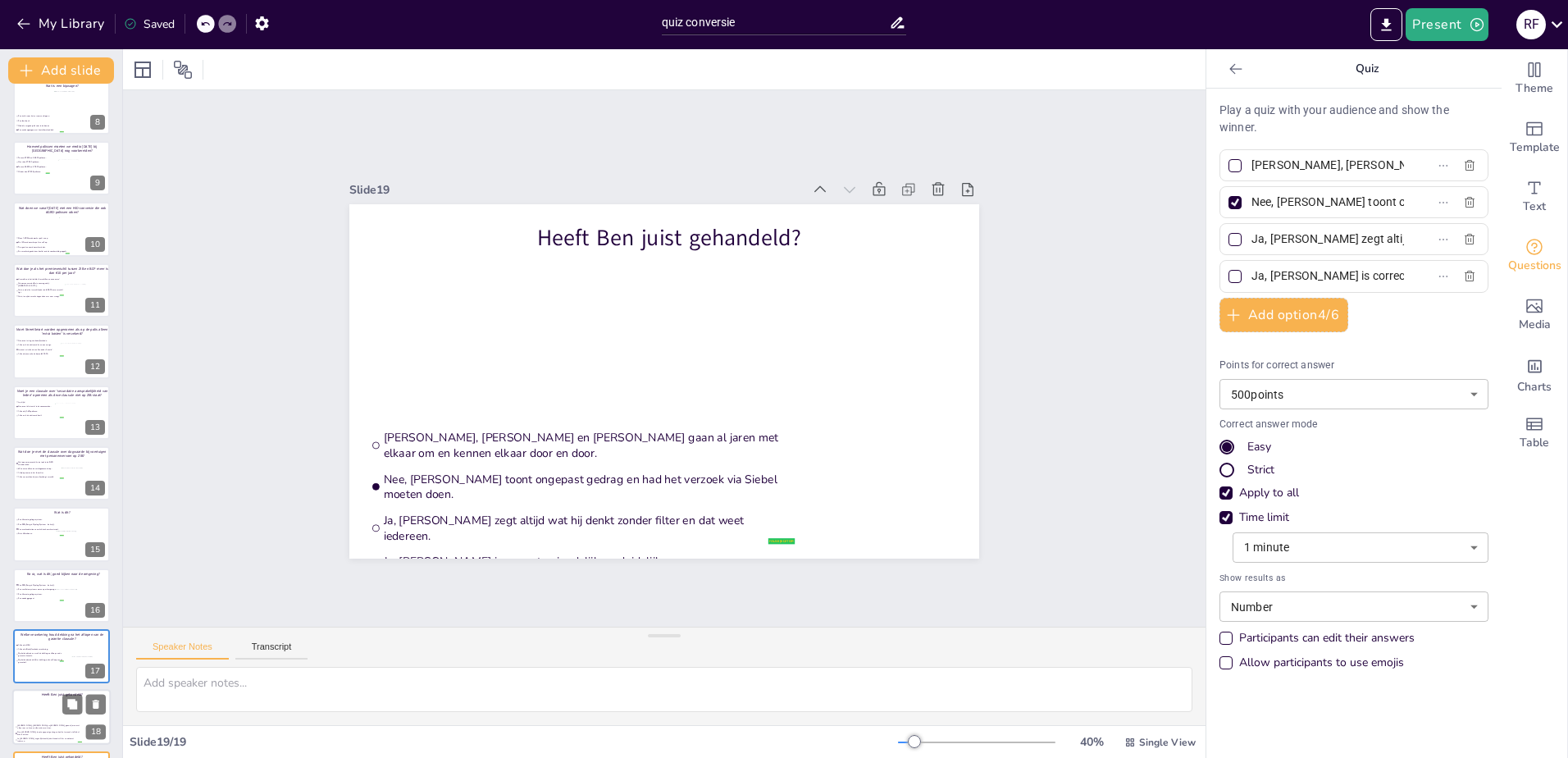
scroll to position [504, 0]
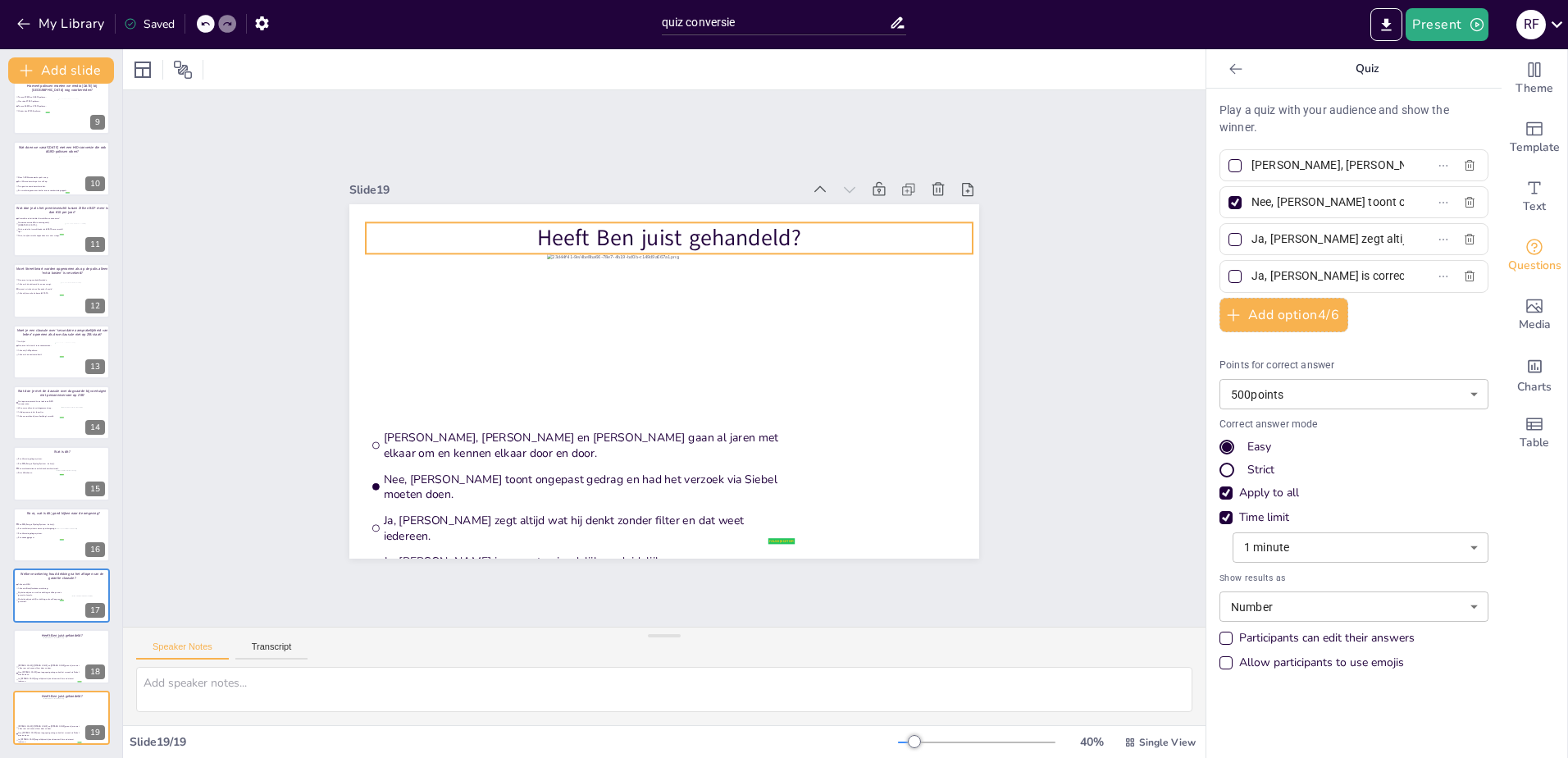
click at [660, 229] on p "Heeft Ben juist gehandeld?" at bounding box center [669, 238] width 607 height 31
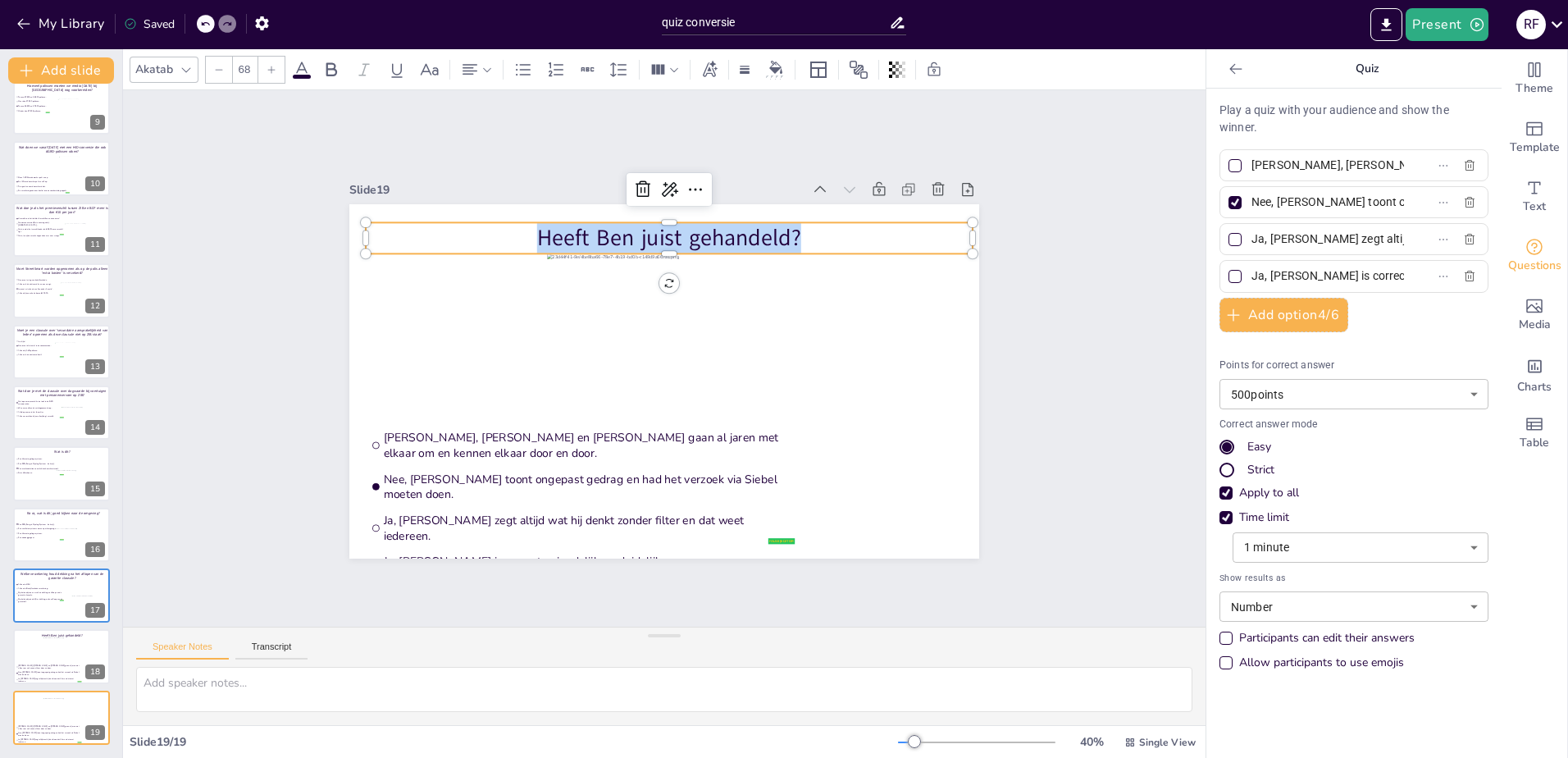
click at [660, 229] on p "Heeft Ben juist gehandeld?" at bounding box center [669, 238] width 607 height 31
click at [1287, 156] on input "[PERSON_NAME], [PERSON_NAME] en [PERSON_NAME] gaan al jaren met elkaar om en ke…" at bounding box center [1328, 164] width 153 height 24
click at [1287, 155] on input "[PERSON_NAME], [PERSON_NAME] en [PERSON_NAME] gaan al jaren met elkaar om en ke…" at bounding box center [1328, 164] width 153 height 24
click at [1304, 195] on input "Nee, [PERSON_NAME] toont ongepast gedrag en had het verzoek via Siebel moeten d…" at bounding box center [1328, 201] width 153 height 24
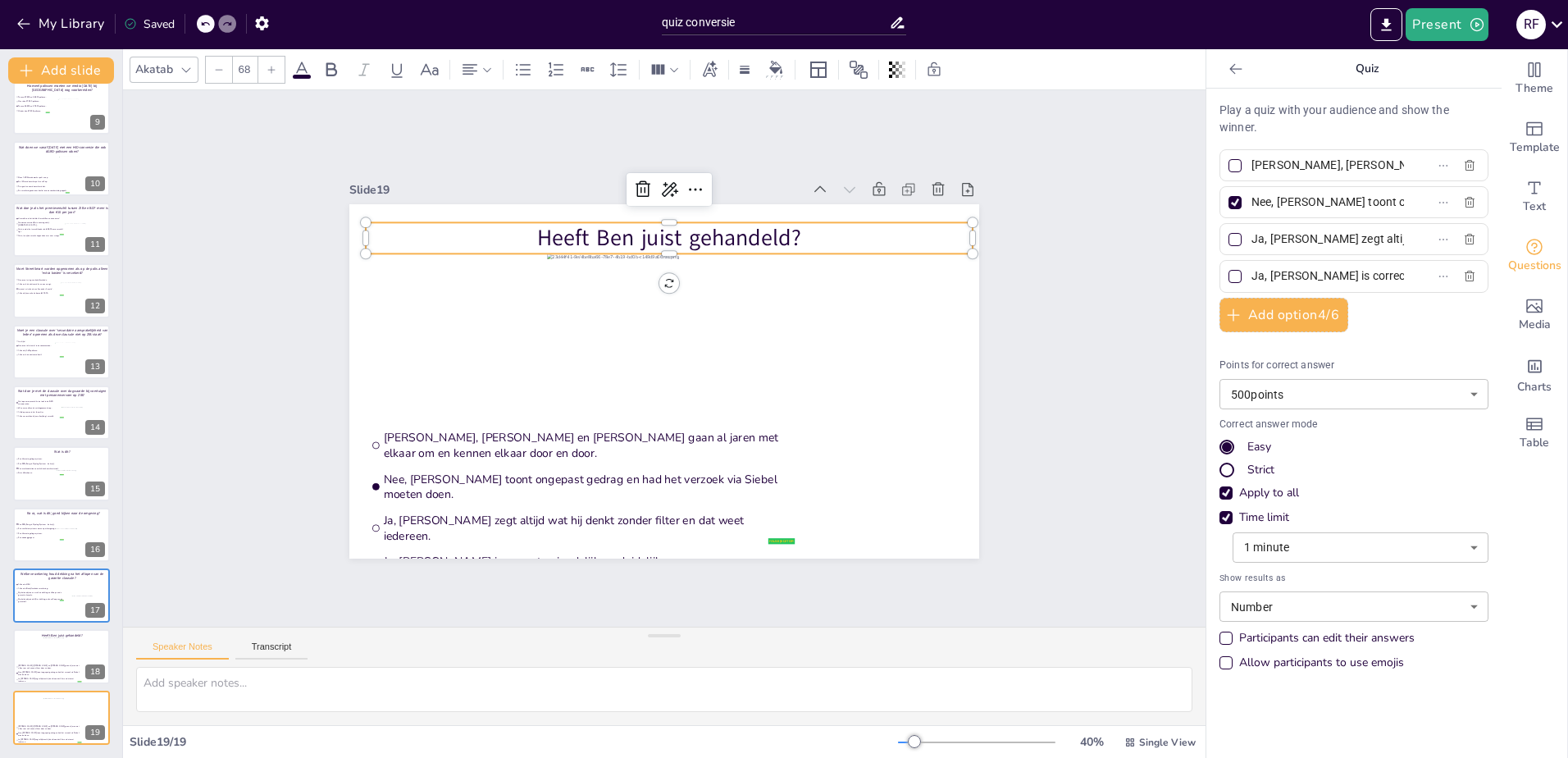
click at [1304, 195] on input "Nee, [PERSON_NAME] toont ongepast gedrag en had het verzoek via Siebel moeten d…" at bounding box center [1328, 201] width 153 height 24
click at [1302, 238] on input "Ja, [PERSON_NAME] zegt altijd wat hij denkt zonder filter en dat weet iedereen." at bounding box center [1328, 238] width 153 height 24
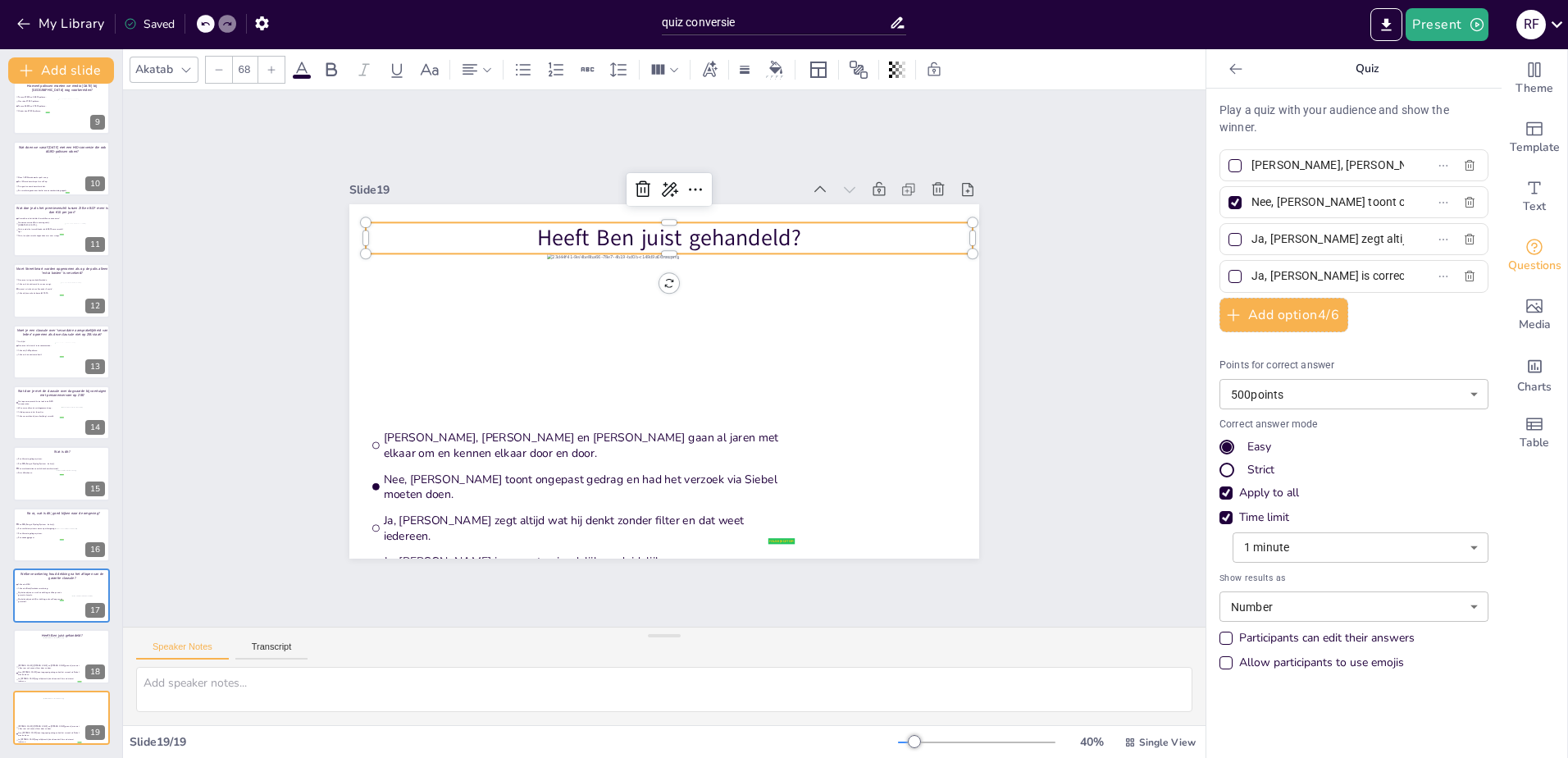
click at [1302, 238] on input "Ja, [PERSON_NAME] zegt altijd wat hij denkt zonder filter en dat weet iedereen." at bounding box center [1328, 238] width 153 height 24
click at [1278, 280] on input "Ja, [PERSON_NAME] is correct, vriendelijk en duidelijk naar [GEOGRAPHIC_DATA]." at bounding box center [1328, 275] width 153 height 24
drag, startPoint x: 43, startPoint y: 248, endPoint x: 47, endPoint y: 257, distance: 9.8
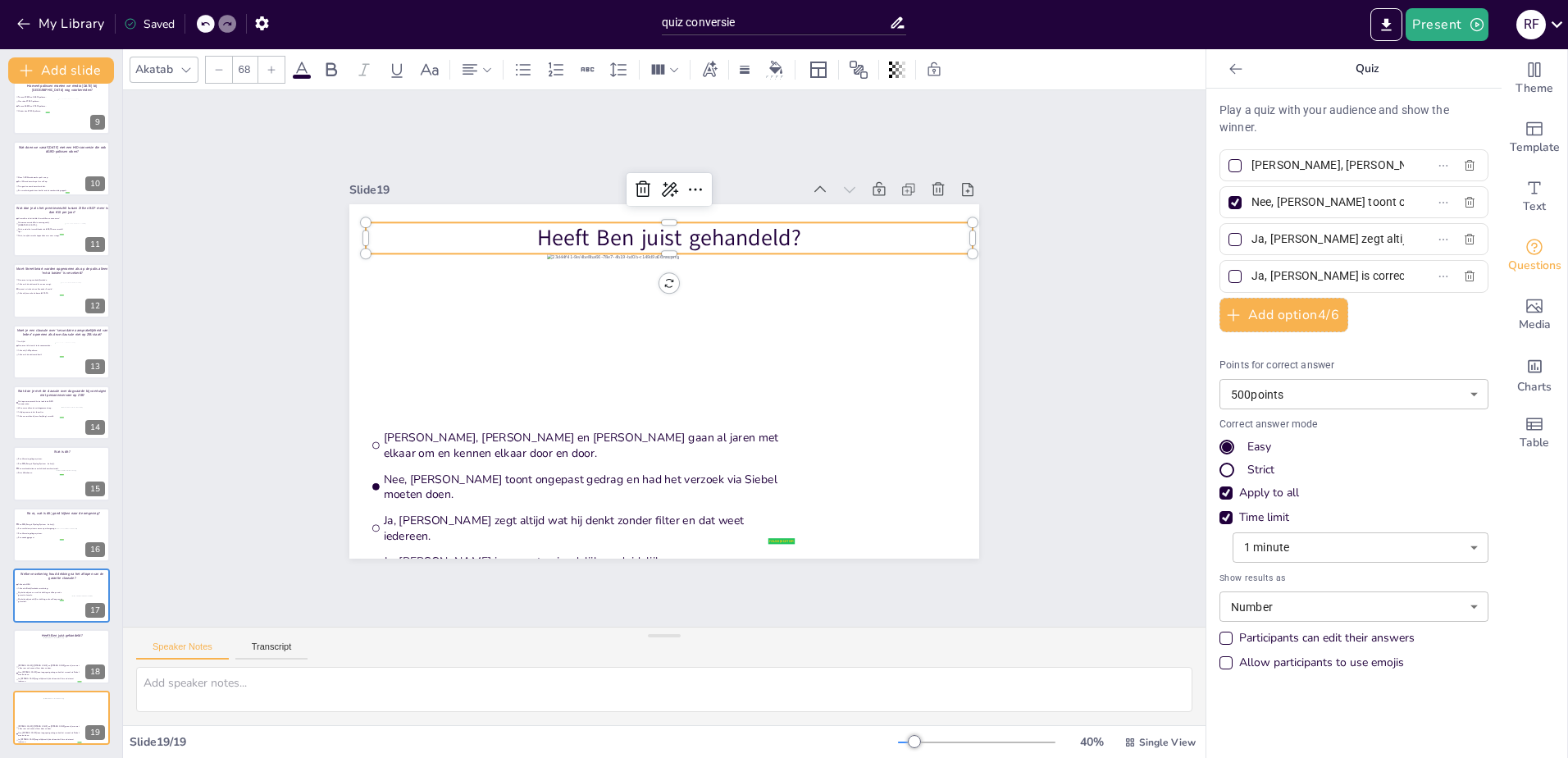
click at [43, 248] on div at bounding box center [62, 229] width 97 height 54
type input "Vermelden in het tabblad 'verschillen en aannames'."
type input "Nieuwe conversieofferte aanvragen bij [GEOGRAPHIC_DATA]."
type input "Niets, omdat het verschil onder de € 25,00 euro verschil ligt."
type input "Niets, tenzij de verzekeringsadviseur er naar vraagt."
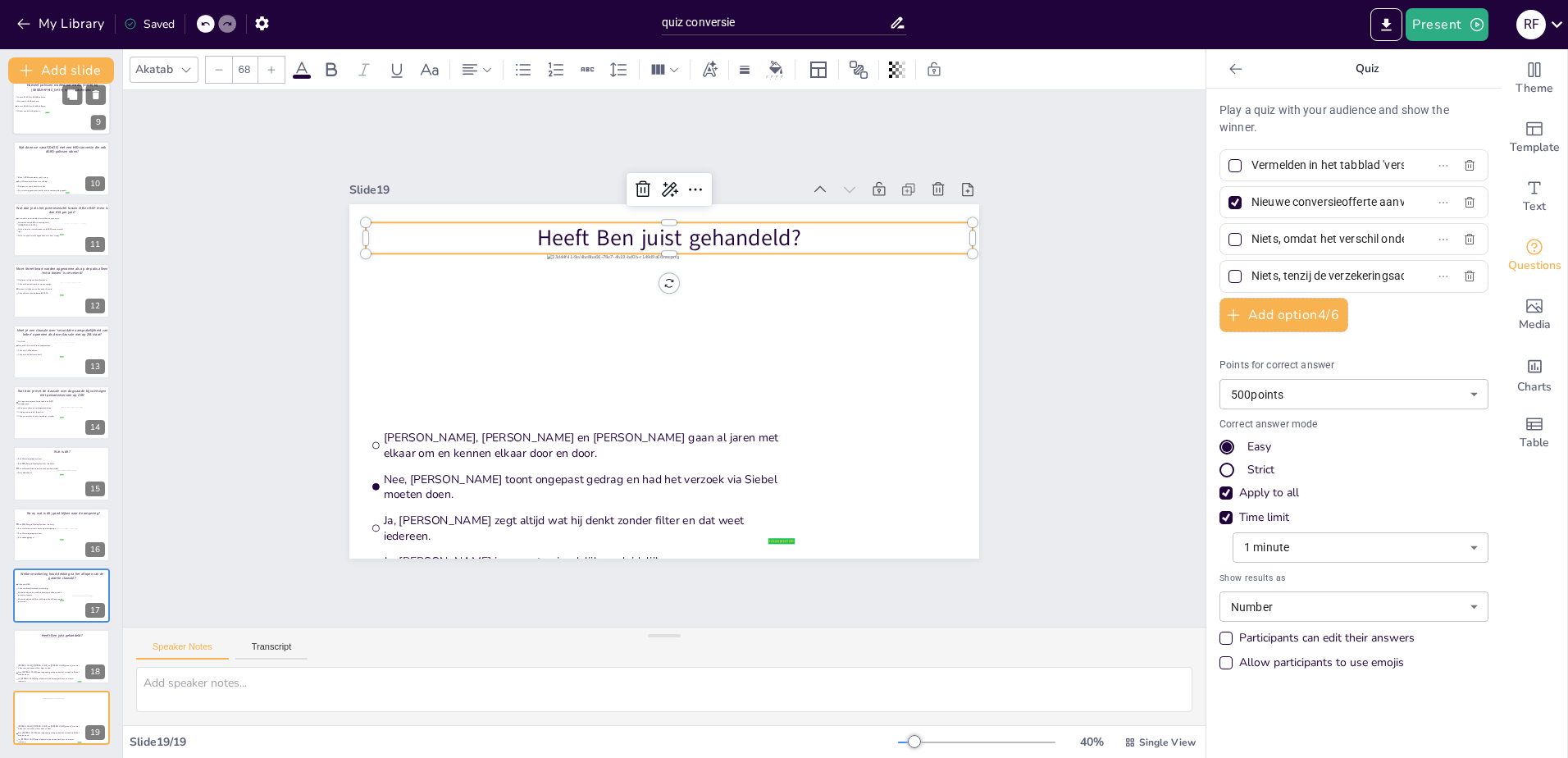
scroll to position [313, 0]
